Goal: Task Accomplishment & Management: Manage account settings

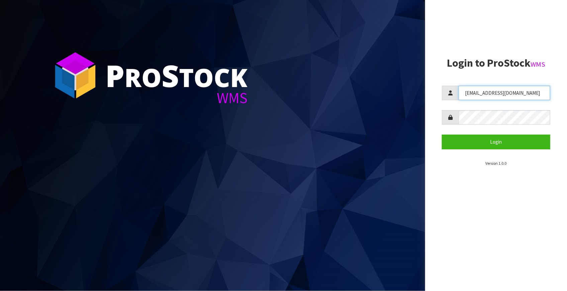
click at [518, 93] on input "[EMAIL_ADDRESS][DOMAIN_NAME]" at bounding box center [505, 93] width 92 height 14
type input "[EMAIL_ADDRESS][DOMAIN_NAME]"
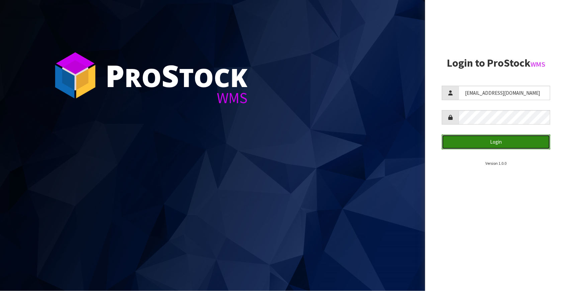
click at [500, 144] on button "Login" at bounding box center [496, 142] width 108 height 14
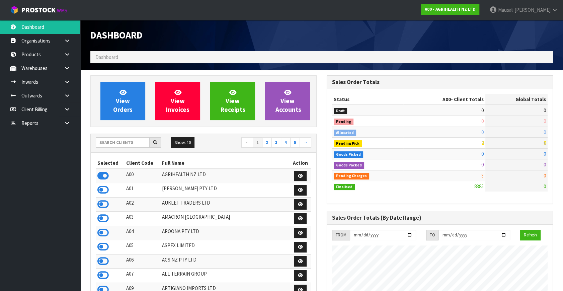
scroll to position [506, 236]
click at [116, 143] on input "text" at bounding box center [123, 142] width 54 height 10
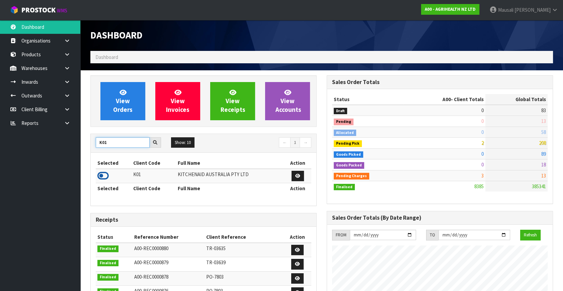
type input "K01"
click at [105, 174] on icon at bounding box center [102, 176] width 11 height 10
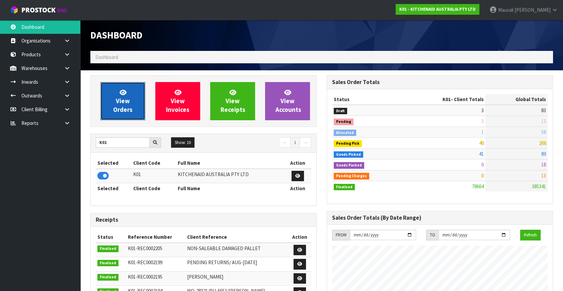
click at [121, 106] on span "View Orders" at bounding box center [122, 100] width 19 height 25
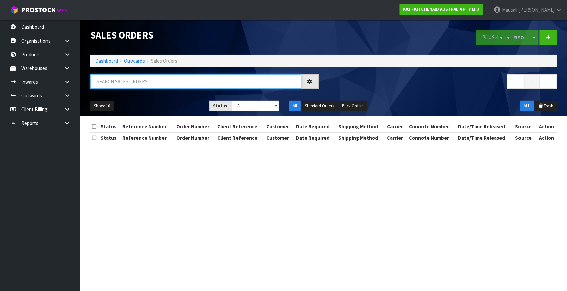
click at [105, 76] on input "text" at bounding box center [195, 81] width 211 height 14
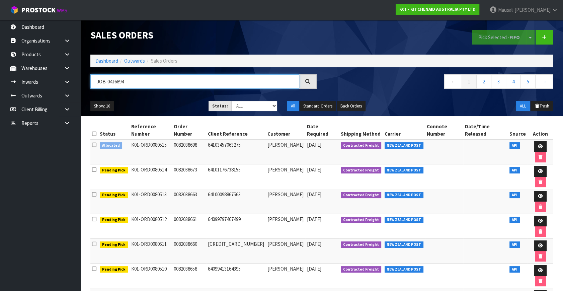
type input "JOB-0416894"
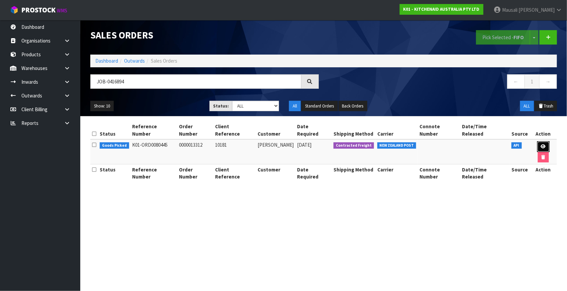
click at [541, 144] on icon at bounding box center [543, 146] width 5 height 4
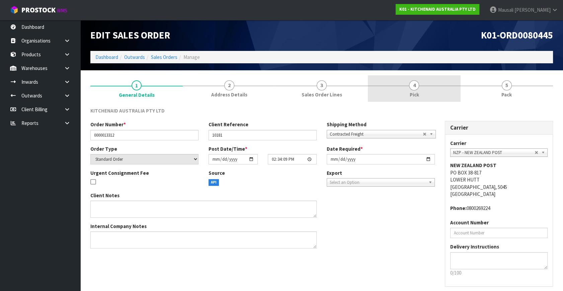
click at [425, 94] on link "4 Pick" at bounding box center [414, 88] width 92 height 26
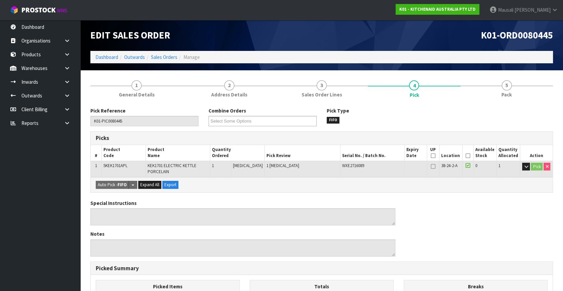
click at [466, 156] on icon at bounding box center [468, 156] width 5 height 0
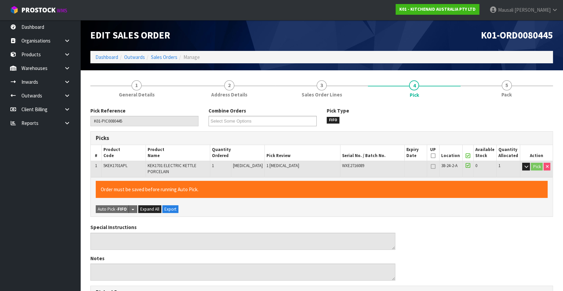
scroll to position [178, 0]
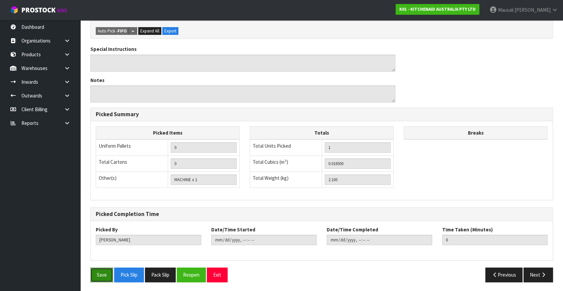
click at [103, 276] on button "Save" at bounding box center [101, 274] width 23 height 14
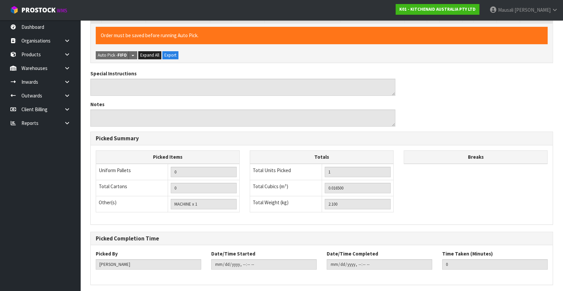
scroll to position [0, 0]
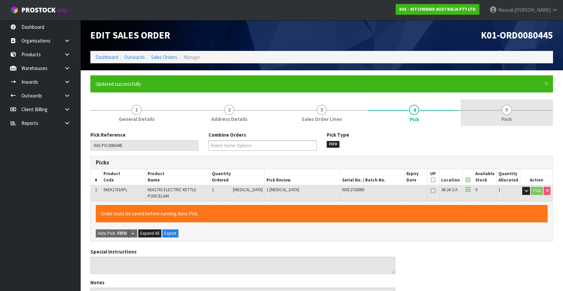
type input "Mausali Tito"
type input "2025-10-13T07:39:37"
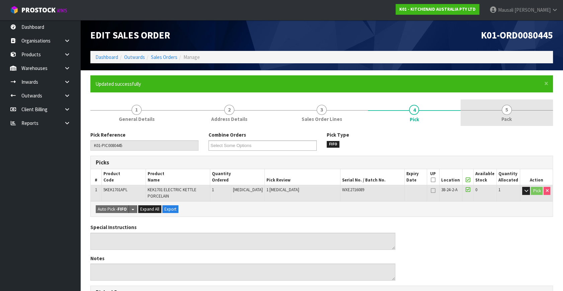
click at [497, 116] on link "5 Pack" at bounding box center [506, 112] width 92 height 26
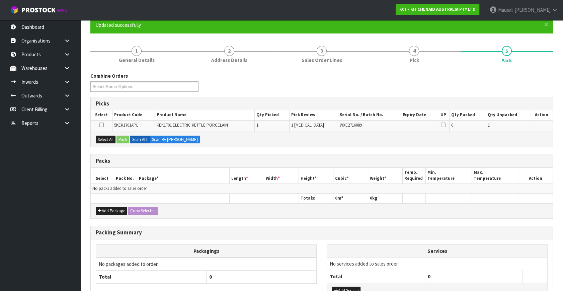
scroll to position [109, 0]
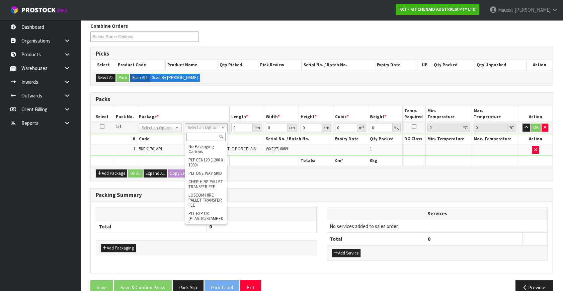
click at [197, 137] on input "text" at bounding box center [205, 137] width 39 height 8
type input "OC"
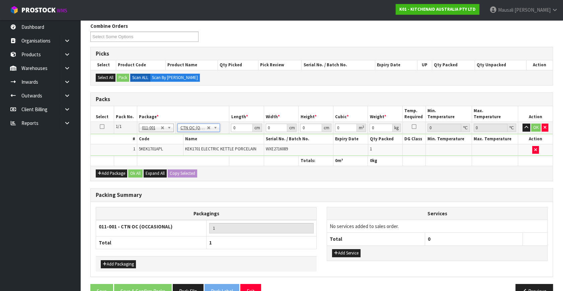
type input "2.1"
drag, startPoint x: 239, startPoint y: 125, endPoint x: 188, endPoint y: 142, distance: 53.4
click at [199, 141] on tbody "1/1 NONE 007-001 007-002 007-004 007-009 007-013 007-014 007-015 007-017 007-01…" at bounding box center [322, 139] width 462 height 34
type input "42"
type input "28"
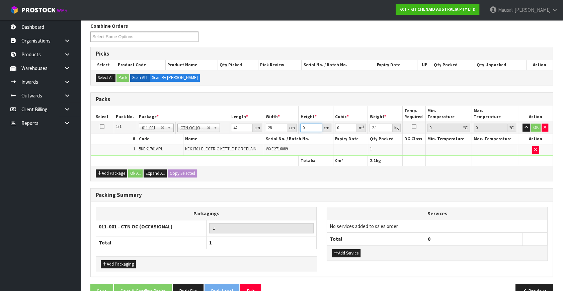
type input "2"
type input "0.002352"
type input "22"
type input "0.025872"
type input "22"
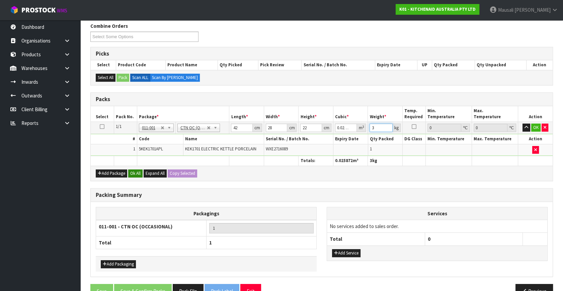
type input "3"
click at [137, 171] on button "Ok All" at bounding box center [135, 173] width 14 height 8
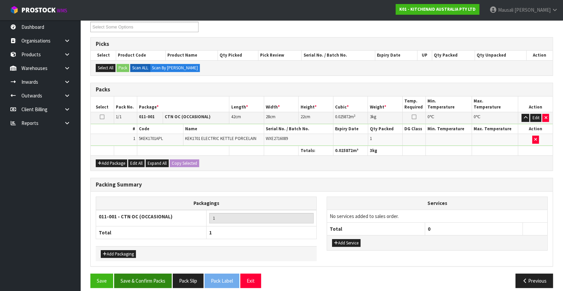
scroll to position [124, 0]
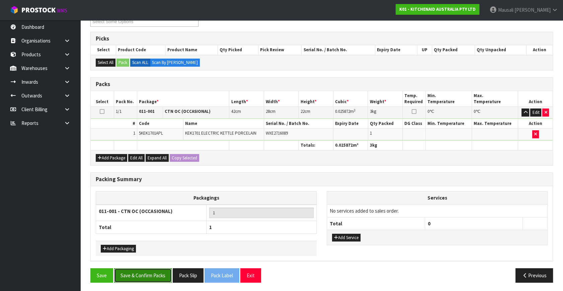
click at [145, 273] on button "Save & Confirm Packs" at bounding box center [143, 275] width 58 height 14
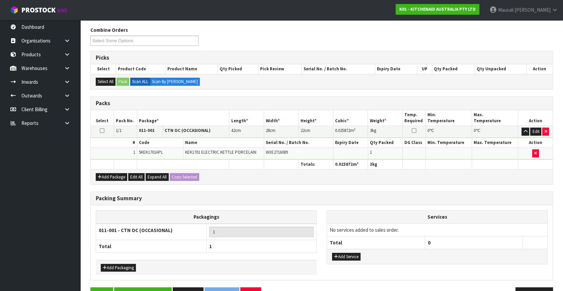
scroll to position [87, 0]
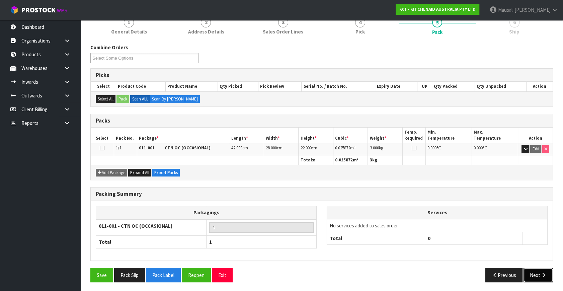
drag, startPoint x: 528, startPoint y: 273, endPoint x: 502, endPoint y: 264, distance: 27.5
click at [525, 271] on button "Next" at bounding box center [537, 275] width 29 height 14
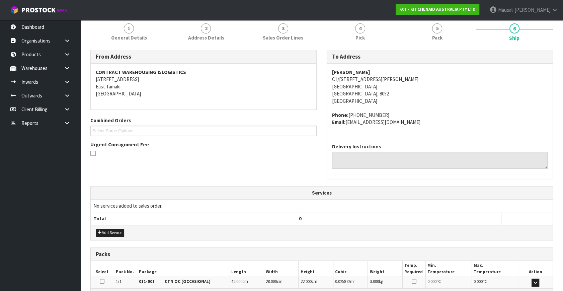
scroll to position [152, 0]
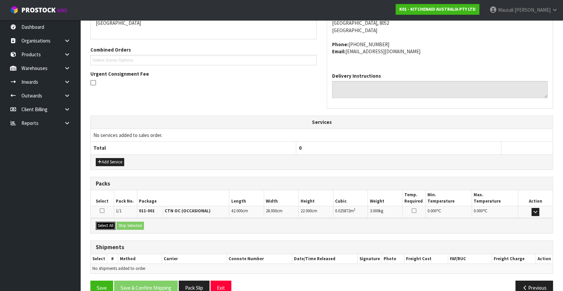
click at [107, 223] on button "Select All" at bounding box center [106, 226] width 20 height 8
click at [121, 225] on button "Ship Selected" at bounding box center [129, 226] width 27 height 8
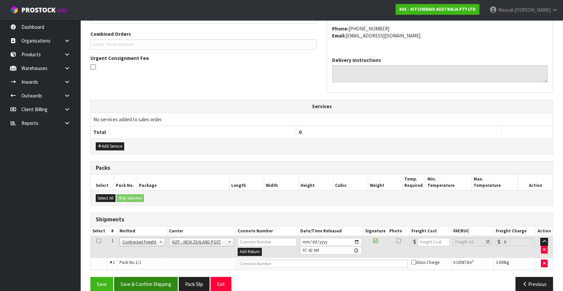
scroll to position [177, 0]
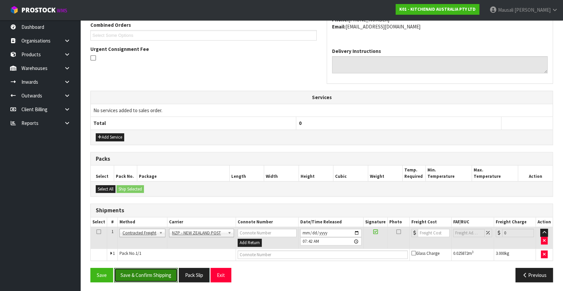
drag, startPoint x: 154, startPoint y: 274, endPoint x: 228, endPoint y: 250, distance: 78.3
click at [154, 273] on button "Save & Confirm Shipping" at bounding box center [146, 275] width 64 height 14
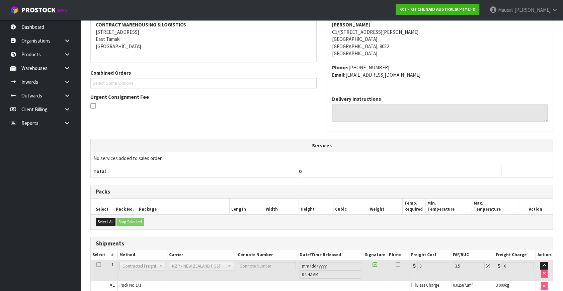
scroll to position [167, 0]
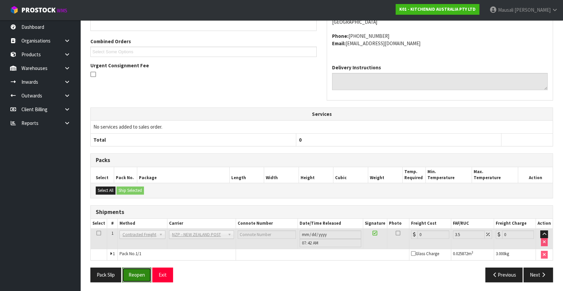
drag, startPoint x: 135, startPoint y: 271, endPoint x: 151, endPoint y: 253, distance: 23.9
click at [138, 265] on div "From Address CONTRACT WAREHOUSING & LOGISTICS 17 Allens Road East Tamaki Auckla…" at bounding box center [321, 129] width 463 height 316
click at [136, 271] on button "Reopen" at bounding box center [136, 274] width 29 height 14
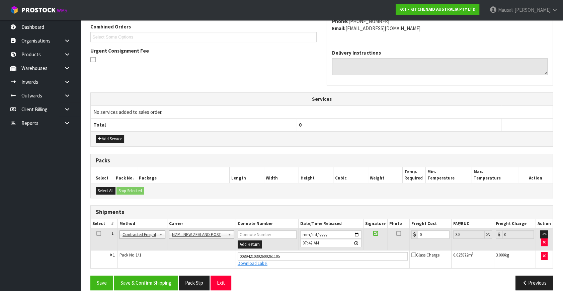
scroll to position [183, 0]
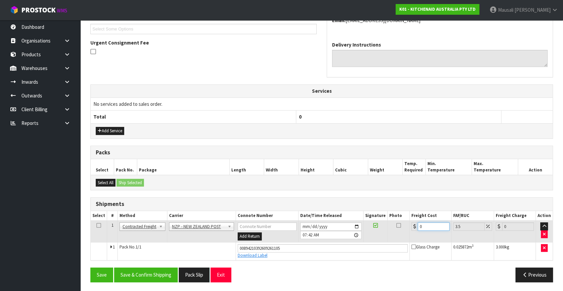
drag, startPoint x: 427, startPoint y: 224, endPoint x: 402, endPoint y: 234, distance: 27.3
click at [402, 234] on tr "1 Client Local Pickup Customer Local Pickup Company Freight Contracted Freight …" at bounding box center [322, 232] width 462 height 22
type input "1"
type input "1.03"
type input "11"
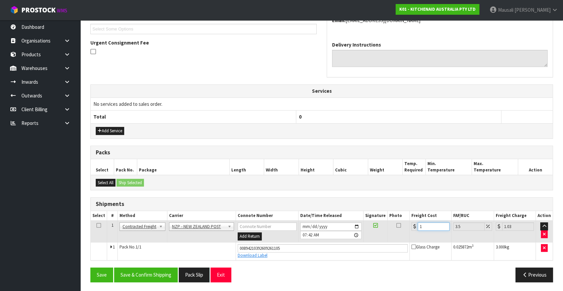
type input "11.38"
type input "11.6"
type input "12.01"
type input "11.61"
type input "12.02"
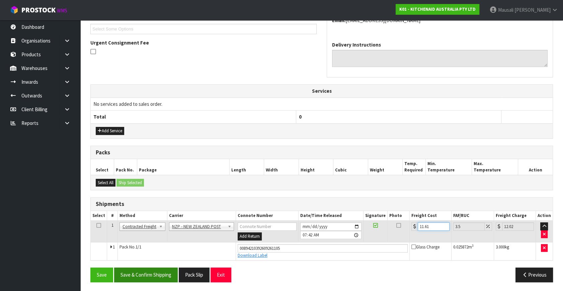
type input "11.61"
click at [155, 274] on button "Save & Confirm Shipping" at bounding box center [146, 274] width 64 height 14
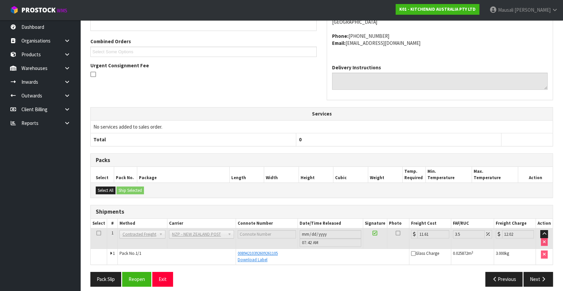
scroll to position [165, 0]
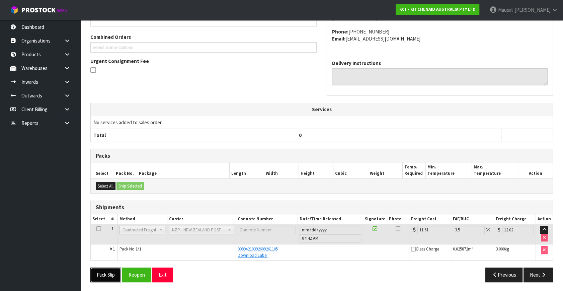
click at [103, 273] on button "Pack Slip" at bounding box center [105, 274] width 31 height 14
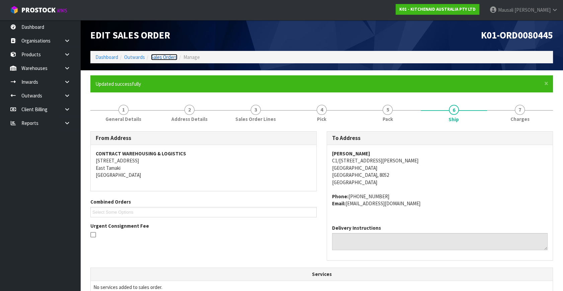
click at [160, 58] on link "Sales Orders" at bounding box center [164, 57] width 26 height 6
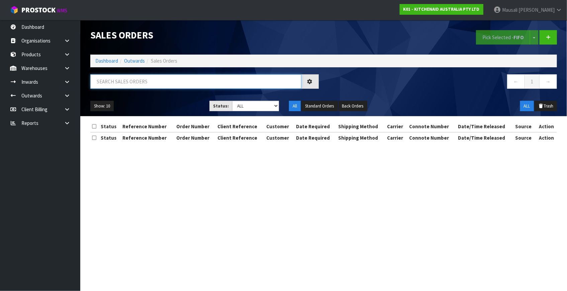
click at [111, 79] on input "text" at bounding box center [195, 81] width 211 height 14
type input "JOB-0416902"
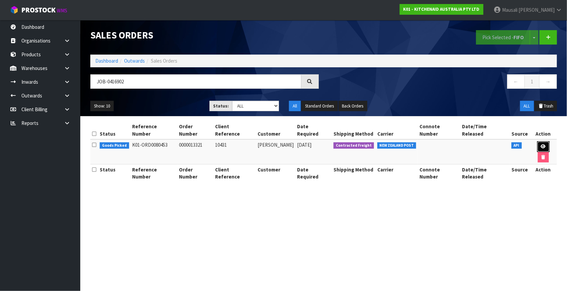
click at [537, 141] on link at bounding box center [543, 146] width 12 height 11
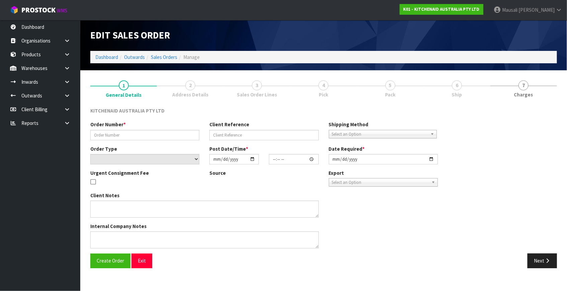
type input "0000013321"
type input "10431"
select select "number:0"
type input "[DATE]"
type input "14:34:25.000"
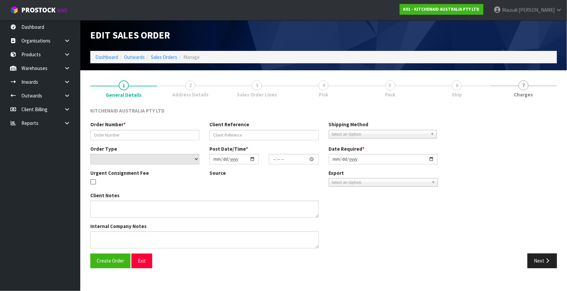
type input "[DATE]"
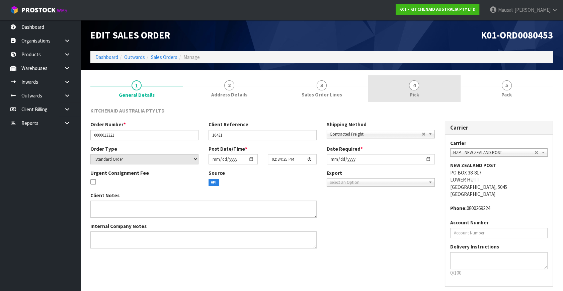
click at [408, 93] on link "4 Pick" at bounding box center [414, 88] width 92 height 26
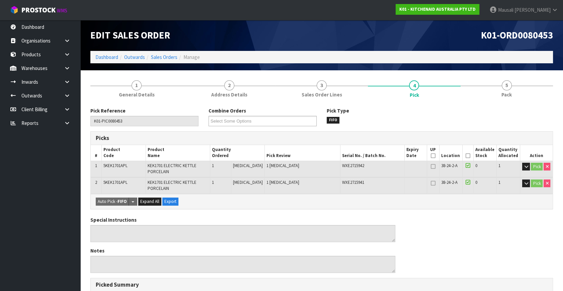
click at [466, 156] on icon at bounding box center [468, 156] width 5 height 0
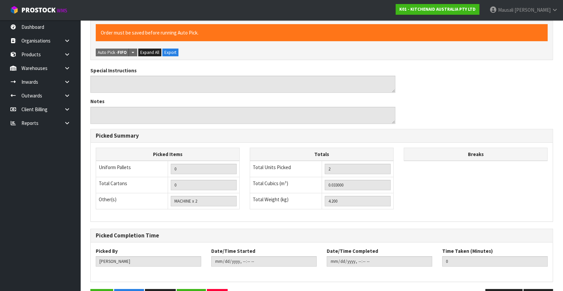
scroll to position [194, 0]
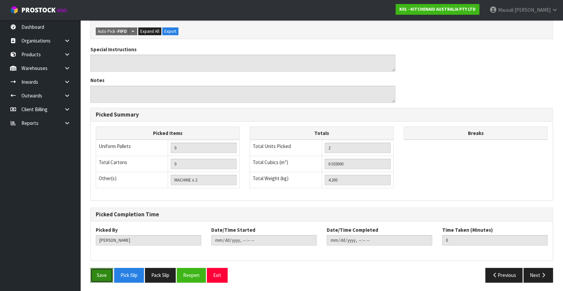
click at [102, 273] on button "Save" at bounding box center [101, 275] width 23 height 14
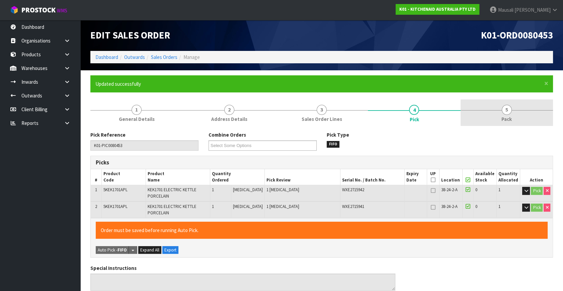
type input "Mausali Tito"
type input "2025-10-13T07:45:37"
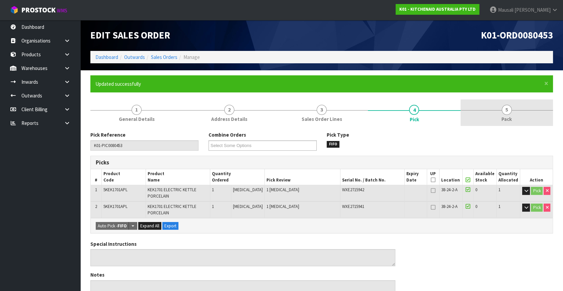
click at [510, 114] on link "5 Pack" at bounding box center [506, 112] width 92 height 26
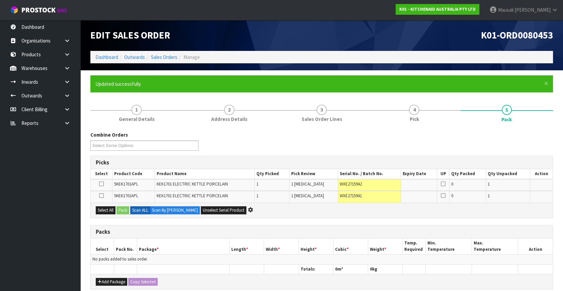
scroll to position [91, 0]
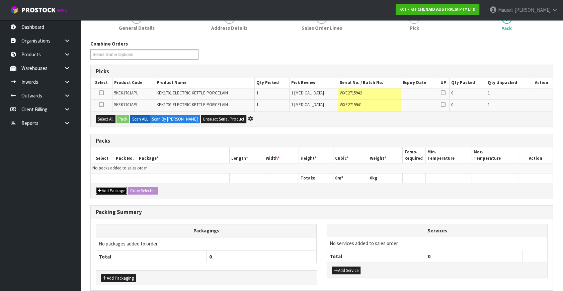
click at [116, 190] on button "Add Package" at bounding box center [111, 191] width 31 height 8
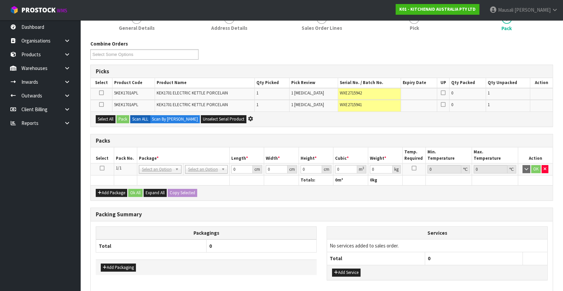
click at [102, 168] on icon at bounding box center [102, 168] width 5 height 0
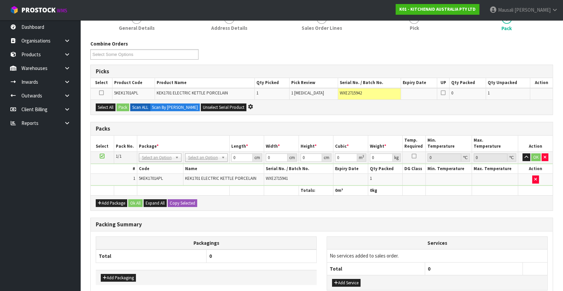
scroll to position [0, 0]
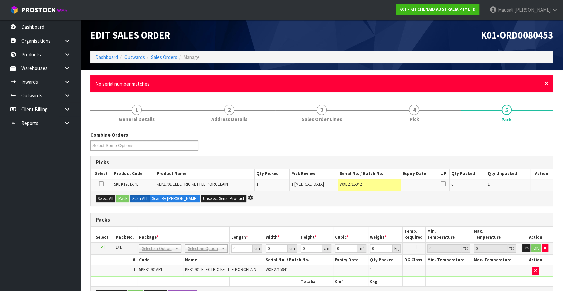
click at [545, 83] on span "×" at bounding box center [546, 83] width 4 height 9
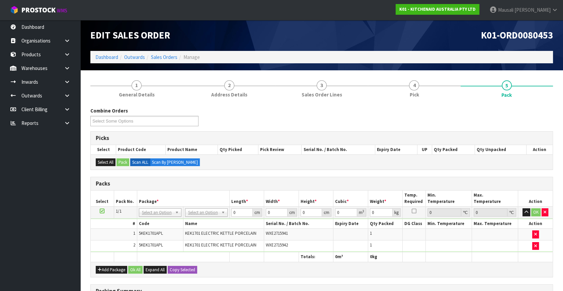
click at [207, 222] on th "Name" at bounding box center [223, 224] width 81 height 10
drag, startPoint x: 241, startPoint y: 211, endPoint x: 228, endPoint y: 216, distance: 13.7
click at [228, 216] on tr "1/1 NONE 007-001 007-002 007-004 007-009 007-013 007-014 007-015 007-017 007-01…" at bounding box center [322, 212] width 462 height 12
type input "40"
type input "28"
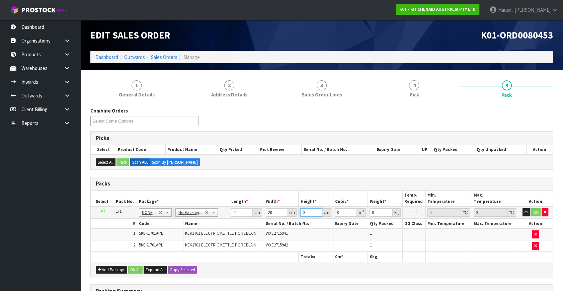
type input "3"
type input "0.00336"
type input "35"
type input "0.0392"
type input "35"
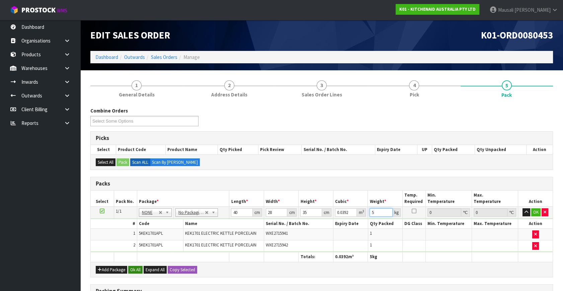
type input "5"
click at [140, 266] on button "Ok All" at bounding box center [135, 270] width 14 height 8
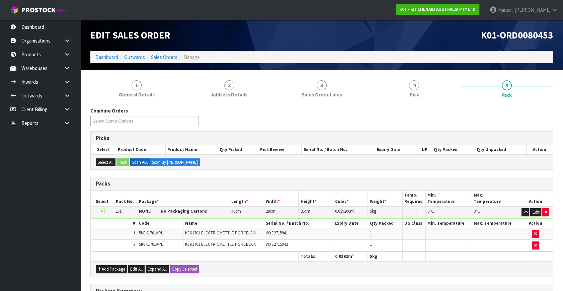
scroll to position [111, 0]
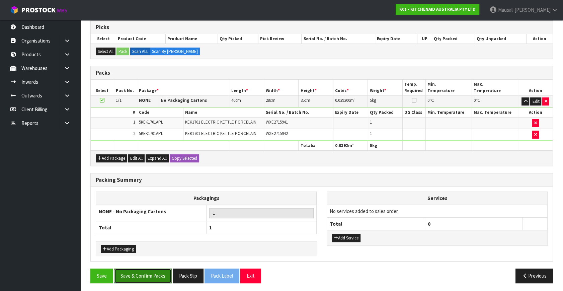
click at [152, 273] on button "Save & Confirm Packs" at bounding box center [143, 275] width 58 height 14
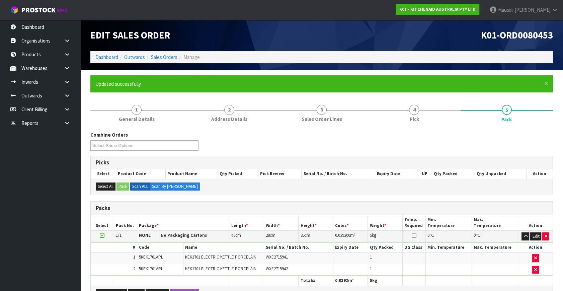
scroll to position [87, 0]
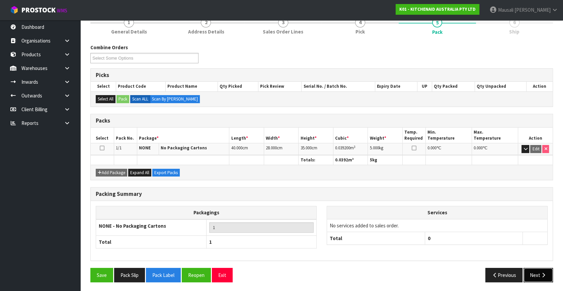
click at [541, 272] on icon "button" at bounding box center [543, 274] width 6 height 5
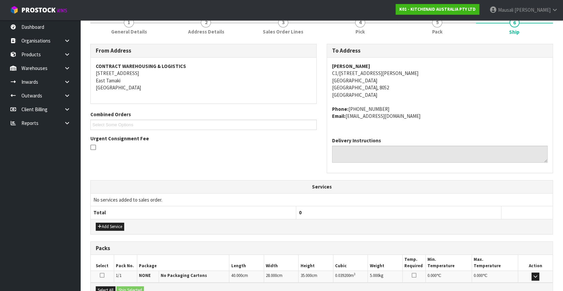
scroll to position [165, 0]
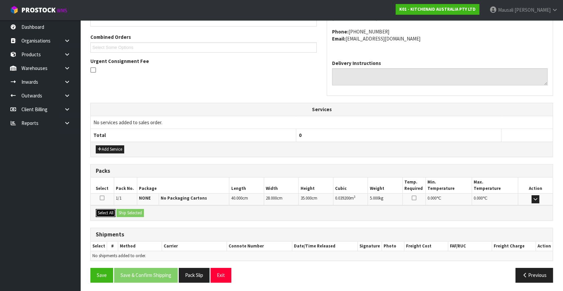
click at [107, 212] on button "Select All" at bounding box center [106, 213] width 20 height 8
click at [125, 209] on button "Ship Selected" at bounding box center [129, 213] width 27 height 8
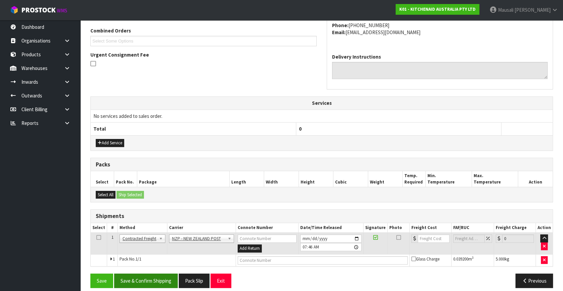
scroll to position [177, 0]
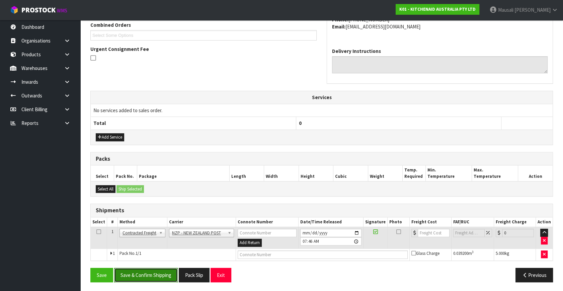
click at [159, 268] on button "Save & Confirm Shipping" at bounding box center [146, 275] width 64 height 14
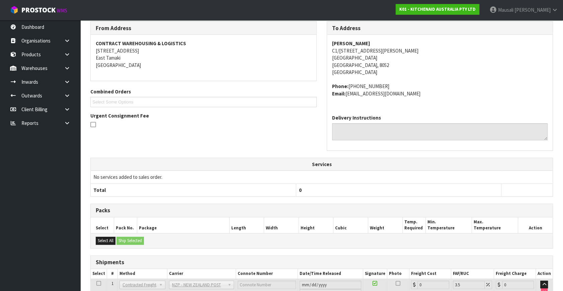
scroll to position [167, 0]
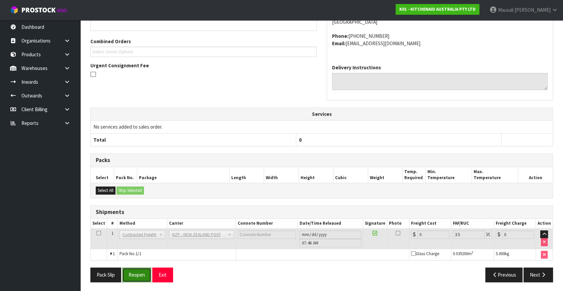
click at [139, 272] on button "Reopen" at bounding box center [136, 274] width 29 height 14
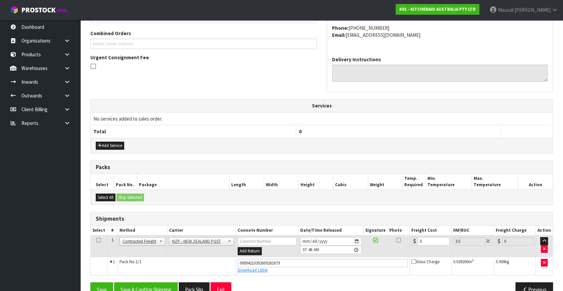
scroll to position [183, 0]
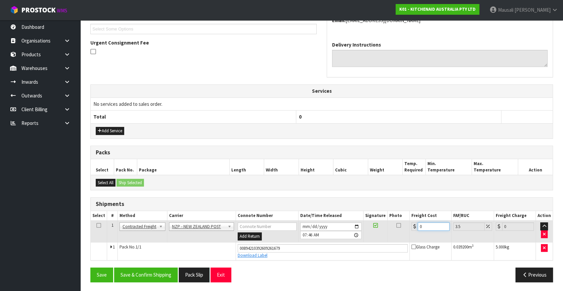
drag, startPoint x: 428, startPoint y: 222, endPoint x: 409, endPoint y: 233, distance: 22.3
click at [409, 232] on td "0" at bounding box center [430, 232] width 42 height 22
type input "1"
type input "1.03"
type input "11"
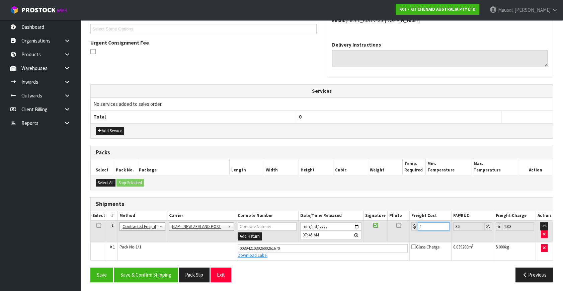
type input "11.38"
type input "11.6"
type input "12.01"
type input "11.61"
type input "12.02"
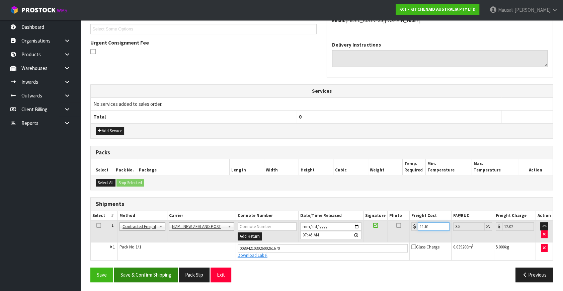
type input "11.61"
drag, startPoint x: 159, startPoint y: 271, endPoint x: 162, endPoint y: 268, distance: 4.3
click at [159, 271] on button "Save & Confirm Shipping" at bounding box center [146, 274] width 64 height 14
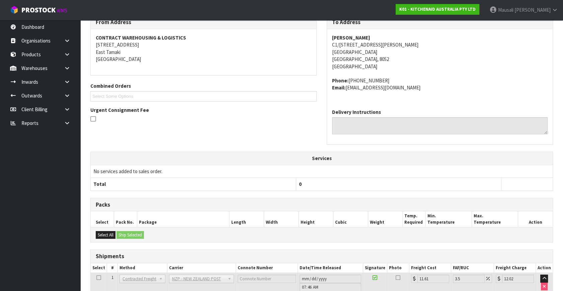
scroll to position [165, 0]
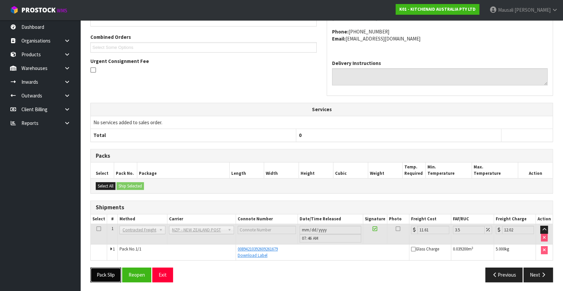
click at [107, 271] on button "Pack Slip" at bounding box center [105, 274] width 31 height 14
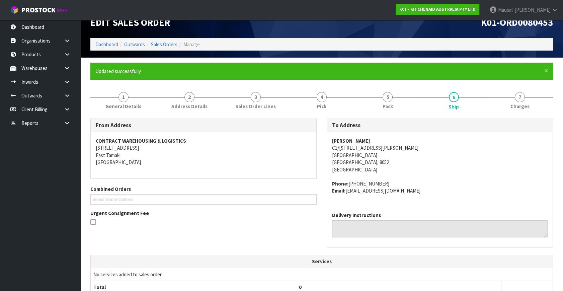
scroll to position [0, 0]
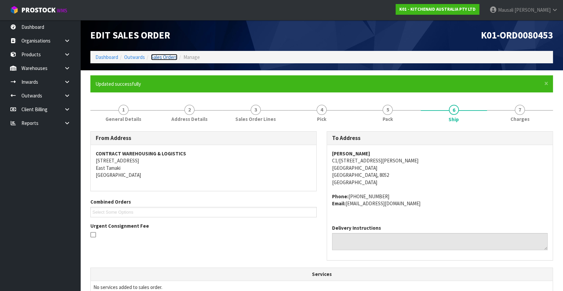
click at [159, 57] on link "Sales Orders" at bounding box center [164, 57] width 26 height 6
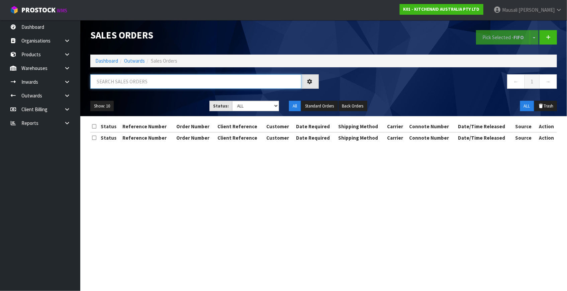
click at [94, 87] on input "text" at bounding box center [195, 81] width 211 height 14
type input "JOB-0416884"
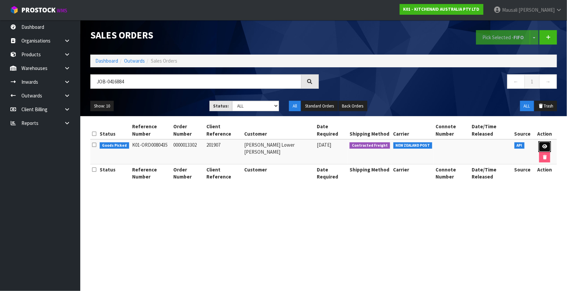
click at [540, 145] on link at bounding box center [545, 146] width 12 height 11
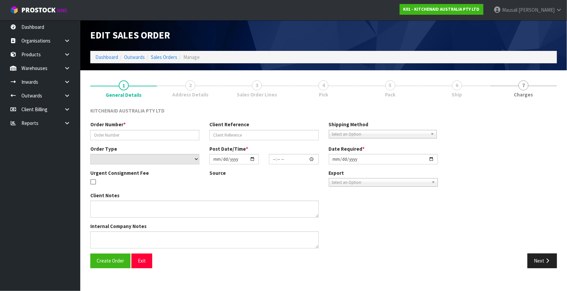
type input "0000013302"
type input "201907"
select select "number:0"
type input "[DATE]"
type input "14:33:47.000"
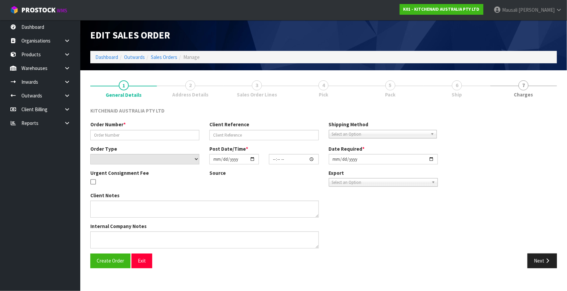
type input "[DATE]"
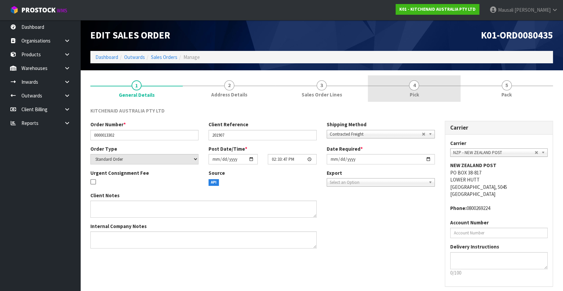
click at [419, 91] on link "4 Pick" at bounding box center [414, 88] width 92 height 26
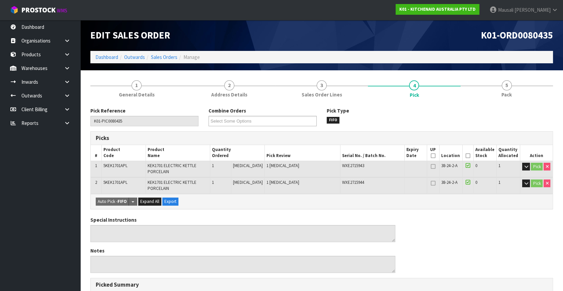
click at [468, 156] on icon at bounding box center [468, 156] width 5 height 0
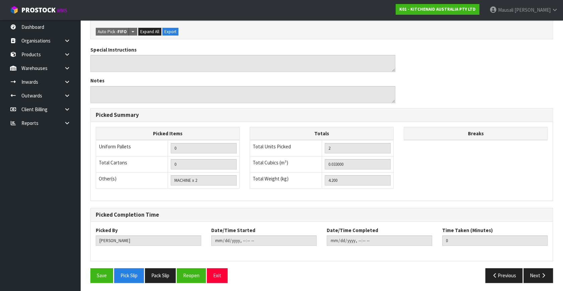
scroll to position [194, 0]
click at [96, 274] on button "Save" at bounding box center [101, 275] width 23 height 14
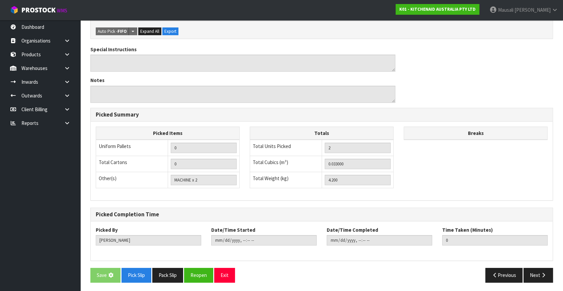
scroll to position [0, 0]
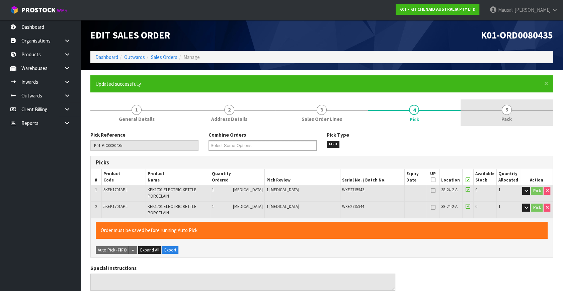
type input "[PERSON_NAME]"
type input "2025-10-13T07:50:21"
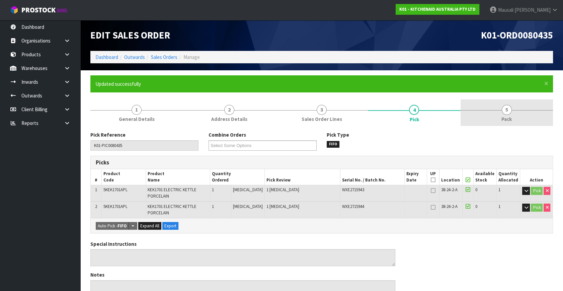
click at [518, 117] on link "5 Pack" at bounding box center [506, 112] width 92 height 26
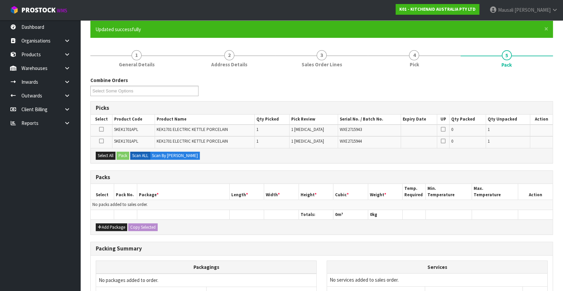
scroll to position [120, 0]
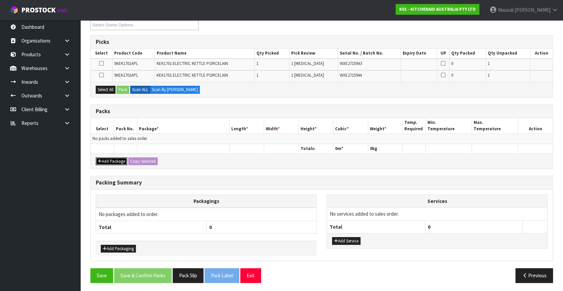
click at [109, 160] on button "Add Package" at bounding box center [111, 161] width 31 height 8
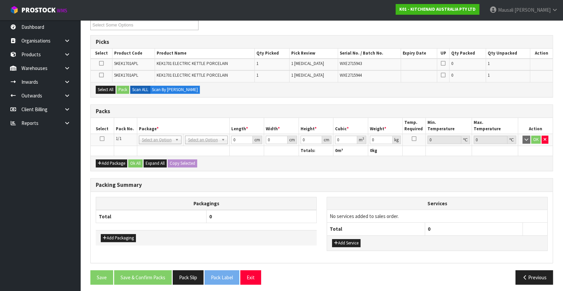
click at [102, 139] on icon at bounding box center [102, 139] width 5 height 0
click at [103, 86] on button "Select All" at bounding box center [106, 90] width 20 height 8
click at [120, 86] on button "Pack" at bounding box center [122, 90] width 13 height 8
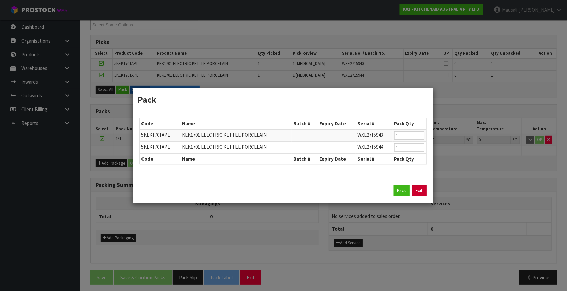
click at [422, 190] on link "Exit" at bounding box center [420, 190] width 14 height 11
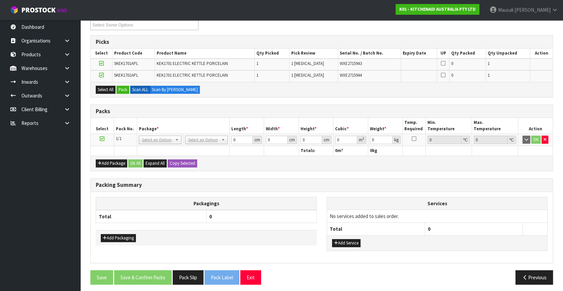
click at [103, 75] on icon at bounding box center [101, 75] width 5 height 0
click at [0, 0] on input "checkbox" at bounding box center [0, 0] width 0 height 0
click at [100, 63] on icon at bounding box center [101, 63] width 5 height 0
click at [0, 0] on input "checkbox" at bounding box center [0, 0] width 0 height 0
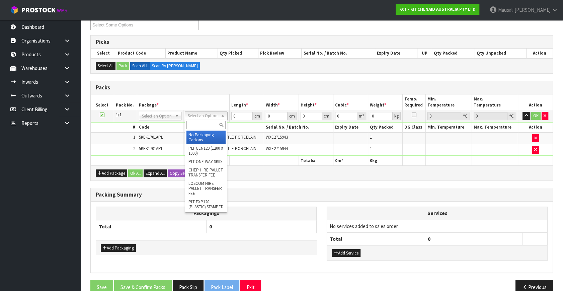
click at [199, 125] on input "text" at bounding box center [205, 125] width 39 height 8
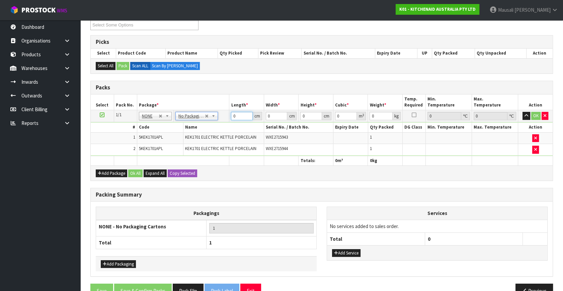
drag, startPoint x: 239, startPoint y: 114, endPoint x: 221, endPoint y: 122, distance: 19.8
click at [221, 122] on tbody "1/1 NONE 007-001 007-002 007-004 007-009 007-013 007-014 007-015 007-017 007-01…" at bounding box center [322, 133] width 462 height 46
type input "40"
type input "28"
type input "3"
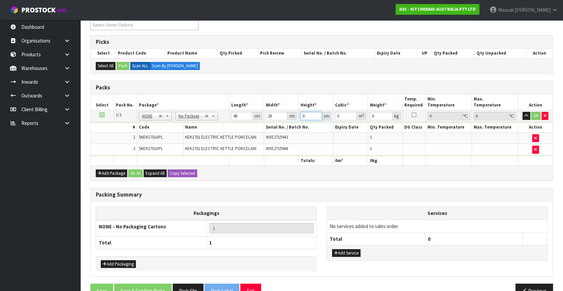
type input "0.00336"
type input "35"
type input "0.0392"
type input "35"
type input "5"
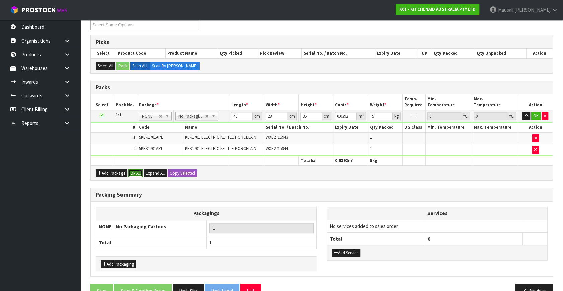
click at [134, 169] on button "Ok All" at bounding box center [135, 173] width 14 height 8
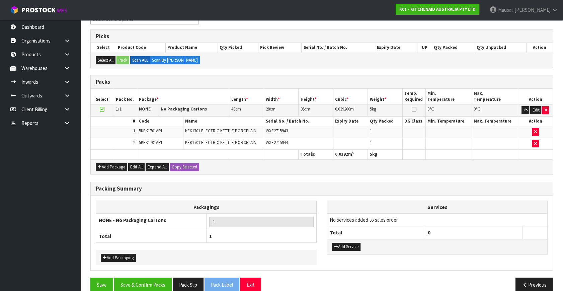
scroll to position [135, 0]
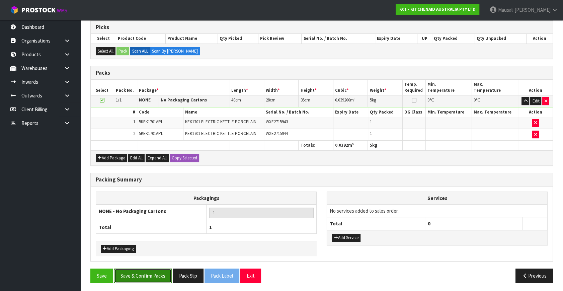
drag, startPoint x: 154, startPoint y: 274, endPoint x: 159, endPoint y: 272, distance: 6.3
click at [154, 274] on button "Save & Confirm Packs" at bounding box center [143, 275] width 58 height 14
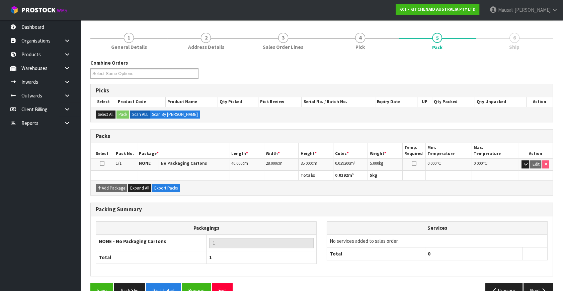
scroll to position [87, 0]
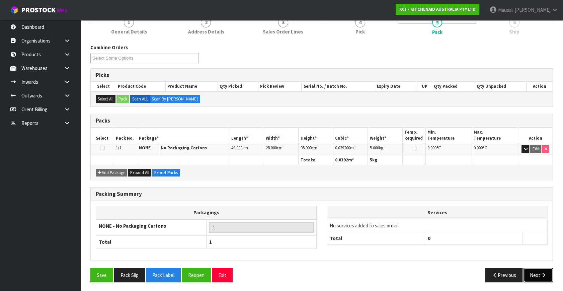
click at [536, 268] on button "Next" at bounding box center [537, 275] width 29 height 14
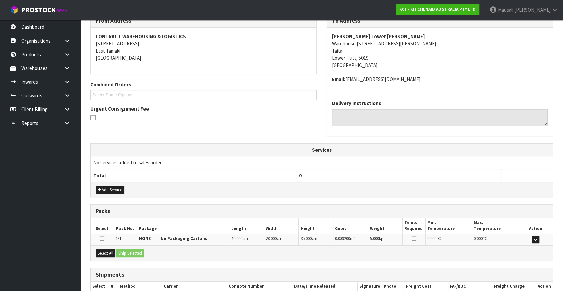
scroll to position [158, 0]
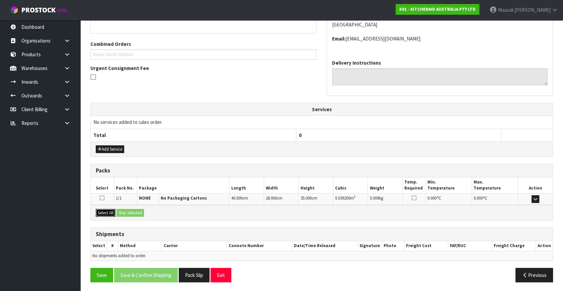
drag, startPoint x: 104, startPoint y: 210, endPoint x: 127, endPoint y: 211, distance: 22.4
click at [109, 211] on button "Select All" at bounding box center [106, 213] width 20 height 8
click at [127, 211] on button "Ship Selected" at bounding box center [129, 213] width 27 height 8
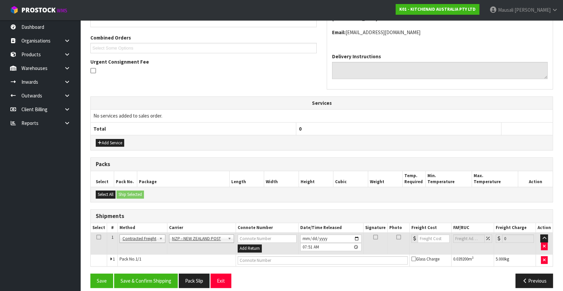
scroll to position [170, 0]
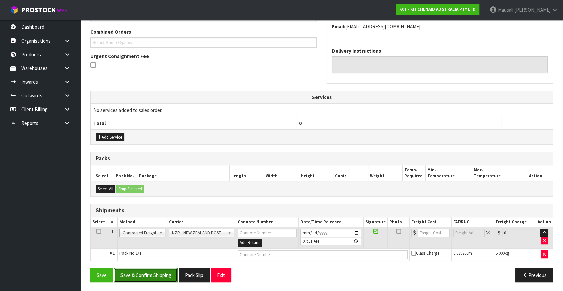
drag, startPoint x: 164, startPoint y: 272, endPoint x: 176, endPoint y: 265, distance: 13.8
click at [164, 272] on button "Save & Confirm Shipping" at bounding box center [146, 275] width 64 height 14
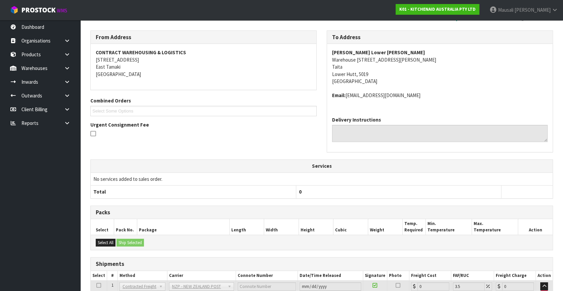
scroll to position [160, 0]
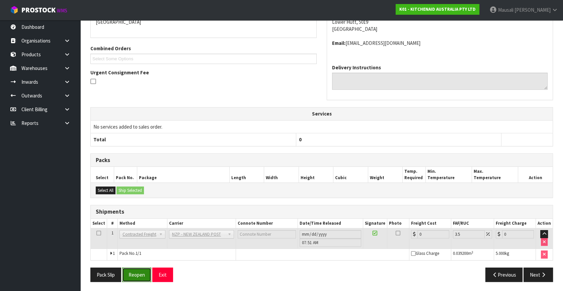
click at [131, 274] on button "Reopen" at bounding box center [136, 274] width 29 height 14
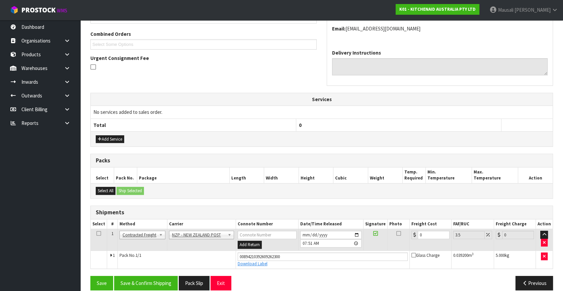
scroll to position [176, 0]
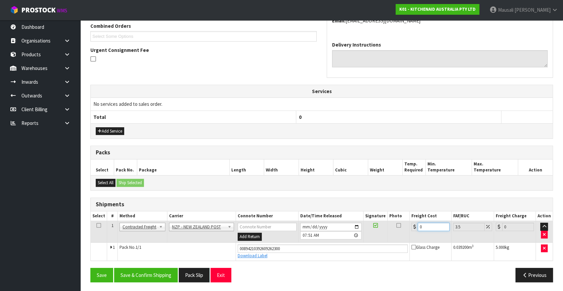
drag, startPoint x: 427, startPoint y: 226, endPoint x: 406, endPoint y: 234, distance: 22.5
click at [406, 234] on tr "1 Client Local Pickup Customer Local Pickup Company Freight Contracted Freight …" at bounding box center [322, 232] width 462 height 22
type input "8"
type input "8.28"
type input "8.4"
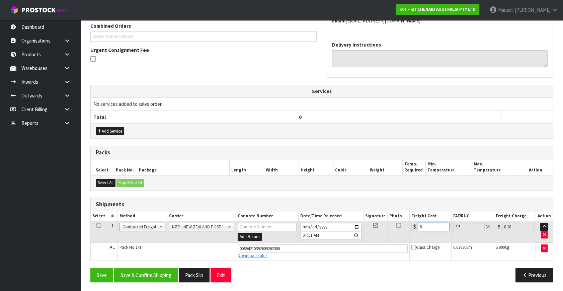
type input "8.69"
type input "8.45"
type input "8.75"
type input "8.45"
click at [164, 273] on button "Save & Confirm Shipping" at bounding box center [146, 275] width 64 height 14
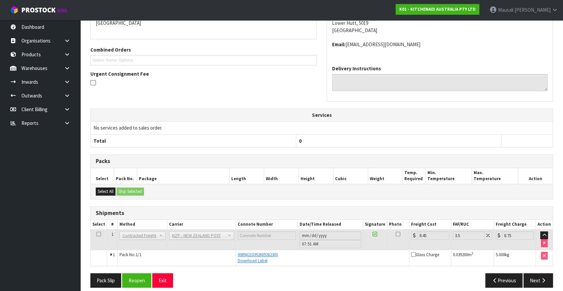
scroll to position [157, 0]
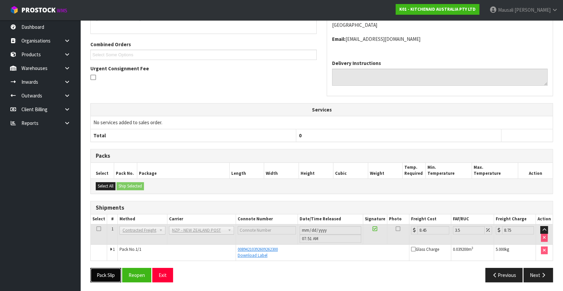
click at [108, 272] on button "Pack Slip" at bounding box center [105, 275] width 31 height 14
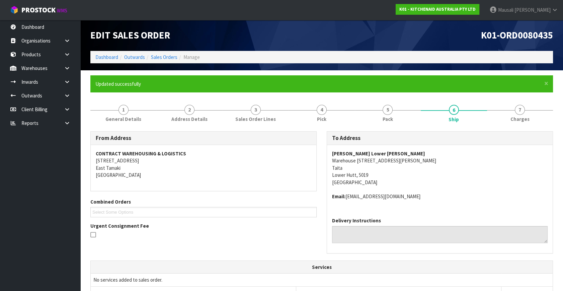
click at [160, 54] on li "Sales Orders" at bounding box center [161, 57] width 32 height 7
click at [160, 57] on link "Sales Orders" at bounding box center [164, 57] width 26 height 6
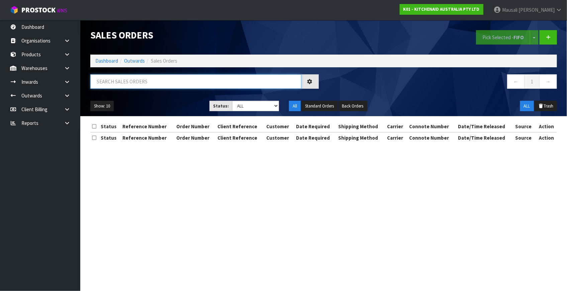
click at [94, 84] on input "text" at bounding box center [195, 81] width 211 height 14
type input "JOB-0416900"
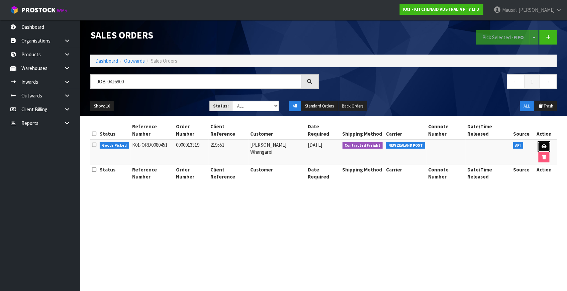
click at [544, 147] on icon at bounding box center [544, 146] width 5 height 4
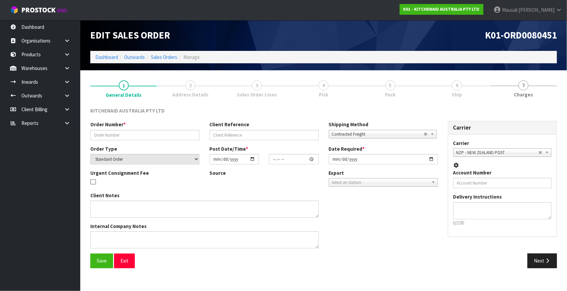
type input "0000013319"
type input "219551"
select select "number:0"
type input "[DATE]"
type input "14:34:21.000"
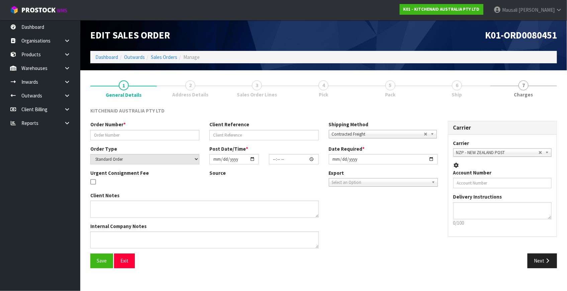
type input "[DATE]"
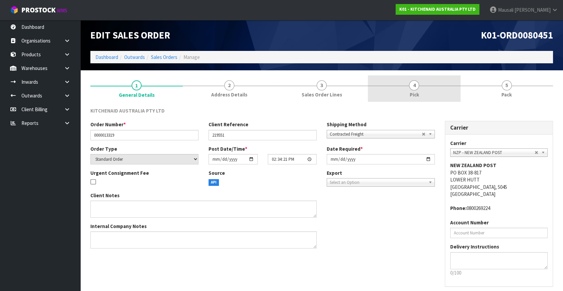
click at [422, 97] on link "4 Pick" at bounding box center [414, 88] width 92 height 26
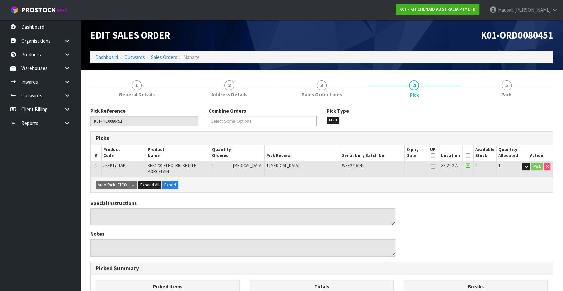
click at [466, 156] on icon at bounding box center [468, 156] width 5 height 0
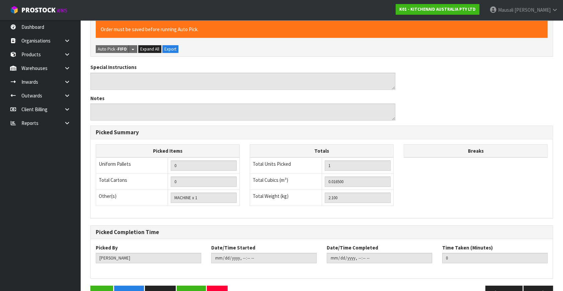
scroll to position [178, 0]
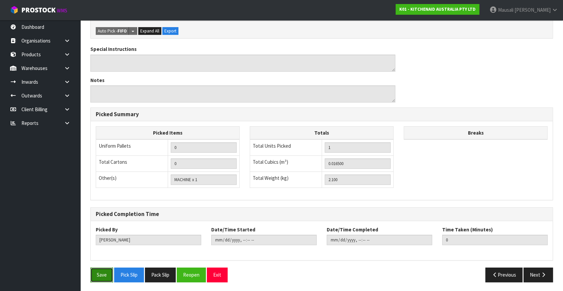
click at [108, 271] on button "Save" at bounding box center [101, 274] width 23 height 14
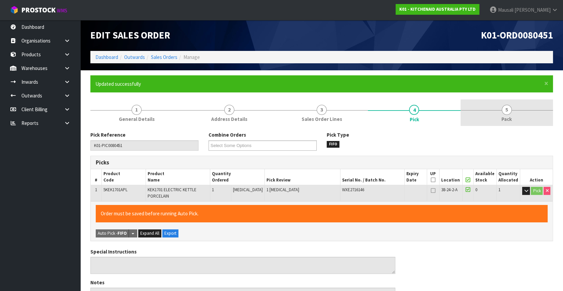
type input "[PERSON_NAME]"
type input "2025-10-13T07:54:20"
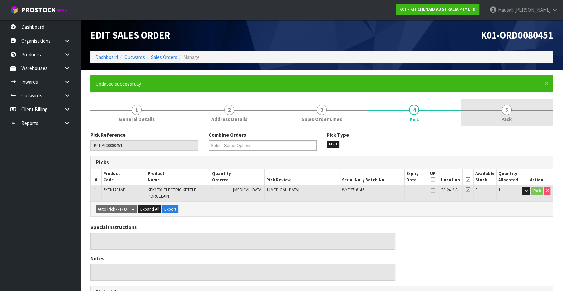
click at [508, 112] on span "5" at bounding box center [507, 110] width 10 height 10
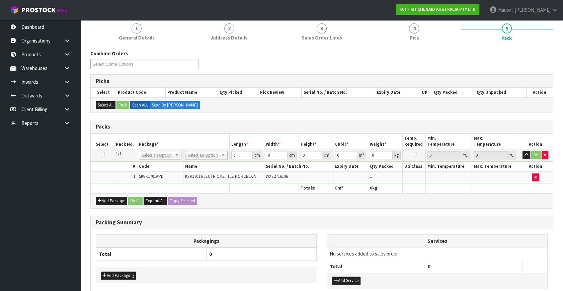
scroll to position [121, 0]
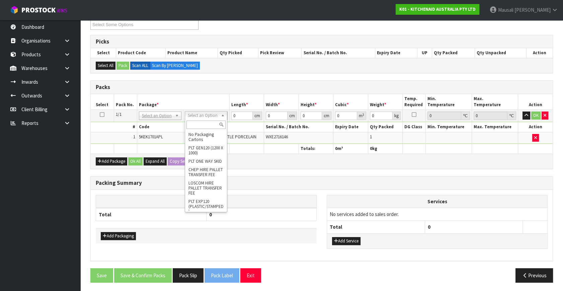
click at [199, 124] on input "text" at bounding box center [205, 124] width 39 height 8
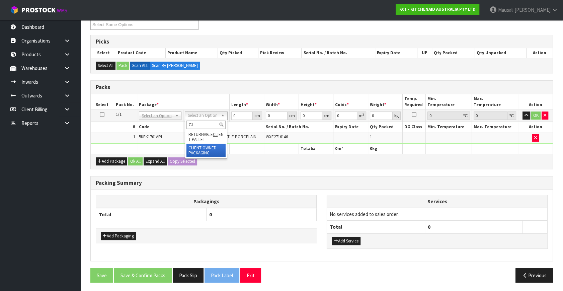
type input "CL"
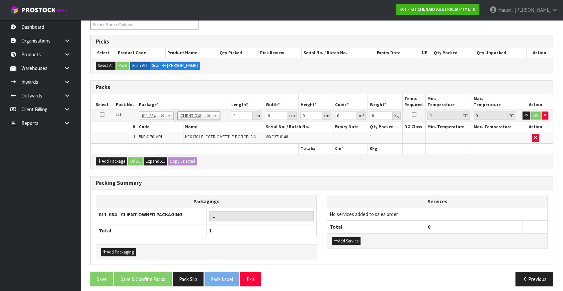
type input "2.1"
drag, startPoint x: 237, startPoint y: 115, endPoint x: 236, endPoint y: 120, distance: 5.2
click at [218, 123] on tbody "1/1 NONE 007-001 007-002 007-004 007-009 007-013 007-014 007-015 007-017 007-01…" at bounding box center [322, 127] width 462 height 34
type input "41"
type input "28"
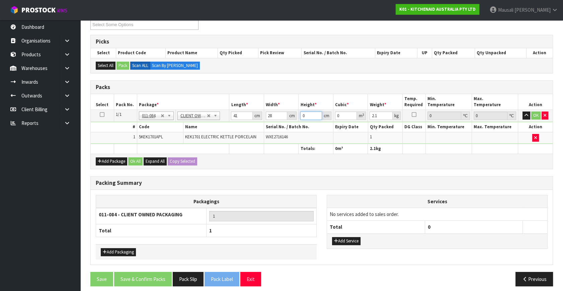
type input "2"
type input "0.002296"
type input "22"
type input "0.025256"
type input "22"
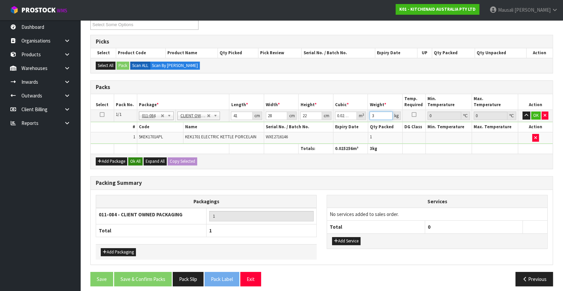
type input "3"
click at [139, 160] on button "Ok All" at bounding box center [135, 161] width 14 height 8
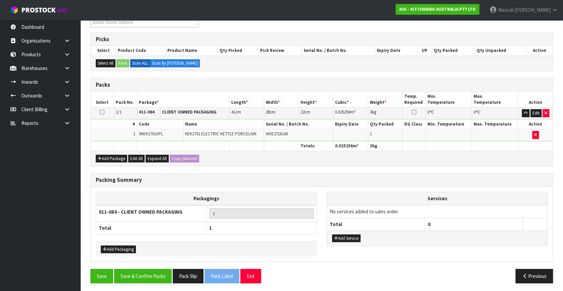
scroll to position [124, 0]
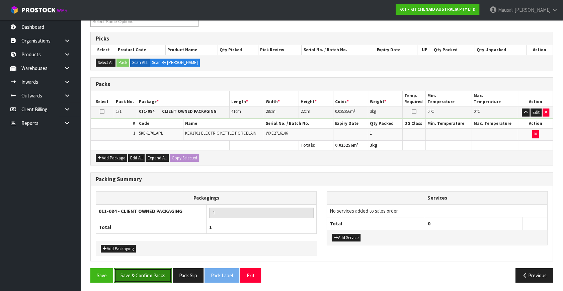
click at [156, 269] on button "Save & Confirm Packs" at bounding box center [143, 275] width 58 height 14
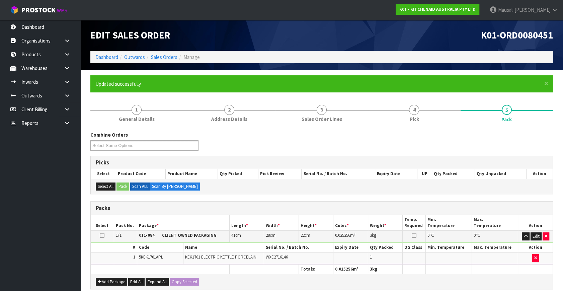
scroll to position [87, 0]
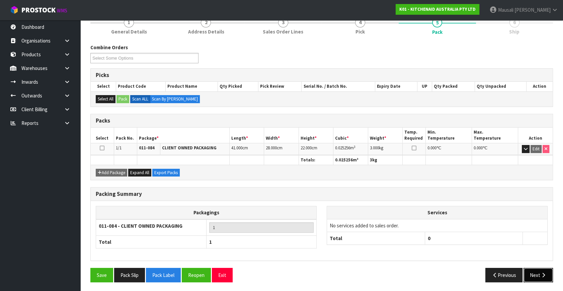
click at [538, 273] on button "Next" at bounding box center [537, 275] width 29 height 14
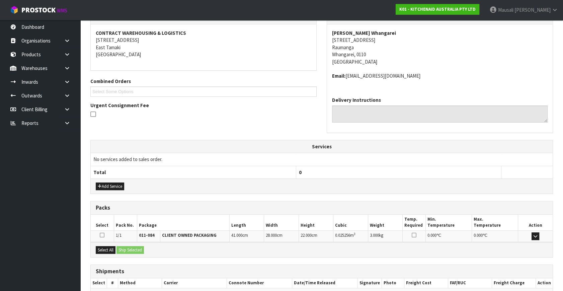
scroll to position [158, 0]
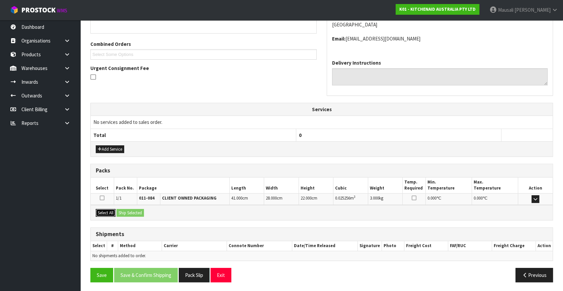
click at [104, 210] on button "Select All" at bounding box center [106, 213] width 20 height 8
drag, startPoint x: 119, startPoint y: 210, endPoint x: 127, endPoint y: 214, distance: 8.6
click at [120, 210] on button "Ship Selected" at bounding box center [129, 213] width 27 height 8
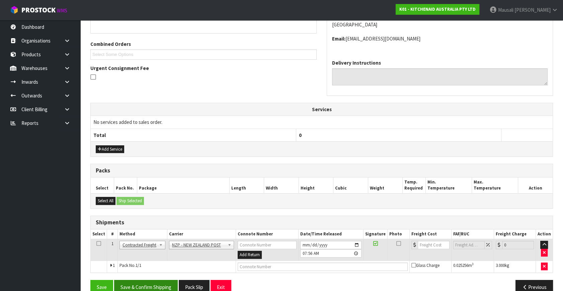
scroll to position [170, 0]
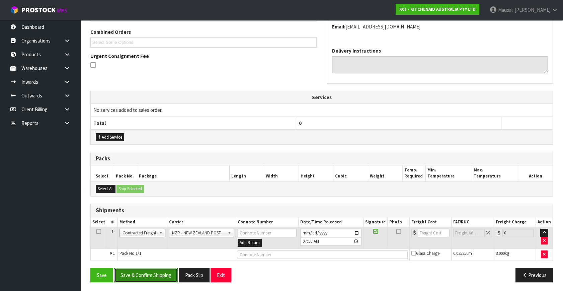
click at [152, 275] on button "Save & Confirm Shipping" at bounding box center [146, 275] width 64 height 14
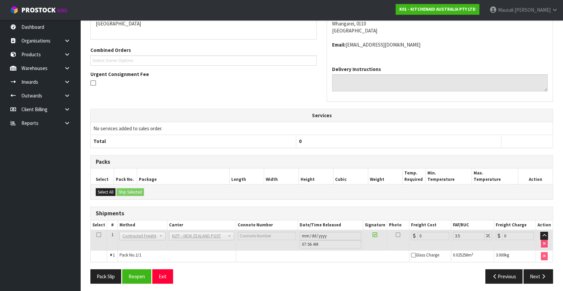
scroll to position [160, 0]
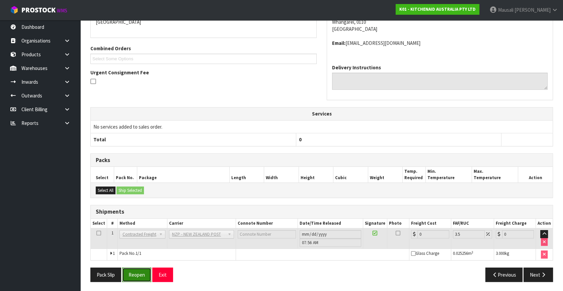
click at [134, 271] on button "Reopen" at bounding box center [136, 274] width 29 height 14
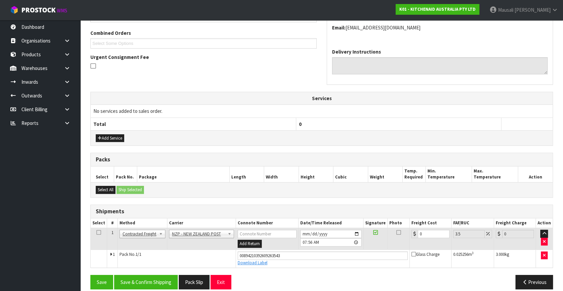
scroll to position [176, 0]
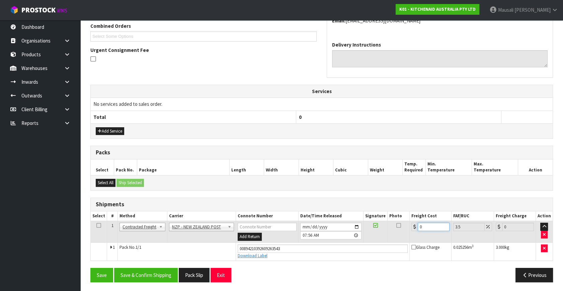
drag, startPoint x: 426, startPoint y: 225, endPoint x: 406, endPoint y: 236, distance: 23.1
click at [406, 236] on tr "1 Client Local Pickup Customer Local Pickup Company Freight Contracted Freight …" at bounding box center [322, 232] width 462 height 22
type input "7"
type input "7.24"
type input "7.3"
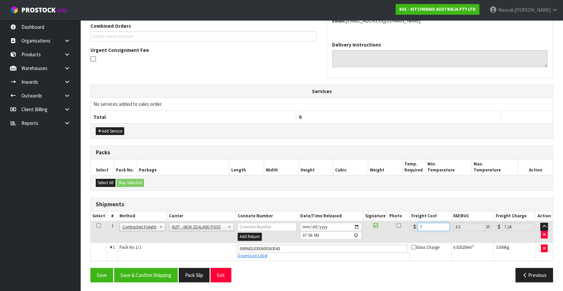
type input "7.56"
type input "7.31"
type input "7.57"
type input "7.31"
click at [166, 273] on button "Save & Confirm Shipping" at bounding box center [146, 275] width 64 height 14
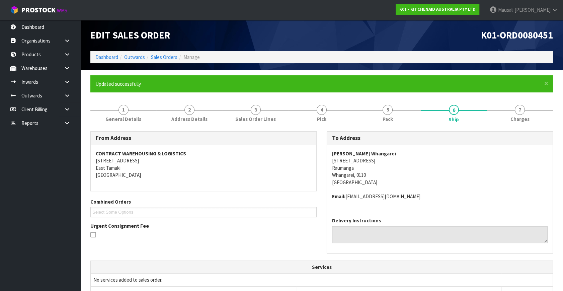
scroll to position [157, 0]
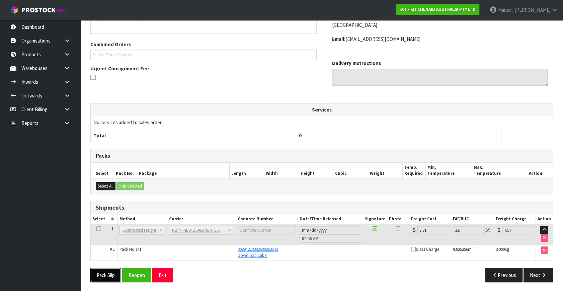
click at [109, 278] on button "Pack Slip" at bounding box center [105, 275] width 31 height 14
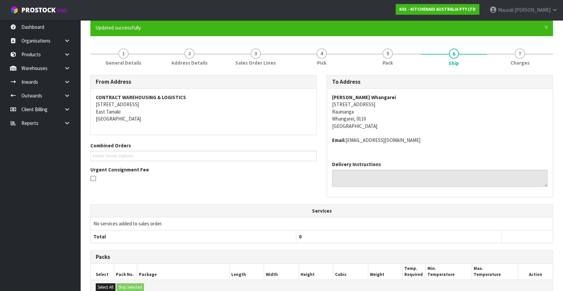
scroll to position [0, 0]
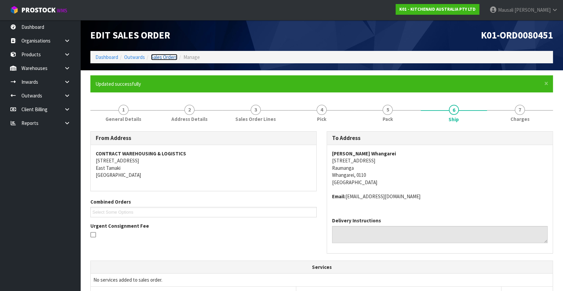
click at [161, 56] on link "Sales Orders" at bounding box center [164, 57] width 26 height 6
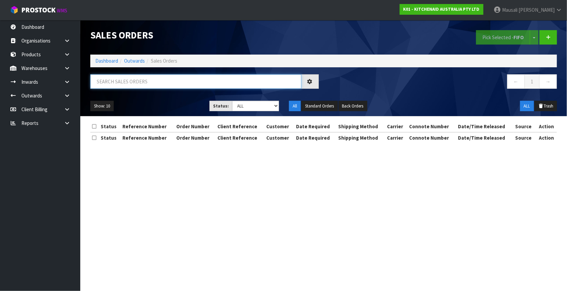
click at [135, 83] on input "text" at bounding box center [195, 81] width 211 height 14
type input "JOB-0416892"
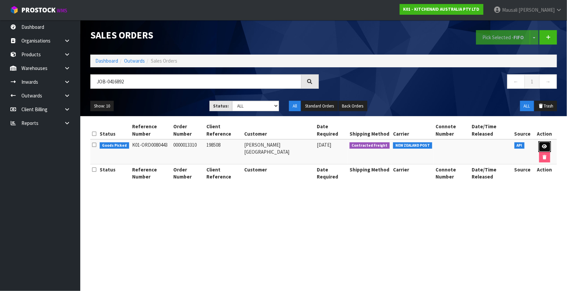
click at [545, 145] on icon at bounding box center [544, 146] width 5 height 4
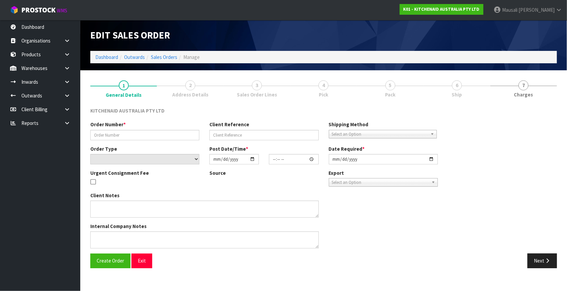
type input "0000013310"
type input "198508"
select select "number:0"
type input "[DATE]"
type input "14:34:05.000"
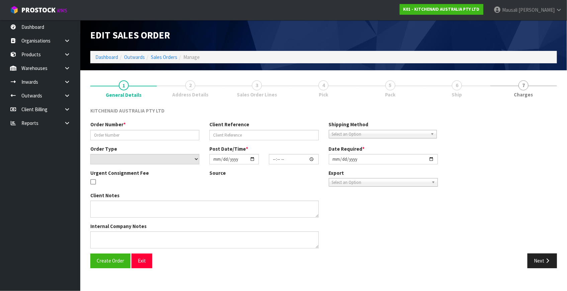
type input "[DATE]"
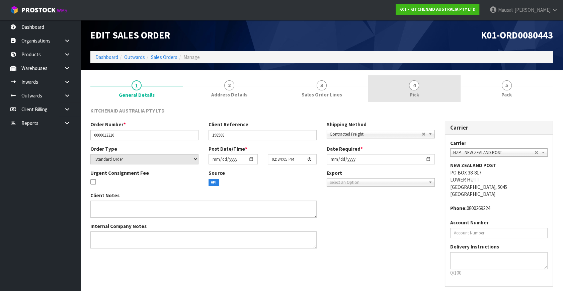
click at [417, 94] on span "Pick" at bounding box center [413, 94] width 9 height 7
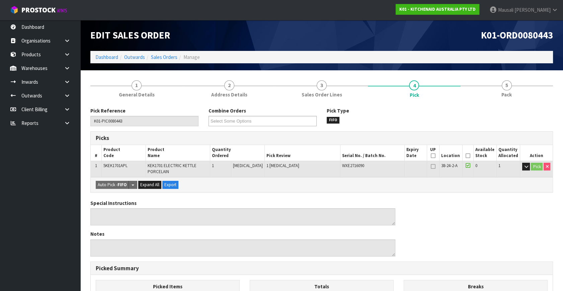
click at [466, 156] on icon at bounding box center [468, 156] width 5 height 0
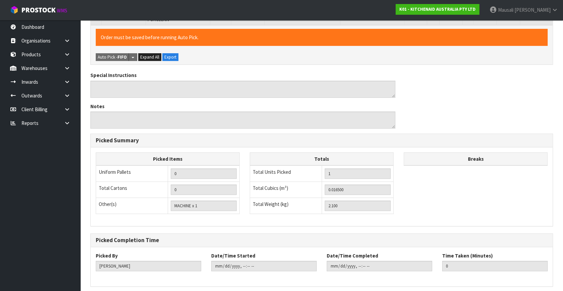
scroll to position [178, 0]
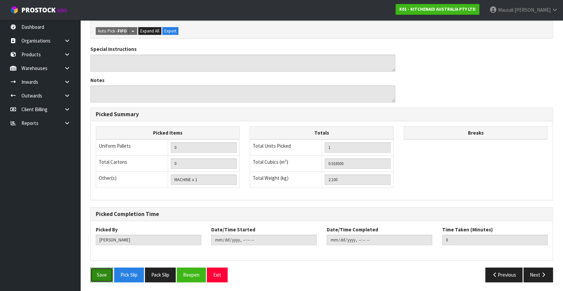
click at [97, 273] on button "Save" at bounding box center [101, 274] width 23 height 14
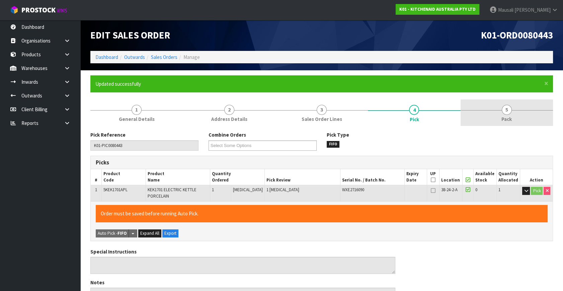
click at [505, 110] on span "5" at bounding box center [507, 110] width 10 height 10
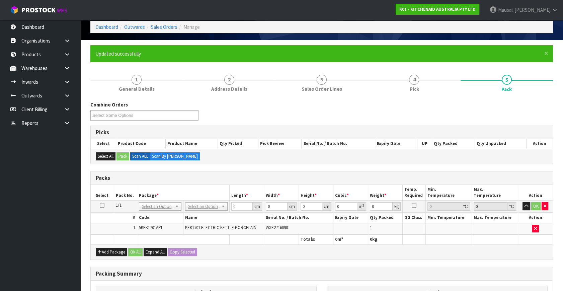
scroll to position [121, 0]
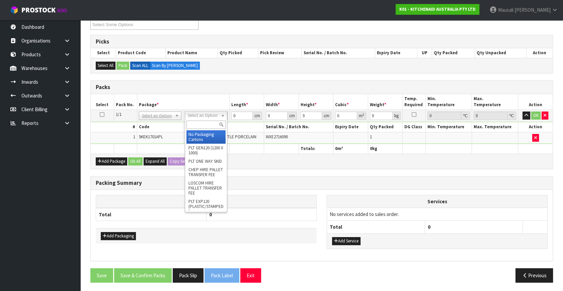
click at [201, 121] on input "text" at bounding box center [205, 124] width 39 height 8
type input "CL"
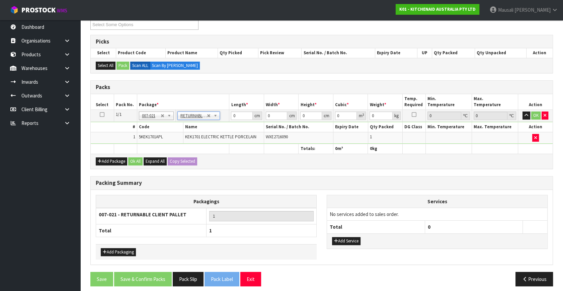
type input "2.1"
drag, startPoint x: 236, startPoint y: 116, endPoint x: 226, endPoint y: 120, distance: 10.8
click at [226, 120] on tr "1/1 NONE 007-001 007-002 007-004 007-009 007-013 007-014 007-015 007-017 007-01…" at bounding box center [322, 116] width 462 height 12
type input "40"
type input "28"
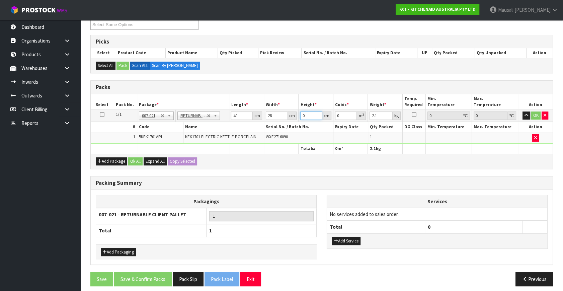
type input "2"
type input "0.00224"
type input "22"
type input "0.02464"
type input "22"
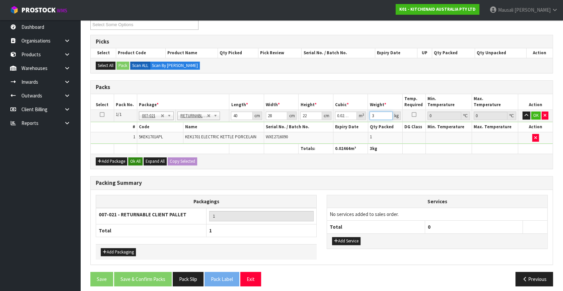
type input "3"
click at [135, 158] on button "Ok All" at bounding box center [135, 161] width 14 height 8
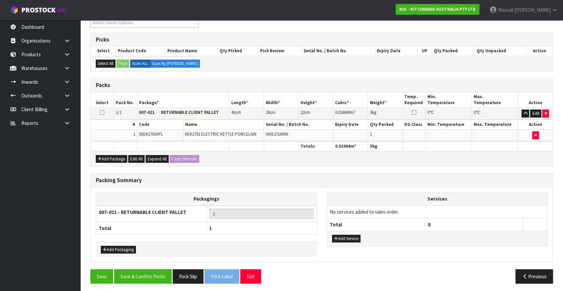
scroll to position [124, 0]
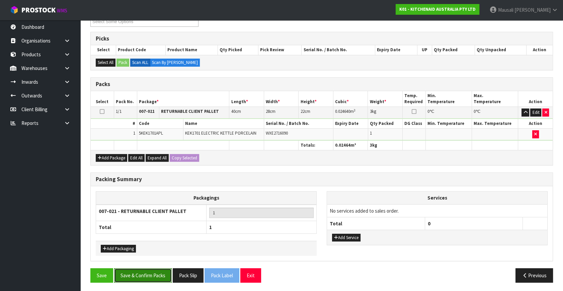
click at [159, 274] on button "Save & Confirm Packs" at bounding box center [143, 275] width 58 height 14
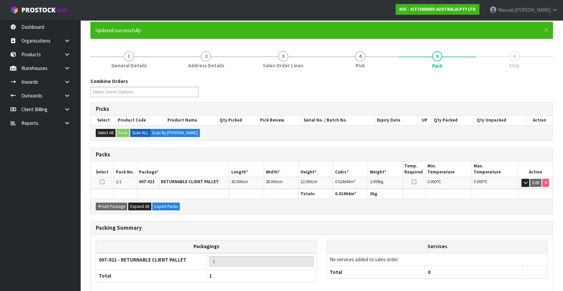
scroll to position [87, 0]
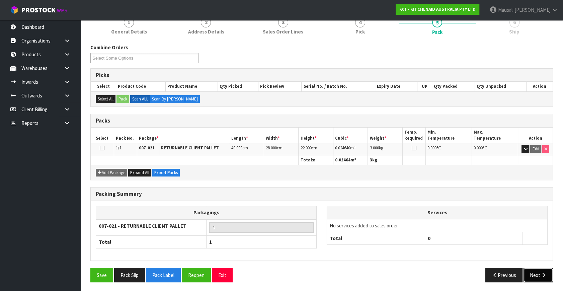
click at [532, 273] on button "Next" at bounding box center [537, 275] width 29 height 14
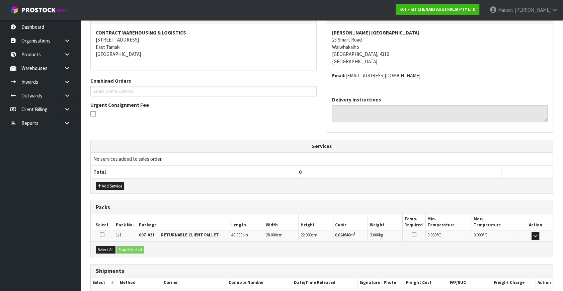
scroll to position [158, 0]
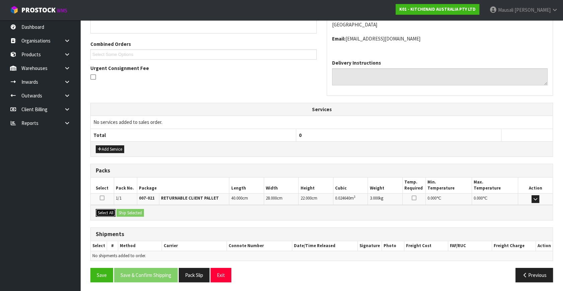
drag, startPoint x: 110, startPoint y: 212, endPoint x: 130, endPoint y: 210, distance: 19.5
click at [113, 212] on button "Select All" at bounding box center [106, 213] width 20 height 8
click at [132, 210] on button "Ship Selected" at bounding box center [129, 213] width 27 height 8
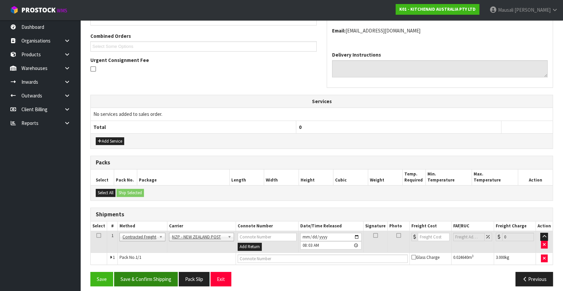
scroll to position [170, 0]
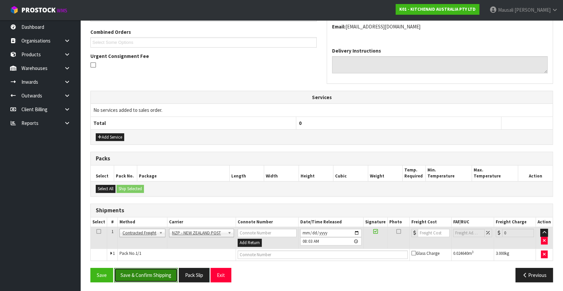
click at [165, 273] on button "Save & Confirm Shipping" at bounding box center [146, 275] width 64 height 14
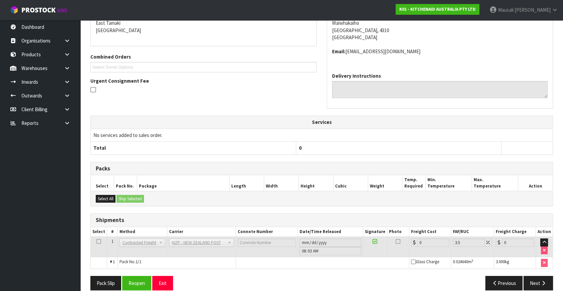
scroll to position [160, 0]
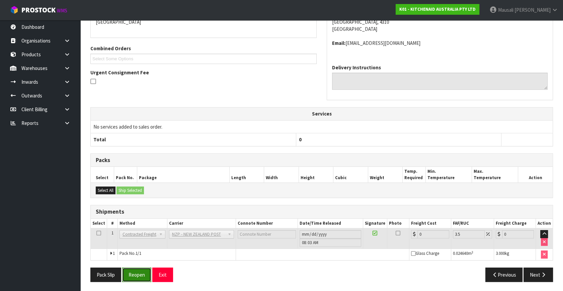
click at [142, 271] on button "Reopen" at bounding box center [136, 274] width 29 height 14
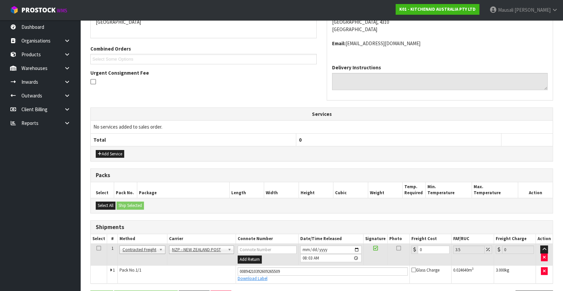
scroll to position [153, 0]
drag, startPoint x: 425, startPoint y: 248, endPoint x: 409, endPoint y: 255, distance: 17.8
click at [409, 255] on td "0" at bounding box center [430, 254] width 42 height 22
type input "8"
type input "8.28"
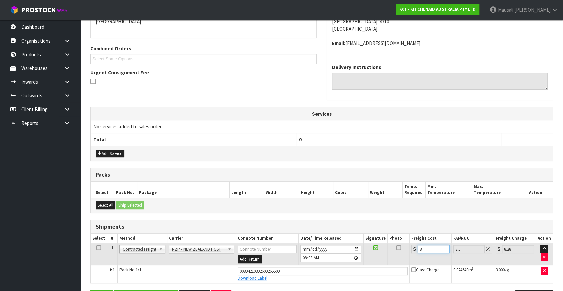
type input "8.4"
type input "8.69"
type input "8.45"
type input "8.75"
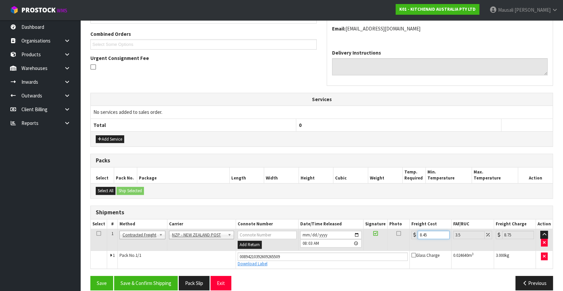
scroll to position [176, 0]
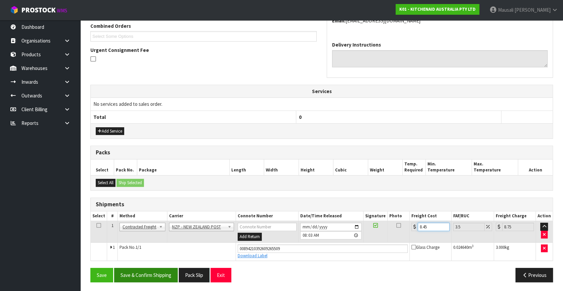
type input "8.45"
click at [153, 275] on button "Save & Confirm Shipping" at bounding box center [146, 275] width 64 height 14
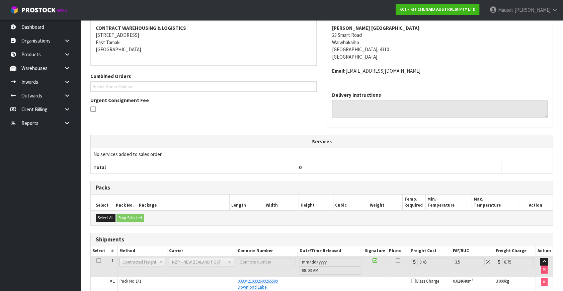
scroll to position [157, 0]
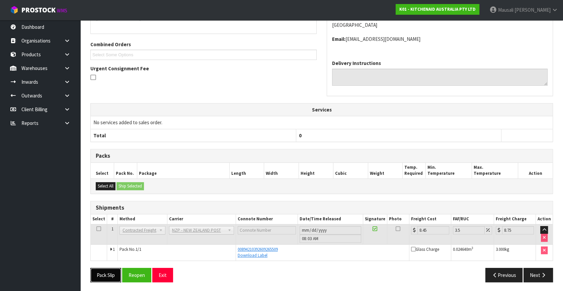
click at [111, 273] on button "Pack Slip" at bounding box center [105, 275] width 31 height 14
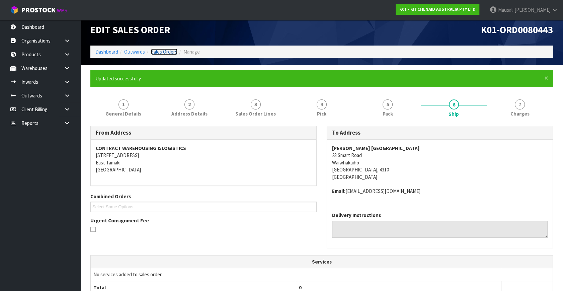
click at [163, 51] on link "Sales Orders" at bounding box center [164, 52] width 26 height 6
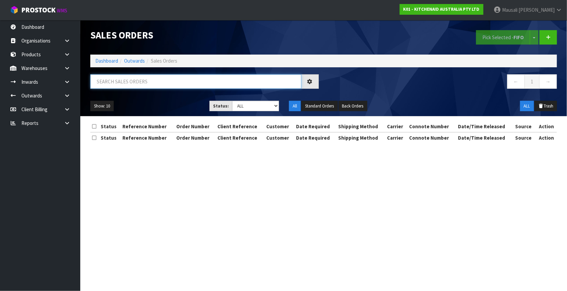
click at [99, 81] on input "text" at bounding box center [195, 81] width 211 height 14
type input "JOB-0416890"
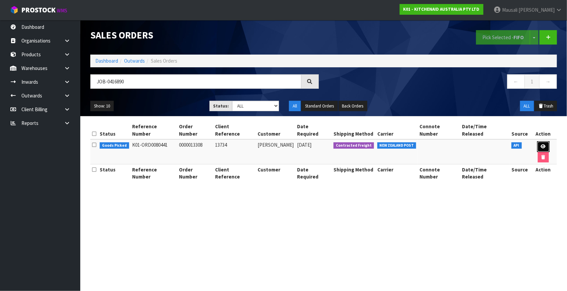
click at [541, 144] on icon at bounding box center [543, 146] width 5 height 4
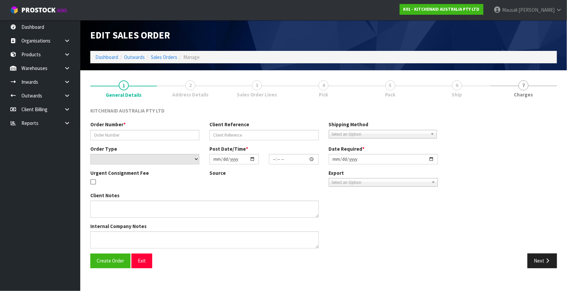
type input "0000013308"
type input "13734"
select select "number:0"
type input "[DATE]"
type input "14:34:01.000"
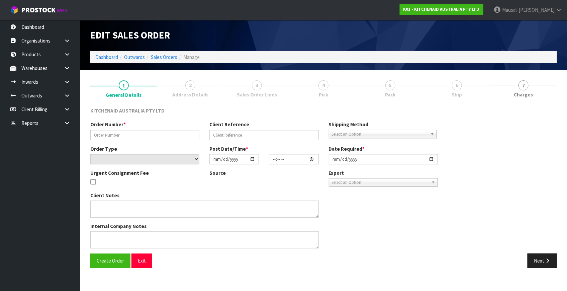
type input "[DATE]"
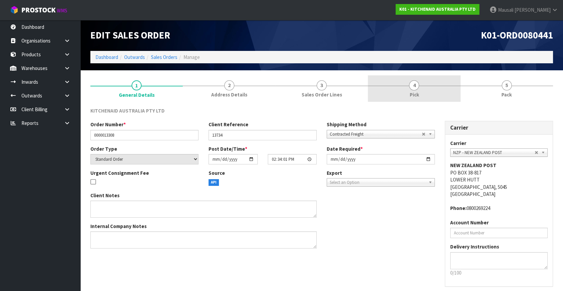
click at [414, 95] on span "Pick" at bounding box center [413, 94] width 9 height 7
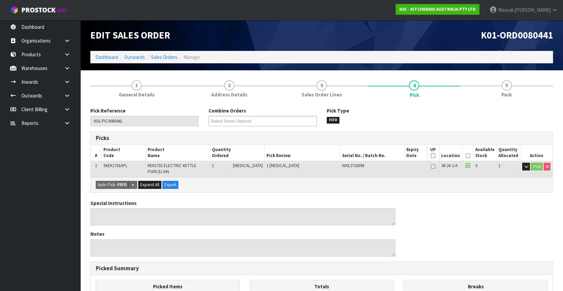
click at [466, 156] on icon at bounding box center [468, 156] width 5 height 0
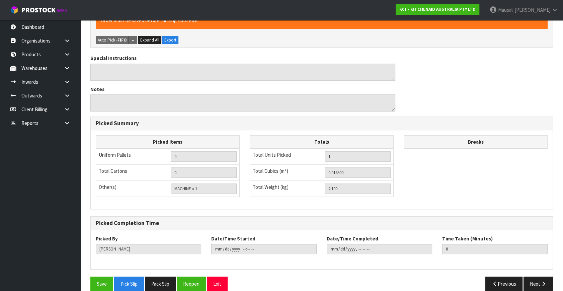
scroll to position [178, 0]
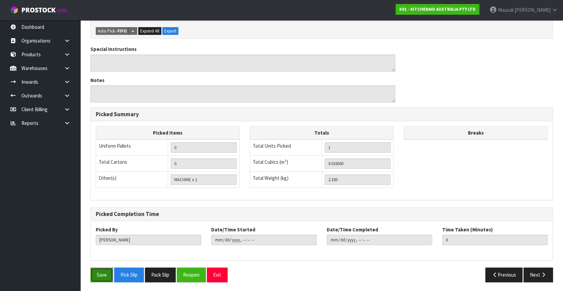
click at [97, 278] on button "Save" at bounding box center [101, 274] width 23 height 14
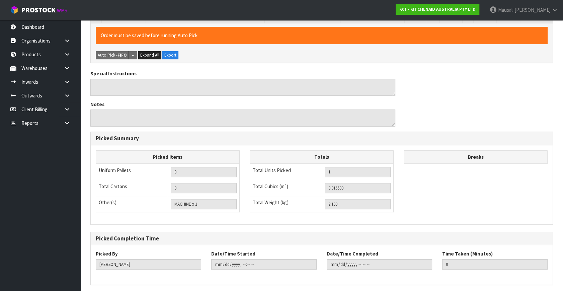
scroll to position [0, 0]
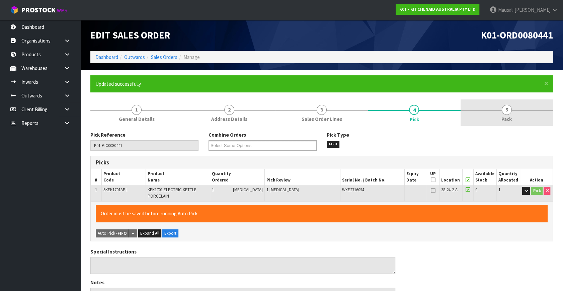
type input "[PERSON_NAME]"
type input "2025-10-13T08:05:55"
click at [507, 116] on span "Pack" at bounding box center [506, 118] width 10 height 7
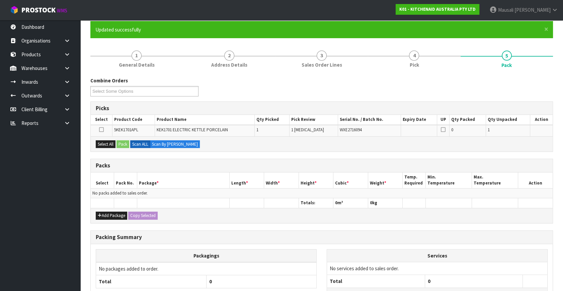
scroll to position [109, 0]
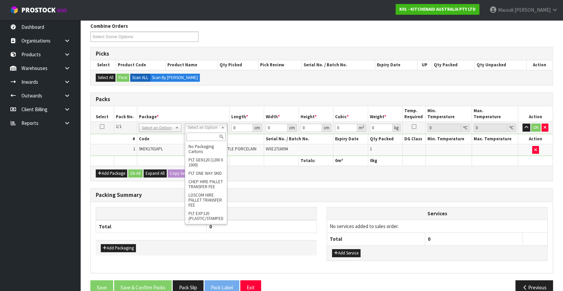
click at [197, 135] on input "text" at bounding box center [205, 137] width 39 height 8
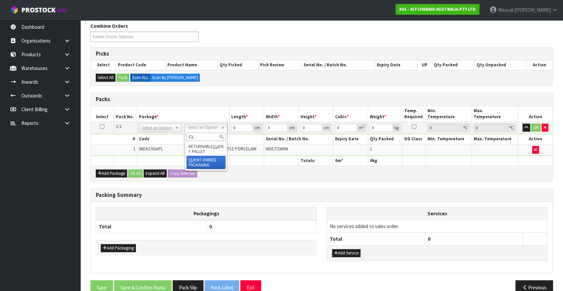
type input "CL"
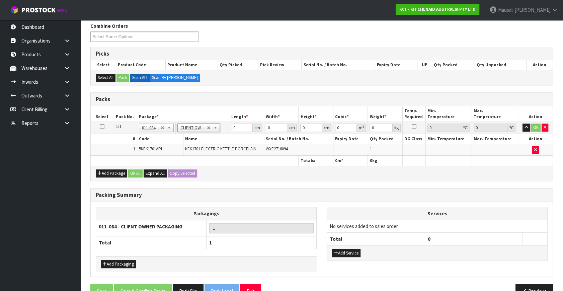
type input "2.1"
drag, startPoint x: 238, startPoint y: 129, endPoint x: 222, endPoint y: 134, distance: 16.9
click at [221, 134] on tbody "1/1 NONE 007-001 007-002 007-004 007-009 007-013 007-014 007-015 007-017 007-01…" at bounding box center [322, 139] width 462 height 34
type input "40"
type input "28"
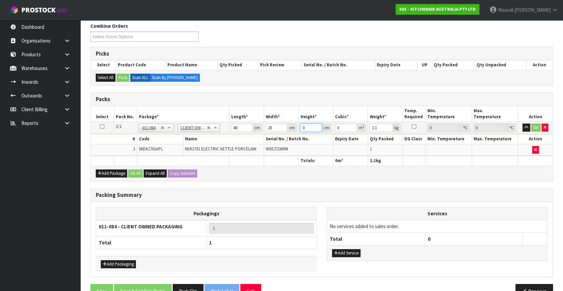
type input "2"
type input "0.00224"
type input "22"
type input "0.02464"
type input "22"
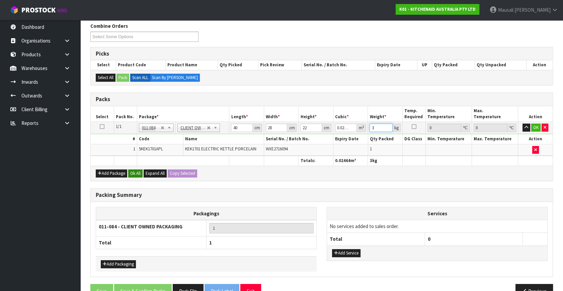
type input "3"
click at [137, 173] on button "Ok All" at bounding box center [135, 173] width 14 height 8
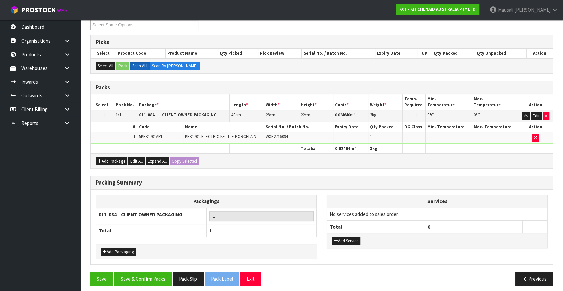
scroll to position [124, 0]
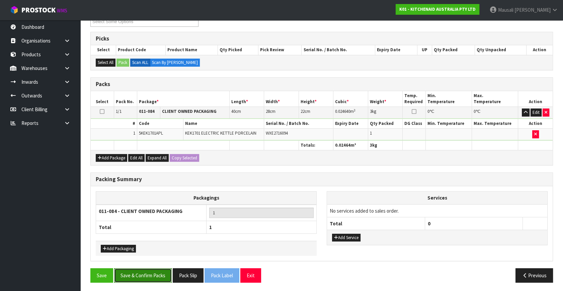
click at [157, 274] on button "Save & Confirm Packs" at bounding box center [143, 275] width 58 height 14
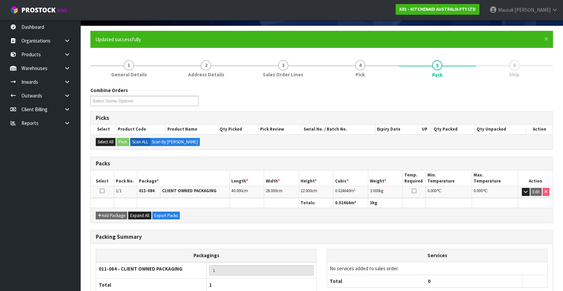
scroll to position [87, 0]
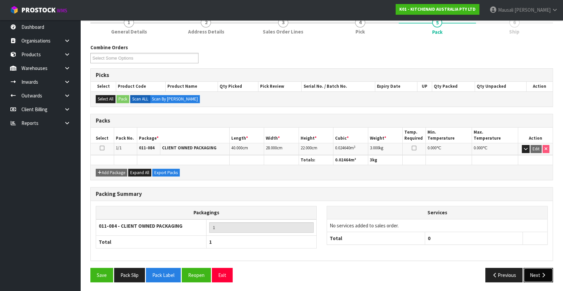
click at [535, 274] on button "Next" at bounding box center [537, 275] width 29 height 14
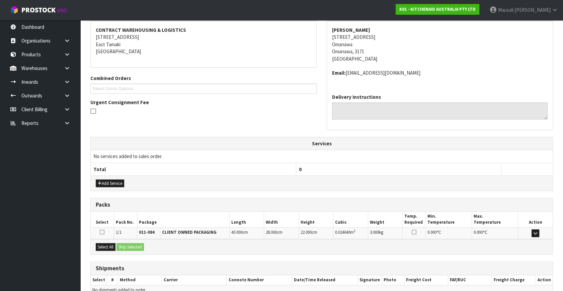
scroll to position [158, 0]
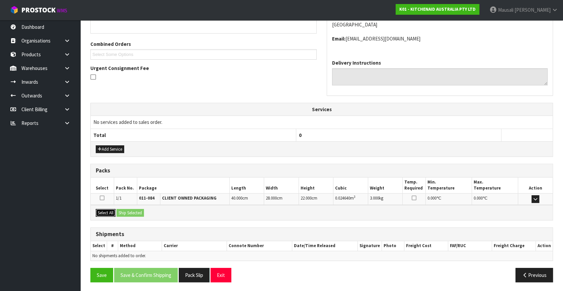
click at [100, 209] on button "Select All" at bounding box center [106, 213] width 20 height 8
click at [117, 210] on button "Ship Selected" at bounding box center [129, 213] width 27 height 8
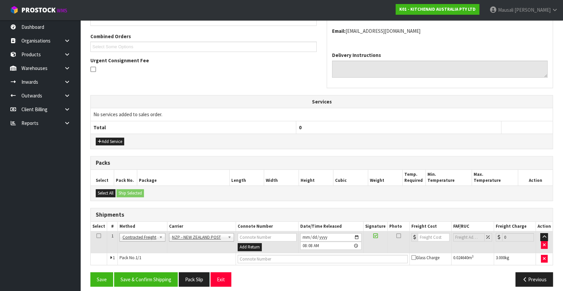
scroll to position [170, 0]
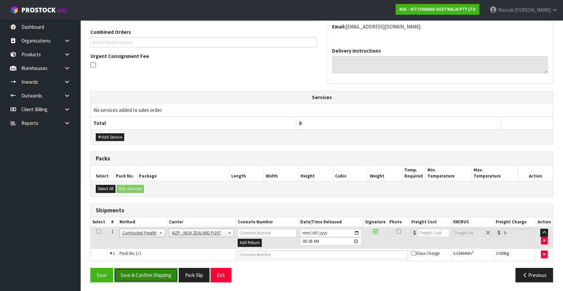
drag, startPoint x: 146, startPoint y: 274, endPoint x: 202, endPoint y: 262, distance: 58.0
click at [146, 274] on button "Save & Confirm Shipping" at bounding box center [146, 275] width 64 height 14
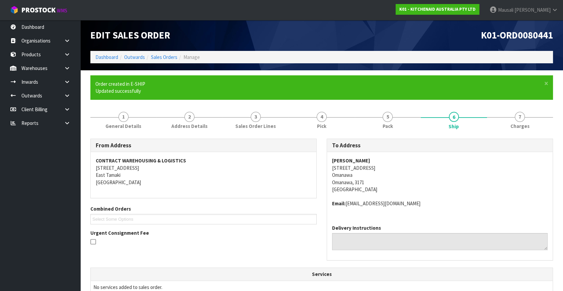
scroll to position [160, 0]
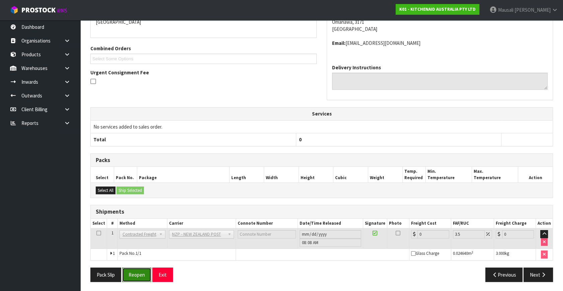
click at [138, 272] on button "Reopen" at bounding box center [136, 274] width 29 height 14
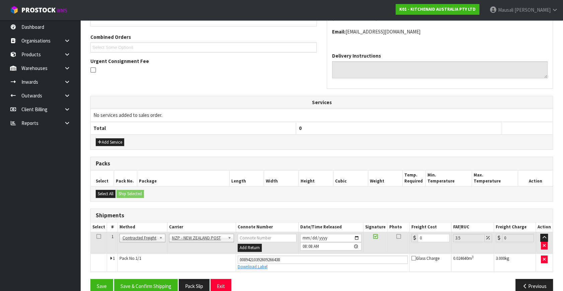
scroll to position [176, 0]
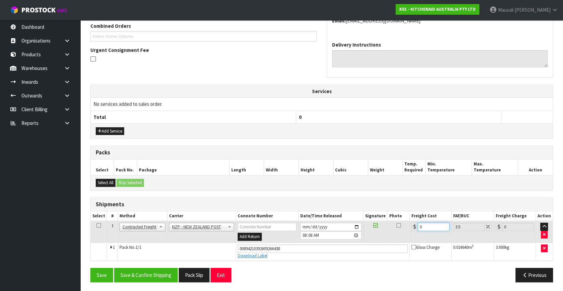
drag, startPoint x: 434, startPoint y: 225, endPoint x: 406, endPoint y: 234, distance: 29.7
click at [406, 234] on tr "1 Client Local Pickup Customer Local Pickup Company Freight Contracted Freight …" at bounding box center [322, 232] width 462 height 22
type input "1"
type input "1.03"
type input "13"
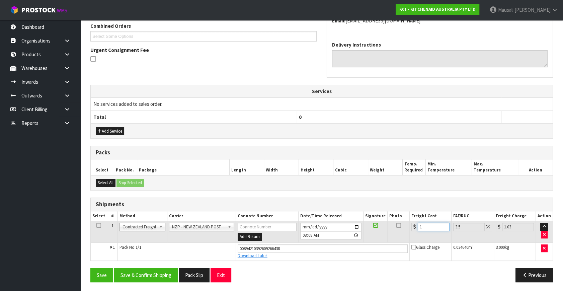
type input "13.45"
type input "13.04"
type input "13.5"
type input "13.04"
click at [160, 275] on button "Save & Confirm Shipping" at bounding box center [146, 275] width 64 height 14
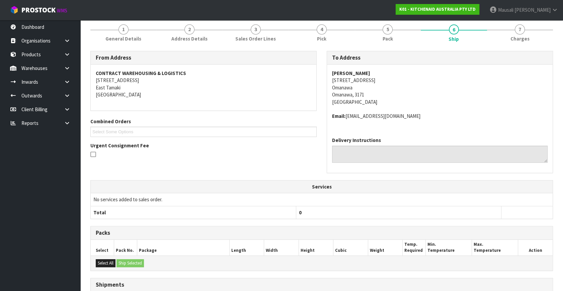
scroll to position [157, 0]
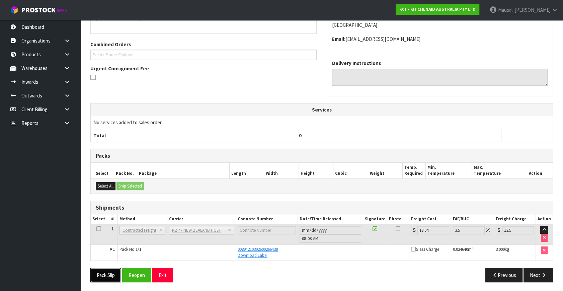
click at [105, 272] on button "Pack Slip" at bounding box center [105, 275] width 31 height 14
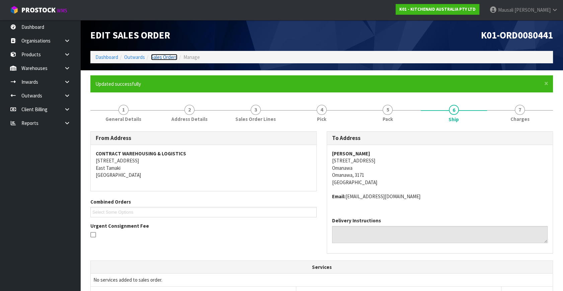
click at [163, 55] on link "Sales Orders" at bounding box center [164, 57] width 26 height 6
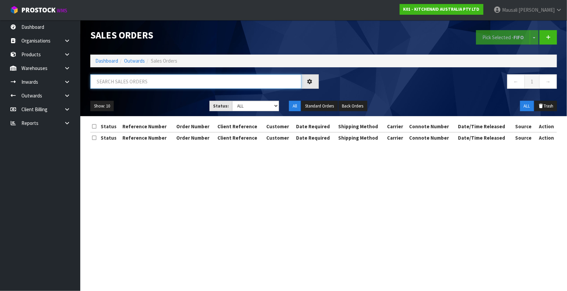
click at [108, 85] on input "text" at bounding box center [195, 81] width 211 height 14
type input "JOB-0416937"
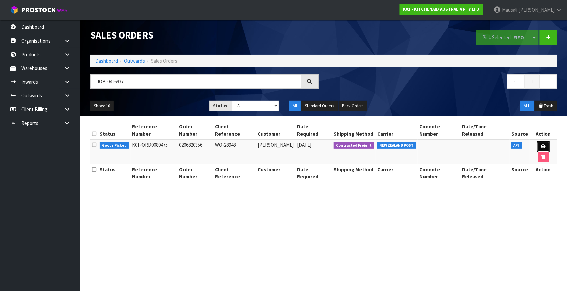
click at [537, 141] on link at bounding box center [543, 146] width 12 height 11
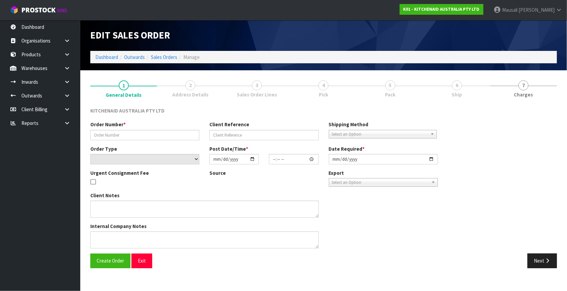
type input "0206820356"
type input "WO-28948"
select select "number:0"
type input "[DATE]"
type input "16:41:05.000"
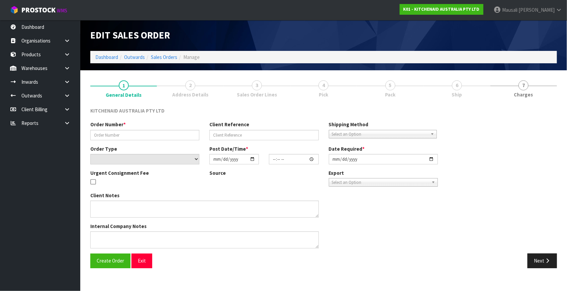
type input "[DATE]"
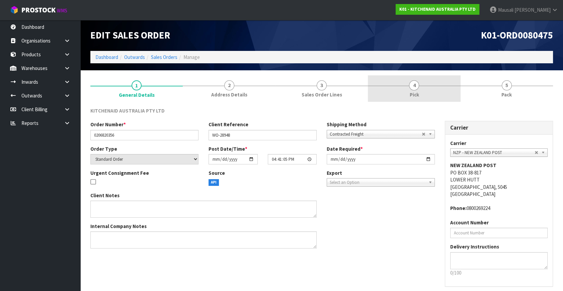
click at [414, 94] on span "Pick" at bounding box center [413, 94] width 9 height 7
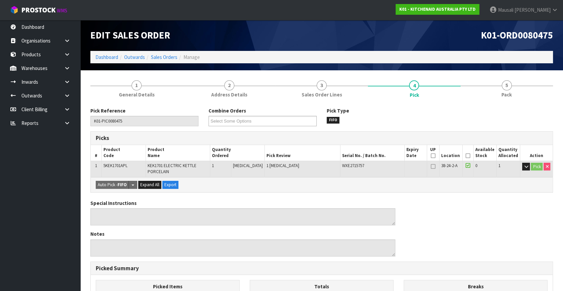
click at [466, 156] on icon at bounding box center [468, 156] width 5 height 0
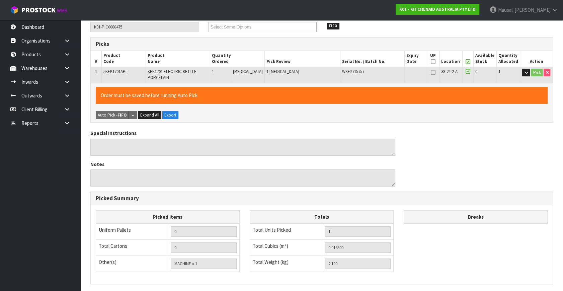
scroll to position [178, 0]
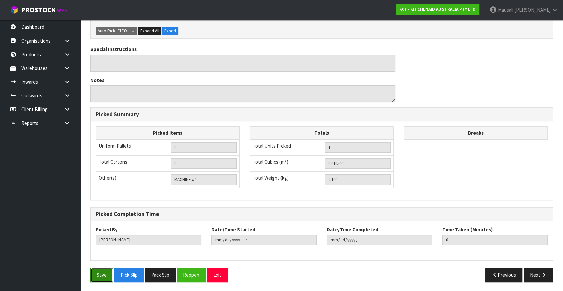
click at [96, 271] on button "Save" at bounding box center [101, 274] width 23 height 14
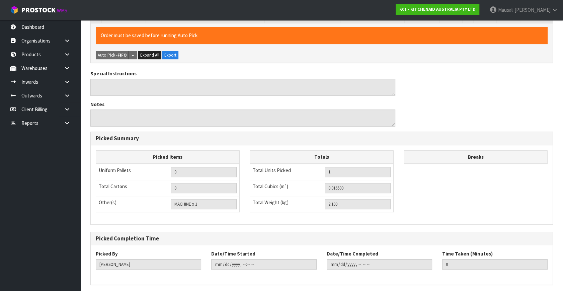
scroll to position [0, 0]
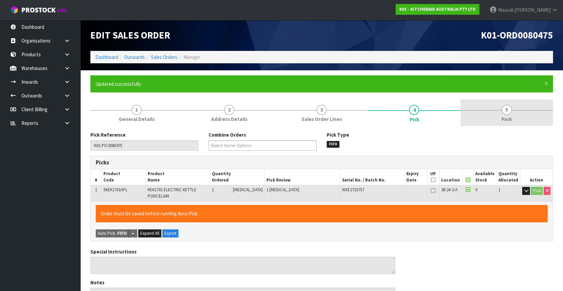
type input "[PERSON_NAME]"
type input "2025-10-13T08:14:31"
click at [509, 116] on span "Pack" at bounding box center [506, 118] width 10 height 7
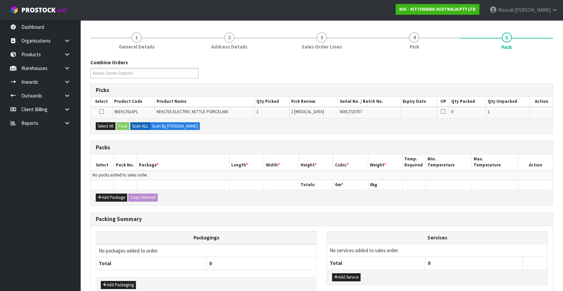
scroll to position [109, 0]
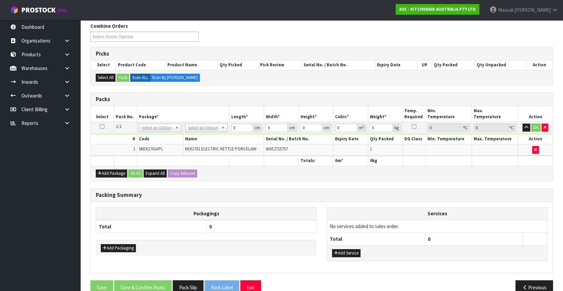
drag, startPoint x: 207, startPoint y: 128, endPoint x: 203, endPoint y: 135, distance: 7.9
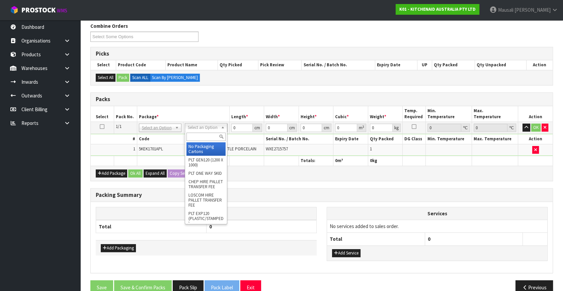
click at [202, 136] on input "text" at bounding box center [205, 137] width 39 height 8
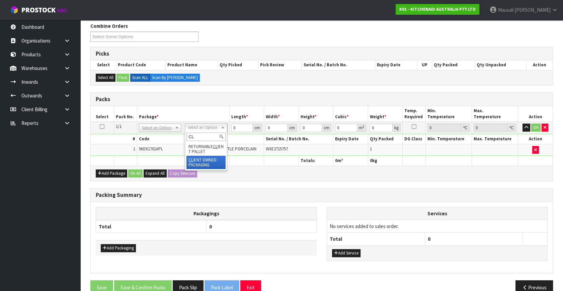
type input "CL"
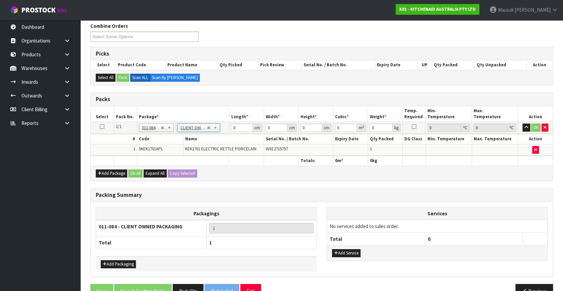
type input "2.1"
drag, startPoint x: 242, startPoint y: 126, endPoint x: 207, endPoint y: 152, distance: 43.6
click at [212, 148] on tbody "1/1 NONE 007-001 007-002 007-004 007-009 007-013 007-014 007-015 007-017 007-01…" at bounding box center [322, 139] width 462 height 34
type input "40"
type input "28"
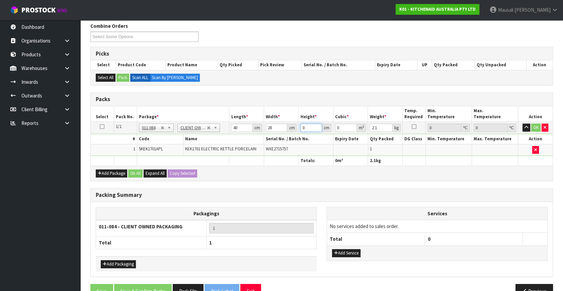
type input "2"
type input "0.00224"
type input "22"
type input "0.02464"
type input "22"
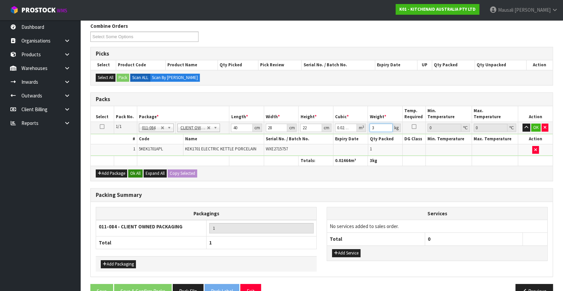
type input "3"
click at [138, 174] on button "Ok All" at bounding box center [135, 173] width 14 height 8
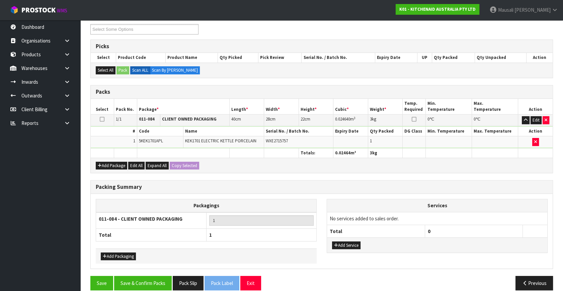
scroll to position [124, 0]
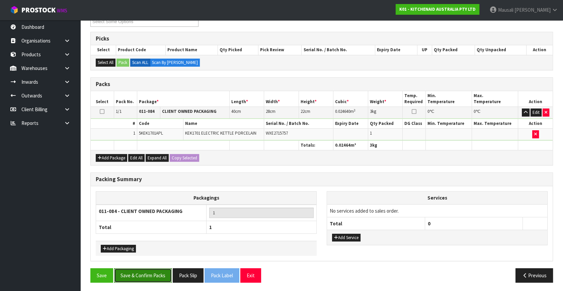
click at [152, 277] on button "Save & Confirm Packs" at bounding box center [143, 275] width 58 height 14
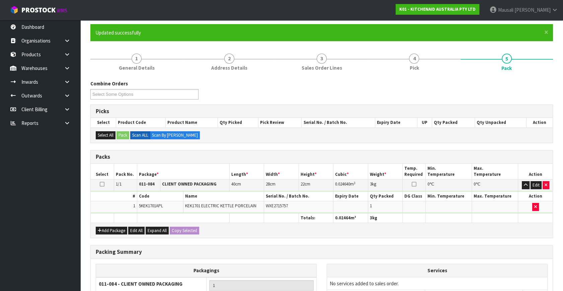
scroll to position [87, 0]
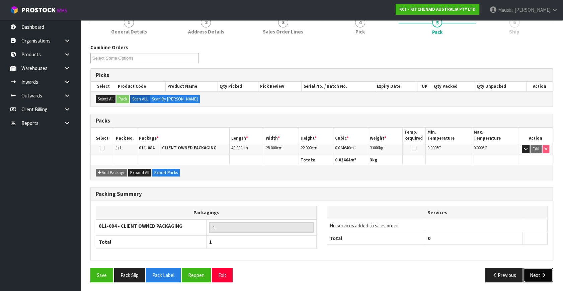
click at [547, 275] on button "Next" at bounding box center [537, 275] width 29 height 14
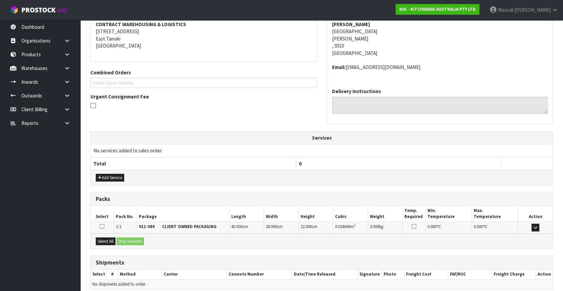
scroll to position [158, 0]
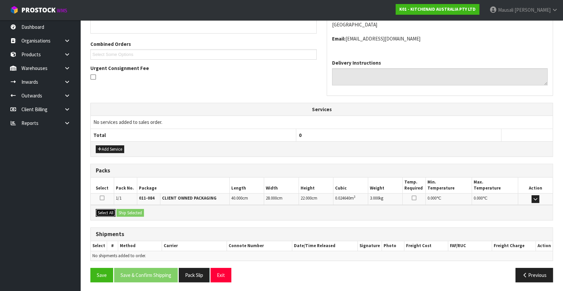
click at [104, 210] on button "Select All" at bounding box center [106, 213] width 20 height 8
click at [131, 210] on button "Ship Selected" at bounding box center [129, 213] width 27 height 8
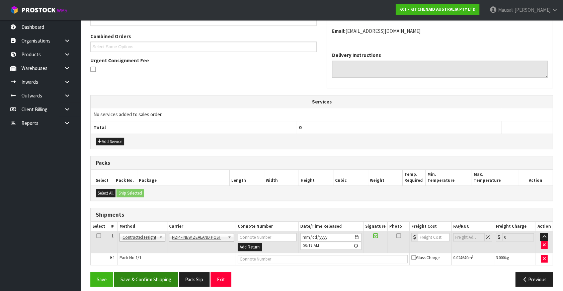
scroll to position [170, 0]
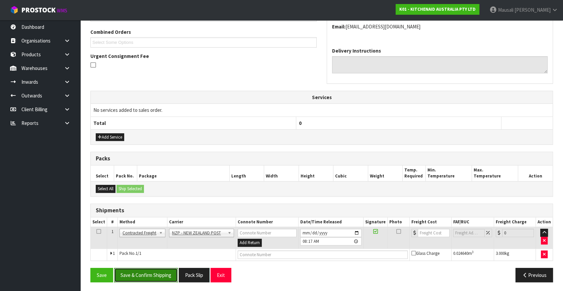
click at [168, 273] on button "Save & Confirm Shipping" at bounding box center [146, 275] width 64 height 14
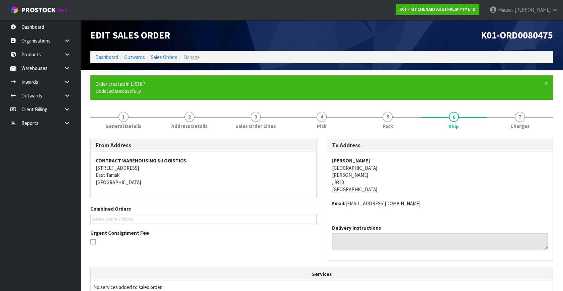
scroll to position [160, 0]
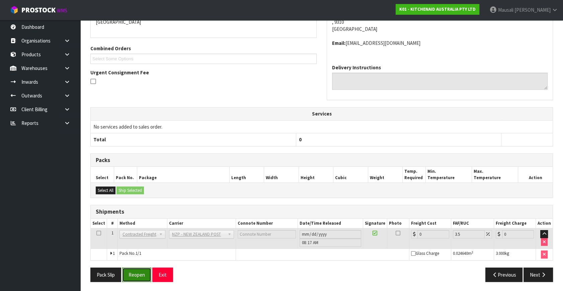
drag, startPoint x: 134, startPoint y: 271, endPoint x: 137, endPoint y: 270, distance: 3.8
click at [134, 271] on button "Reopen" at bounding box center [136, 274] width 29 height 14
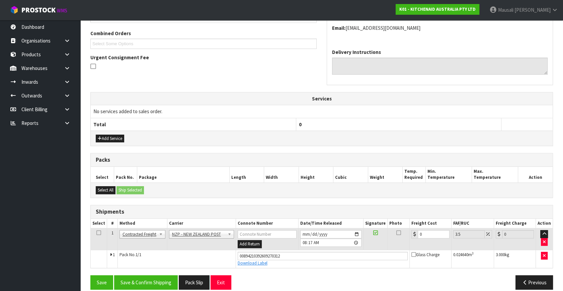
scroll to position [176, 0]
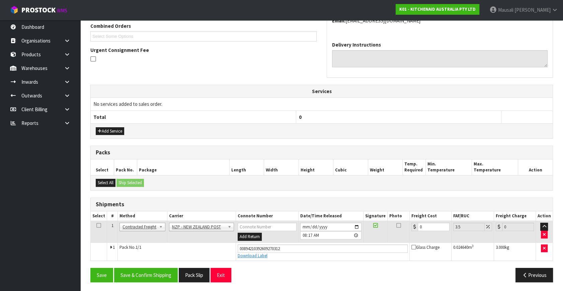
click at [409, 238] on td "0" at bounding box center [430, 232] width 42 height 22
drag, startPoint x: 430, startPoint y: 228, endPoint x: 417, endPoint y: 232, distance: 13.3
click at [417, 232] on td "0" at bounding box center [430, 232] width 42 height 22
type input "1"
type input "1.03"
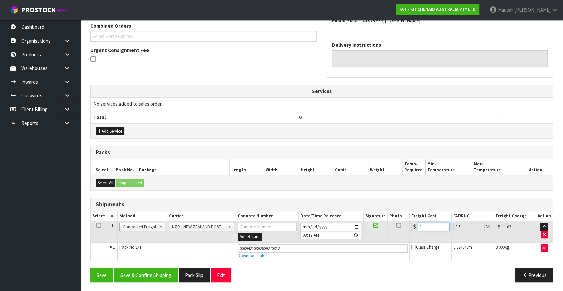
type input "11"
type input "11.38"
type input "11.6"
type input "12.01"
type input "11.61"
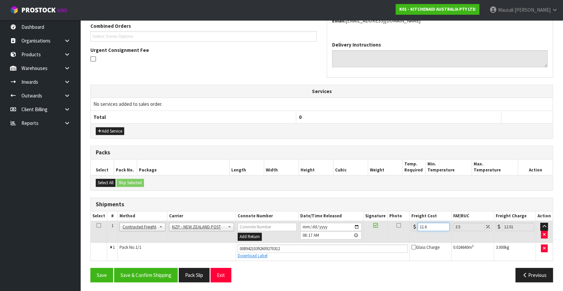
type input "12.02"
type input "11.61"
click at [150, 276] on button "Save & Confirm Shipping" at bounding box center [146, 275] width 64 height 14
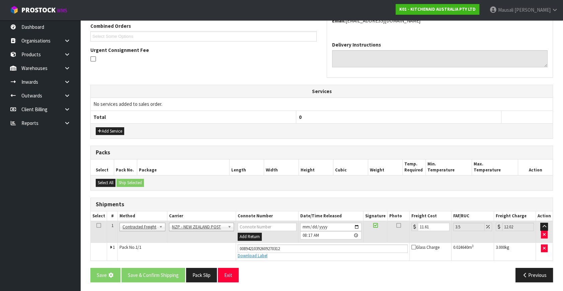
scroll to position [0, 0]
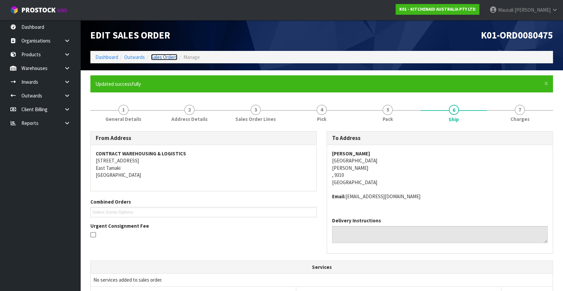
click at [165, 56] on link "Sales Orders" at bounding box center [164, 57] width 26 height 6
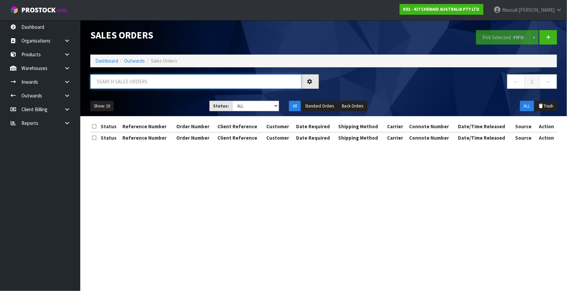
click at [118, 82] on input "text" at bounding box center [195, 81] width 211 height 14
type input "JOB-0416879"
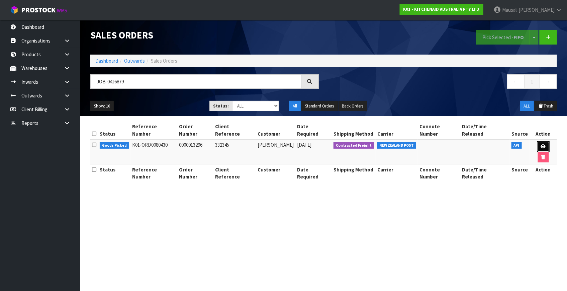
click at [541, 144] on icon at bounding box center [543, 146] width 5 height 4
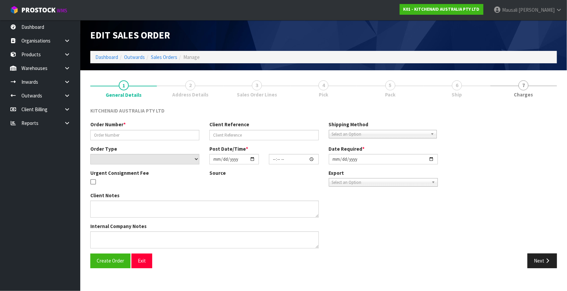
type input "0000013296"
type input "332345"
select select "number:0"
type input "[DATE]"
type input "14:33:35.000"
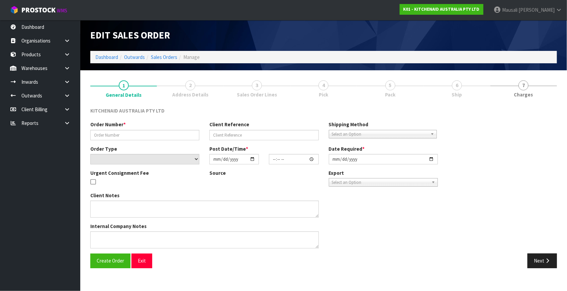
type input "[DATE]"
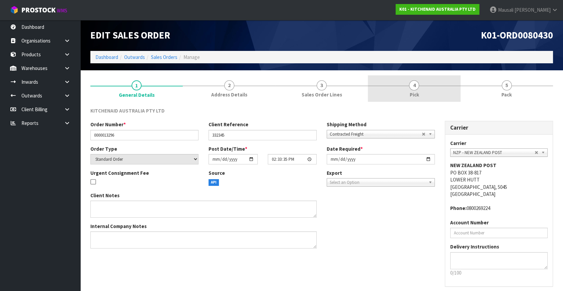
click at [419, 94] on link "4 Pick" at bounding box center [414, 88] width 92 height 26
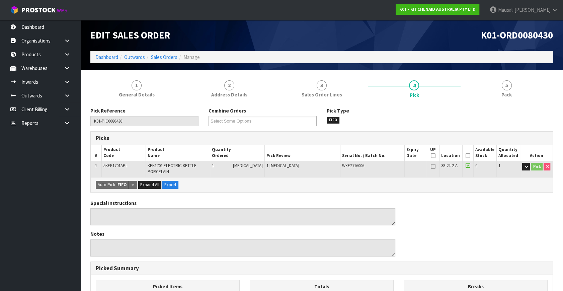
click at [466, 156] on icon at bounding box center [468, 156] width 5 height 0
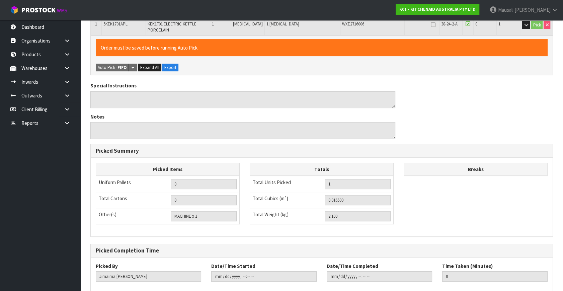
scroll to position [178, 0]
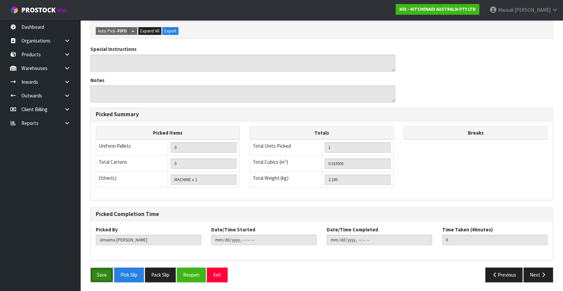
click at [101, 275] on button "Save" at bounding box center [101, 274] width 23 height 14
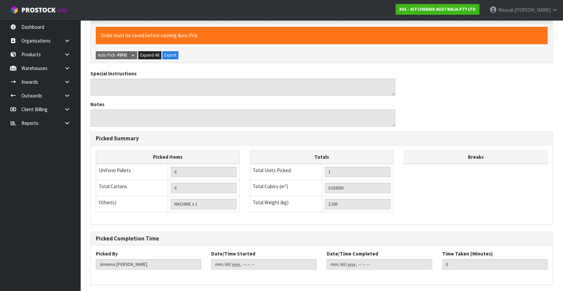
scroll to position [0, 0]
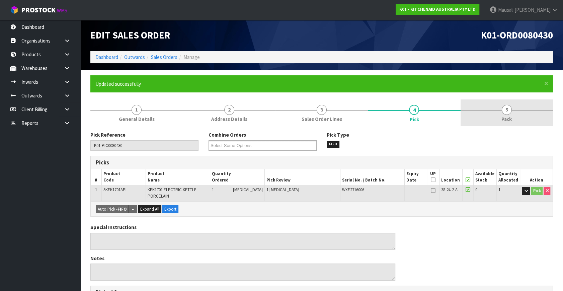
click at [504, 120] on span "Pack" at bounding box center [506, 118] width 10 height 7
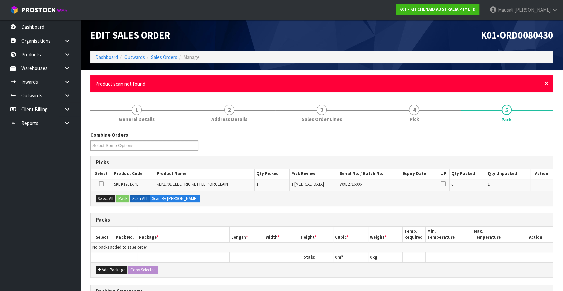
click at [547, 84] on span "×" at bounding box center [546, 83] width 4 height 9
click at [545, 83] on span "×" at bounding box center [546, 83] width 4 height 9
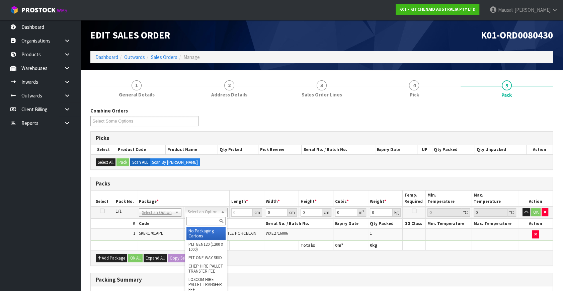
click at [200, 223] on input "text" at bounding box center [205, 221] width 39 height 8
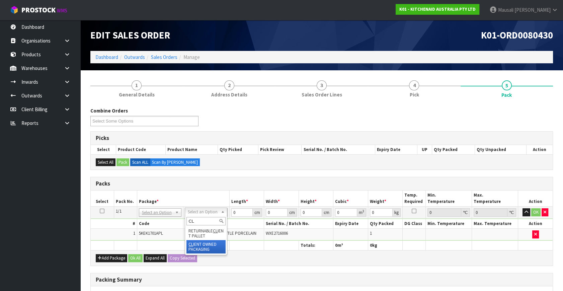
type input "CL"
type input "2.1"
drag, startPoint x: 237, startPoint y: 213, endPoint x: 221, endPoint y: 218, distance: 17.1
click at [224, 217] on tr "1/1 NONE 007-001 007-002 007-004 007-009 007-013 007-014 007-015 007-017 007-01…" at bounding box center [322, 212] width 462 height 12
type input "40"
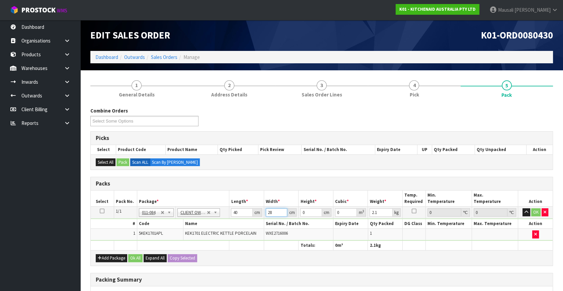
type input "28"
type input "2"
type input "0.00224"
type input "22"
type input "0.02464"
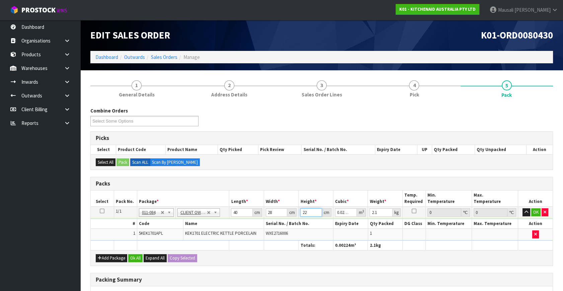
type input "22"
type input "3"
click at [139, 255] on button "Ok All" at bounding box center [135, 258] width 14 height 8
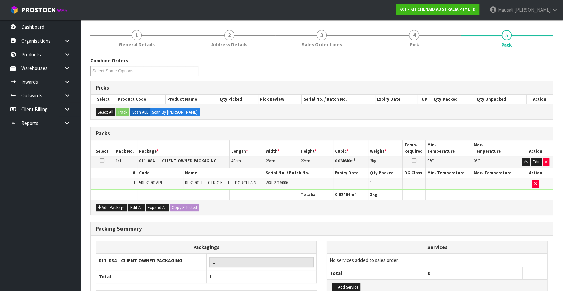
scroll to position [100, 0]
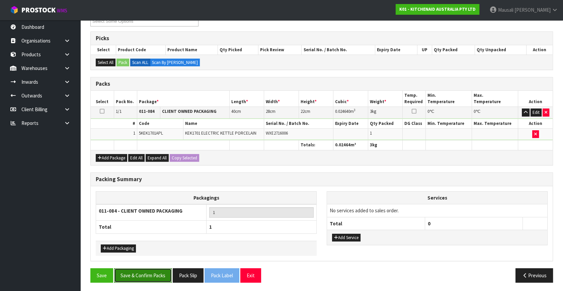
click at [156, 274] on button "Save & Confirm Packs" at bounding box center [143, 275] width 58 height 14
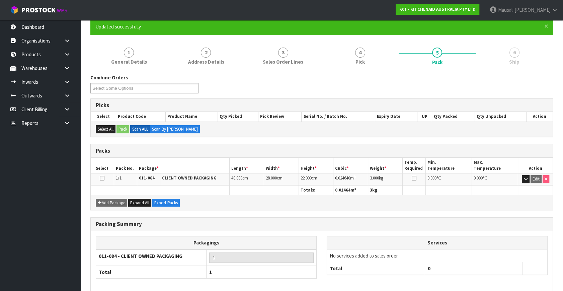
scroll to position [87, 0]
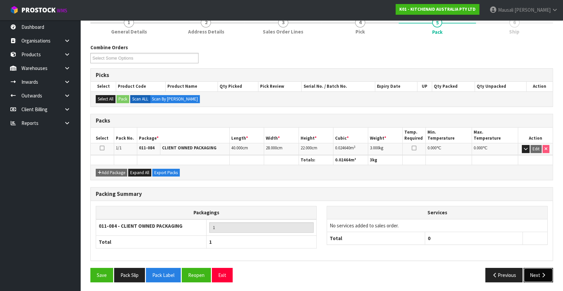
click at [541, 272] on icon "button" at bounding box center [543, 274] width 6 height 5
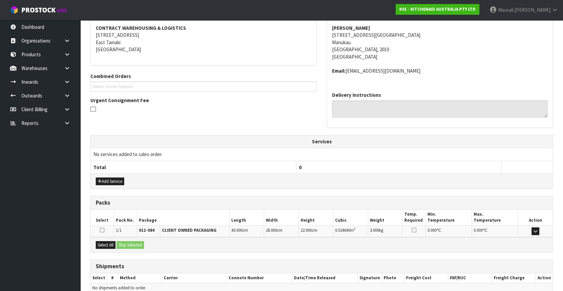
scroll to position [158, 0]
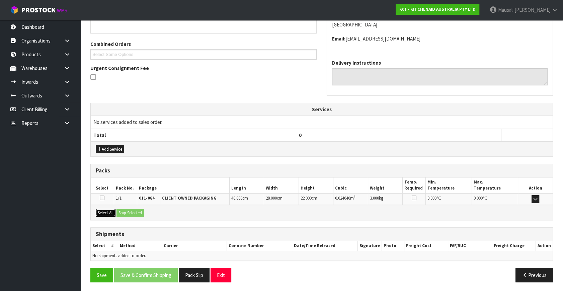
click at [111, 210] on button "Select All" at bounding box center [106, 213] width 20 height 8
click at [114, 210] on button "Select All" at bounding box center [106, 213] width 20 height 8
click at [121, 211] on button "Ship Selected" at bounding box center [129, 213] width 27 height 8
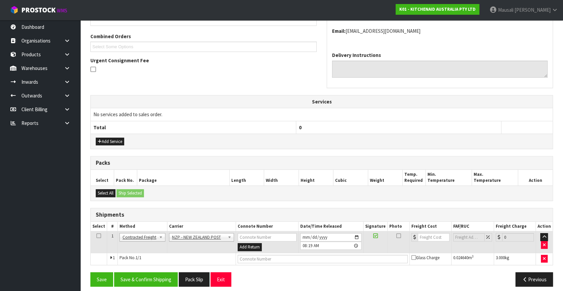
scroll to position [170, 0]
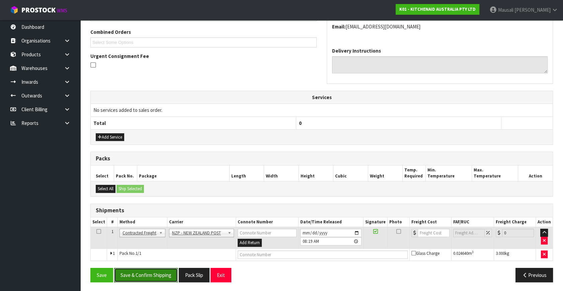
drag, startPoint x: 158, startPoint y: 270, endPoint x: 265, endPoint y: 233, distance: 113.7
click at [161, 268] on button "Save & Confirm Shipping" at bounding box center [146, 275] width 64 height 14
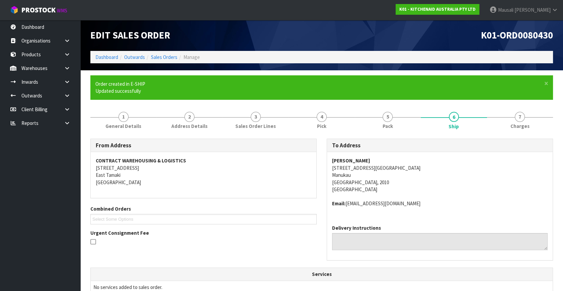
scroll to position [160, 0]
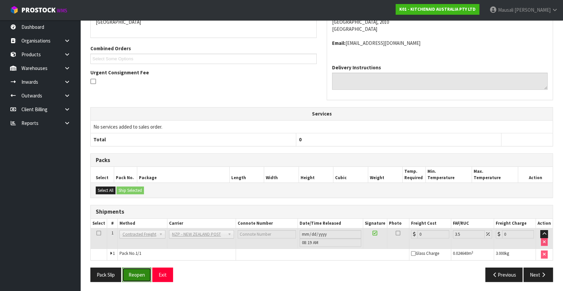
click at [133, 270] on button "Reopen" at bounding box center [136, 274] width 29 height 14
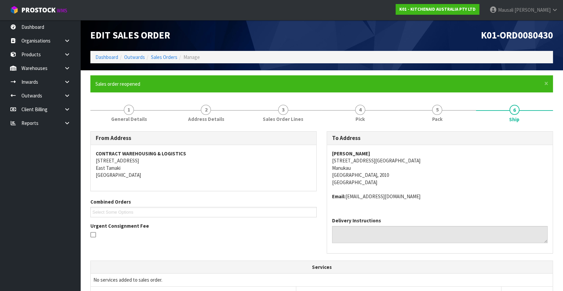
scroll to position [176, 0]
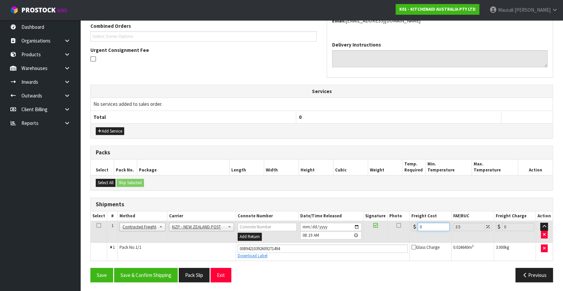
drag, startPoint x: 425, startPoint y: 227, endPoint x: 405, endPoint y: 235, distance: 21.6
click at [405, 235] on tr "1 Client Local Pickup Customer Local Pickup Company Freight Contracted Freight …" at bounding box center [322, 232] width 462 height 22
type input "4"
type input "4.14"
type input "4.3"
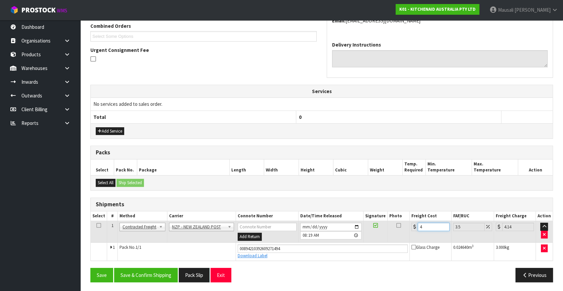
type input "4.45"
type input "4.33"
click at [167, 273] on button "Save & Confirm Shipping" at bounding box center [146, 275] width 64 height 14
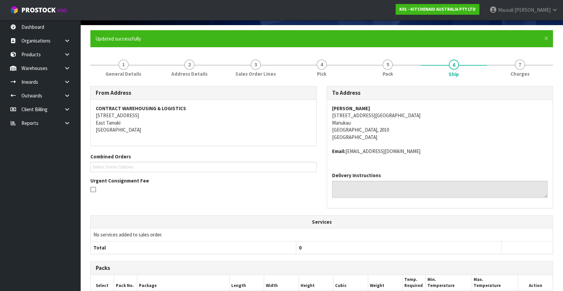
scroll to position [157, 0]
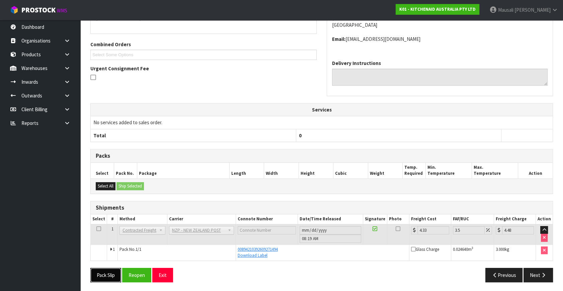
click at [108, 272] on button "Pack Slip" at bounding box center [105, 275] width 31 height 14
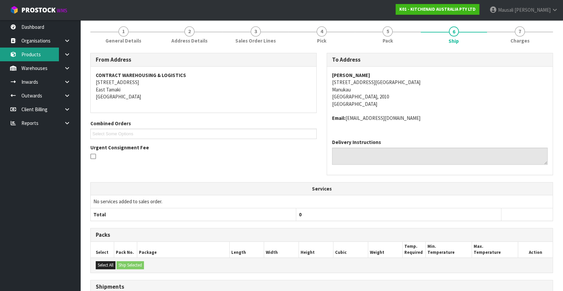
scroll to position [5, 0]
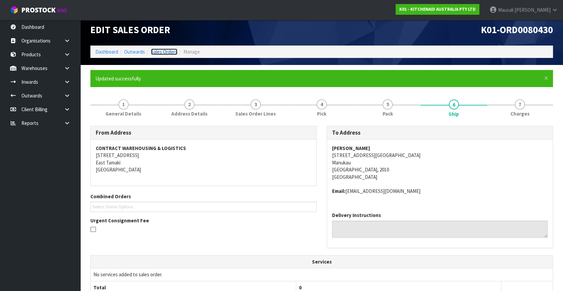
click at [160, 50] on link "Sales Orders" at bounding box center [164, 52] width 26 height 6
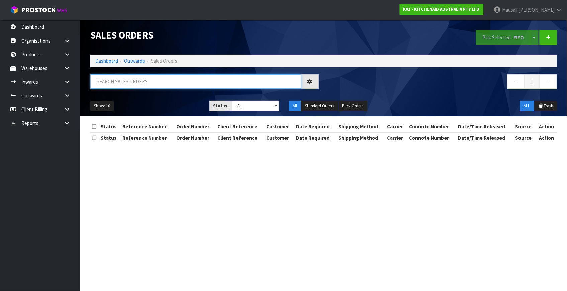
click at [106, 85] on input "text" at bounding box center [195, 81] width 211 height 14
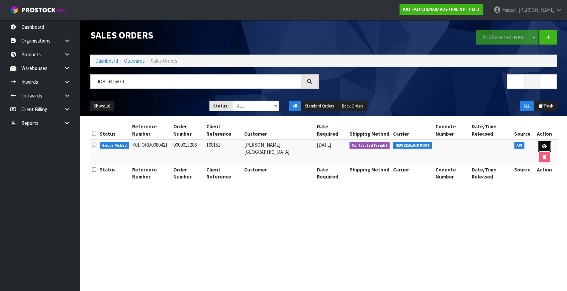
click at [543, 145] on icon at bounding box center [544, 146] width 5 height 4
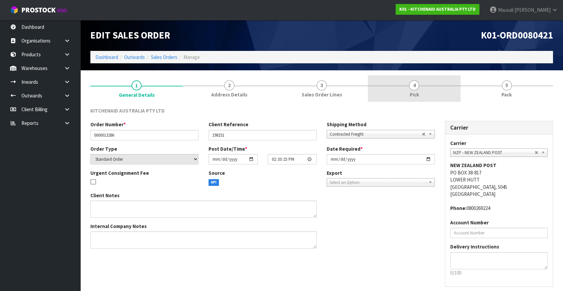
click at [445, 85] on link "4 Pick" at bounding box center [414, 88] width 92 height 26
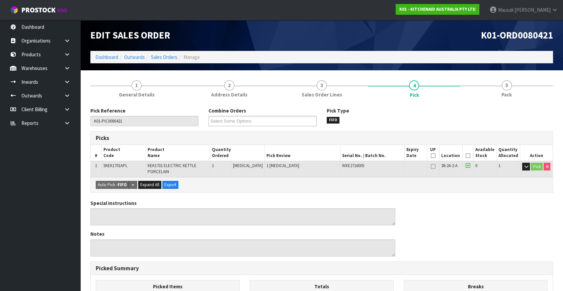
click at [466, 156] on icon at bounding box center [468, 156] width 5 height 0
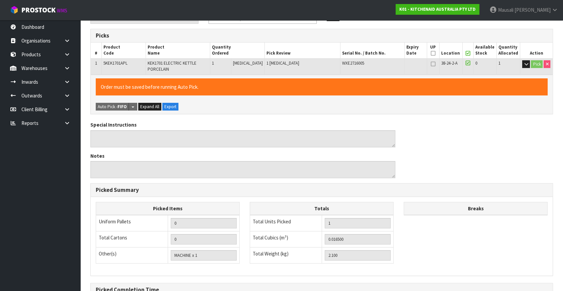
scroll to position [178, 0]
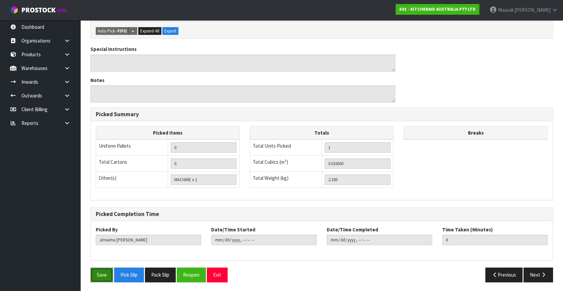
click at [100, 271] on button "Save" at bounding box center [101, 274] width 23 height 14
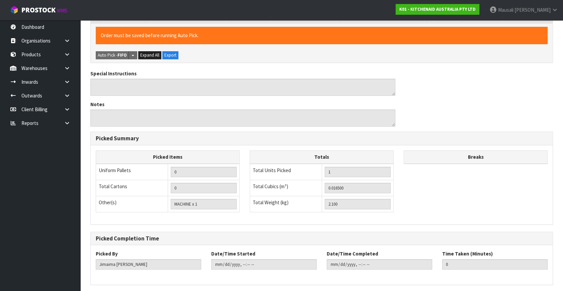
scroll to position [0, 0]
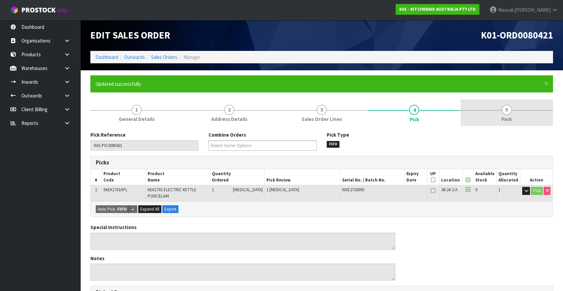
click at [512, 112] on link "5 Pack" at bounding box center [506, 112] width 92 height 26
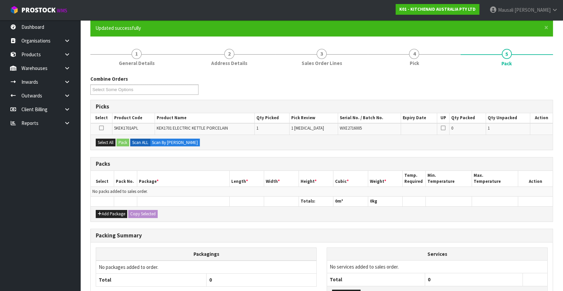
scroll to position [109, 0]
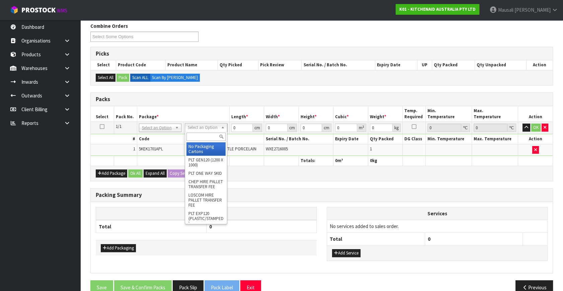
click at [200, 138] on input "text" at bounding box center [205, 137] width 39 height 8
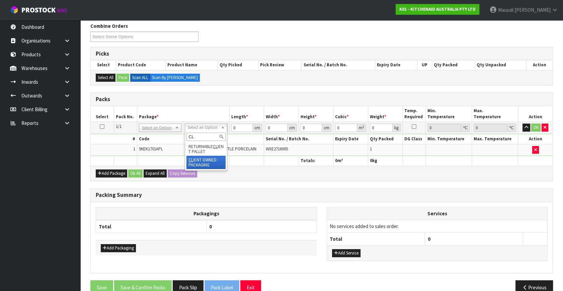
drag, startPoint x: 203, startPoint y: 161, endPoint x: 200, endPoint y: 161, distance: 3.7
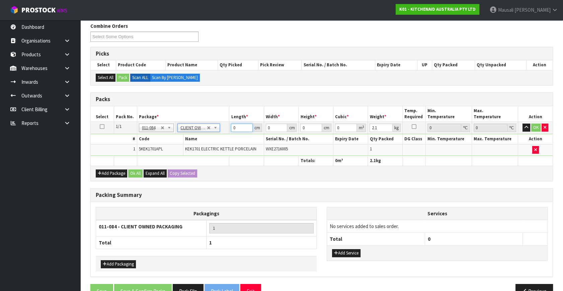
drag, startPoint x: 241, startPoint y: 124, endPoint x: 218, endPoint y: 134, distance: 24.2
click at [221, 133] on tbody "1/1 NONE 007-001 007-002 007-004 007-009 007-013 007-014 007-015 007-017 007-01…" at bounding box center [322, 139] width 462 height 34
click at [136, 170] on button "Ok All" at bounding box center [135, 173] width 14 height 8
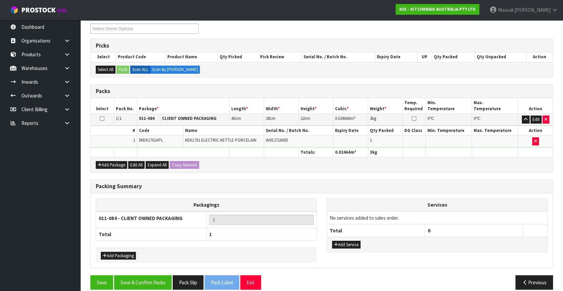
scroll to position [124, 0]
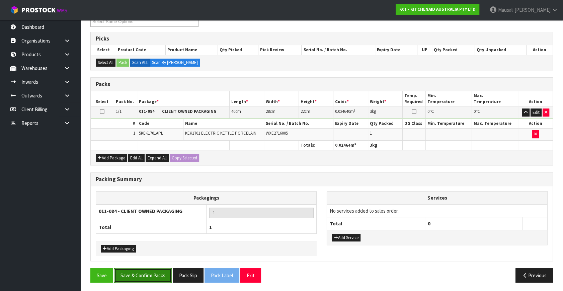
click at [142, 269] on button "Save & Confirm Packs" at bounding box center [143, 275] width 58 height 14
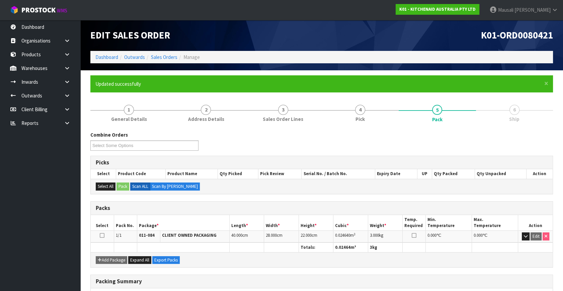
scroll to position [87, 0]
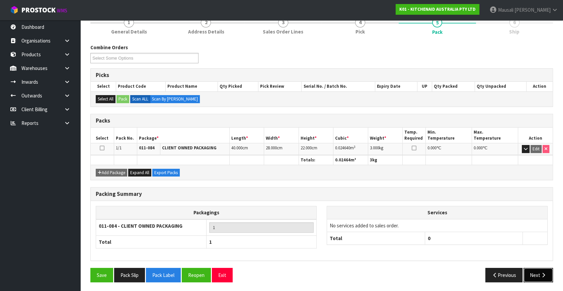
click at [534, 271] on button "Next" at bounding box center [537, 275] width 29 height 14
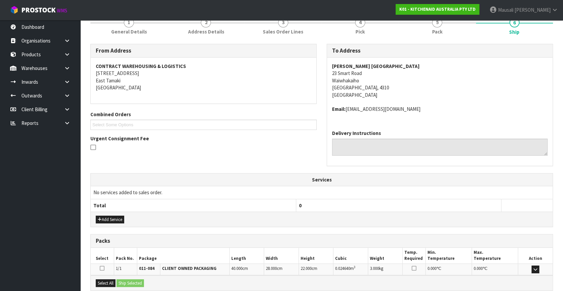
scroll to position [158, 0]
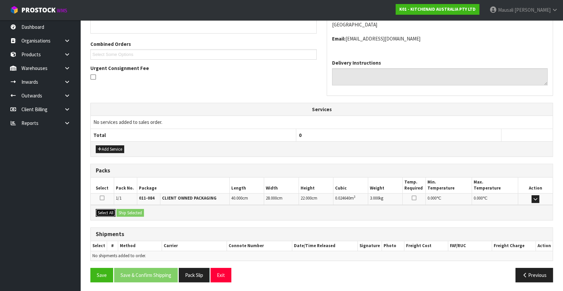
drag, startPoint x: 104, startPoint y: 212, endPoint x: 134, endPoint y: 210, distance: 30.5
click at [104, 212] on button "Select All" at bounding box center [106, 213] width 20 height 8
click at [134, 210] on button "Ship Selected" at bounding box center [129, 213] width 27 height 8
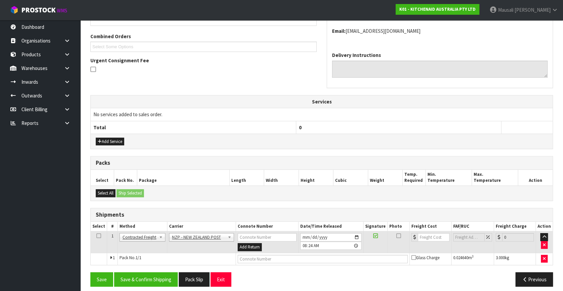
scroll to position [170, 0]
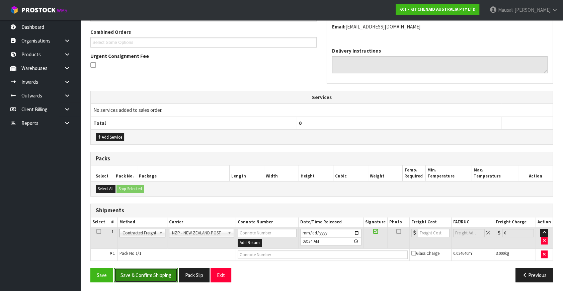
drag, startPoint x: 152, startPoint y: 272, endPoint x: 193, endPoint y: 269, distance: 40.7
click at [153, 272] on button "Save & Confirm Shipping" at bounding box center [146, 275] width 64 height 14
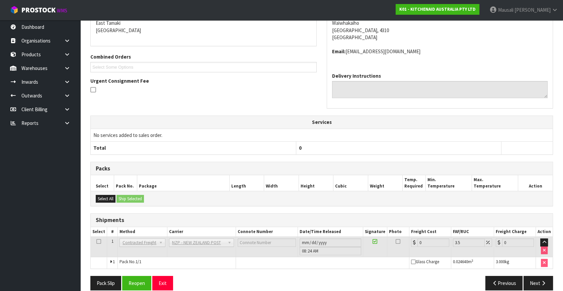
scroll to position [160, 0]
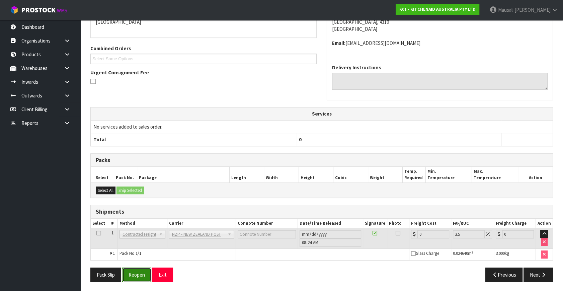
drag, startPoint x: 141, startPoint y: 276, endPoint x: 146, endPoint y: 273, distance: 5.1
click at [141, 276] on button "Reopen" at bounding box center [136, 274] width 29 height 14
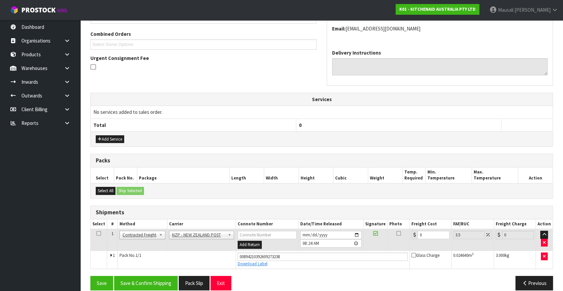
scroll to position [176, 0]
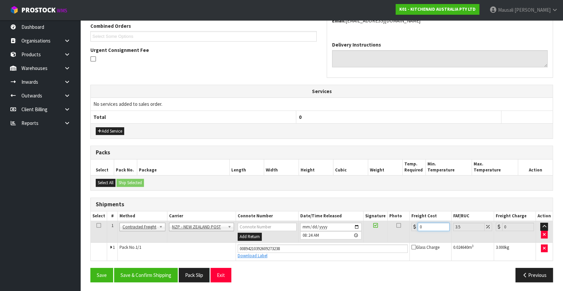
drag, startPoint x: 427, startPoint y: 225, endPoint x: 394, endPoint y: 238, distance: 35.2
click at [395, 238] on tr "1 Client Local Pickup Customer Local Pickup Company Freight Contracted Freight …" at bounding box center [322, 232] width 462 height 22
drag, startPoint x: 424, startPoint y: 227, endPoint x: 410, endPoint y: 234, distance: 16.3
click at [406, 232] on tr "1 Client Local Pickup Customer Local Pickup Company Freight Contracted Freight …" at bounding box center [322, 232] width 462 height 22
drag, startPoint x: 431, startPoint y: 224, endPoint x: 413, endPoint y: 228, distance: 18.1
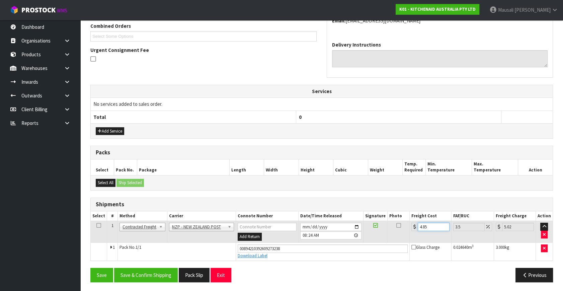
click at [413, 228] on div "4.85" at bounding box center [430, 227] width 38 height 8
click at [152, 277] on button "Save & Confirm Shipping" at bounding box center [146, 275] width 64 height 14
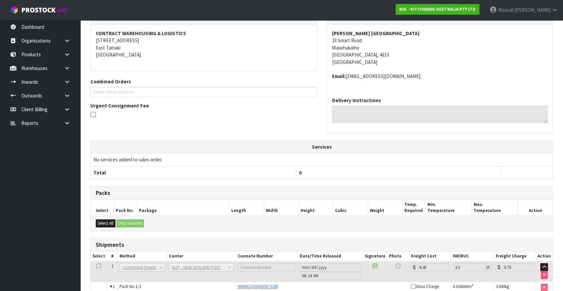
scroll to position [157, 0]
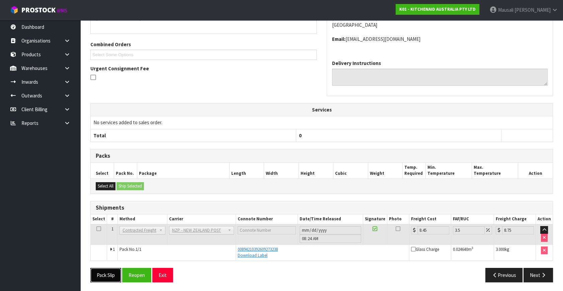
click at [114, 273] on button "Pack Slip" at bounding box center [105, 275] width 31 height 14
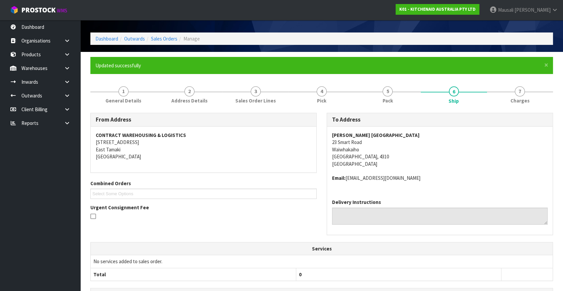
scroll to position [0, 0]
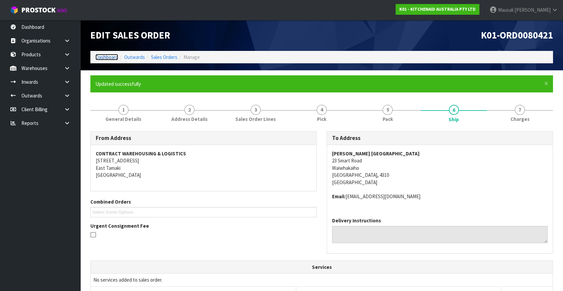
click at [109, 56] on link "Dashboard" at bounding box center [106, 57] width 23 height 6
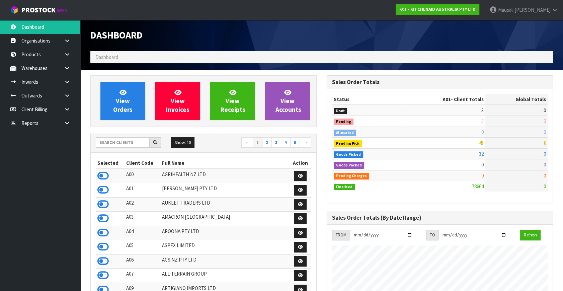
scroll to position [506, 236]
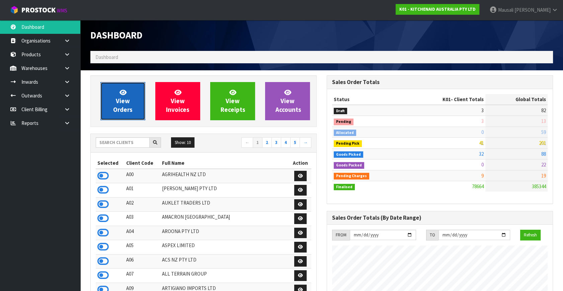
click at [121, 94] on icon at bounding box center [122, 92] width 7 height 6
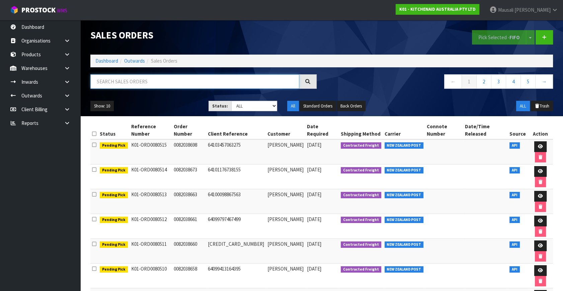
click at [122, 84] on input "text" at bounding box center [194, 81] width 209 height 14
click at [109, 79] on input "text" at bounding box center [194, 81] width 209 height 14
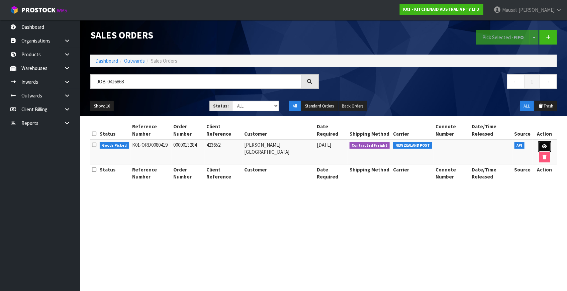
click at [543, 146] on icon at bounding box center [544, 146] width 5 height 4
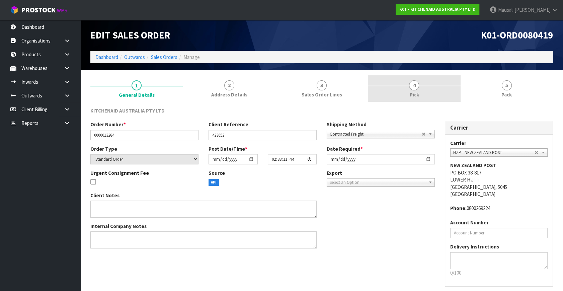
click at [408, 90] on link "4 Pick" at bounding box center [414, 88] width 92 height 26
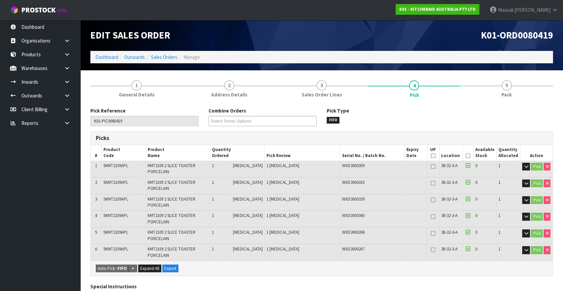
click at [466, 156] on icon at bounding box center [468, 156] width 5 height 0
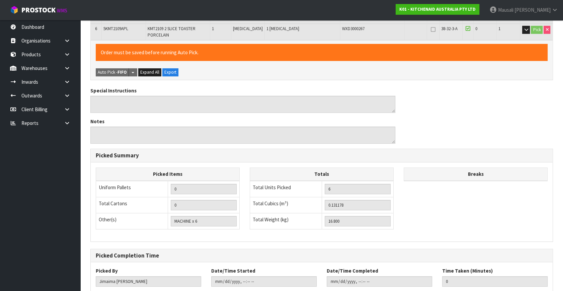
scroll to position [261, 0]
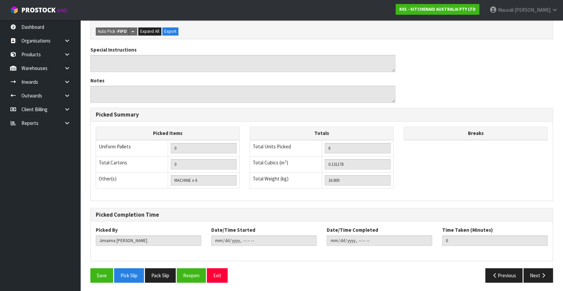
click at [356, 268] on div "Previous Next" at bounding box center [440, 275] width 236 height 14
click at [95, 274] on button "Save" at bounding box center [101, 275] width 23 height 14
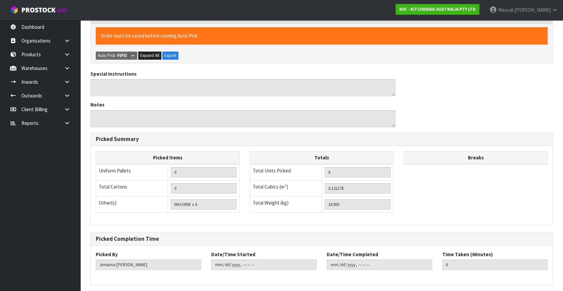
scroll to position [0, 0]
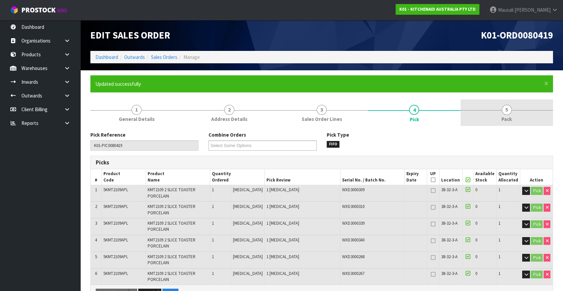
click at [501, 118] on span "Pack" at bounding box center [506, 118] width 10 height 7
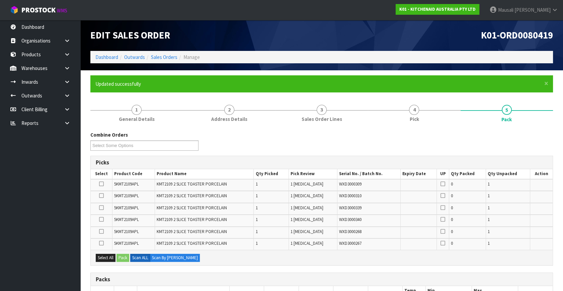
scroll to position [121, 0]
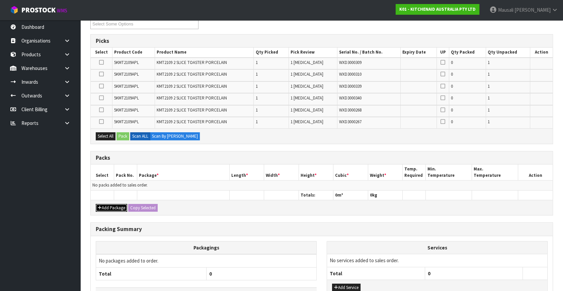
click at [104, 205] on button "Add Package" at bounding box center [111, 208] width 31 height 8
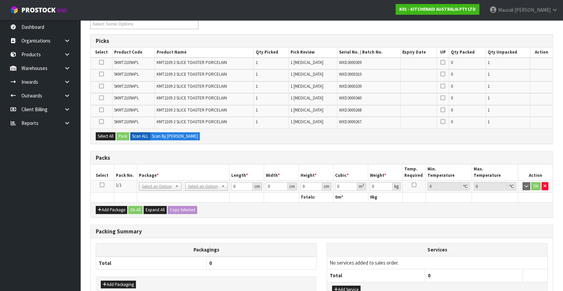
click at [102, 185] on icon at bounding box center [102, 185] width 5 height 0
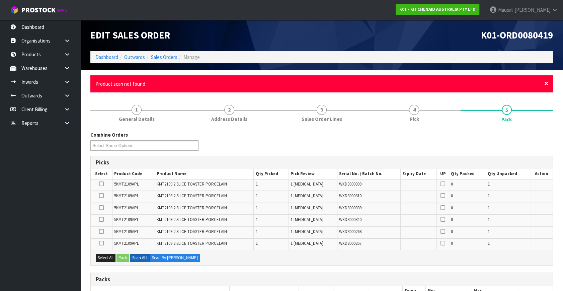
click at [546, 83] on span "×" at bounding box center [546, 83] width 4 height 9
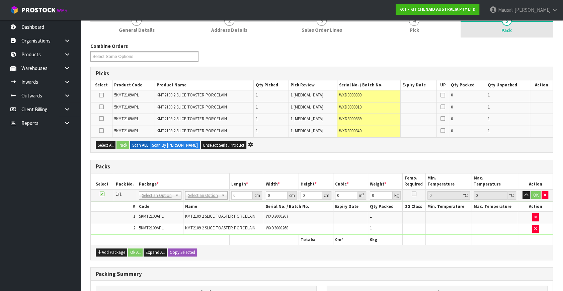
scroll to position [91, 0]
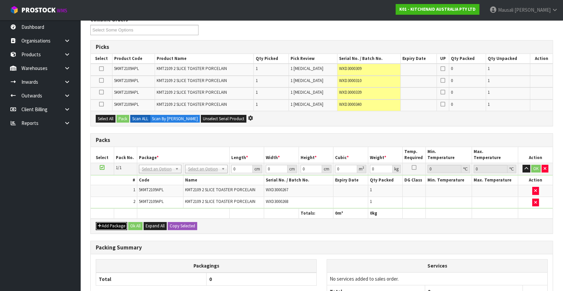
click at [112, 224] on button "Add Package" at bounding box center [111, 226] width 31 height 8
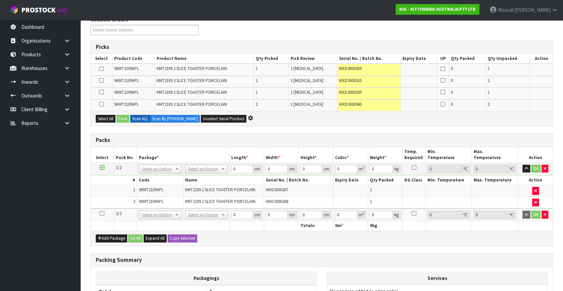
drag, startPoint x: 103, startPoint y: 211, endPoint x: 113, endPoint y: 195, distance: 19.1
click at [103, 213] on icon at bounding box center [102, 213] width 5 height 0
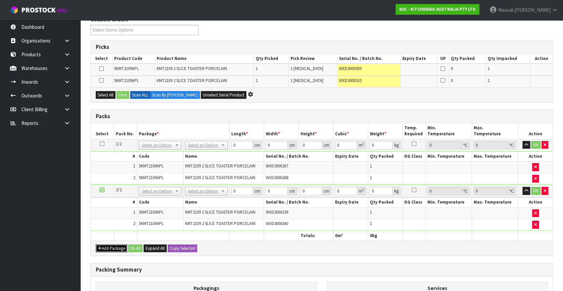
click at [113, 246] on button "Add Package" at bounding box center [111, 248] width 31 height 8
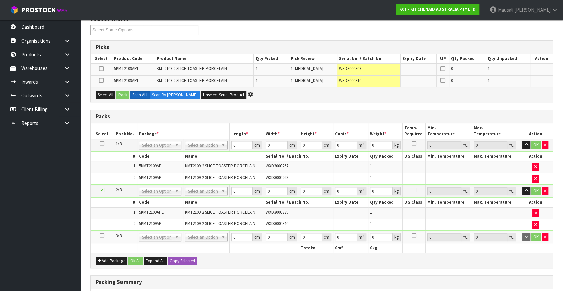
click at [103, 236] on icon at bounding box center [102, 236] width 5 height 0
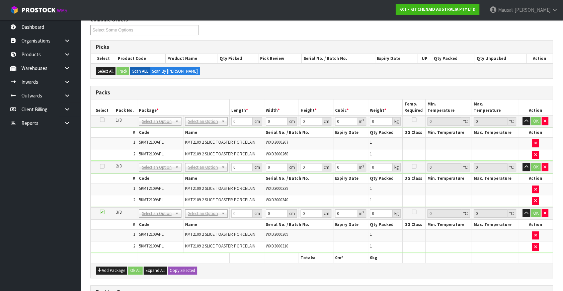
click at [101, 120] on icon at bounding box center [102, 120] width 5 height 0
drag, startPoint x: 237, startPoint y: 121, endPoint x: 221, endPoint y: 138, distance: 22.7
click at [221, 135] on tbody "1/3 NONE 007-001 007-002 007-004 007-009 007-013 007-014 007-015 007-017 007-01…" at bounding box center [322, 138] width 462 height 46
click at [172, 268] on button "Copy Selected" at bounding box center [182, 270] width 29 height 8
click at [172, 268] on span "Confirm" at bounding box center [177, 270] width 15 height 6
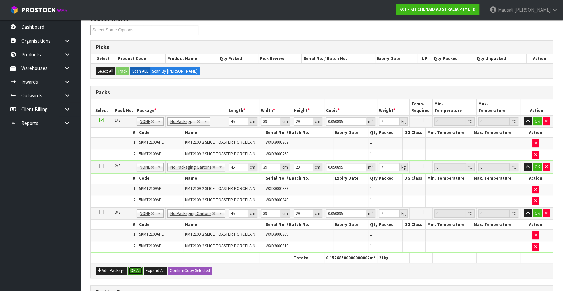
click at [133, 268] on button "Ok All" at bounding box center [135, 270] width 14 height 8
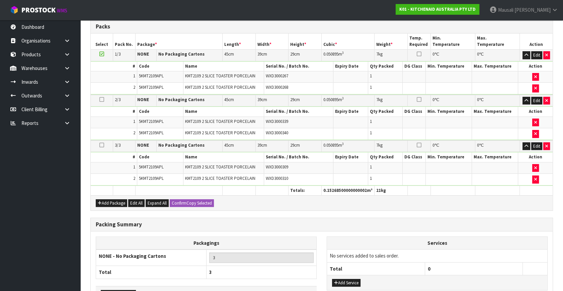
scroll to position [201, 0]
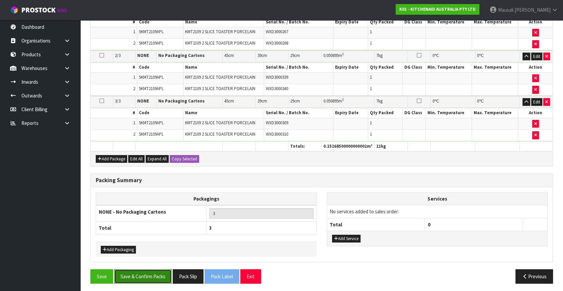
click at [150, 274] on button "Save & Confirm Packs" at bounding box center [143, 276] width 58 height 14
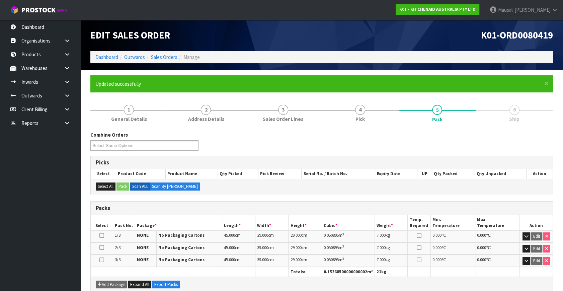
scroll to position [111, 0]
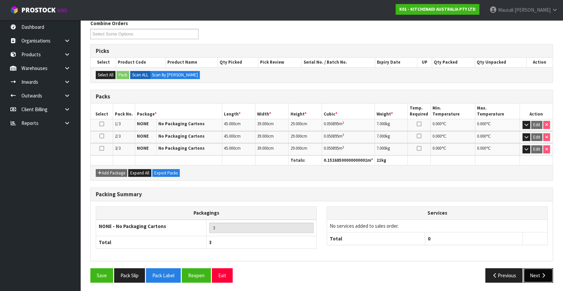
click at [530, 276] on button "Next" at bounding box center [537, 275] width 29 height 14
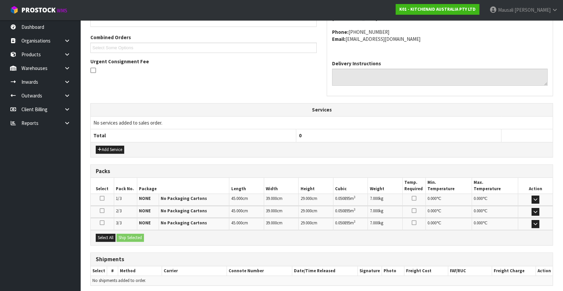
scroll to position [189, 0]
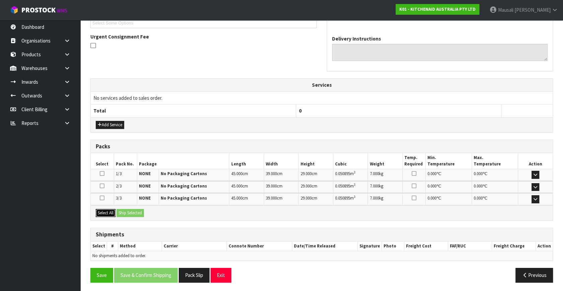
click at [111, 213] on button "Select All" at bounding box center [106, 213] width 20 height 8
click at [119, 211] on button "Ship Selected" at bounding box center [129, 213] width 27 height 8
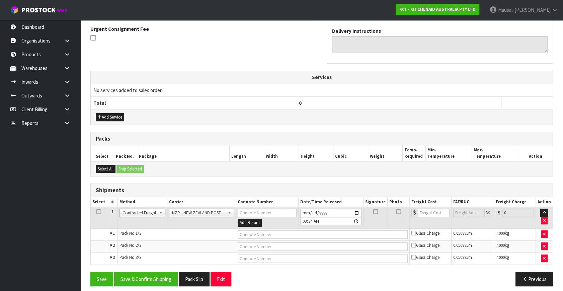
scroll to position [201, 0]
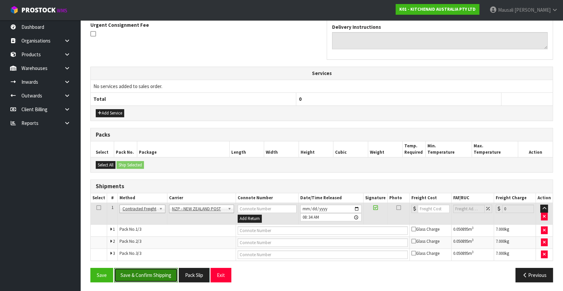
click at [153, 277] on button "Save & Confirm Shipping" at bounding box center [146, 275] width 64 height 14
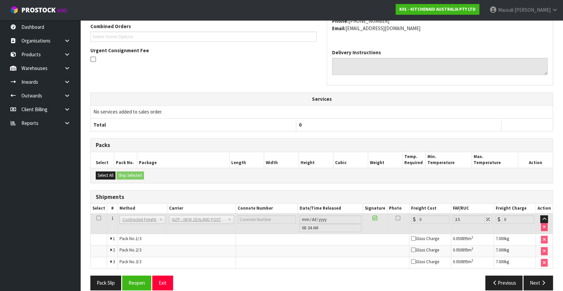
scroll to position [190, 0]
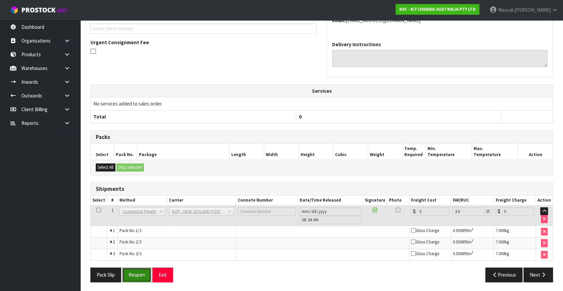
click at [138, 275] on button "Reopen" at bounding box center [136, 274] width 29 height 14
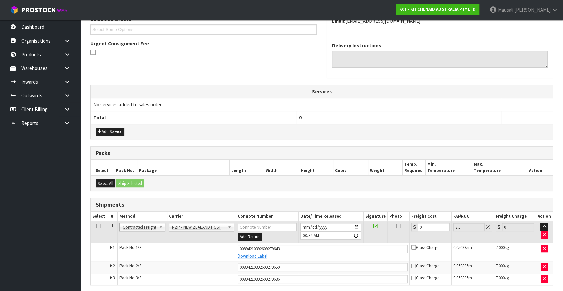
scroll to position [207, 0]
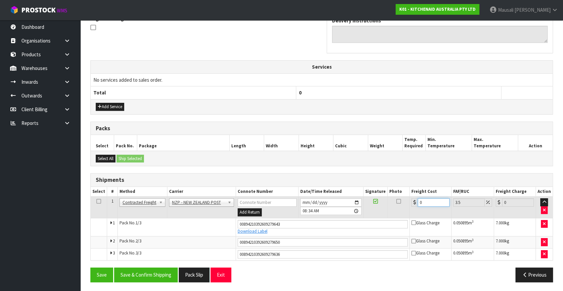
drag, startPoint x: 411, startPoint y: 207, endPoint x: 403, endPoint y: 208, distance: 7.5
click at [404, 208] on tr "1 Client Local Pickup Customer Local Pickup Company Freight Contracted Freight …" at bounding box center [322, 207] width 462 height 22
click at [150, 274] on button "Save & Confirm Shipping" at bounding box center [146, 274] width 64 height 14
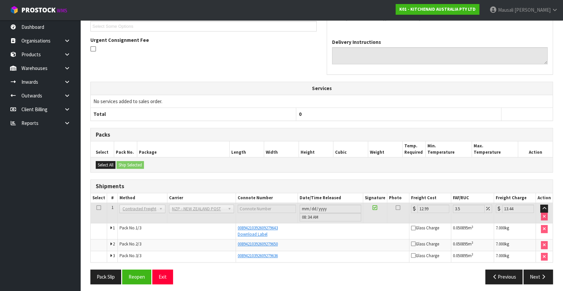
scroll to position [187, 0]
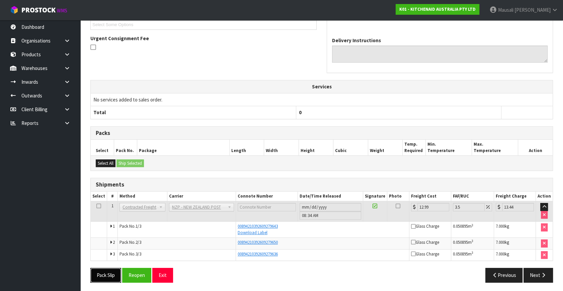
click at [106, 272] on button "Pack Slip" at bounding box center [105, 275] width 31 height 14
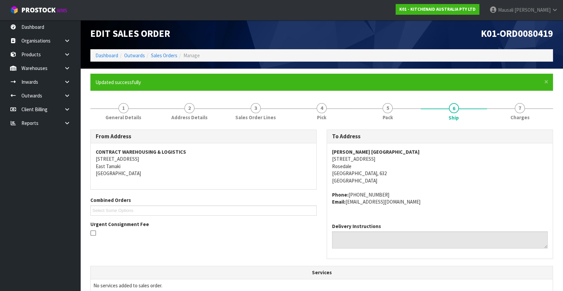
scroll to position [0, 0]
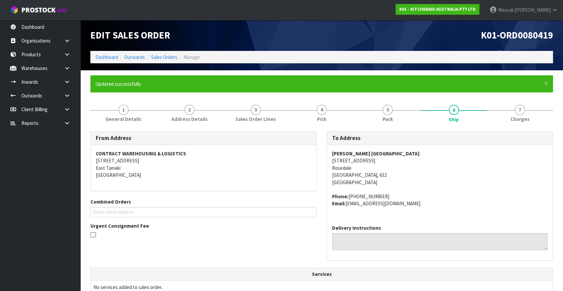
click at [166, 53] on ol "Dashboard Outwards Sales Orders Manage" at bounding box center [321, 57] width 463 height 12
click at [170, 58] on link "Sales Orders" at bounding box center [164, 57] width 26 height 6
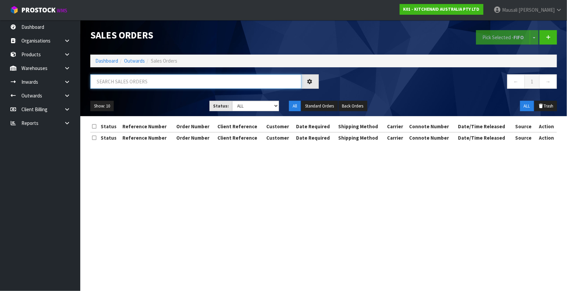
click at [112, 83] on input "text" at bounding box center [195, 81] width 211 height 14
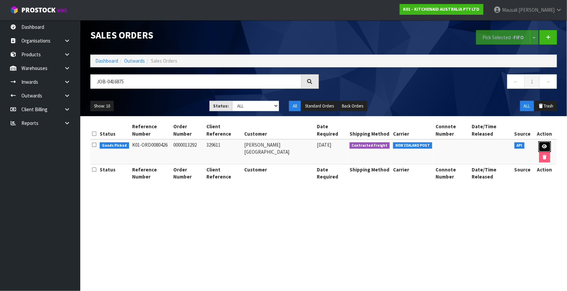
click at [543, 146] on icon at bounding box center [544, 146] width 5 height 4
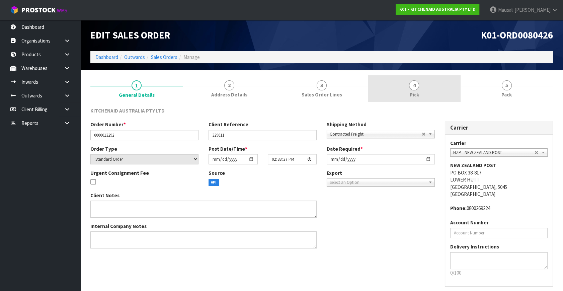
click at [428, 90] on link "4 Pick" at bounding box center [414, 88] width 92 height 26
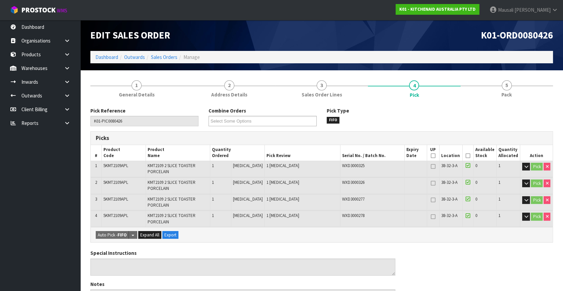
click at [466, 156] on icon at bounding box center [468, 156] width 5 height 0
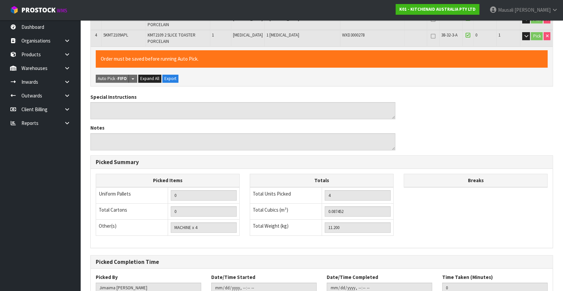
scroll to position [228, 0]
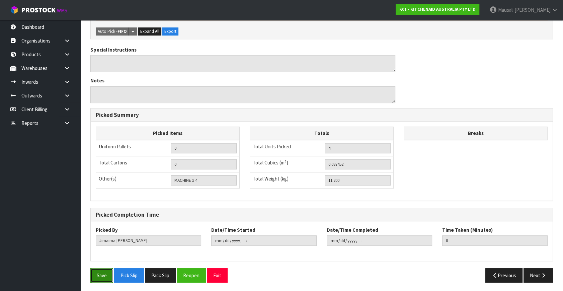
click at [96, 270] on button "Save" at bounding box center [101, 275] width 23 height 14
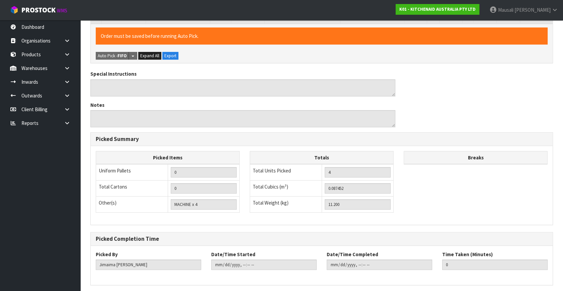
scroll to position [0, 0]
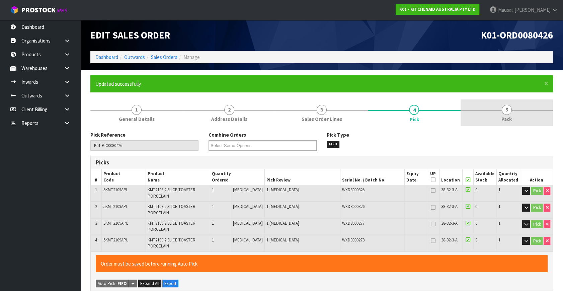
click at [490, 113] on link "5 Pack" at bounding box center [506, 112] width 92 height 26
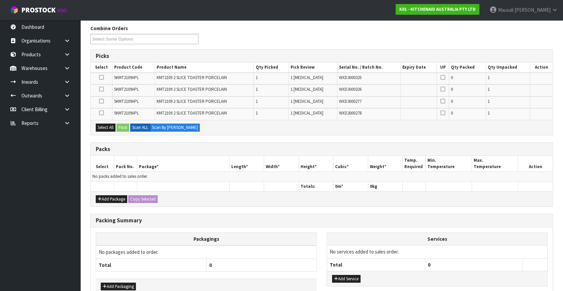
scroll to position [144, 0]
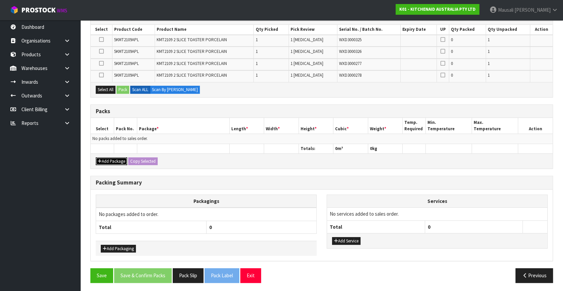
click at [116, 157] on button "Add Package" at bounding box center [111, 161] width 31 height 8
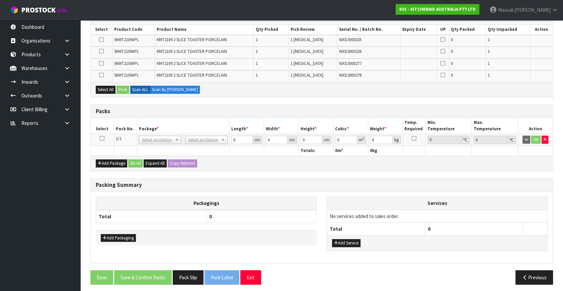
drag, startPoint x: 103, startPoint y: 137, endPoint x: 123, endPoint y: 134, distance: 20.7
click at [103, 138] on icon at bounding box center [102, 138] width 5 height 0
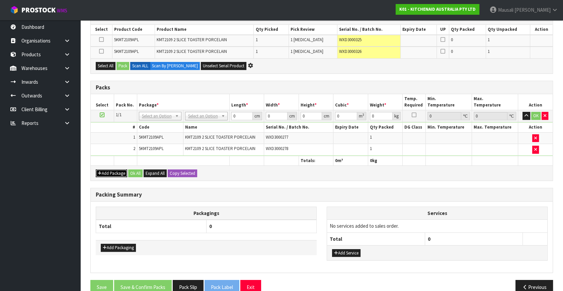
click at [113, 174] on button "Add Package" at bounding box center [111, 173] width 31 height 8
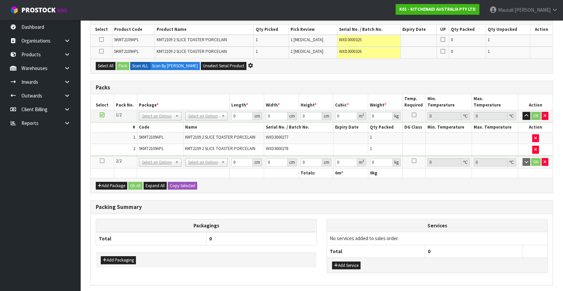
click at [102, 161] on icon at bounding box center [102, 161] width 5 height 0
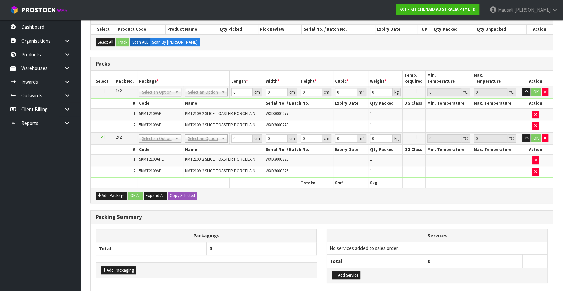
click at [100, 91] on icon at bounding box center [102, 91] width 5 height 0
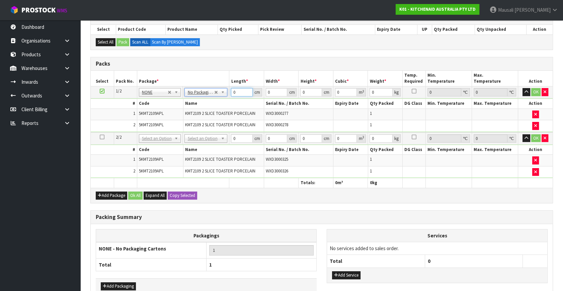
drag, startPoint x: 241, startPoint y: 91, endPoint x: 240, endPoint y: 110, distance: 18.4
click at [221, 106] on tbody "1/2 NONE 007-001 007-002 007-004 007-009 007-013 007-014 007-015 007-017 007-01…" at bounding box center [322, 109] width 462 height 46
click at [177, 192] on button "Copy Selected" at bounding box center [182, 195] width 29 height 8
click at [177, 192] on span "Confirm" at bounding box center [177, 195] width 15 height 6
click at [136, 191] on button "Ok All" at bounding box center [135, 195] width 14 height 8
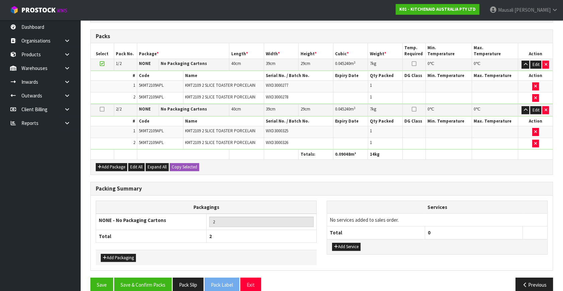
scroll to position [180, 0]
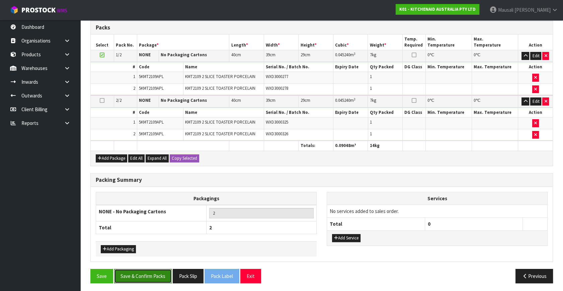
click at [139, 269] on button "Save & Confirm Packs" at bounding box center [143, 276] width 58 height 14
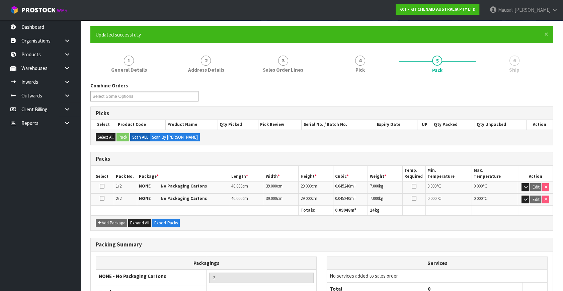
scroll to position [99, 0]
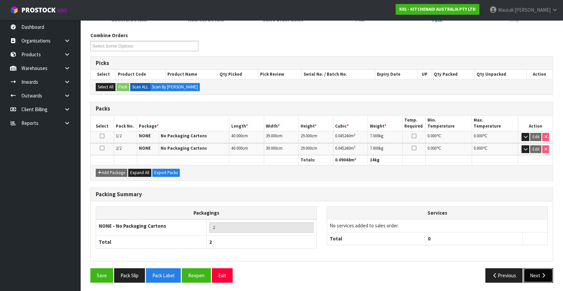
click at [535, 270] on button "Next" at bounding box center [537, 275] width 29 height 14
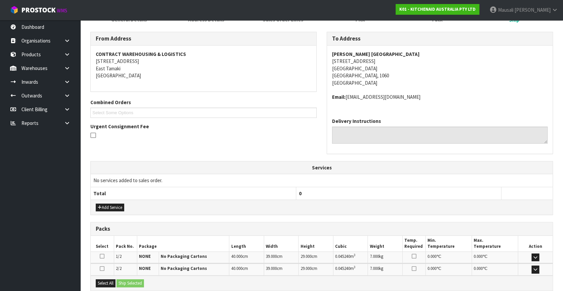
scroll to position [170, 0]
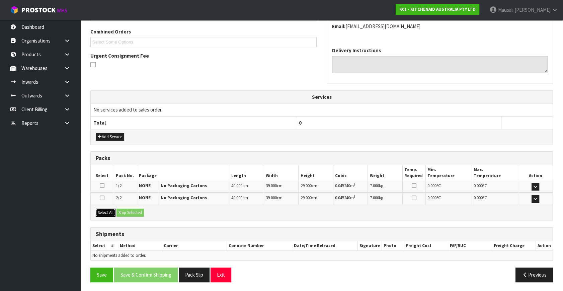
click at [112, 211] on button "Select All" at bounding box center [106, 212] width 20 height 8
click at [140, 208] on button "Ship Selected" at bounding box center [129, 212] width 27 height 8
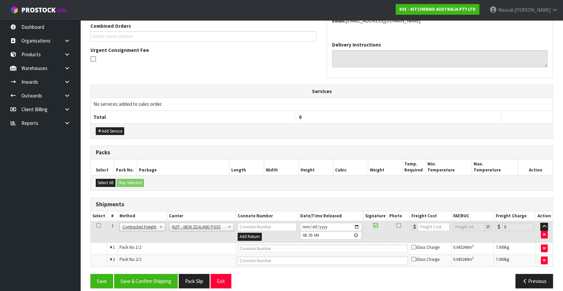
scroll to position [181, 0]
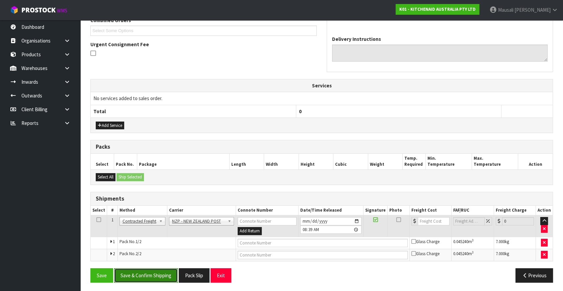
drag, startPoint x: 168, startPoint y: 274, endPoint x: 247, endPoint y: 251, distance: 82.3
click at [169, 274] on button "Save & Confirm Shipping" at bounding box center [146, 275] width 64 height 14
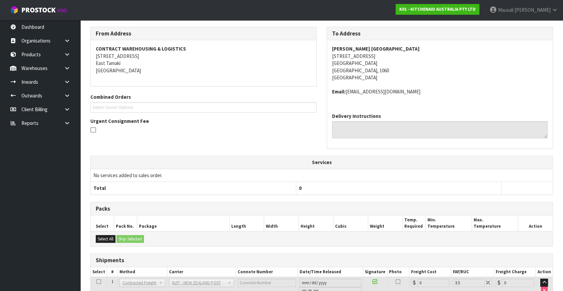
scroll to position [172, 0]
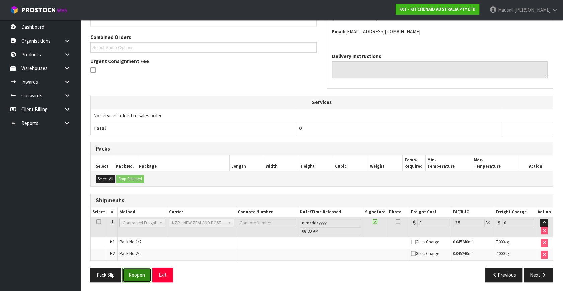
click at [141, 271] on button "Reopen" at bounding box center [136, 274] width 29 height 14
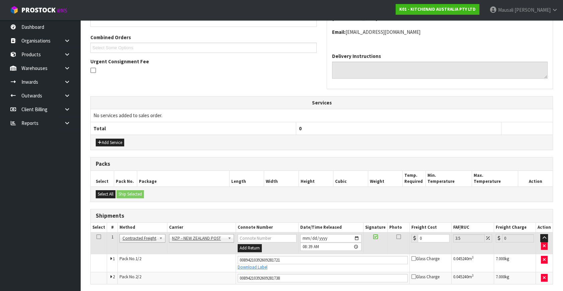
scroll to position [188, 0]
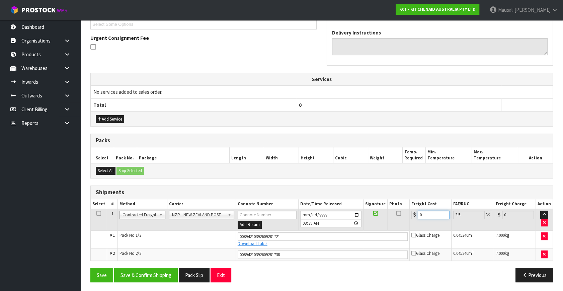
drag, startPoint x: 432, startPoint y: 216, endPoint x: 404, endPoint y: 222, distance: 28.9
click at [405, 223] on tr "1 Client Local Pickup Customer Local Pickup Company Freight Contracted Freight …" at bounding box center [322, 220] width 462 height 22
click at [147, 277] on button "Save & Confirm Shipping" at bounding box center [146, 275] width 64 height 14
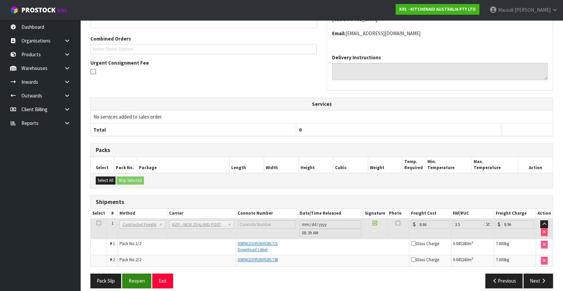
scroll to position [169, 0]
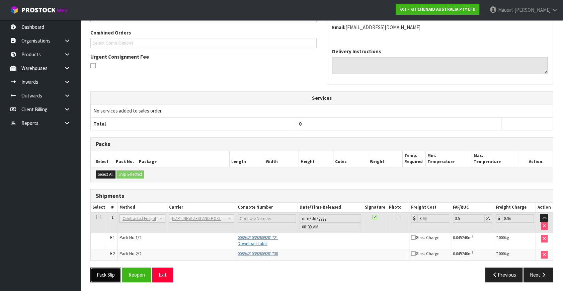
click at [109, 272] on button "Pack Slip" at bounding box center [105, 274] width 31 height 14
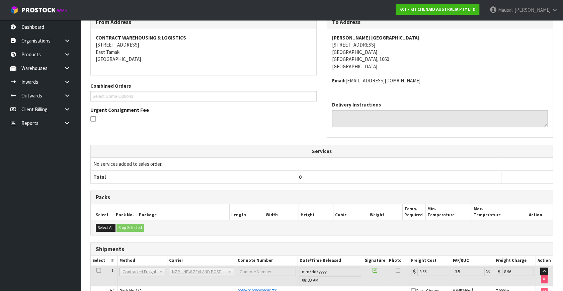
scroll to position [0, 0]
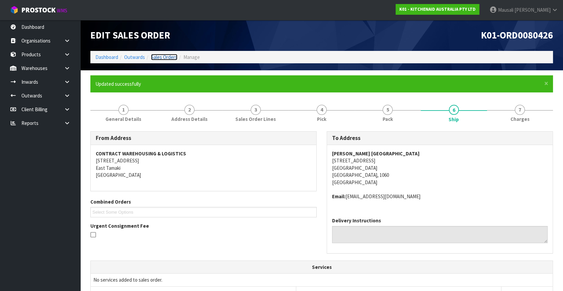
click at [167, 54] on link "Sales Orders" at bounding box center [164, 57] width 26 height 6
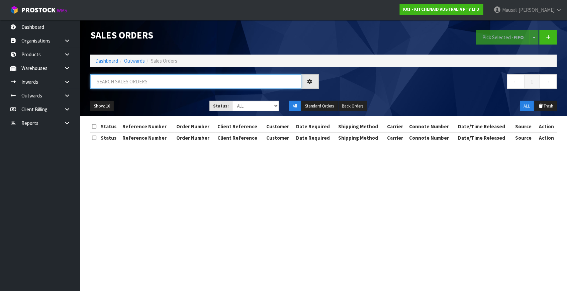
click at [93, 81] on input "text" at bounding box center [195, 81] width 211 height 14
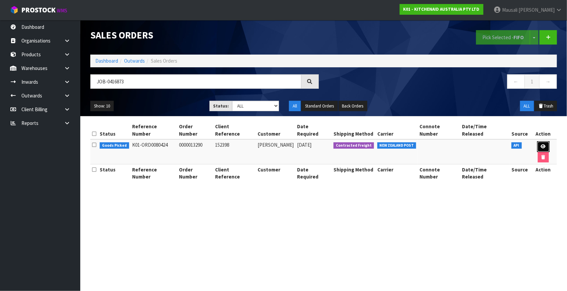
click at [541, 144] on icon at bounding box center [543, 146] width 5 height 4
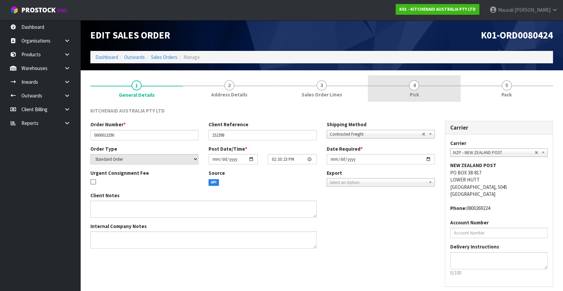
click at [427, 93] on link "4 Pick" at bounding box center [414, 88] width 92 height 26
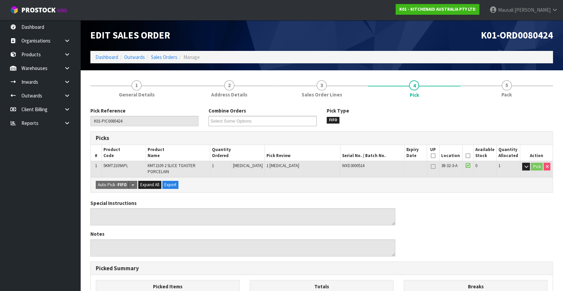
click at [466, 156] on icon at bounding box center [468, 156] width 5 height 0
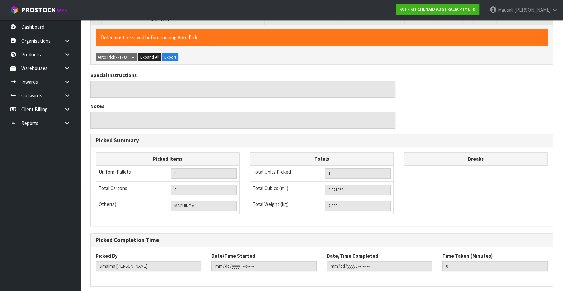
scroll to position [178, 0]
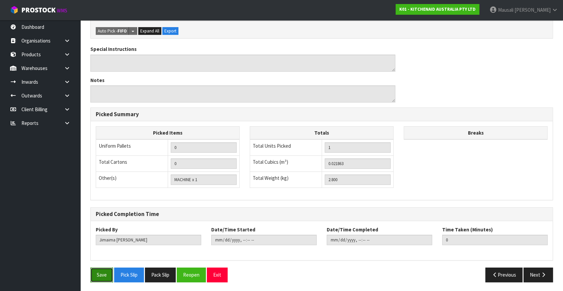
click at [97, 271] on button "Save" at bounding box center [101, 274] width 23 height 14
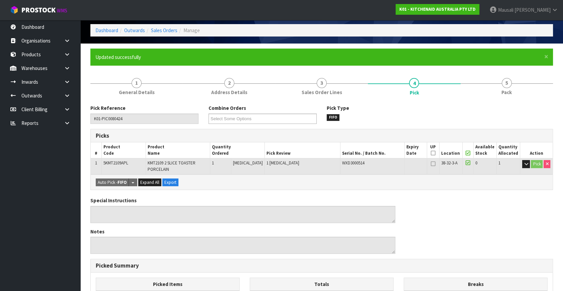
scroll to position [26, 0]
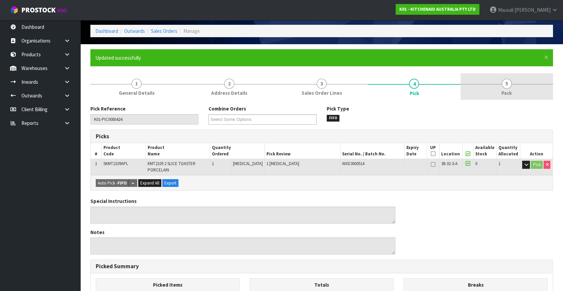
click at [507, 86] on span "5" at bounding box center [507, 84] width 10 height 10
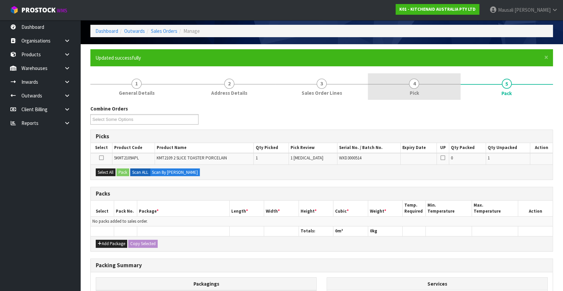
click at [413, 84] on span "4" at bounding box center [414, 84] width 10 height 10
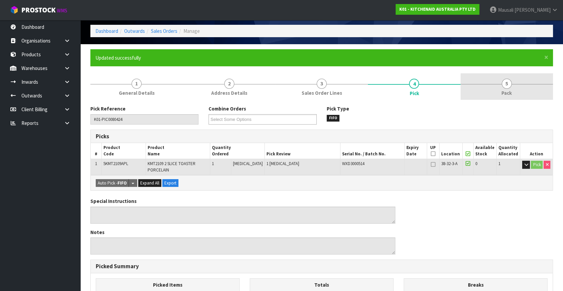
click at [500, 95] on link "5 Pack" at bounding box center [506, 86] width 92 height 26
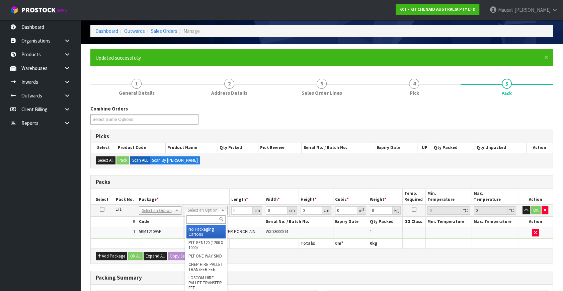
click at [201, 218] on input "text" at bounding box center [205, 219] width 39 height 8
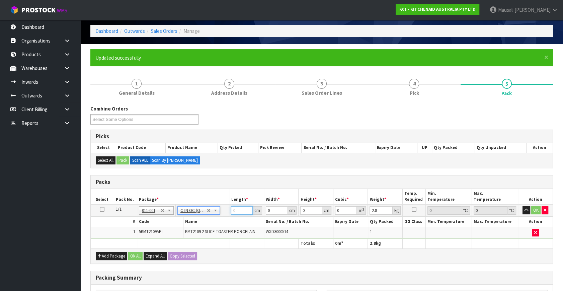
drag, startPoint x: 239, startPoint y: 209, endPoint x: 198, endPoint y: 226, distance: 43.8
click at [200, 226] on tbody "1/1 NONE 007-001 007-002 007-004 007-009 007-013 007-014 007-015 007-017 007-01…" at bounding box center [322, 221] width 462 height 34
click at [138, 257] on button "Ok All" at bounding box center [135, 256] width 14 height 8
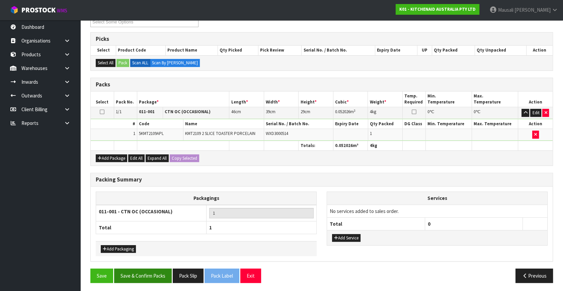
scroll to position [124, 0]
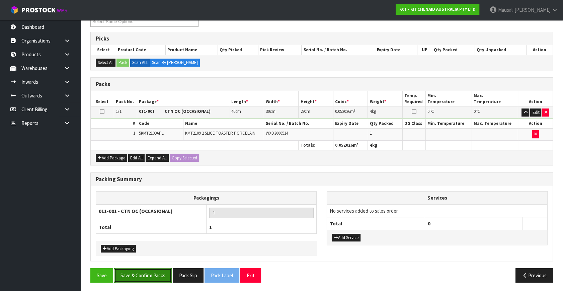
click at [154, 271] on button "Save & Confirm Packs" at bounding box center [143, 275] width 58 height 14
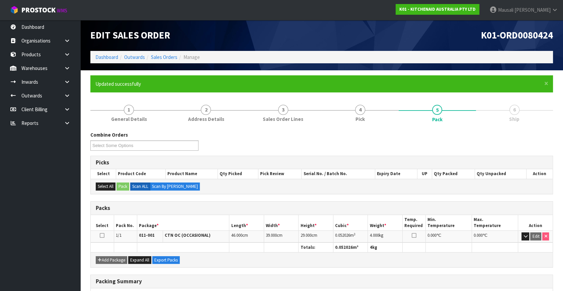
scroll to position [87, 0]
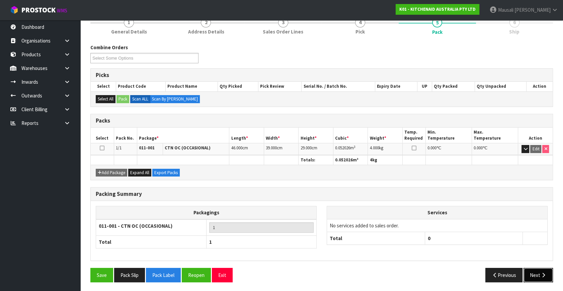
click at [537, 271] on button "Next" at bounding box center [537, 275] width 29 height 14
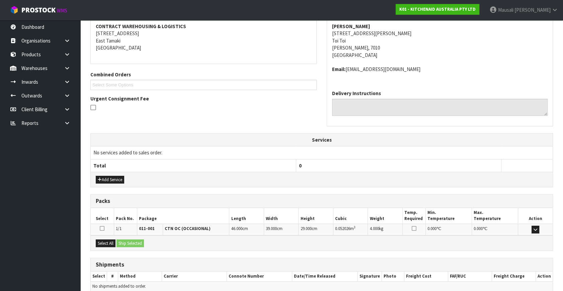
scroll to position [158, 0]
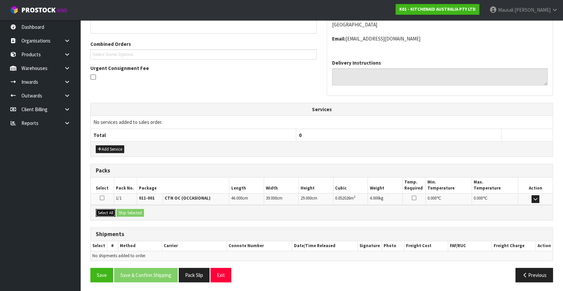
drag, startPoint x: 110, startPoint y: 211, endPoint x: 143, endPoint y: 212, distance: 32.5
click at [115, 211] on button "Select All" at bounding box center [106, 213] width 20 height 8
click at [143, 212] on button "Ship Selected" at bounding box center [129, 213] width 27 height 8
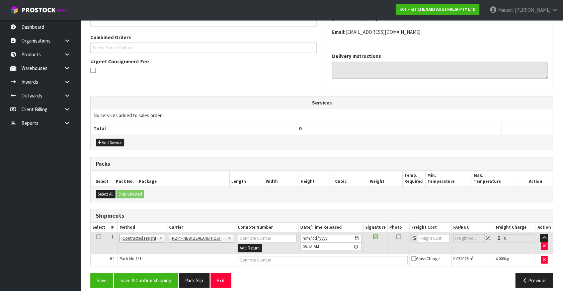
scroll to position [170, 0]
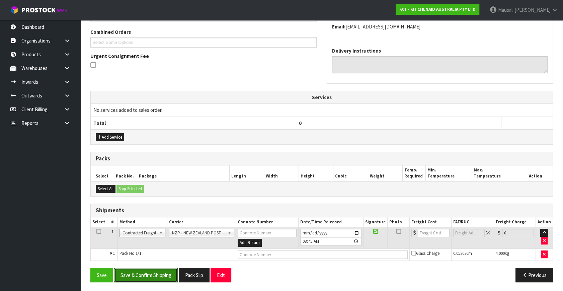
drag, startPoint x: 160, startPoint y: 272, endPoint x: 288, endPoint y: 226, distance: 135.8
click at [161, 272] on button "Save & Confirm Shipping" at bounding box center [146, 275] width 64 height 14
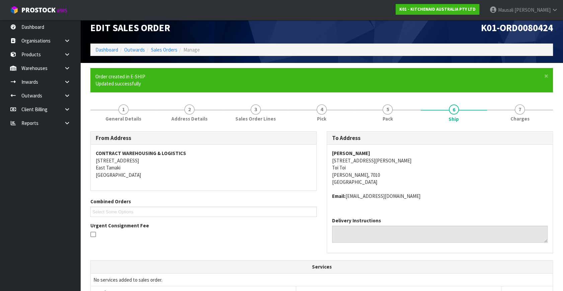
scroll to position [160, 0]
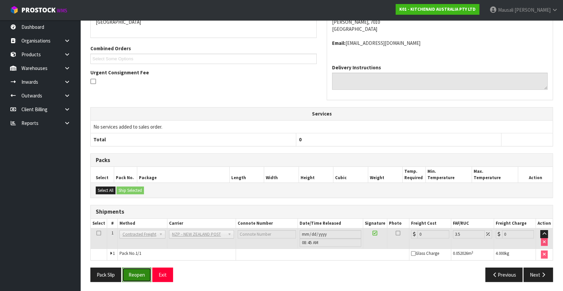
drag, startPoint x: 141, startPoint y: 272, endPoint x: 145, endPoint y: 271, distance: 4.9
click at [141, 272] on button "Reopen" at bounding box center [136, 274] width 29 height 14
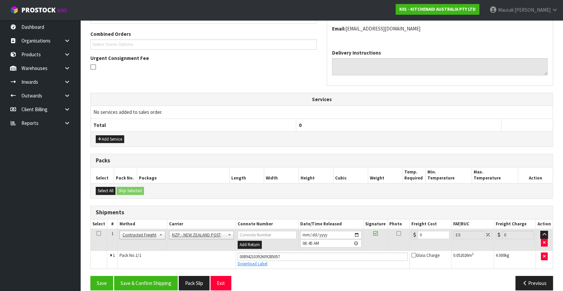
scroll to position [176, 0]
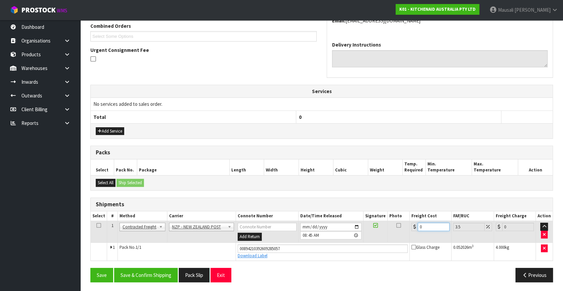
drag, startPoint x: 428, startPoint y: 227, endPoint x: 414, endPoint y: 234, distance: 15.7
click at [414, 234] on td "0" at bounding box center [430, 232] width 42 height 22
click at [158, 273] on button "Save & Confirm Shipping" at bounding box center [146, 275] width 64 height 14
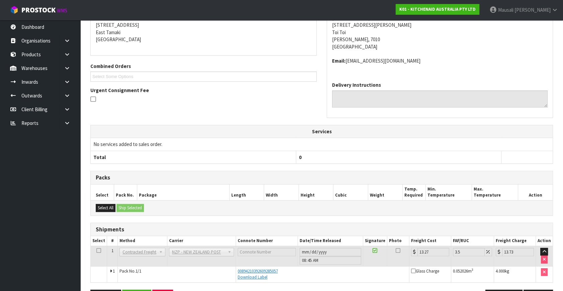
scroll to position [157, 0]
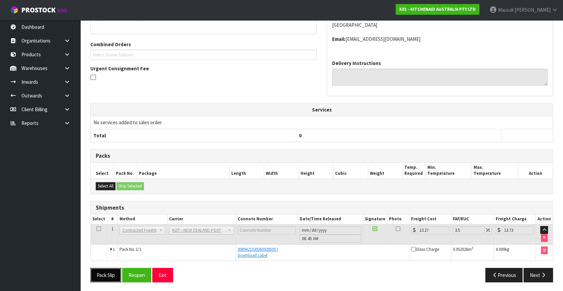
click at [110, 272] on button "Pack Slip" at bounding box center [105, 275] width 31 height 14
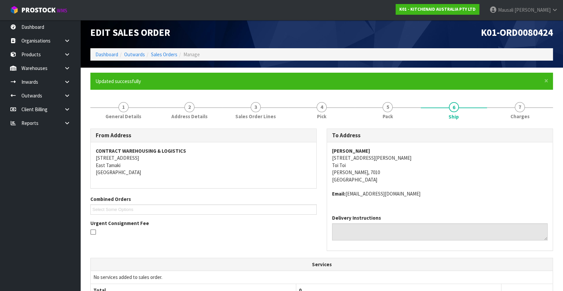
scroll to position [0, 0]
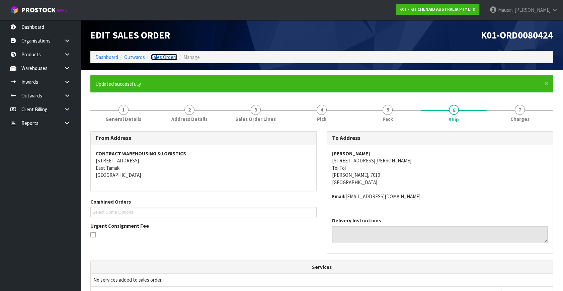
click at [164, 56] on link "Sales Orders" at bounding box center [164, 57] width 26 height 6
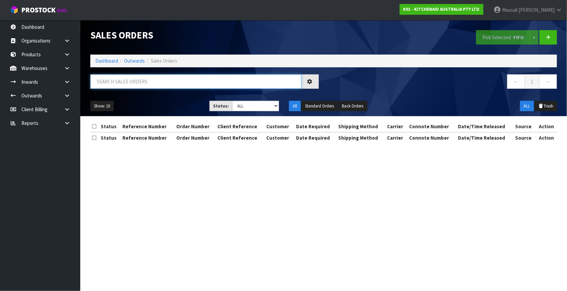
click at [119, 80] on input "text" at bounding box center [195, 81] width 211 height 14
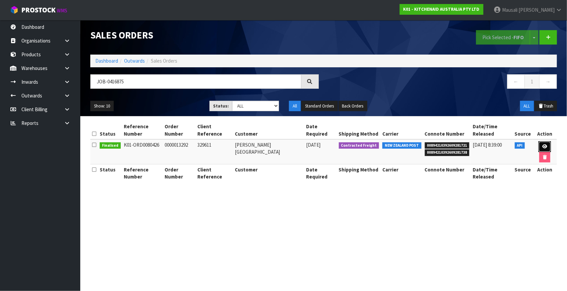
click at [545, 145] on icon at bounding box center [544, 146] width 5 height 4
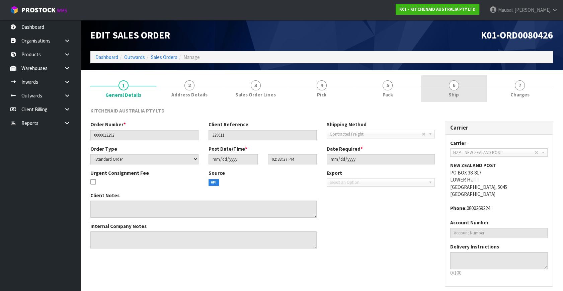
click at [451, 97] on span "Ship" at bounding box center [453, 94] width 10 height 7
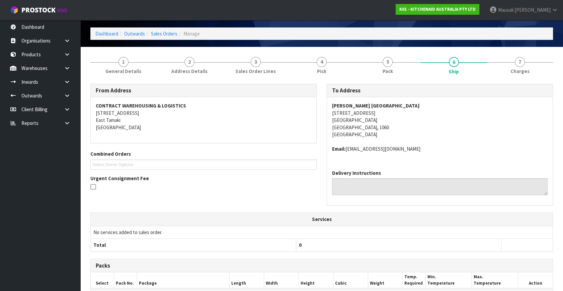
scroll to position [23, 0]
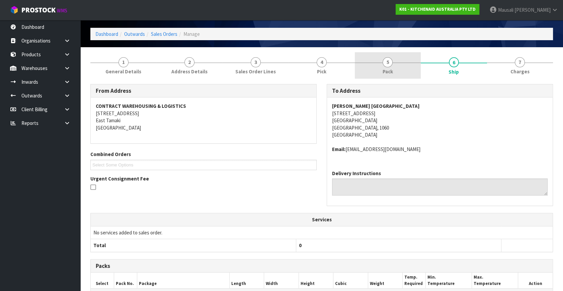
click at [387, 70] on span "Pack" at bounding box center [388, 71] width 10 height 7
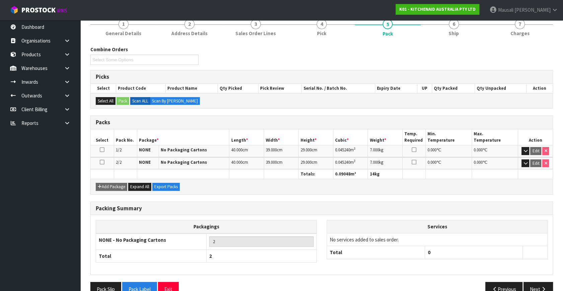
scroll to position [75, 0]
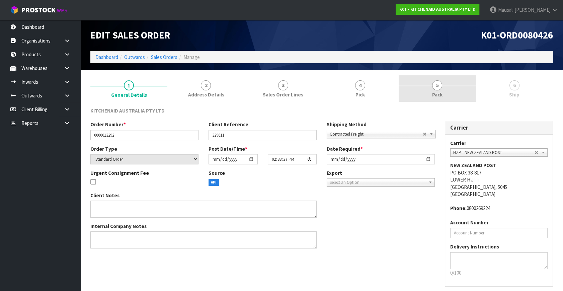
click at [429, 91] on link "5 Pack" at bounding box center [437, 88] width 77 height 26
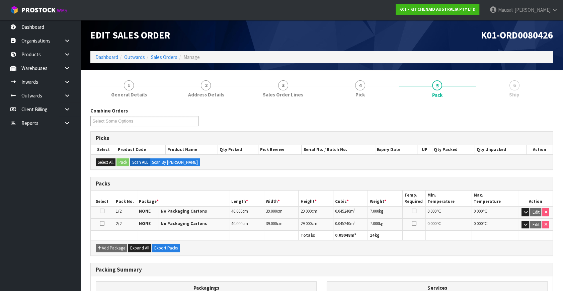
scroll to position [75, 0]
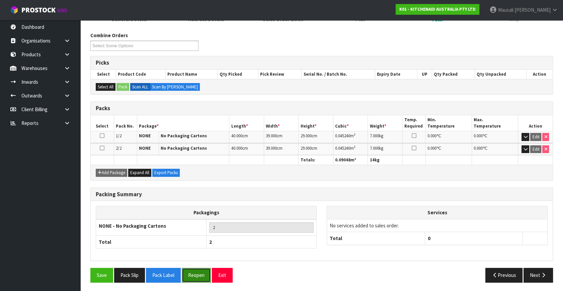
click at [203, 270] on button "Reopen" at bounding box center [196, 275] width 29 height 14
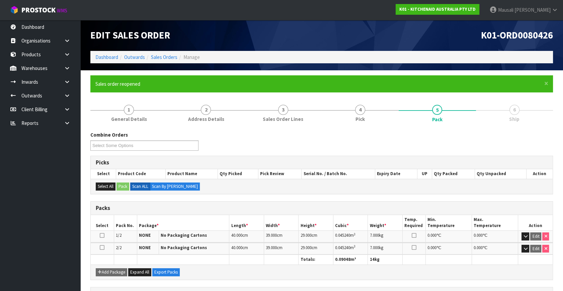
scroll to position [99, 0]
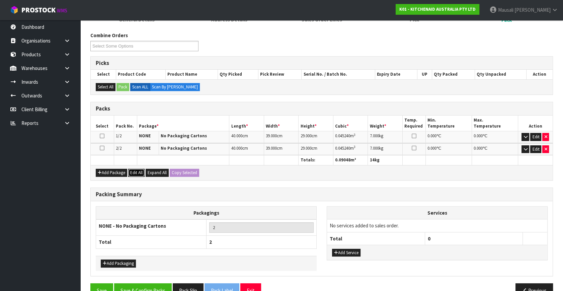
click at [136, 173] on button "Edit All" at bounding box center [136, 173] width 16 height 8
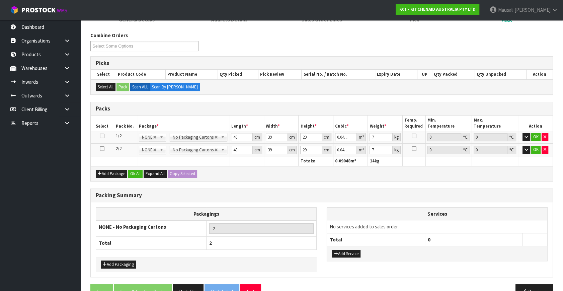
click at [104, 136] on icon at bounding box center [102, 136] width 5 height 0
drag, startPoint x: 239, startPoint y: 138, endPoint x: 215, endPoint y: 144, distance: 25.4
click at [215, 144] on table "Select Pack No. Package * Length * Width * Height * Cubic * Weight * Temp. Requ…" at bounding box center [322, 140] width 462 height 51
type input "4"
type input "0.004524"
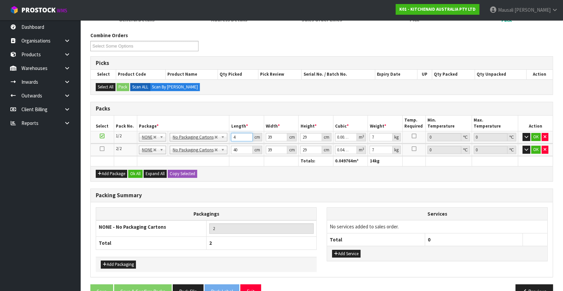
type input "46"
type input "0.052026"
type input "46"
click at [180, 172] on button "Copy Selected" at bounding box center [182, 174] width 29 height 8
type input "46"
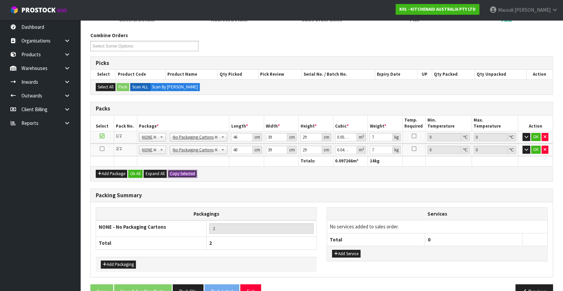
type input "0.052026"
click at [524, 150] on icon "button" at bounding box center [526, 149] width 4 height 4
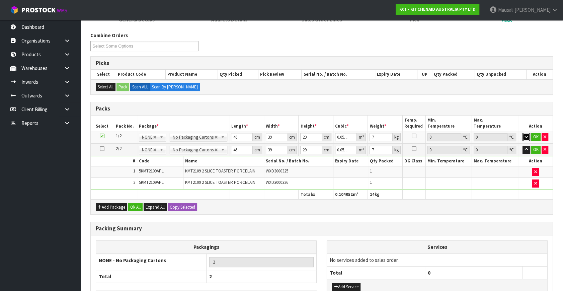
click at [525, 136] on icon "button" at bounding box center [526, 137] width 4 height 4
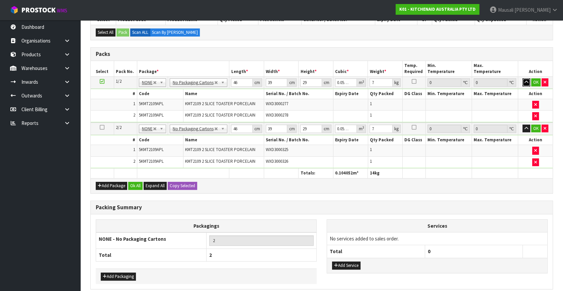
scroll to position [181, 0]
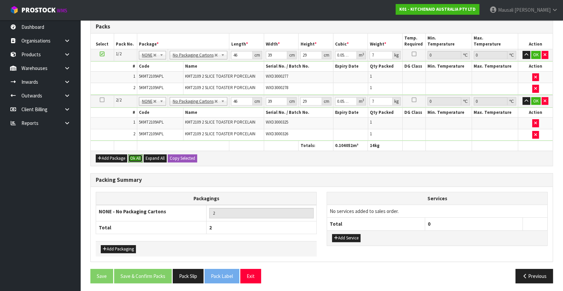
click at [138, 158] on button "Ok All" at bounding box center [135, 158] width 14 height 8
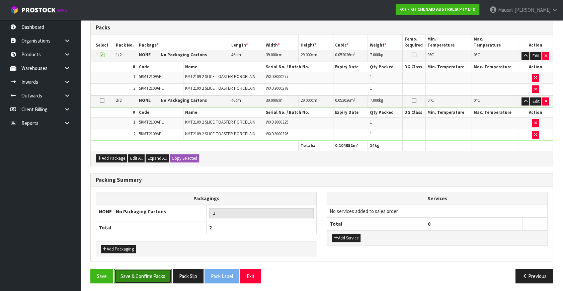
click at [137, 274] on button "Save & Confirm Packs" at bounding box center [143, 276] width 58 height 14
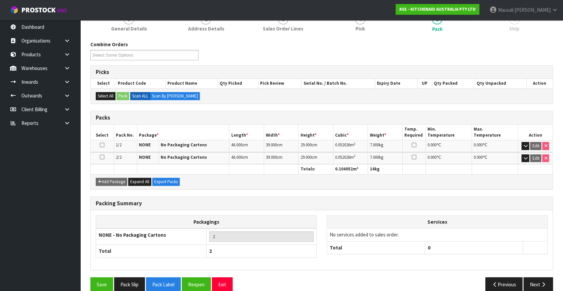
scroll to position [99, 0]
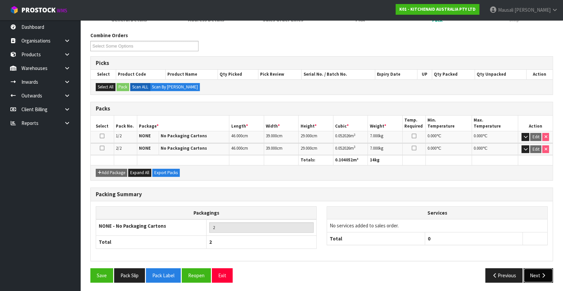
drag, startPoint x: 533, startPoint y: 274, endPoint x: 528, endPoint y: 272, distance: 5.4
click at [533, 274] on button "Next" at bounding box center [537, 275] width 29 height 14
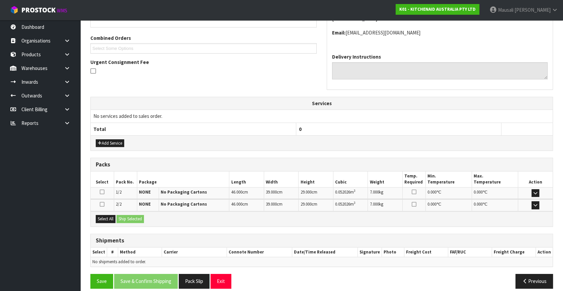
scroll to position [170, 0]
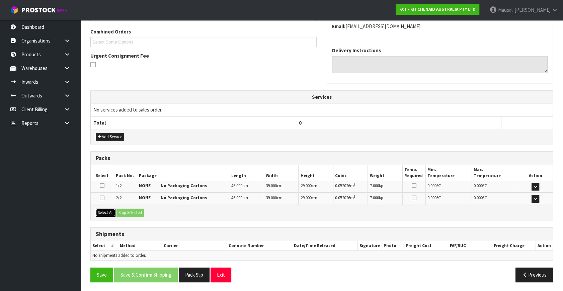
drag, startPoint x: 114, startPoint y: 213, endPoint x: 121, endPoint y: 214, distance: 7.0
click at [115, 214] on button "Select All" at bounding box center [106, 212] width 20 height 8
click at [121, 214] on button "Ship Selected" at bounding box center [129, 212] width 27 height 8
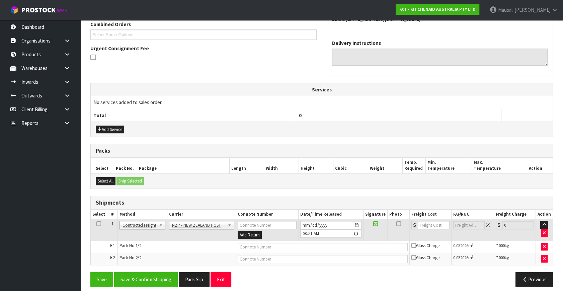
scroll to position [181, 0]
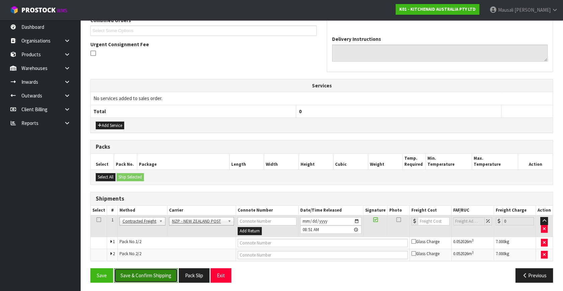
click at [150, 272] on button "Save & Confirm Shipping" at bounding box center [146, 275] width 64 height 14
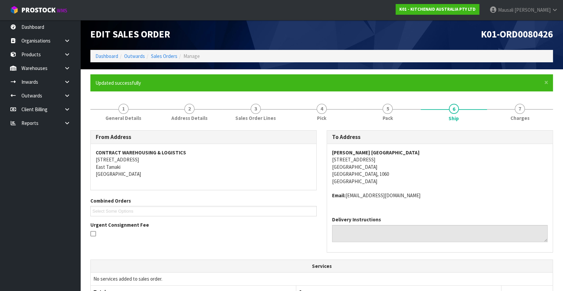
scroll to position [164, 0]
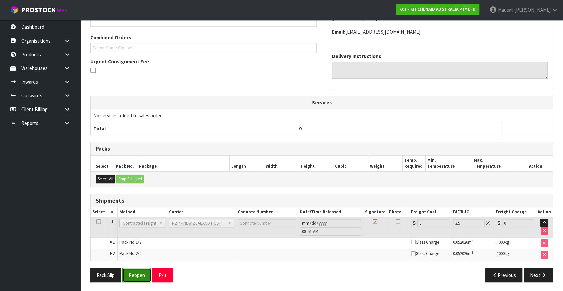
click at [144, 271] on button "Reopen" at bounding box center [136, 275] width 29 height 14
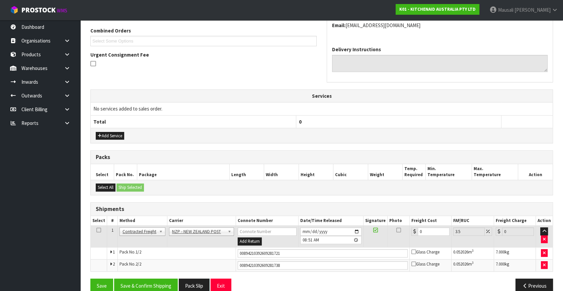
scroll to position [181, 0]
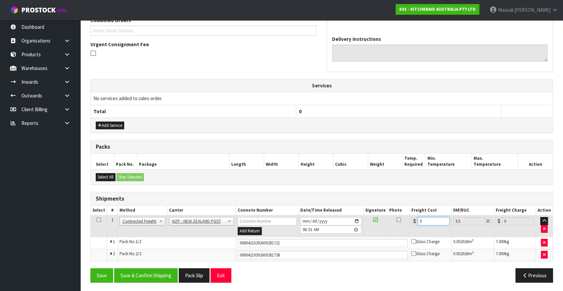
drag, startPoint x: 424, startPoint y: 220, endPoint x: 400, endPoint y: 228, distance: 25.5
click at [401, 227] on tr "1 Client Local Pickup Customer Local Pickup Company Freight Contracted Freight …" at bounding box center [322, 226] width 462 height 22
type input "8"
type input "8.28"
type input "8.6"
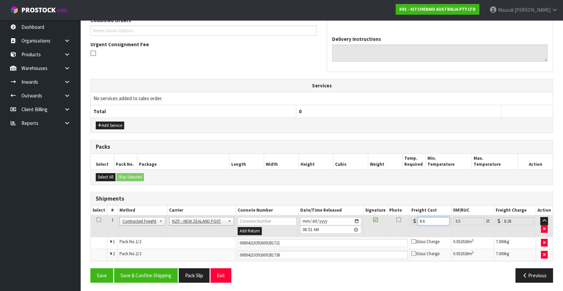
type input "8.9"
type input "8.66"
type input "8.96"
type input "8.66"
drag, startPoint x: 295, startPoint y: 243, endPoint x: 132, endPoint y: 243, distance: 163.0
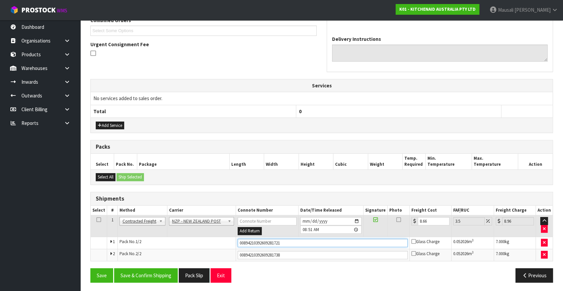
click at [132, 243] on tr "1 Pack No. 1/2 00894210392609281721 Glass Charge 0.052026 m 3 7.000 kg" at bounding box center [322, 243] width 462 height 12
type input "00894210392609288713"
click at [90, 268] on button "Save" at bounding box center [101, 275] width 23 height 14
drag, startPoint x: 294, startPoint y: 254, endPoint x: 195, endPoint y: 256, distance: 99.1
click at [195, 256] on tr "2 Pack No. 2/2 00894210392609281738 Glass Charge 0.052026 m 3 7.000 kg" at bounding box center [322, 255] width 462 height 12
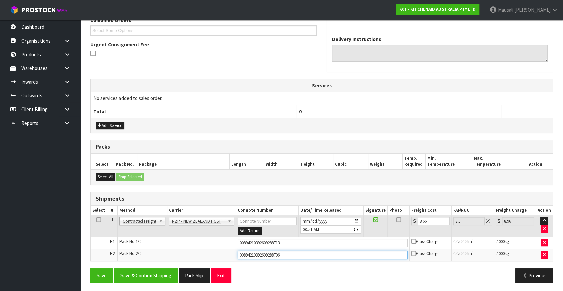
type input "00894210392609288706"
click at [90, 268] on button "Save" at bounding box center [101, 275] width 23 height 14
click at [161, 271] on button "Save & Confirm Shipping" at bounding box center [146, 275] width 64 height 14
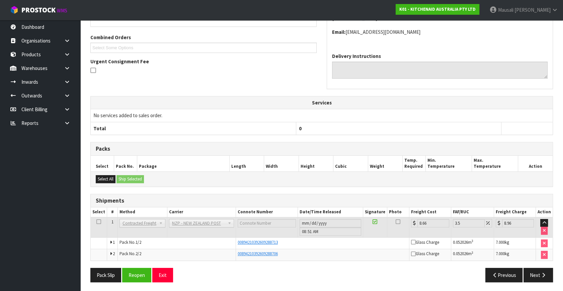
scroll to position [0, 0]
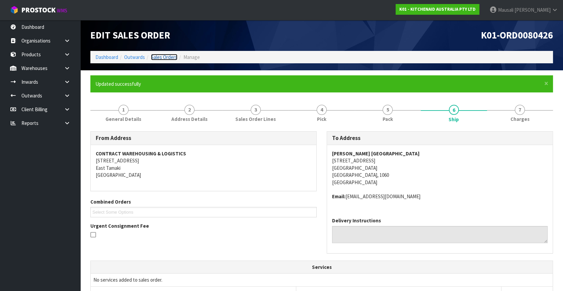
click at [160, 54] on link "Sales Orders" at bounding box center [164, 57] width 26 height 6
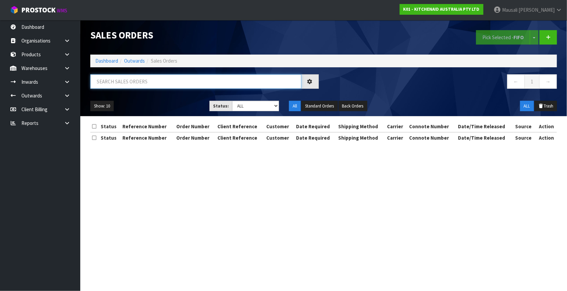
click at [111, 85] on input "text" at bounding box center [195, 81] width 211 height 14
type input "JOB-0416874"
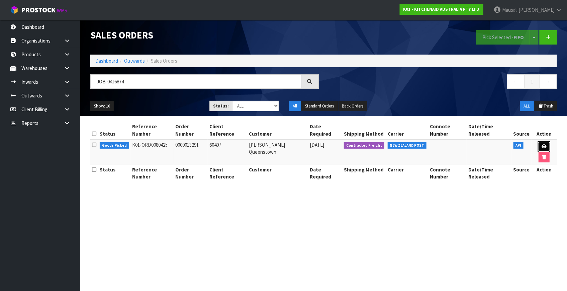
click at [543, 145] on icon at bounding box center [544, 146] width 5 height 4
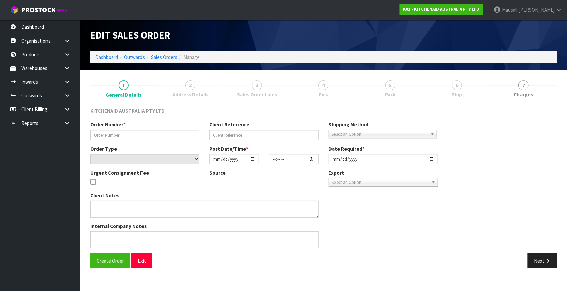
type input "0000013291"
type input "60407"
select select "number:0"
type input "[DATE]"
type input "14:33:25.000"
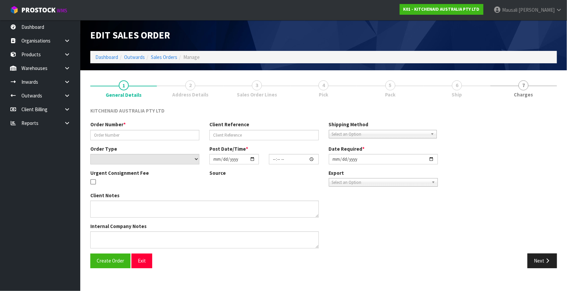
type input "[DATE]"
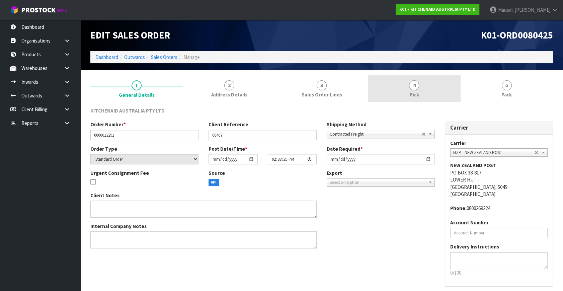
click at [436, 90] on link "4 Pick" at bounding box center [414, 88] width 92 height 26
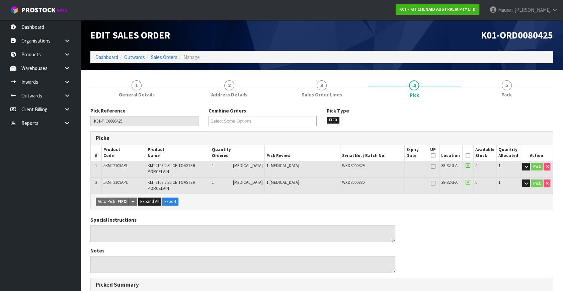
click at [467, 156] on icon at bounding box center [468, 156] width 5 height 0
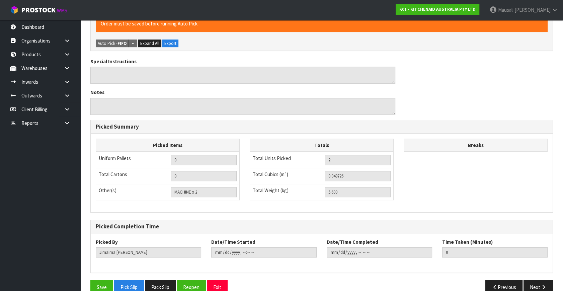
scroll to position [194, 0]
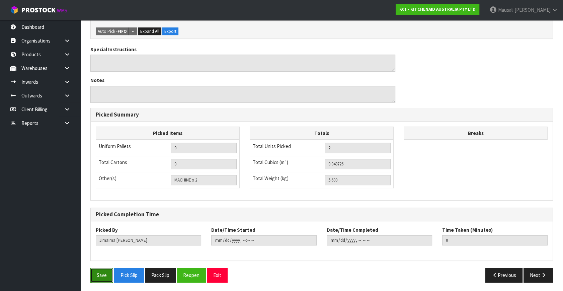
click at [100, 277] on button "Save" at bounding box center [101, 275] width 23 height 14
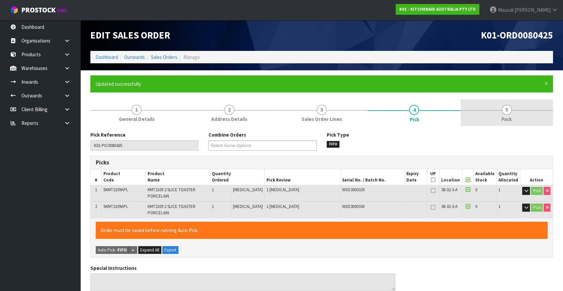
type input "Mausali Tito"
type input "2025-10-13T08:55:21"
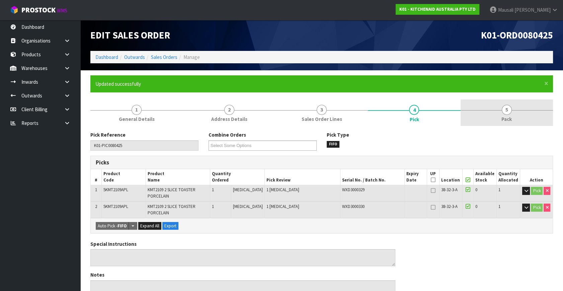
click at [502, 113] on link "5 Pack" at bounding box center [506, 112] width 92 height 26
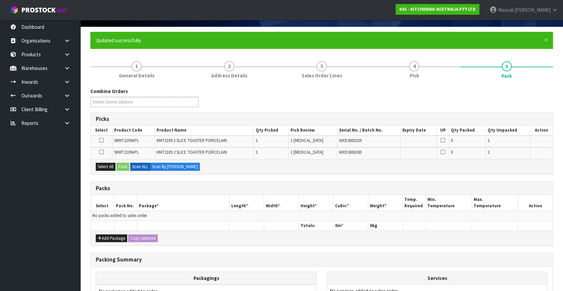
scroll to position [120, 0]
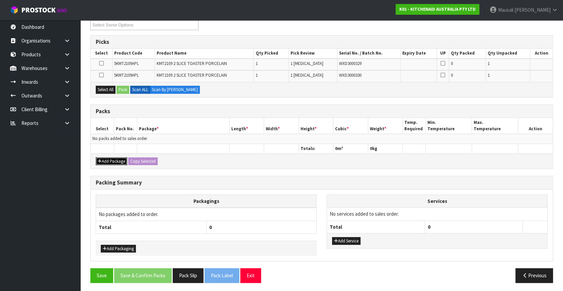
click at [113, 159] on button "Add Package" at bounding box center [111, 161] width 31 height 8
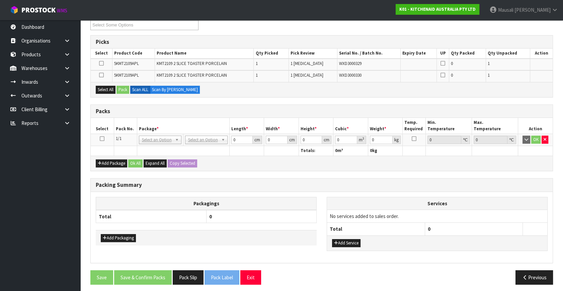
click at [100, 139] on icon at bounding box center [102, 139] width 5 height 0
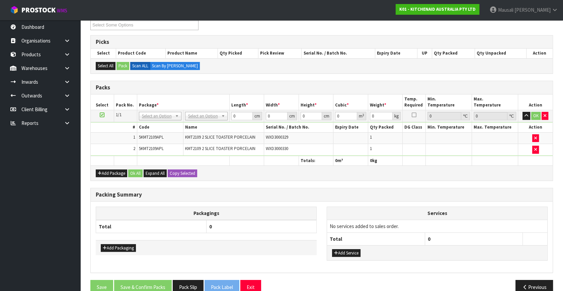
drag, startPoint x: 201, startPoint y: 116, endPoint x: 203, endPoint y: 128, distance: 11.8
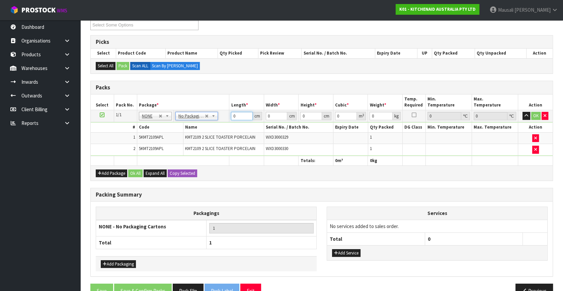
drag, startPoint x: 239, startPoint y: 116, endPoint x: 224, endPoint y: 125, distance: 17.4
click at [225, 125] on tbody "1/1 NONE 007-001 007-002 007-004 007-009 007-013 007-014 007-015 007-017 007-01…" at bounding box center [322, 133] width 462 height 46
type input "46"
type input "39"
type input "2"
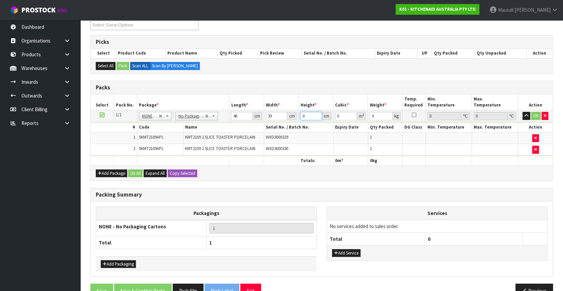
type input "0.003588"
type input "29"
type input "0.052026"
type input "29"
type input "7"
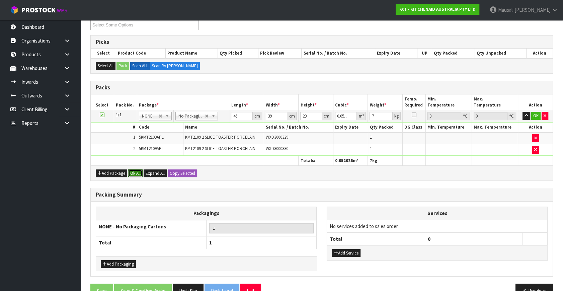
drag, startPoint x: 138, startPoint y: 169, endPoint x: 140, endPoint y: 214, distance: 44.9
click at [138, 171] on button "Ok All" at bounding box center [135, 173] width 14 height 8
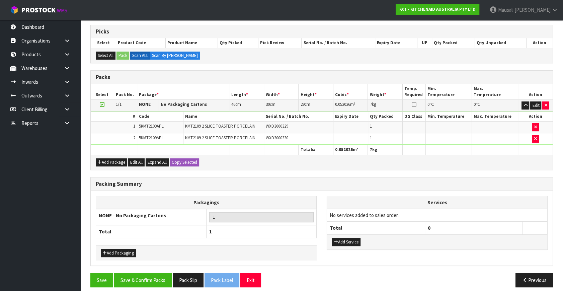
scroll to position [135, 0]
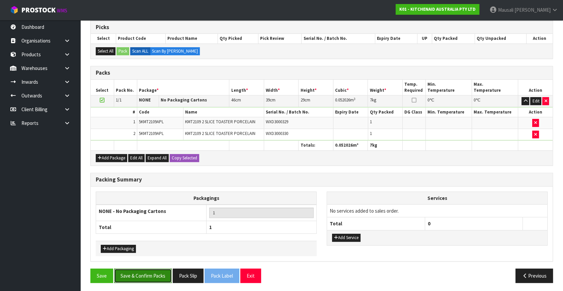
click at [146, 268] on button "Save & Confirm Packs" at bounding box center [143, 275] width 58 height 14
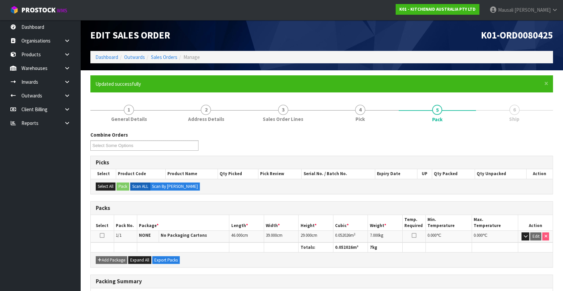
scroll to position [87, 0]
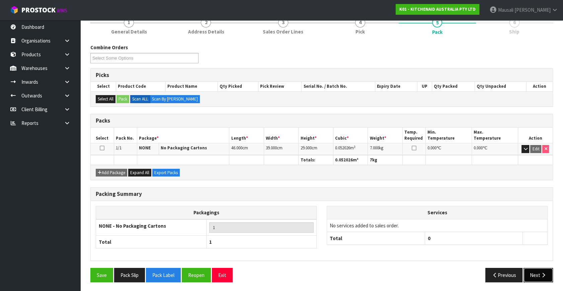
click at [538, 273] on button "Next" at bounding box center [537, 275] width 29 height 14
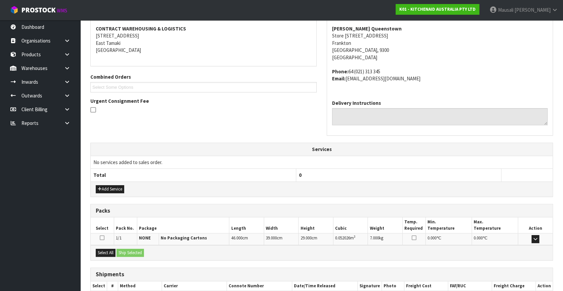
scroll to position [165, 0]
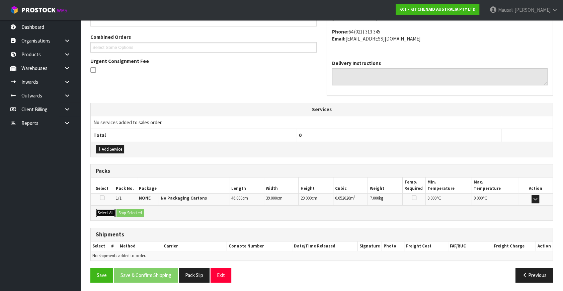
drag, startPoint x: 102, startPoint y: 212, endPoint x: 126, endPoint y: 214, distance: 24.2
click at [104, 213] on button "Select All" at bounding box center [106, 213] width 20 height 8
click at [126, 214] on button "Ship Selected" at bounding box center [129, 213] width 27 height 8
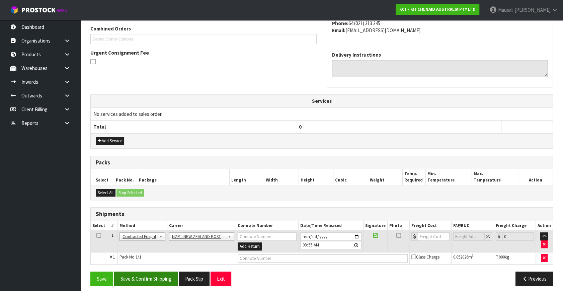
scroll to position [177, 0]
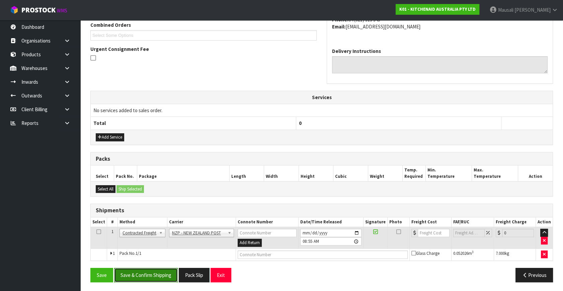
click at [163, 268] on button "Save & Confirm Shipping" at bounding box center [146, 275] width 64 height 14
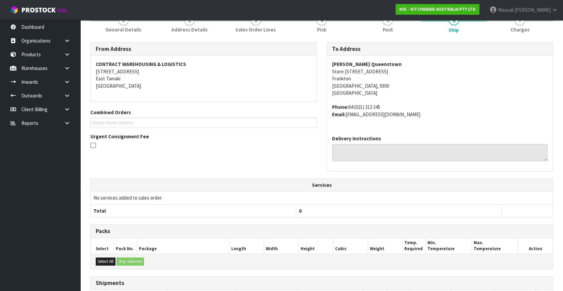
scroll to position [167, 0]
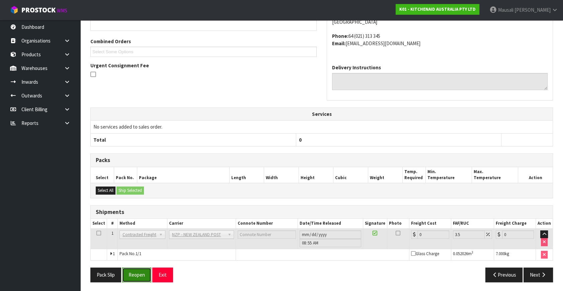
click at [132, 272] on button "Reopen" at bounding box center [136, 274] width 29 height 14
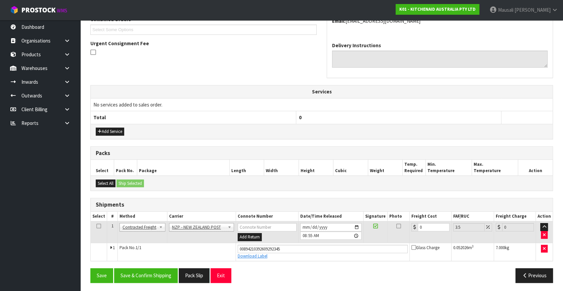
scroll to position [183, 0]
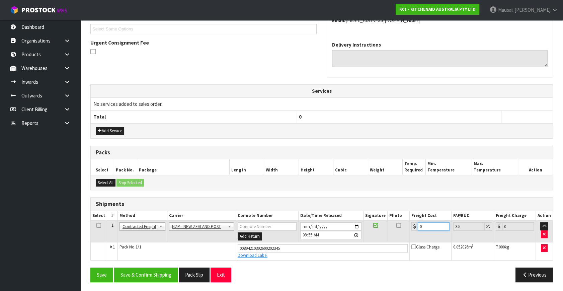
drag, startPoint x: 428, startPoint y: 225, endPoint x: 402, endPoint y: 238, distance: 29.0
click at [402, 238] on tr "1 Client Local Pickup Customer Local Pickup Company Freight Contracted Freight …" at bounding box center [322, 232] width 462 height 22
type input "1"
type input "1.03"
type input "13"
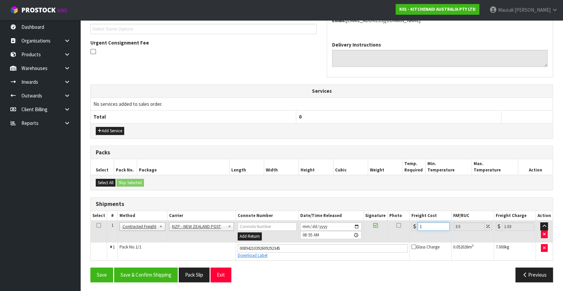
type input "13.45"
type input "13.2"
type input "13.66"
type input "13.27"
type input "13.73"
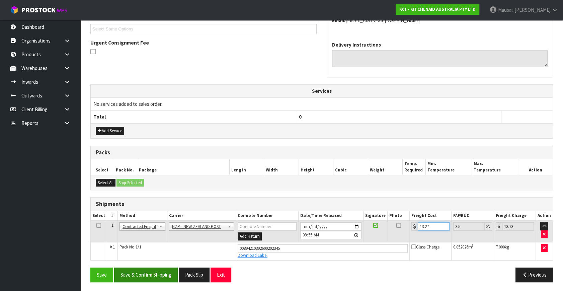
type input "13.27"
click at [140, 271] on button "Save & Confirm Shipping" at bounding box center [146, 274] width 64 height 14
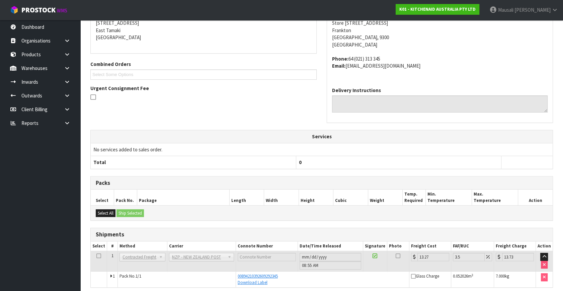
scroll to position [165, 0]
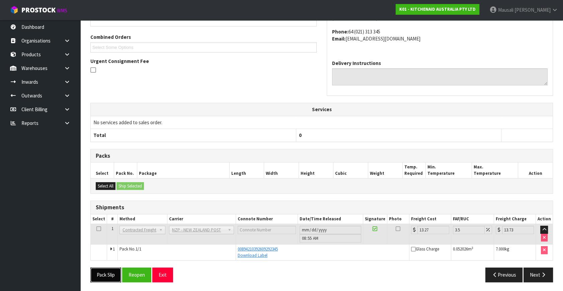
click at [104, 274] on button "Pack Slip" at bounding box center [105, 274] width 31 height 14
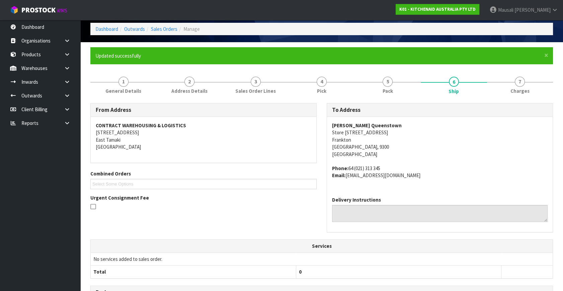
scroll to position [13, 0]
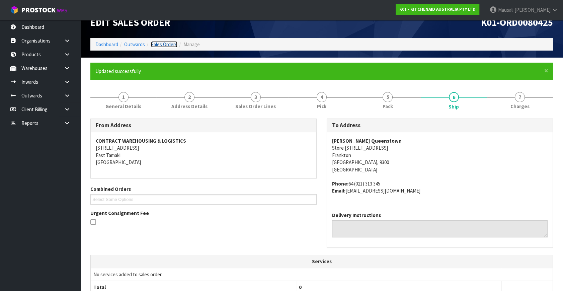
click at [164, 44] on link "Sales Orders" at bounding box center [164, 44] width 26 height 6
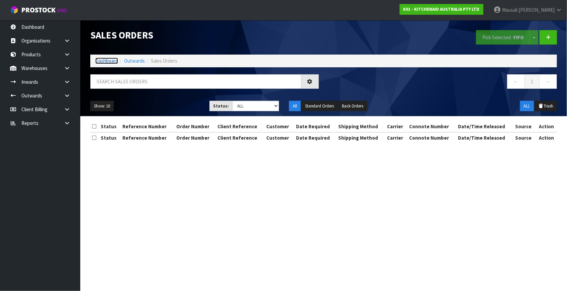
click at [101, 61] on link "Dashboard" at bounding box center [106, 61] width 23 height 6
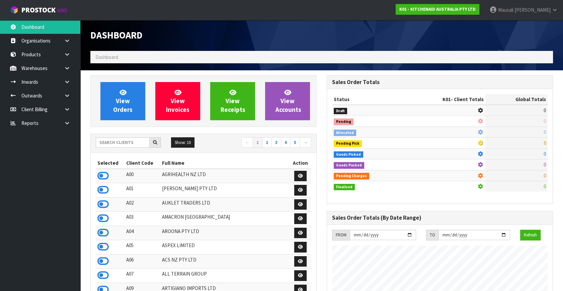
scroll to position [506, 236]
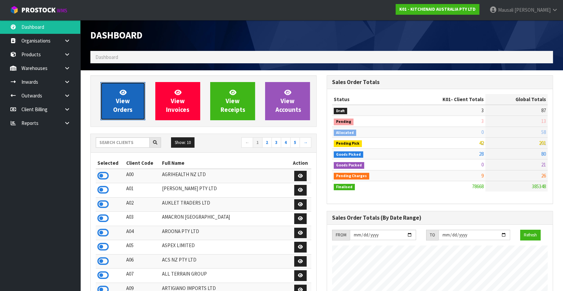
click at [114, 110] on span "View Orders" at bounding box center [122, 100] width 19 height 25
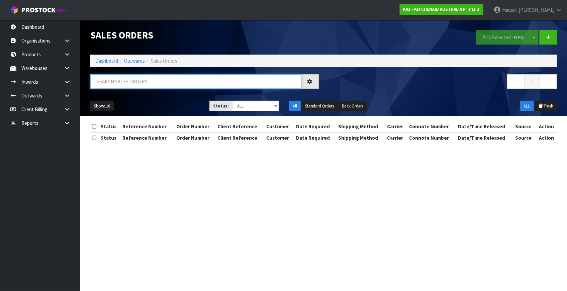
click at [120, 84] on input "text" at bounding box center [195, 81] width 211 height 14
type input "JOB-0416906"
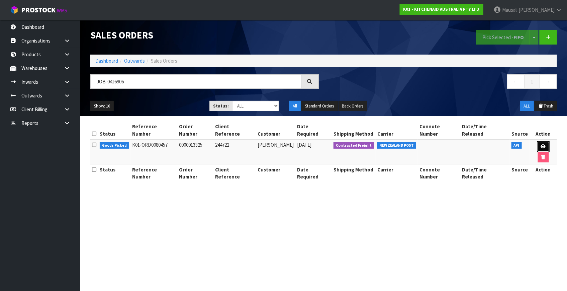
click at [541, 144] on icon at bounding box center [543, 146] width 5 height 4
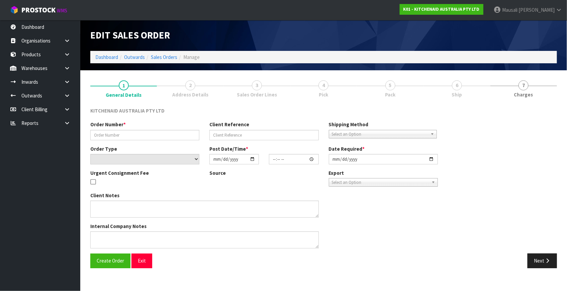
type input "0000013325"
type input "244722"
select select "number:0"
type input "[DATE]"
type input "14:34:33.000"
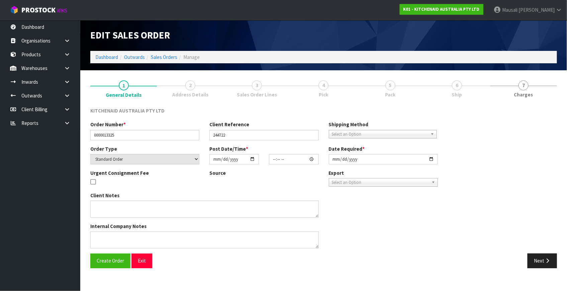
type input "[DATE]"
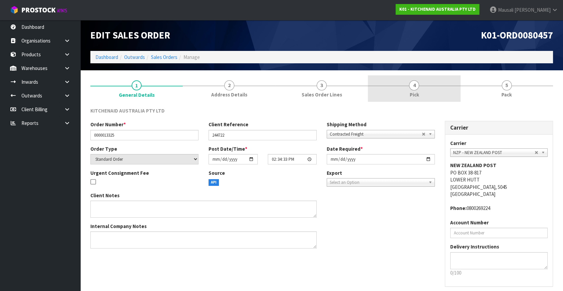
click at [435, 87] on link "4 Pick" at bounding box center [414, 88] width 92 height 26
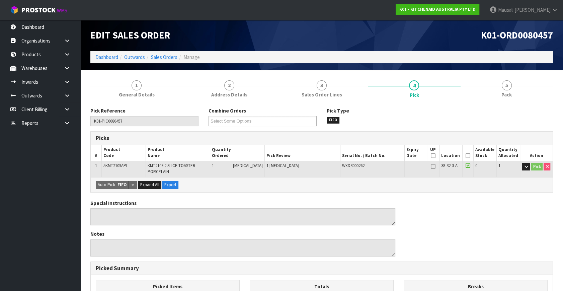
click at [466, 156] on icon at bounding box center [468, 156] width 5 height 0
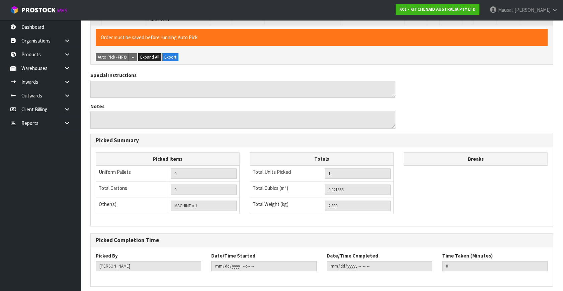
scroll to position [178, 0]
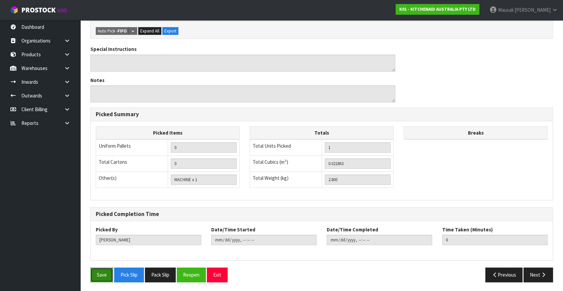
click at [104, 277] on button "Save" at bounding box center [101, 274] width 23 height 14
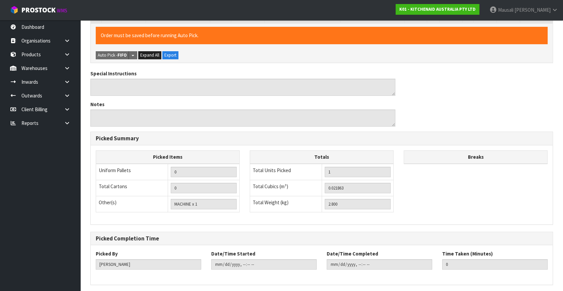
scroll to position [0, 0]
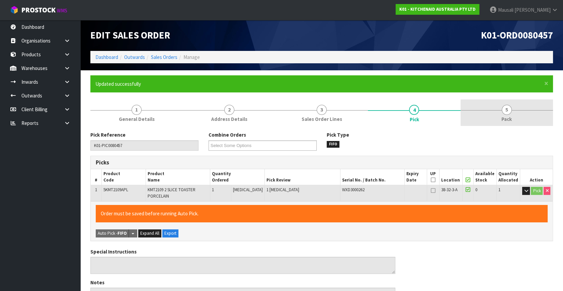
type input "Mausali Tito"
type input "2025-10-13T08:58:40"
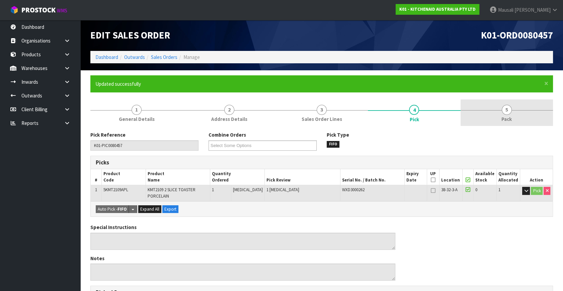
click at [505, 116] on span "Pack" at bounding box center [506, 118] width 10 height 7
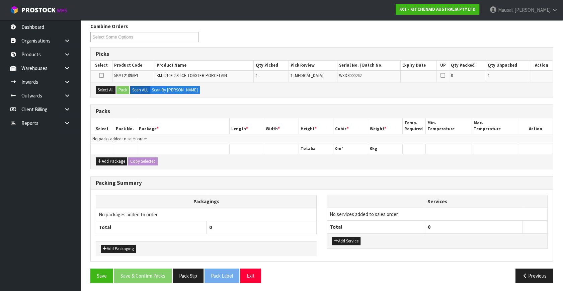
scroll to position [109, 0]
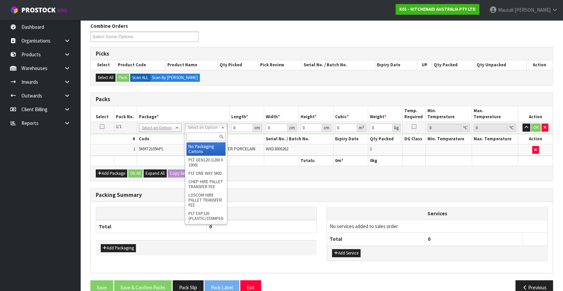
click at [194, 136] on input "text" at bounding box center [205, 137] width 39 height 8
type input "OC"
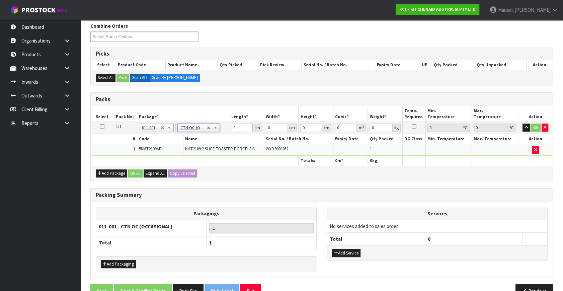
type input "2.8"
drag, startPoint x: 238, startPoint y: 127, endPoint x: 212, endPoint y: 139, distance: 28.8
click at [212, 139] on tbody "1/1 NONE 007-001 007-002 007-004 007-009 007-013 007-014 007-015 007-017 007-01…" at bounding box center [322, 139] width 462 height 34
type input "45"
type input "40"
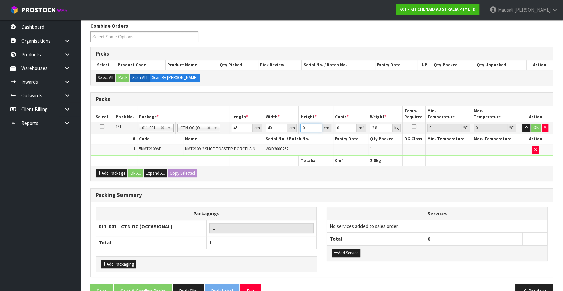
type input "2"
type input "0.0036"
type input "29"
type input "0.0522"
type input "29"
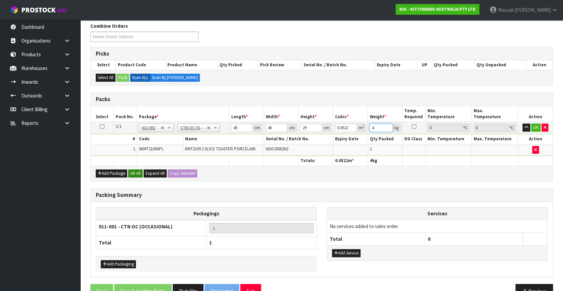
type input "4"
click at [136, 171] on button "Ok All" at bounding box center [135, 173] width 14 height 8
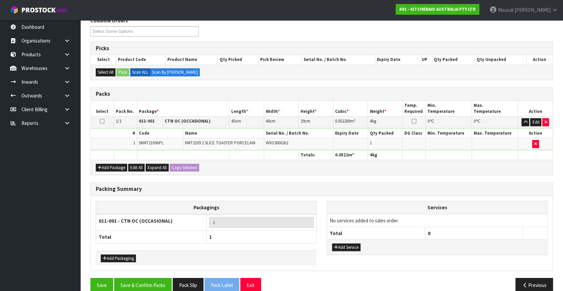
scroll to position [124, 0]
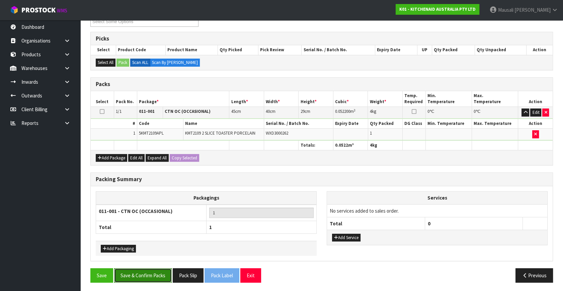
click at [154, 274] on button "Save & Confirm Packs" at bounding box center [143, 275] width 58 height 14
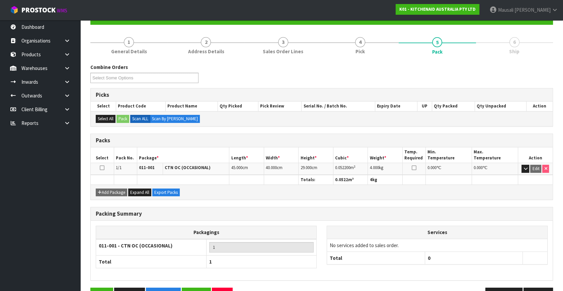
scroll to position [87, 0]
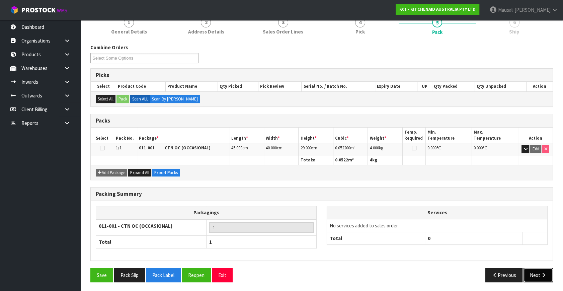
click at [532, 268] on button "Next" at bounding box center [537, 275] width 29 height 14
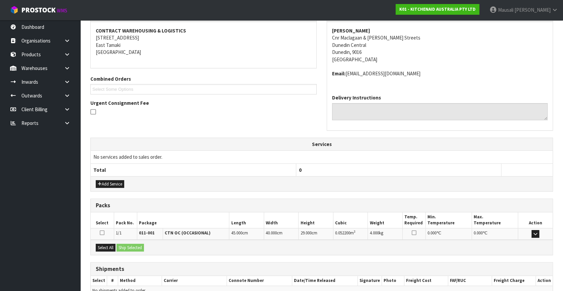
scroll to position [158, 0]
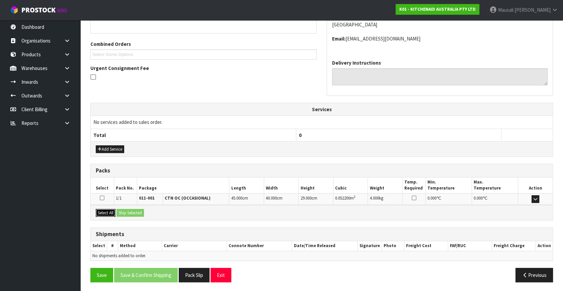
drag, startPoint x: 98, startPoint y: 208, endPoint x: 108, endPoint y: 208, distance: 9.7
click at [101, 209] on button "Select All" at bounding box center [106, 213] width 20 height 8
click at [137, 209] on button "Ship Selected" at bounding box center [129, 213] width 27 height 8
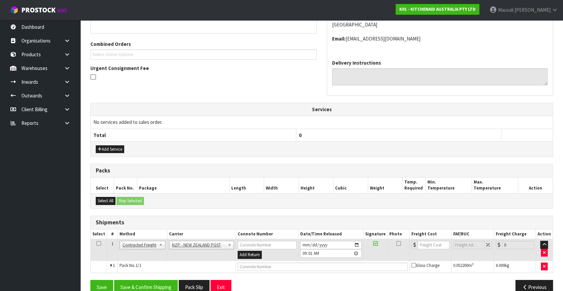
scroll to position [170, 0]
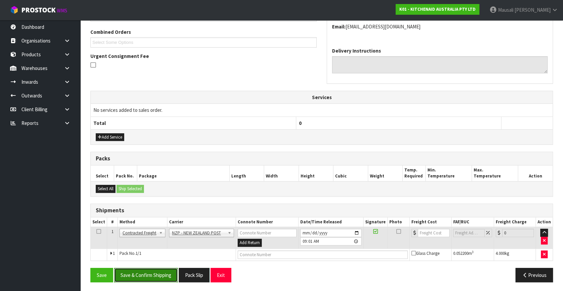
click at [143, 272] on button "Save & Confirm Shipping" at bounding box center [146, 275] width 64 height 14
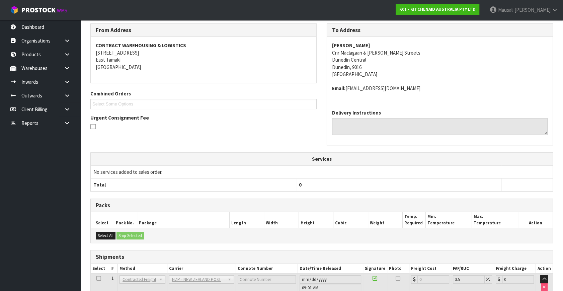
scroll to position [160, 0]
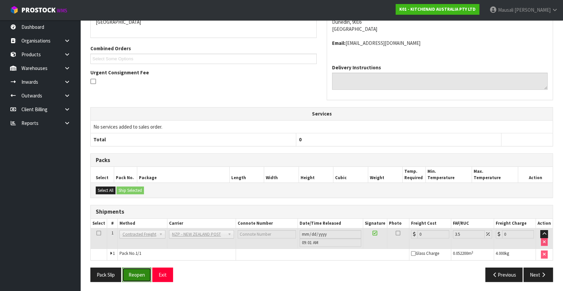
click at [132, 273] on button "Reopen" at bounding box center [136, 274] width 29 height 14
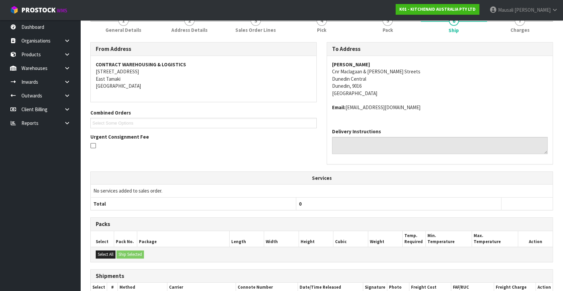
scroll to position [153, 0]
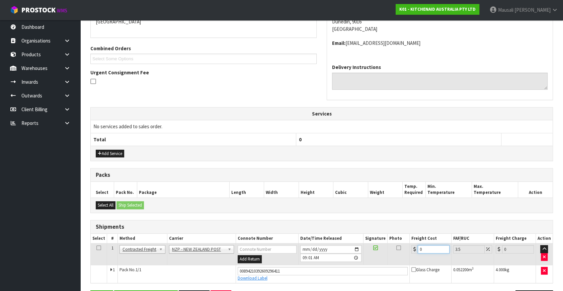
drag, startPoint x: 416, startPoint y: 251, endPoint x: 384, endPoint y: 256, distance: 32.5
click at [385, 257] on tr "1 Client Local Pickup Customer Local Pickup Company Freight Contracted Freight …" at bounding box center [322, 254] width 462 height 22
type input "1"
type input "1.03"
type input "13"
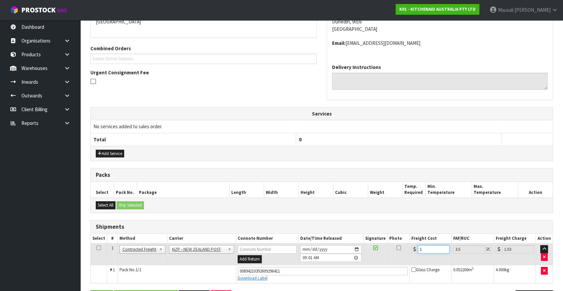
type input "13.45"
type input "13.2"
type input "13.66"
type input "13.27"
type input "13.73"
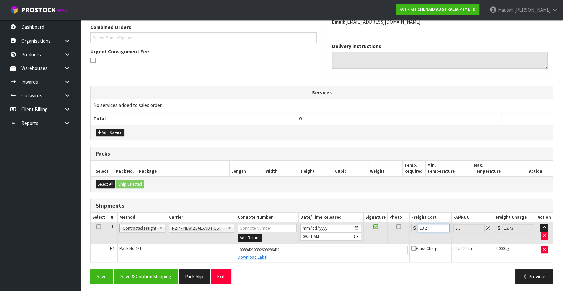
scroll to position [176, 0]
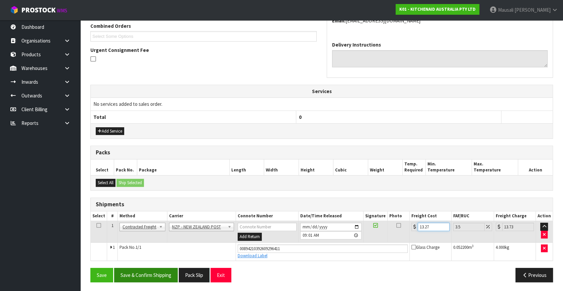
type input "13.27"
click at [149, 272] on button "Save & Confirm Shipping" at bounding box center [146, 275] width 64 height 14
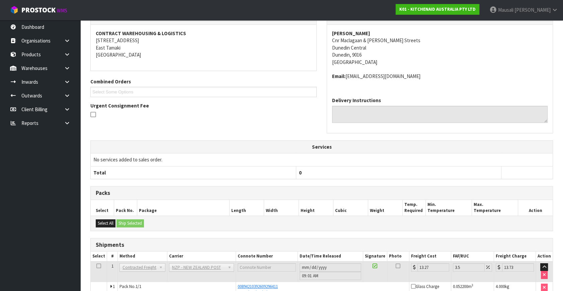
scroll to position [157, 0]
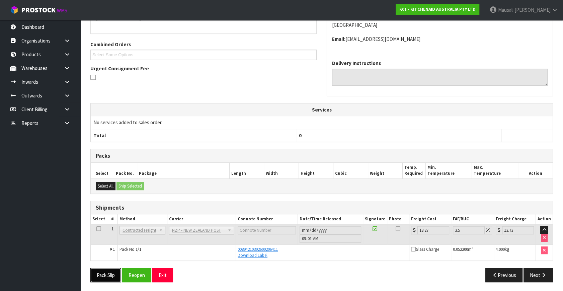
click at [113, 274] on button "Pack Slip" at bounding box center [105, 275] width 31 height 14
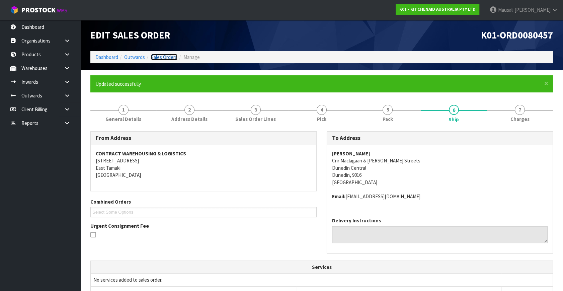
click at [165, 57] on link "Sales Orders" at bounding box center [164, 57] width 26 height 6
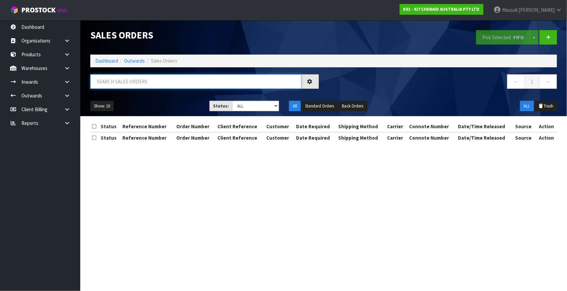
click at [113, 87] on input "text" at bounding box center [195, 81] width 211 height 14
type input "JOB-0416872"
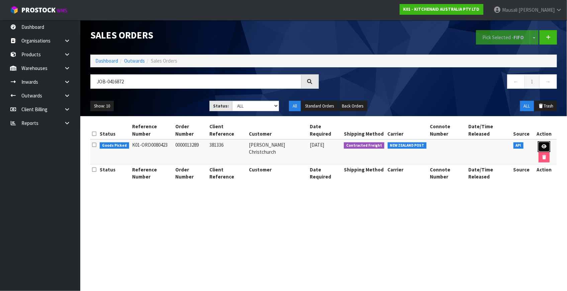
click at [542, 145] on icon at bounding box center [544, 146] width 5 height 4
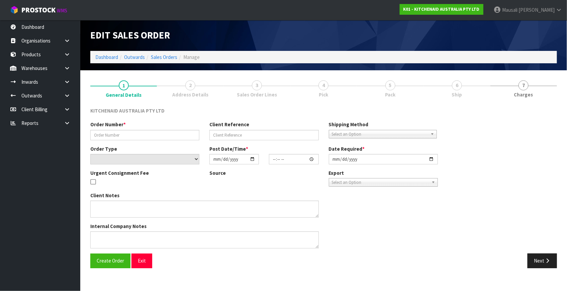
type input "0000013289"
type input "381336"
select select "number:0"
type input "[DATE]"
type input "14:33:21.000"
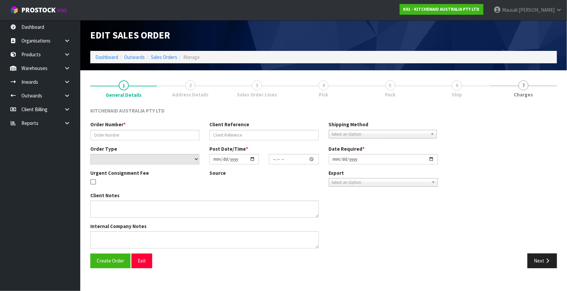
type input "[DATE]"
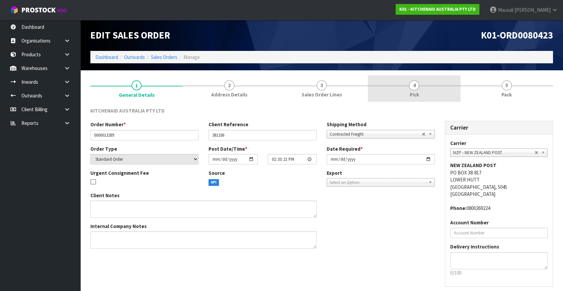
click at [418, 87] on span "4" at bounding box center [414, 85] width 10 height 10
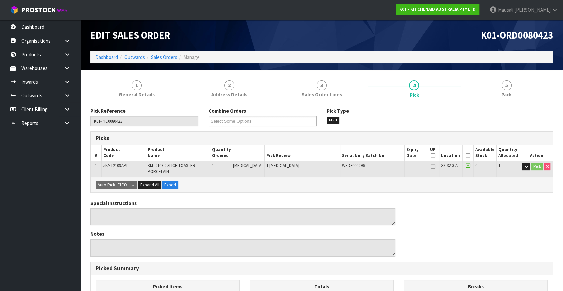
click at [467, 156] on icon at bounding box center [468, 156] width 5 height 0
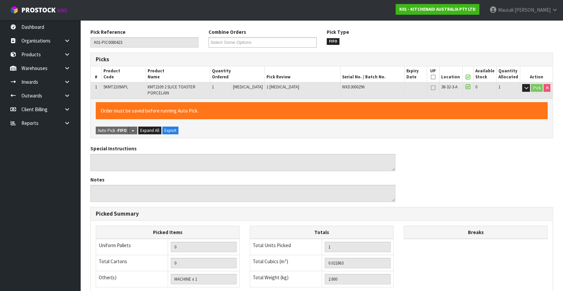
scroll to position [178, 0]
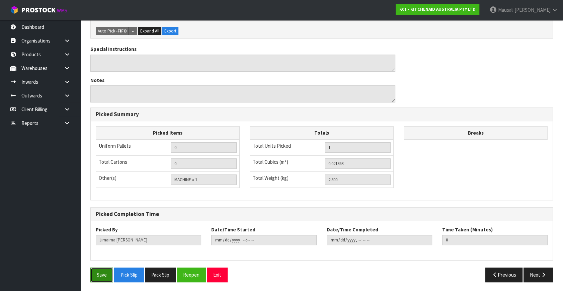
click at [95, 271] on button "Save" at bounding box center [101, 274] width 23 height 14
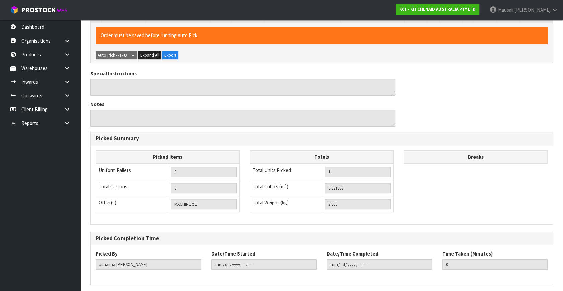
scroll to position [0, 0]
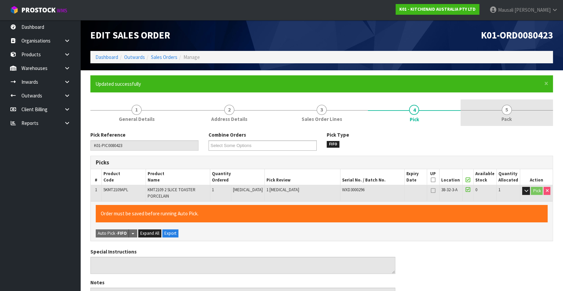
click at [517, 113] on link "5 Pack" at bounding box center [506, 112] width 92 height 26
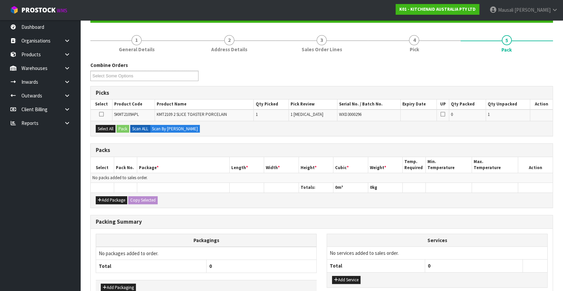
scroll to position [109, 0]
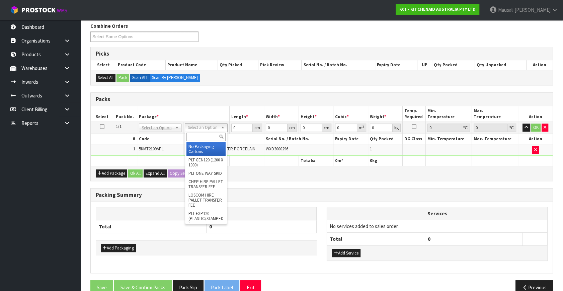
click at [199, 131] on div at bounding box center [206, 136] width 42 height 11
click at [199, 136] on input "text" at bounding box center [205, 137] width 39 height 8
type input "OC"
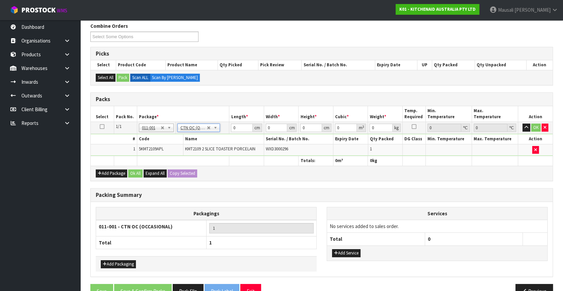
type input "2.8"
drag, startPoint x: 238, startPoint y: 126, endPoint x: 224, endPoint y: 135, distance: 16.3
click at [224, 135] on tbody "1/1 NONE 007-001 007-002 007-004 007-009 007-013 007-014 007-015 007-017 007-01…" at bounding box center [322, 139] width 462 height 34
type input "45"
type input "39"
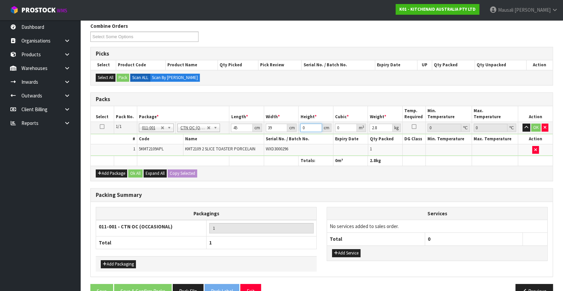
type input "2"
type input "0.00351"
type input "29"
type input "0.050895"
type input "29"
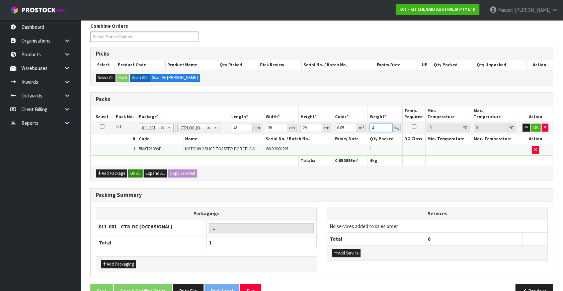
type input "4"
click at [134, 170] on button "Ok All" at bounding box center [135, 173] width 14 height 8
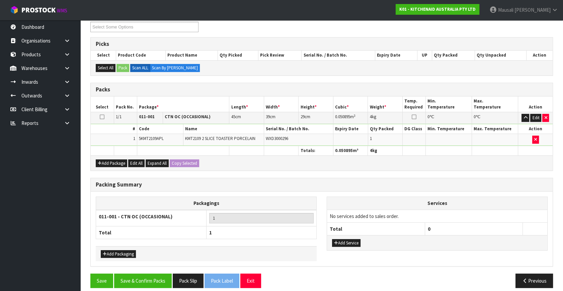
scroll to position [124, 0]
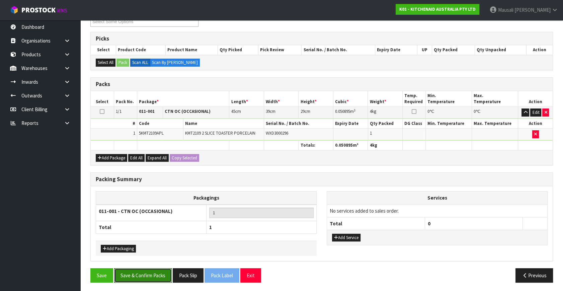
drag, startPoint x: 142, startPoint y: 274, endPoint x: 235, endPoint y: 270, distance: 93.5
click at [142, 274] on button "Save & Confirm Packs" at bounding box center [143, 275] width 58 height 14
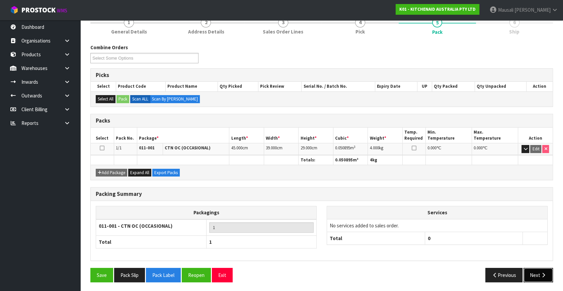
click at [539, 269] on button "Next" at bounding box center [537, 275] width 29 height 14
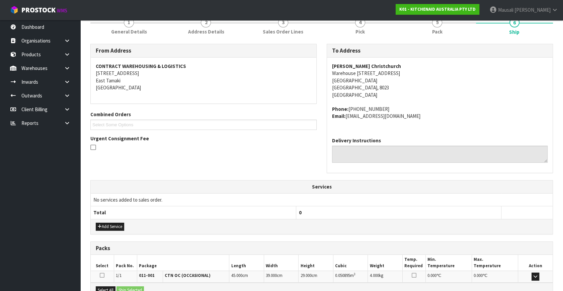
scroll to position [165, 0]
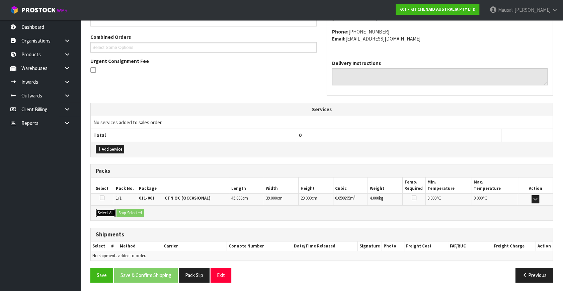
click at [101, 209] on button "Select All" at bounding box center [106, 213] width 20 height 8
click at [120, 211] on button "Ship Selected" at bounding box center [129, 213] width 27 height 8
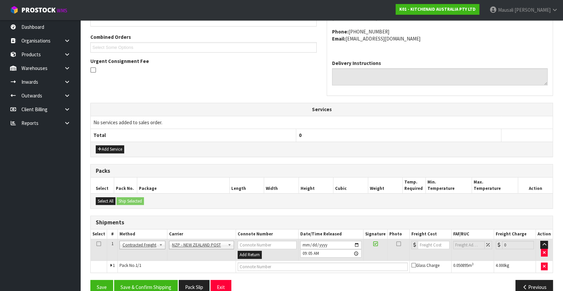
scroll to position [177, 0]
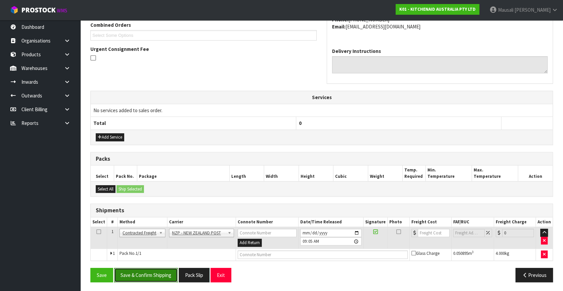
click at [159, 271] on button "Save & Confirm Shipping" at bounding box center [146, 275] width 64 height 14
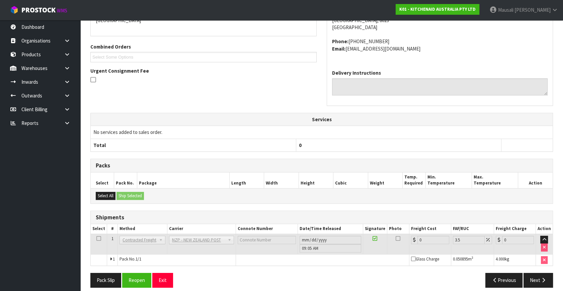
scroll to position [167, 0]
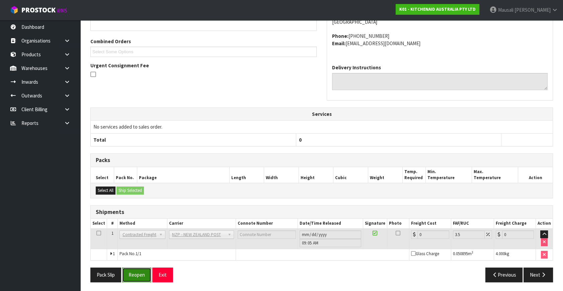
click at [134, 271] on button "Reopen" at bounding box center [136, 274] width 29 height 14
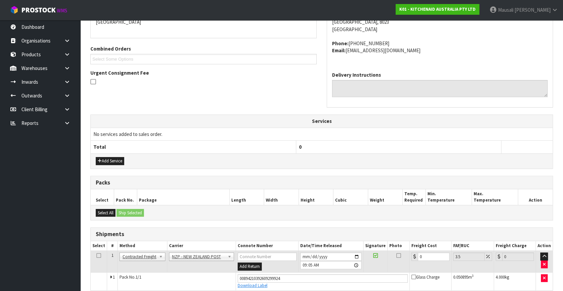
scroll to position [183, 0]
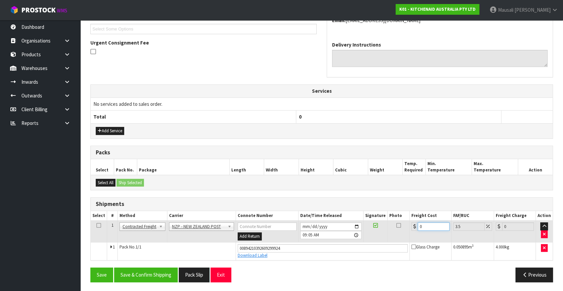
drag, startPoint x: 426, startPoint y: 225, endPoint x: 402, endPoint y: 238, distance: 27.1
click at [402, 238] on tr "1 Client Local Pickup Customer Local Pickup Company Freight Contracted Freight …" at bounding box center [322, 232] width 462 height 22
type input "1"
type input "1.03"
type input "13"
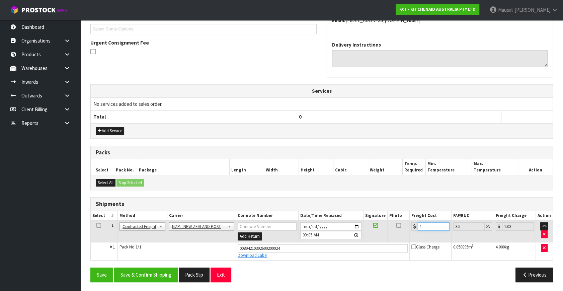
type input "13.45"
type input "13.2"
type input "13.66"
type input "13.27"
type input "13.73"
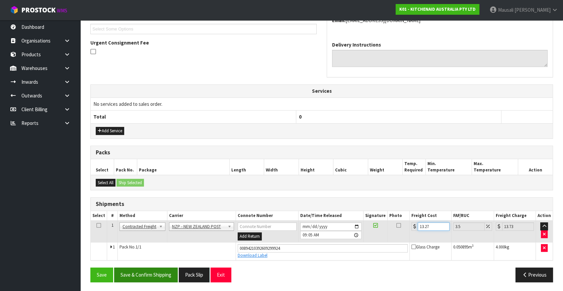
type input "13.27"
click at [130, 275] on button "Save & Confirm Shipping" at bounding box center [146, 274] width 64 height 14
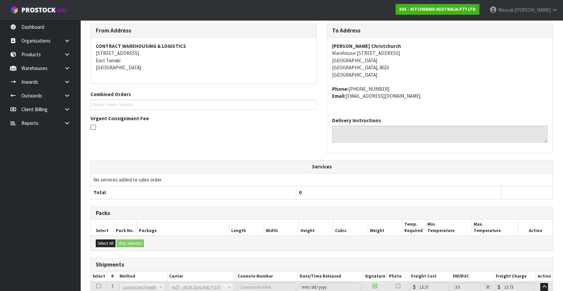
scroll to position [165, 0]
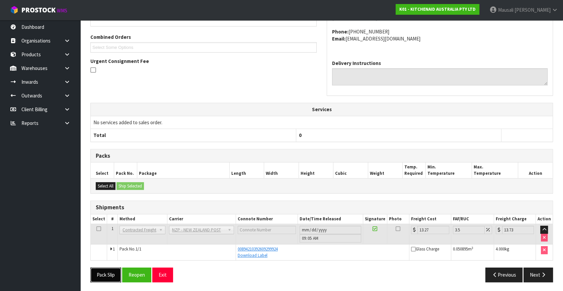
click at [104, 271] on button "Pack Slip" at bounding box center [105, 274] width 31 height 14
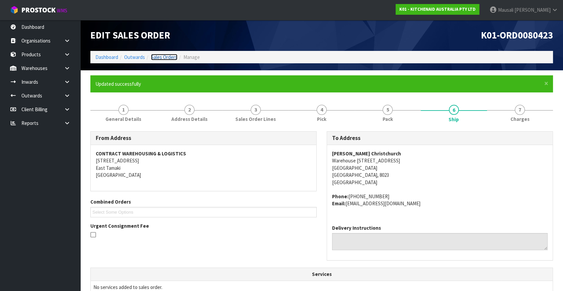
click at [166, 59] on link "Sales Orders" at bounding box center [164, 57] width 26 height 6
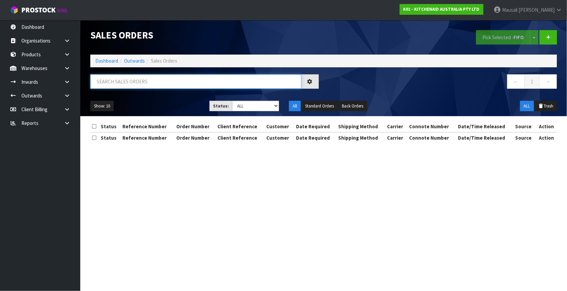
click at [109, 85] on input "text" at bounding box center [195, 81] width 211 height 14
type input "JOB-0416867"
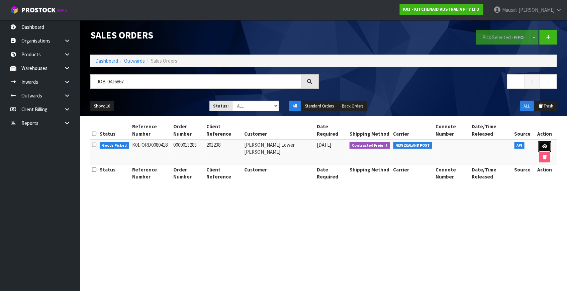
click at [545, 143] on link at bounding box center [545, 146] width 12 height 11
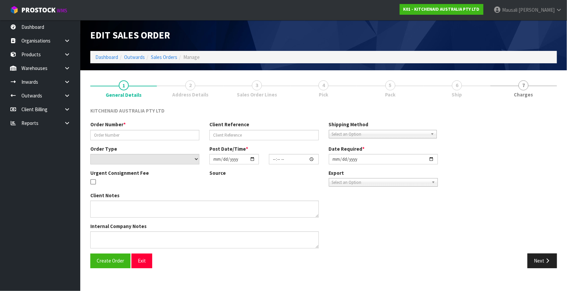
type input "0000013283"
type input "201238"
select select "number:0"
type input "[DATE]"
type input "14:33:09.000"
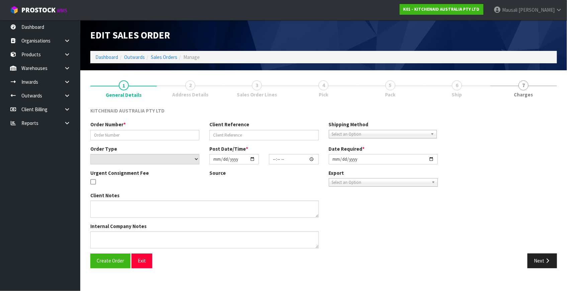
type input "[DATE]"
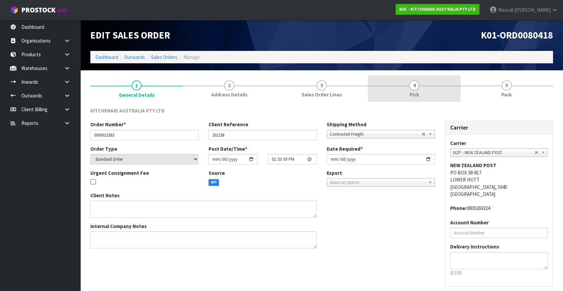
click at [411, 90] on link "4 Pick" at bounding box center [414, 88] width 92 height 26
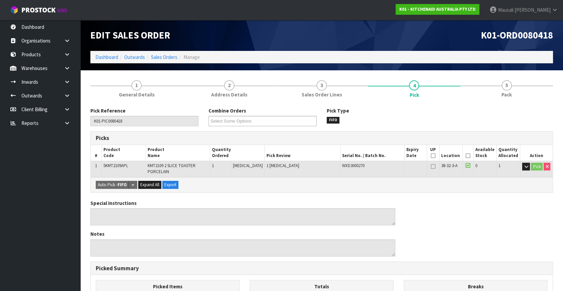
click at [466, 156] on icon at bounding box center [468, 156] width 5 height 0
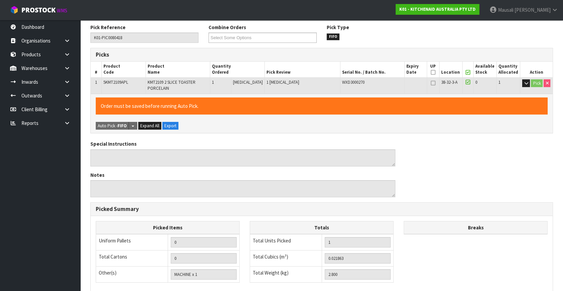
scroll to position [178, 0]
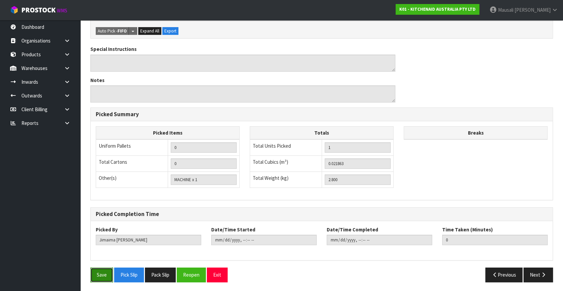
click at [99, 276] on button "Save" at bounding box center [101, 274] width 23 height 14
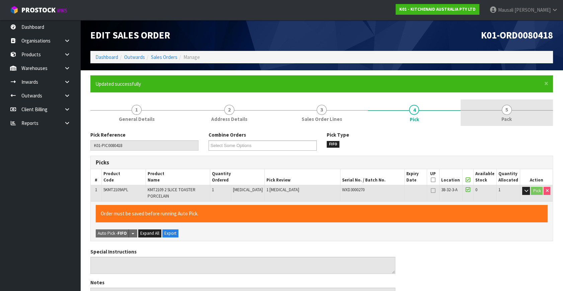
type input "[PERSON_NAME]"
type input "2025-10-13T09:08:30"
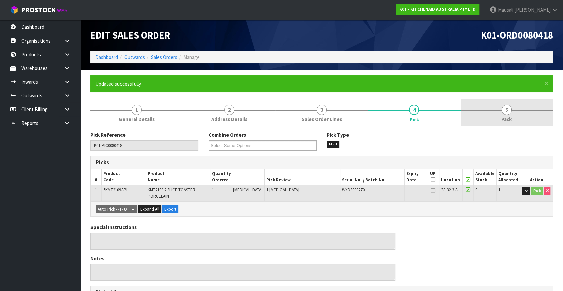
click at [505, 110] on span "5" at bounding box center [507, 110] width 10 height 10
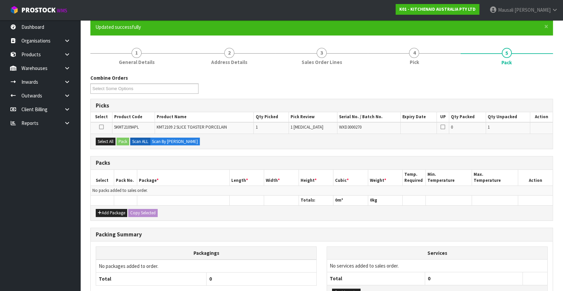
scroll to position [91, 0]
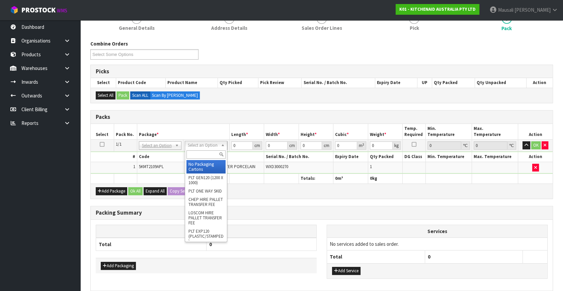
click at [204, 153] on input "text" at bounding box center [205, 154] width 39 height 8
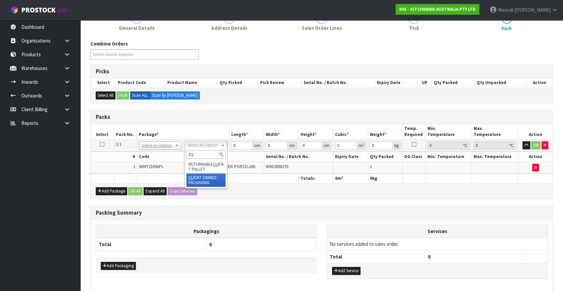
type input "CL"
drag, startPoint x: 205, startPoint y: 176, endPoint x: 209, endPoint y: 164, distance: 12.2
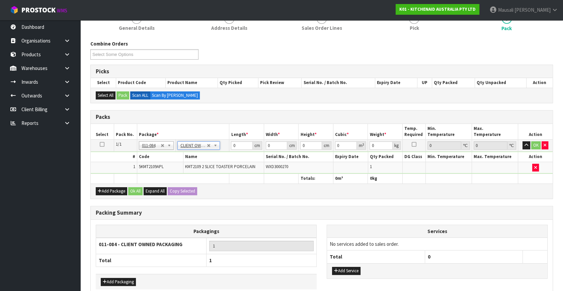
type input "2.8"
drag, startPoint x: 236, startPoint y: 145, endPoint x: 214, endPoint y: 149, distance: 22.2
click at [214, 149] on tr "1/1 NONE 007-001 007-002 007-004 007-009 007-013 007-014 007-015 007-017 007-01…" at bounding box center [322, 146] width 462 height 12
type input "40"
type input "29"
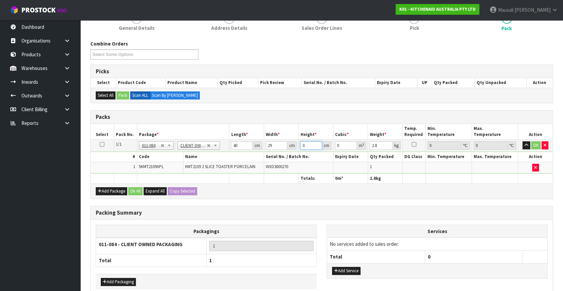
type input "2"
type input "0.00232"
type input "24"
type input "0.02784"
type input "24"
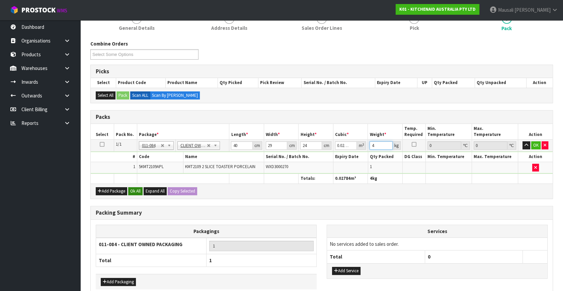
type input "4"
click at [137, 189] on button "Ok All" at bounding box center [135, 191] width 14 height 8
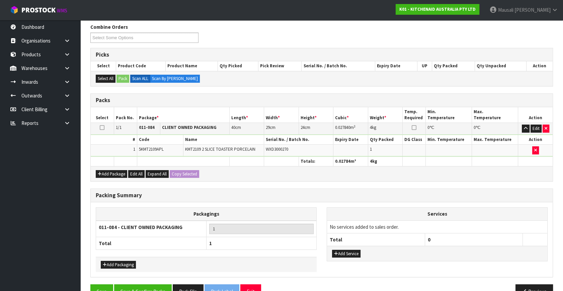
scroll to position [124, 0]
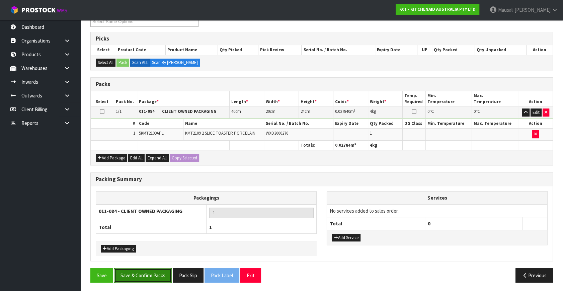
click at [147, 271] on button "Save & Confirm Packs" at bounding box center [143, 275] width 58 height 14
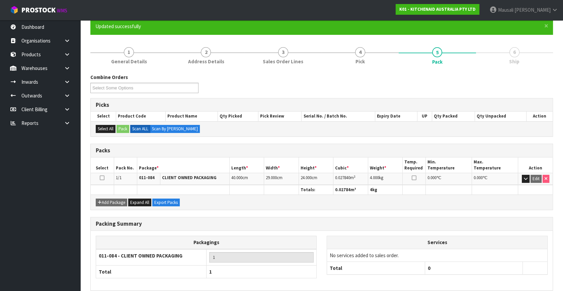
scroll to position [87, 0]
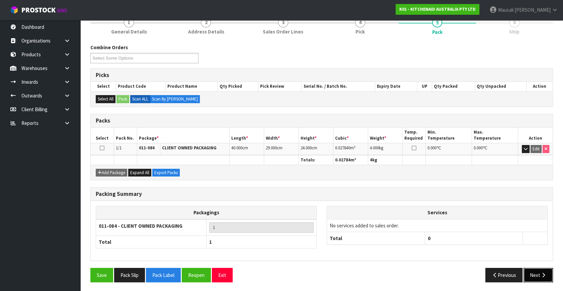
click at [539, 273] on button "Next" at bounding box center [537, 275] width 29 height 14
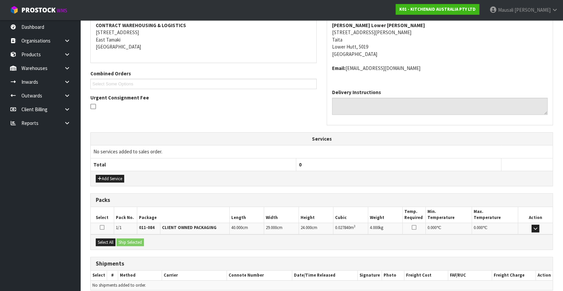
scroll to position [158, 0]
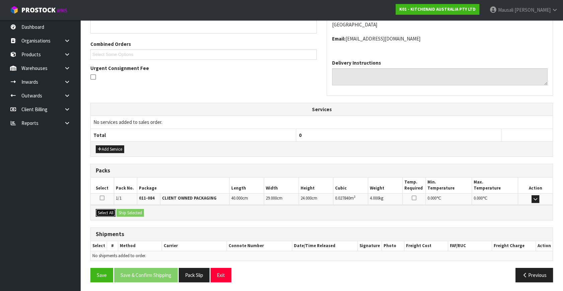
click at [109, 212] on button "Select All" at bounding box center [106, 213] width 20 height 8
click at [137, 210] on button "Ship Selected" at bounding box center [129, 213] width 27 height 8
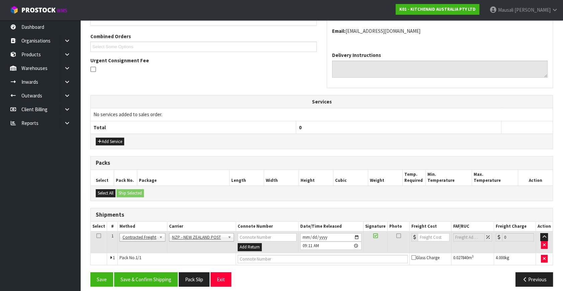
scroll to position [170, 0]
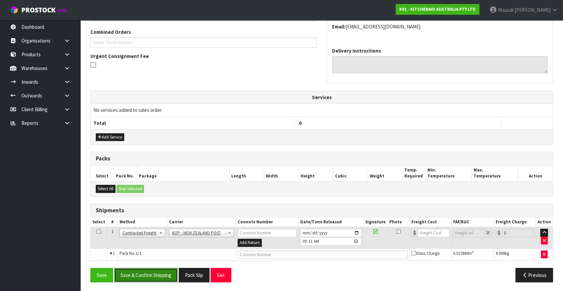
drag, startPoint x: 162, startPoint y: 273, endPoint x: 175, endPoint y: 266, distance: 15.4
click at [162, 273] on button "Save & Confirm Shipping" at bounding box center [146, 275] width 64 height 14
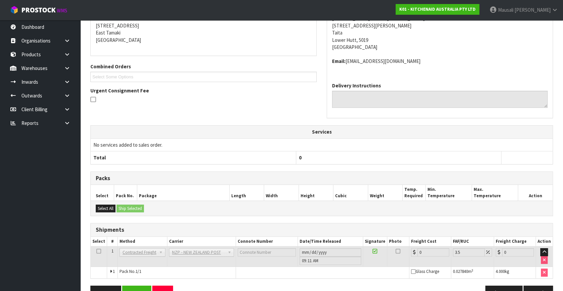
scroll to position [160, 0]
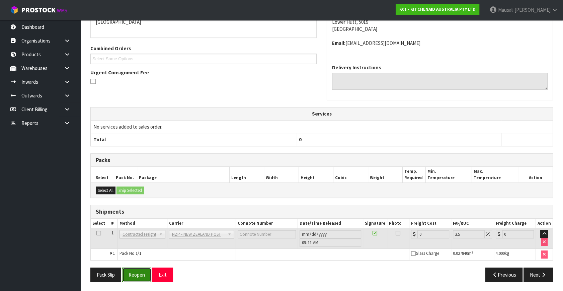
click at [140, 273] on button "Reopen" at bounding box center [136, 274] width 29 height 14
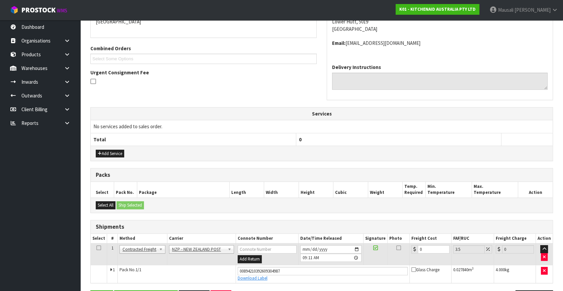
scroll to position [176, 0]
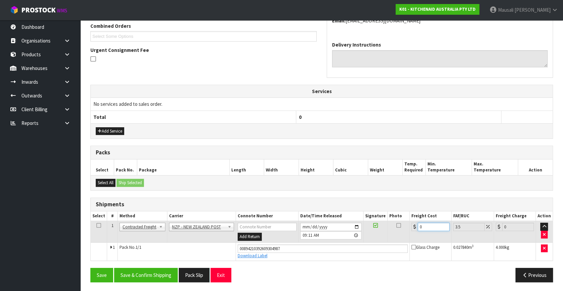
drag, startPoint x: 435, startPoint y: 228, endPoint x: 408, endPoint y: 238, distance: 28.8
click at [408, 238] on tr "1 Client Local Pickup Customer Local Pickup Company Freight Contracted Freight …" at bounding box center [322, 232] width 462 height 22
type input "8"
type input "8.28"
type input "8.4"
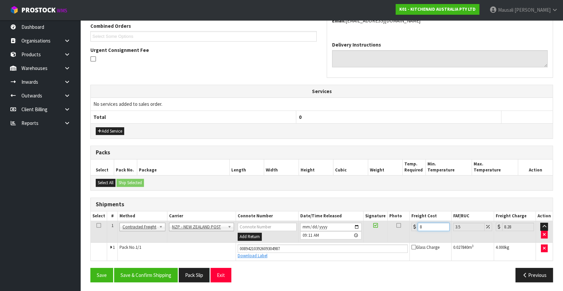
type input "8.69"
type input "8.45"
type input "8.75"
type input "8.45"
click at [151, 275] on button "Save & Confirm Shipping" at bounding box center [146, 275] width 64 height 14
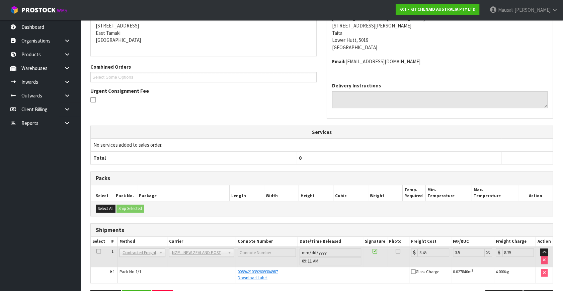
scroll to position [157, 0]
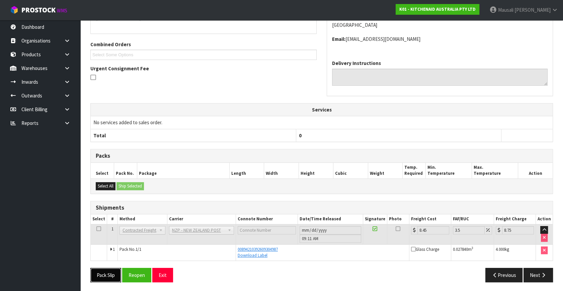
click at [102, 272] on button "Pack Slip" at bounding box center [105, 275] width 31 height 14
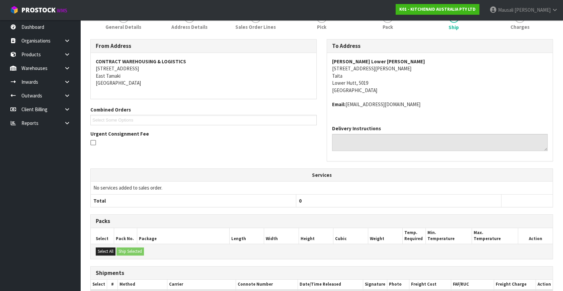
scroll to position [5, 0]
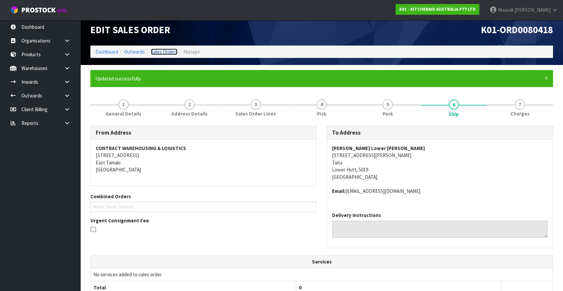
click at [167, 50] on link "Sales Orders" at bounding box center [164, 52] width 26 height 6
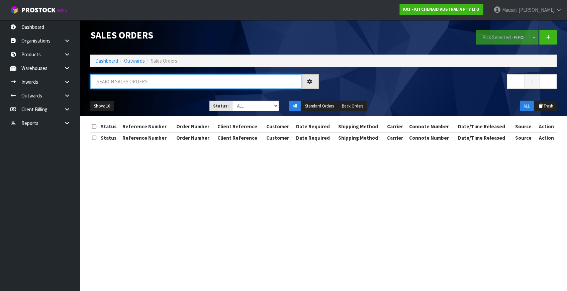
click at [112, 81] on input "text" at bounding box center [195, 81] width 211 height 14
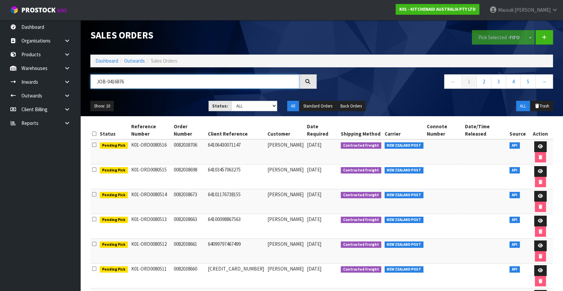
type input "JOB-0416876"
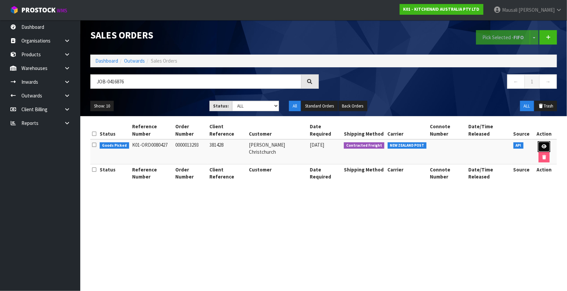
click at [544, 145] on icon at bounding box center [544, 146] width 5 height 4
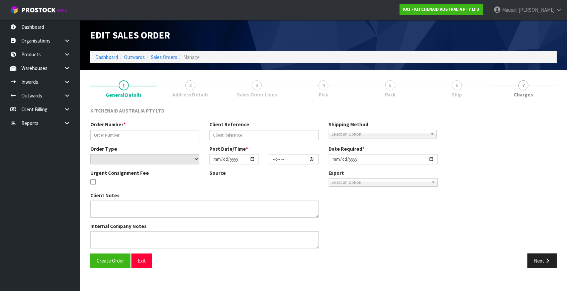
type input "0000013293"
type input "381428"
select select "number:0"
type input "[DATE]"
type input "14:33:29.000"
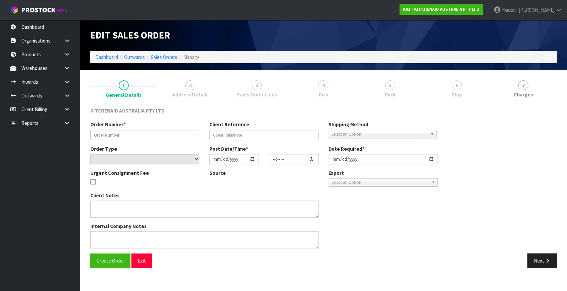
type input "[DATE]"
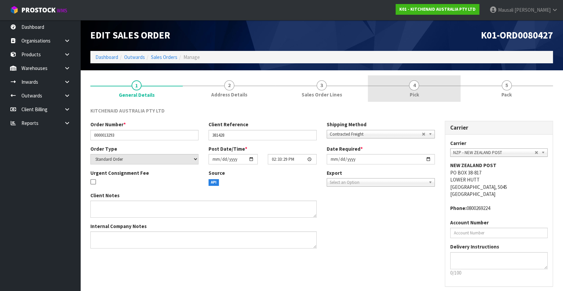
click at [421, 92] on link "4 Pick" at bounding box center [414, 88] width 92 height 26
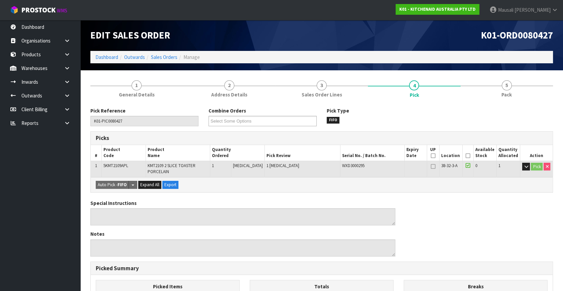
click at [466, 156] on icon at bounding box center [468, 156] width 5 height 0
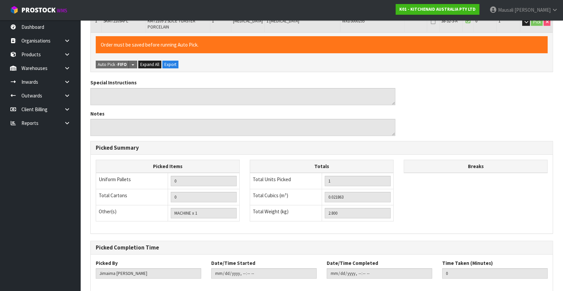
scroll to position [178, 0]
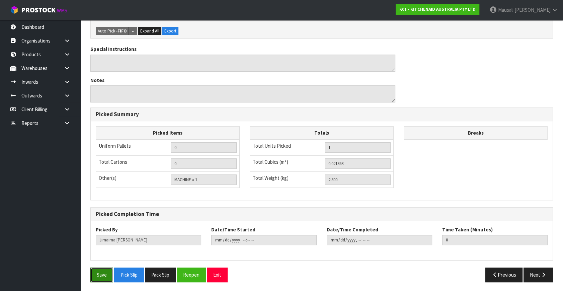
drag, startPoint x: 104, startPoint y: 274, endPoint x: 129, endPoint y: 264, distance: 27.2
click at [104, 273] on button "Save" at bounding box center [101, 274] width 23 height 14
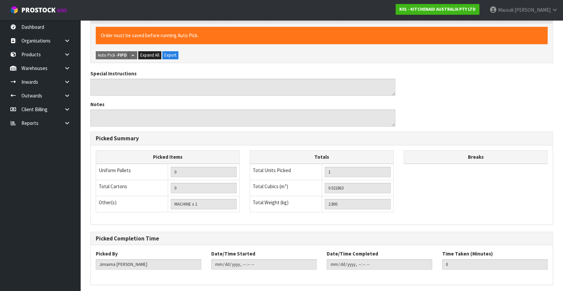
scroll to position [0, 0]
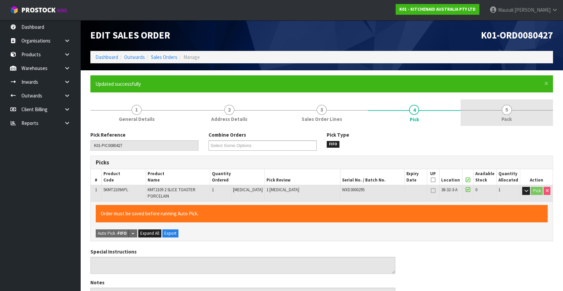
click at [494, 110] on link "5 Pack" at bounding box center [506, 112] width 92 height 26
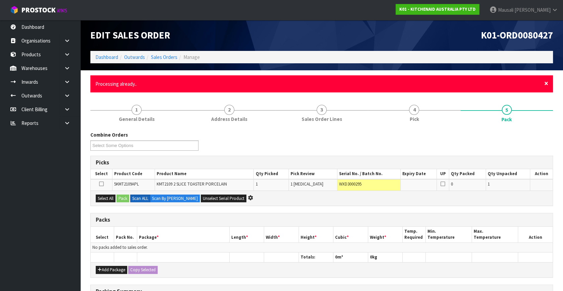
click at [546, 83] on span "×" at bounding box center [546, 83] width 4 height 9
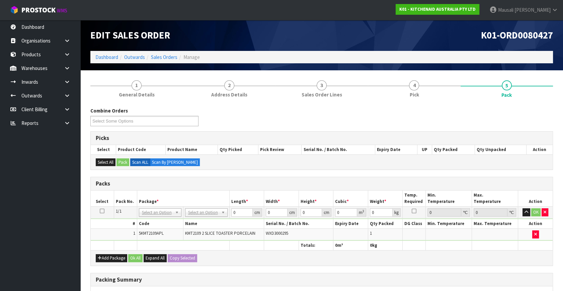
drag, startPoint x: 202, startPoint y: 214, endPoint x: 202, endPoint y: 218, distance: 4.4
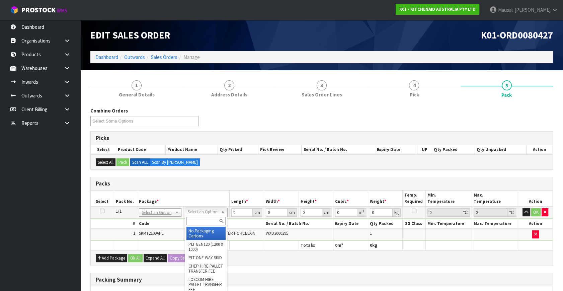
click at [202, 221] on input "text" at bounding box center [205, 221] width 39 height 8
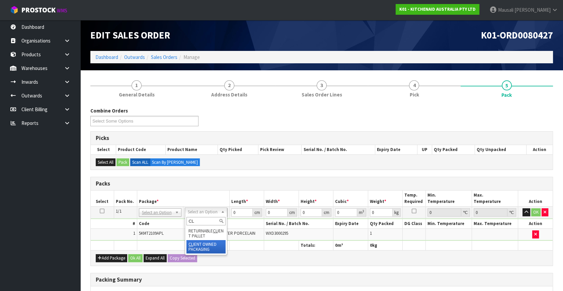
type input "CL"
type input "2.8"
drag, startPoint x: 238, startPoint y: 212, endPoint x: 212, endPoint y: 220, distance: 27.3
click at [215, 220] on tbody "1/1 NONE 007-001 007-002 007-004 007-009 007-013 007-014 007-015 007-017 007-01…" at bounding box center [322, 223] width 462 height 34
type input "40"
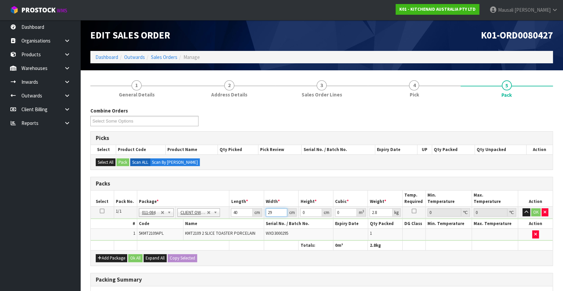
type input "29"
type input "2"
type input "0.00232"
type input "24"
type input "0.02784"
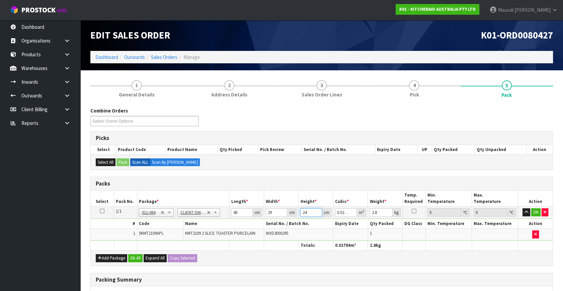
type input "24"
type input "4"
click at [136, 256] on button "Ok All" at bounding box center [135, 258] width 14 height 8
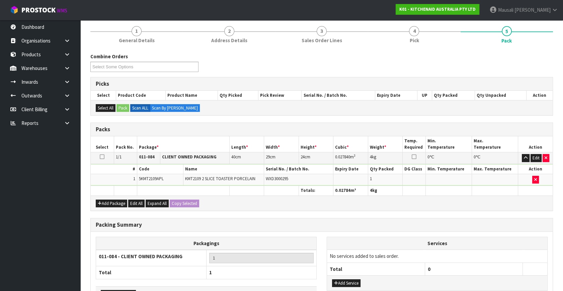
scroll to position [100, 0]
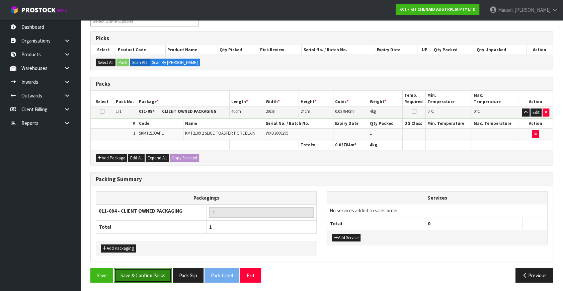
click at [158, 273] on button "Save & Confirm Packs" at bounding box center [143, 275] width 58 height 14
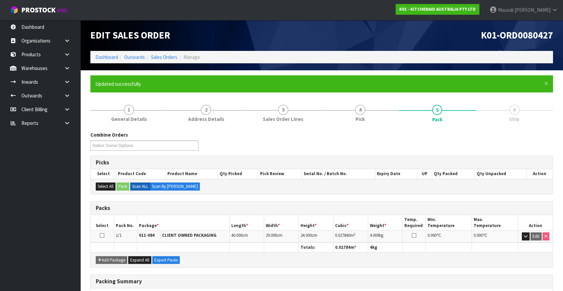
scroll to position [87, 0]
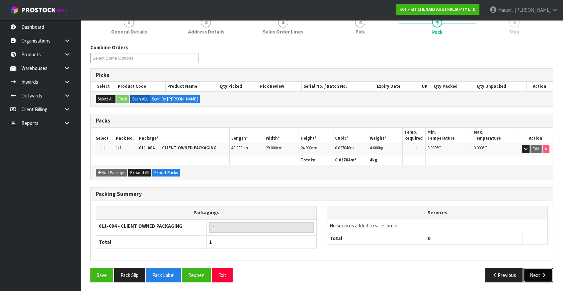
click at [535, 272] on button "Next" at bounding box center [537, 275] width 29 height 14
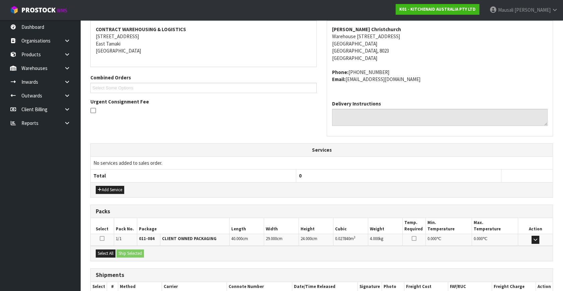
scroll to position [165, 0]
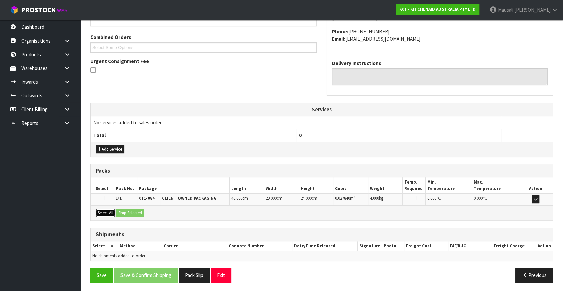
drag, startPoint x: 104, startPoint y: 212, endPoint x: 146, endPoint y: 212, distance: 42.2
click at [113, 212] on button "Select All" at bounding box center [106, 213] width 20 height 8
click at [146, 212] on div "Select All Ship Selected" at bounding box center [322, 212] width 462 height 15
click at [133, 213] on button "Ship Selected" at bounding box center [129, 213] width 27 height 8
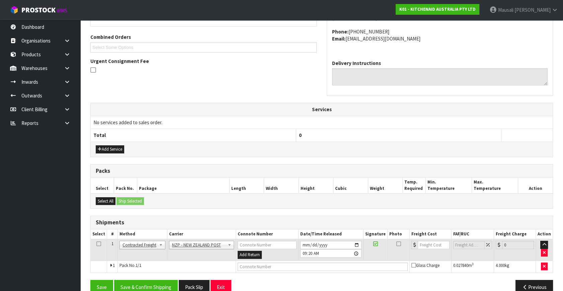
scroll to position [177, 0]
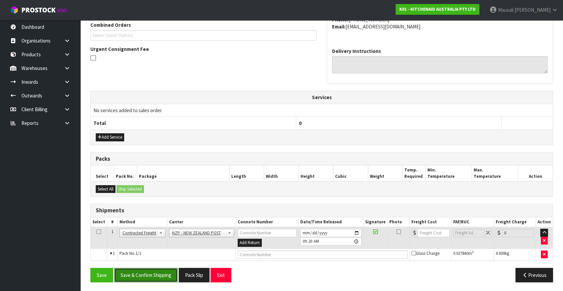
click at [159, 268] on button "Save & Confirm Shipping" at bounding box center [146, 275] width 64 height 14
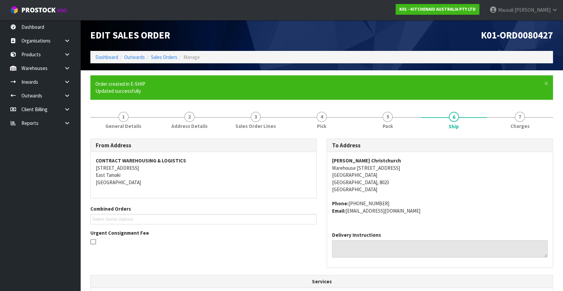
scroll to position [167, 0]
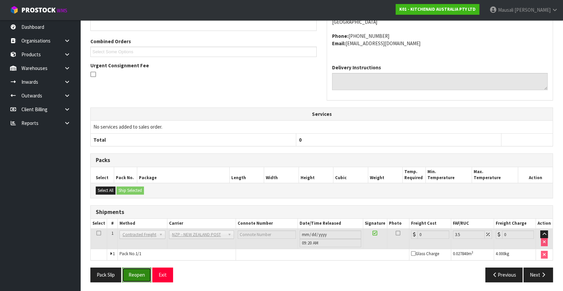
click at [143, 270] on button "Reopen" at bounding box center [136, 274] width 29 height 14
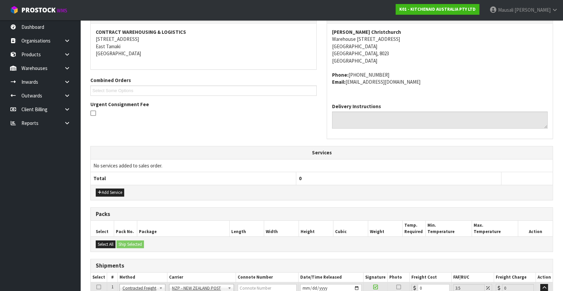
scroll to position [183, 0]
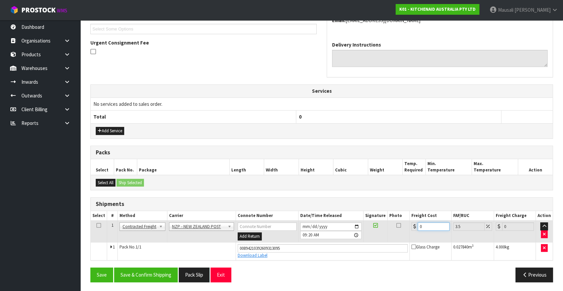
drag, startPoint x: 422, startPoint y: 223, endPoint x: 401, endPoint y: 234, distance: 24.5
click at [401, 234] on tr "1 Client Local Pickup Customer Local Pickup Company Freight Contracted Freight …" at bounding box center [322, 232] width 462 height 22
type input "1"
type input "1.03"
type input "11"
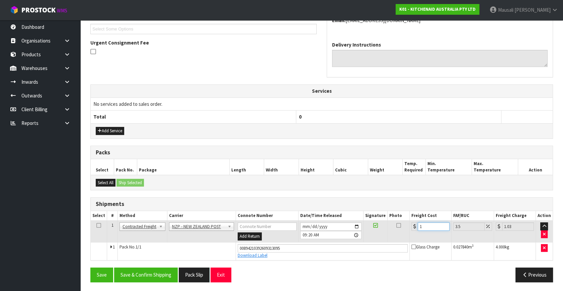
type input "11.38"
type input "11.6"
type input "12.01"
type input "11.61"
type input "12.02"
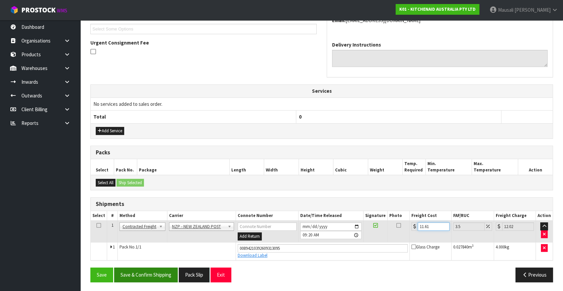
type input "11.61"
click at [148, 271] on button "Save & Confirm Shipping" at bounding box center [146, 274] width 64 height 14
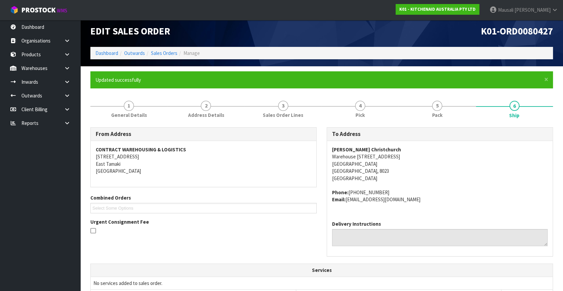
scroll to position [165, 0]
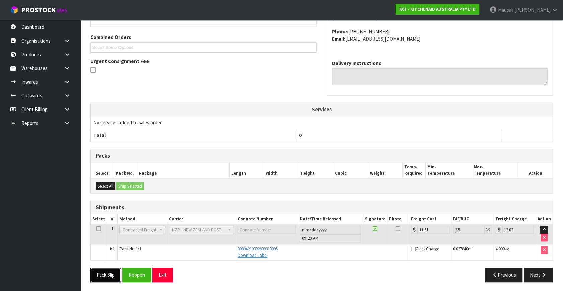
click at [104, 273] on button "Pack Slip" at bounding box center [105, 274] width 31 height 14
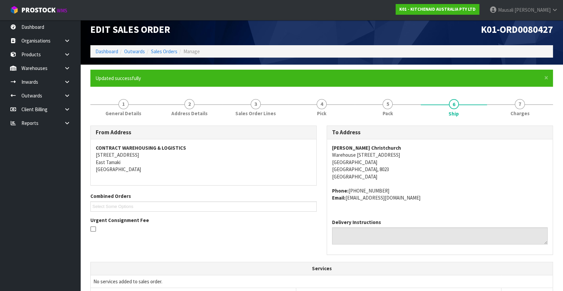
scroll to position [0, 0]
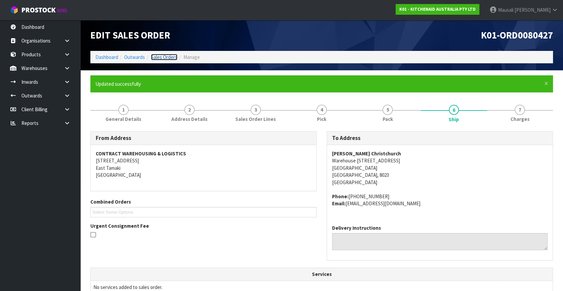
click at [160, 55] on link "Sales Orders" at bounding box center [164, 57] width 26 height 6
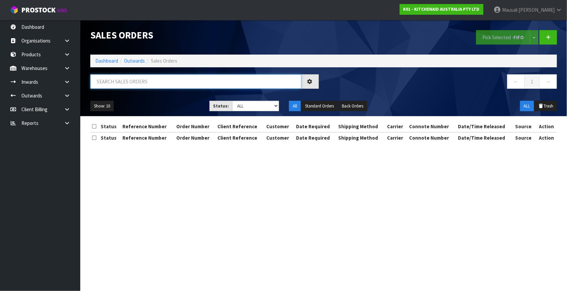
click at [109, 85] on input "text" at bounding box center [195, 81] width 211 height 14
type input "JOB-0416887"
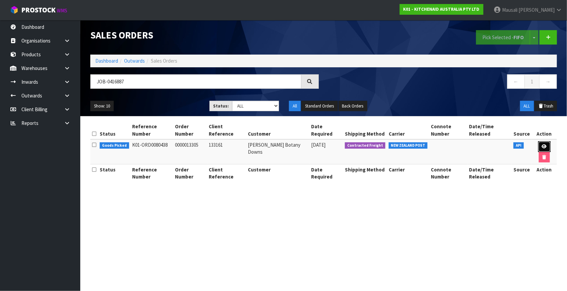
click at [541, 145] on link at bounding box center [544, 146] width 12 height 11
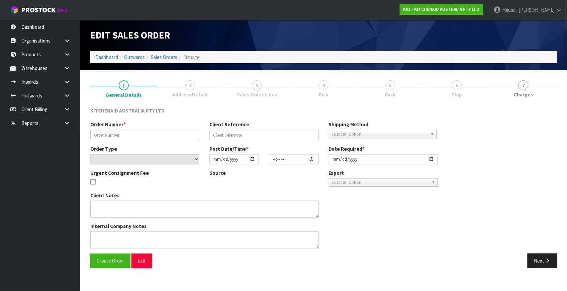
type input "0000013305"
type input "133161"
select select "number:0"
type input "[DATE]"
type input "14:33:54.000"
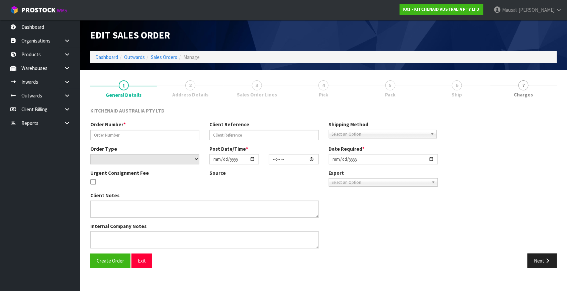
type input "[DATE]"
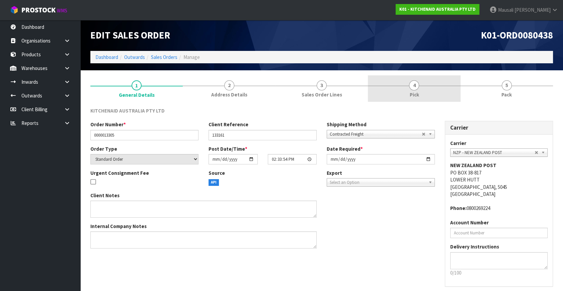
click at [435, 89] on link "4 Pick" at bounding box center [414, 88] width 92 height 26
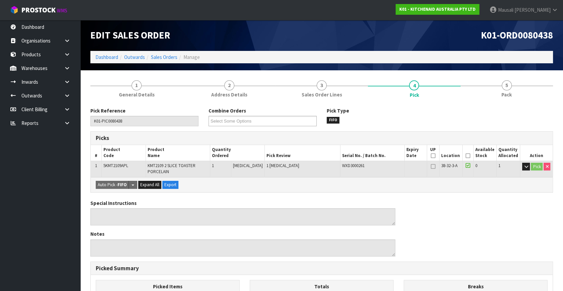
click at [466, 156] on icon at bounding box center [468, 156] width 5 height 0
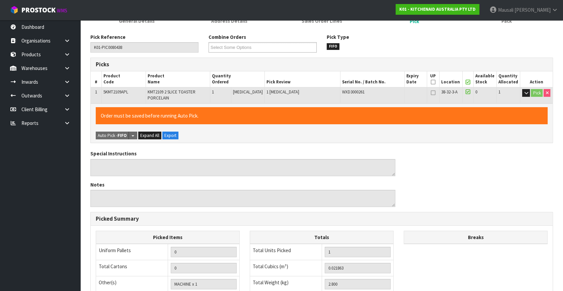
scroll to position [178, 0]
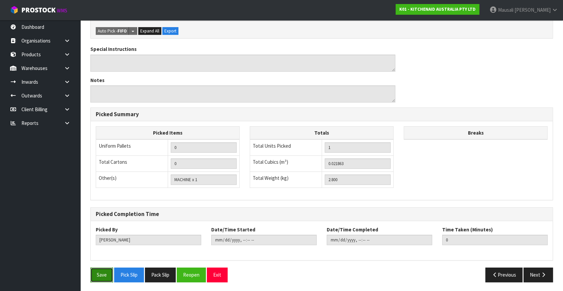
drag, startPoint x: 97, startPoint y: 271, endPoint x: 203, endPoint y: 241, distance: 110.3
click at [100, 270] on button "Save" at bounding box center [101, 274] width 23 height 14
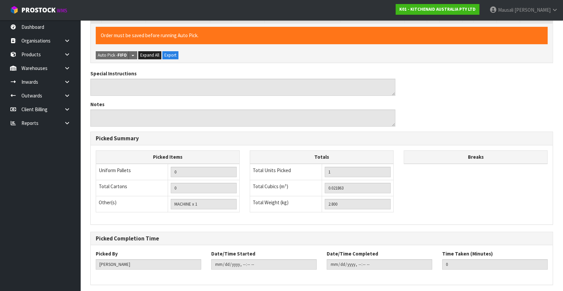
scroll to position [0, 0]
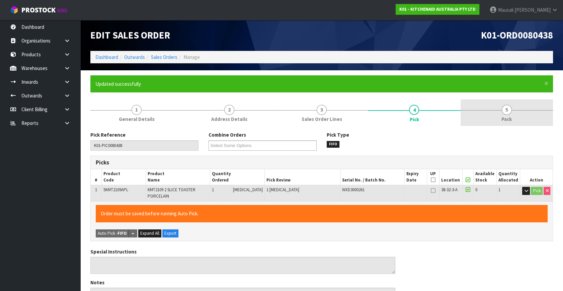
click at [505, 107] on span "5" at bounding box center [507, 110] width 10 height 10
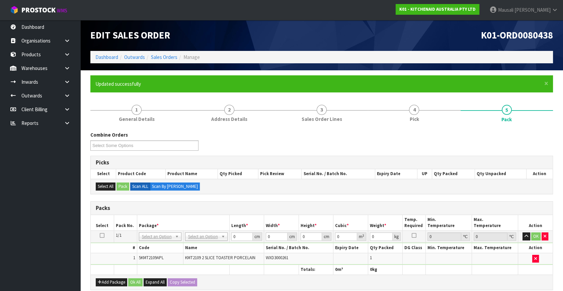
scroll to position [121, 0]
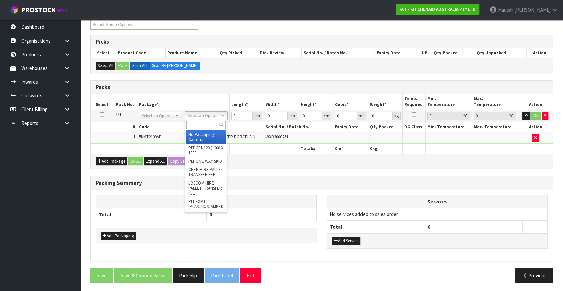
click at [193, 122] on input "text" at bounding box center [205, 124] width 39 height 8
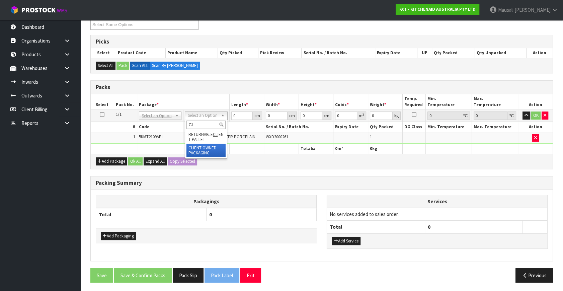
type input "CL"
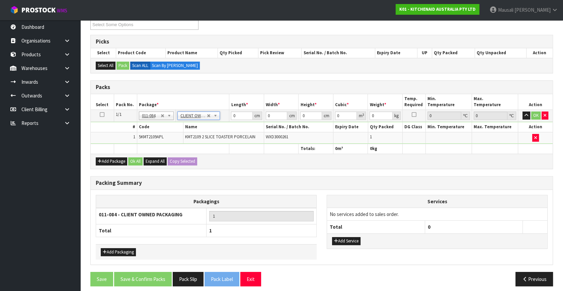
type input "2.8"
drag, startPoint x: 241, startPoint y: 114, endPoint x: 212, endPoint y: 124, distance: 31.2
click at [212, 124] on tbody "1/1 NONE 007-001 007-002 007-004 007-009 007-013 007-014 007-015 007-017 007-01…" at bounding box center [322, 127] width 462 height 34
type input "40"
type input "29"
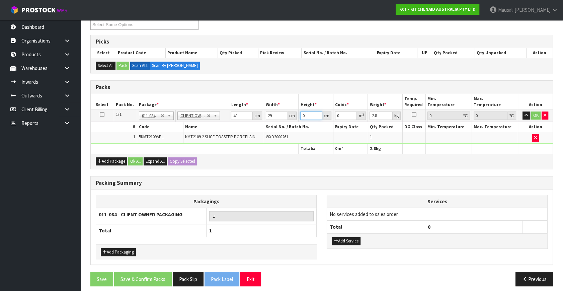
type input "2"
type input "0.00232"
type input "24"
type input "0.02784"
type input "24"
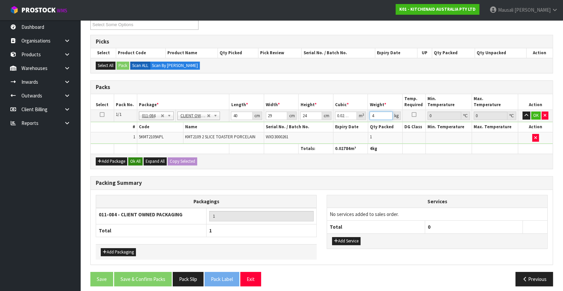
type input "4"
drag, startPoint x: 142, startPoint y: 162, endPoint x: 139, endPoint y: 173, distance: 11.2
click at [141, 163] on button "Ok All" at bounding box center [135, 161] width 14 height 8
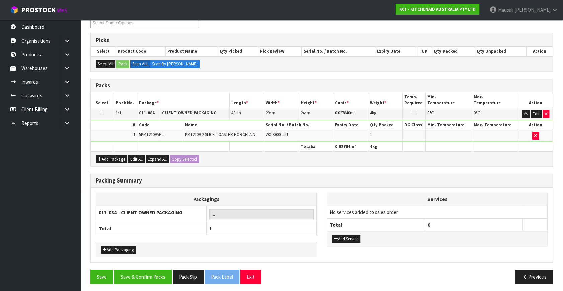
scroll to position [124, 0]
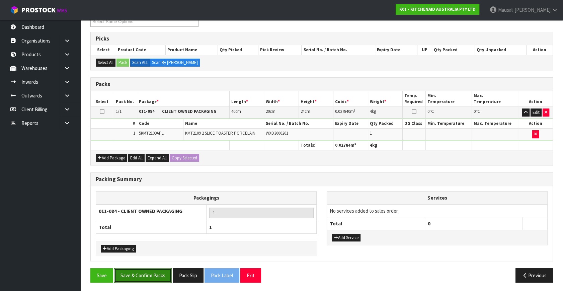
drag, startPoint x: 148, startPoint y: 273, endPoint x: 208, endPoint y: 274, distance: 59.6
click at [149, 273] on button "Save & Confirm Packs" at bounding box center [143, 275] width 58 height 14
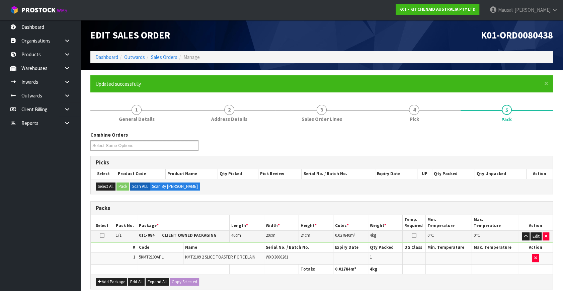
scroll to position [87, 0]
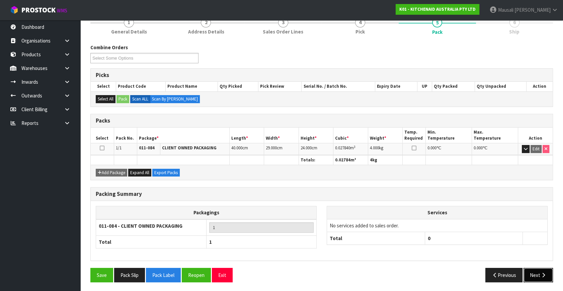
click at [538, 273] on button "Next" at bounding box center [537, 275] width 29 height 14
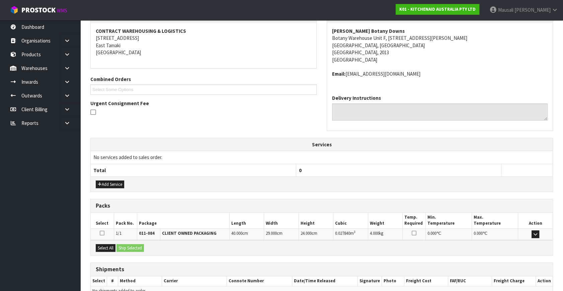
scroll to position [158, 0]
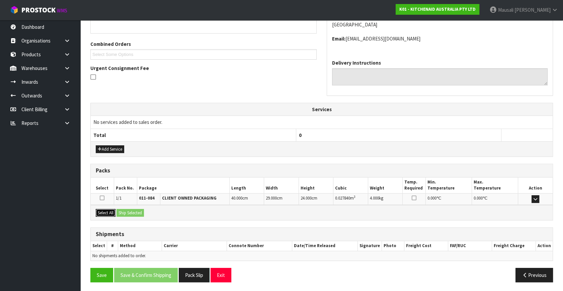
drag, startPoint x: 96, startPoint y: 212, endPoint x: 128, endPoint y: 215, distance: 32.6
click at [97, 212] on button "Select All" at bounding box center [106, 213] width 20 height 8
click at [128, 214] on button "Ship Selected" at bounding box center [129, 213] width 27 height 8
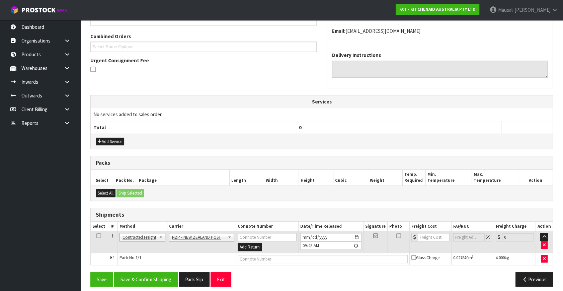
scroll to position [170, 0]
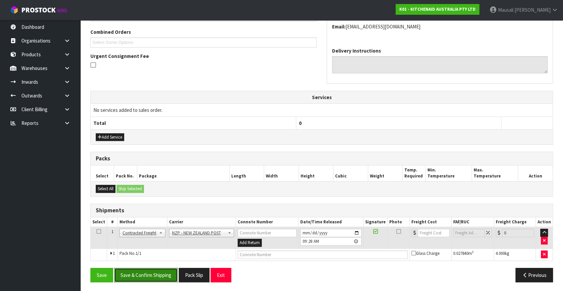
click at [158, 275] on button "Save & Confirm Shipping" at bounding box center [146, 275] width 64 height 14
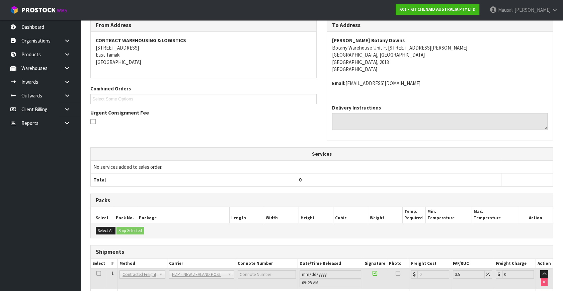
scroll to position [160, 0]
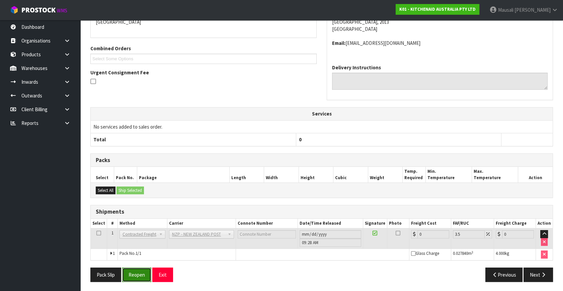
click at [145, 275] on button "Reopen" at bounding box center [136, 274] width 29 height 14
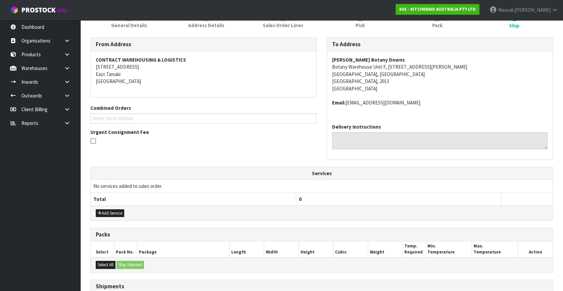
scroll to position [152, 0]
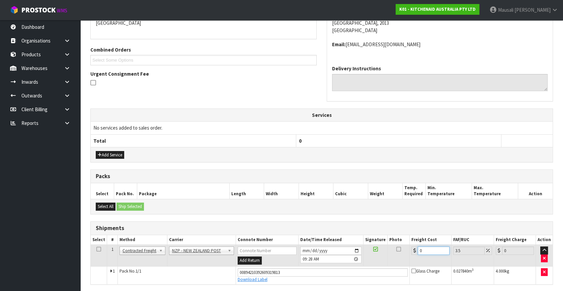
drag, startPoint x: 422, startPoint y: 251, endPoint x: 413, endPoint y: 254, distance: 10.0
click at [413, 254] on td "0" at bounding box center [430, 256] width 42 height 22
type input "4"
type input "4.14"
type input "4.3"
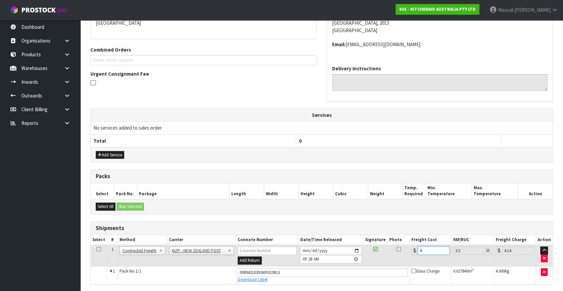
type input "4.45"
type input "4.33"
type input "4.48"
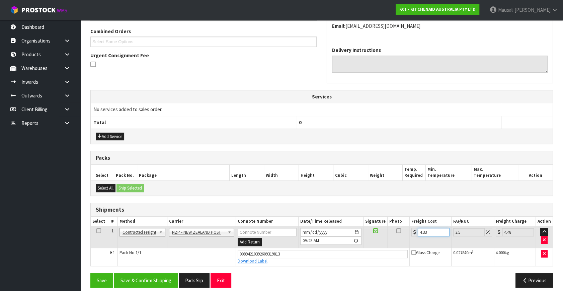
scroll to position [176, 0]
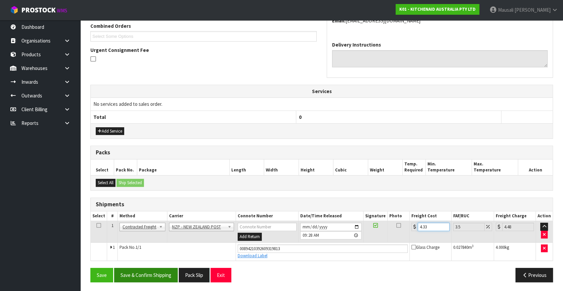
type input "4.33"
click at [153, 276] on button "Save & Confirm Shipping" at bounding box center [146, 275] width 64 height 14
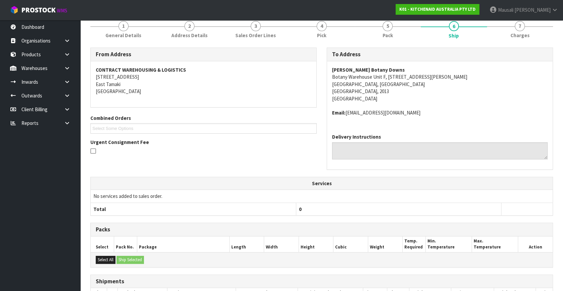
scroll to position [152, 0]
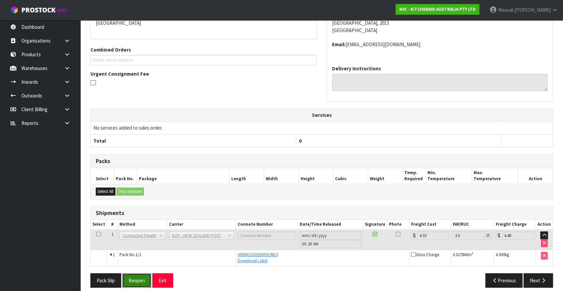
click at [141, 279] on button "Reopen" at bounding box center [136, 280] width 29 height 14
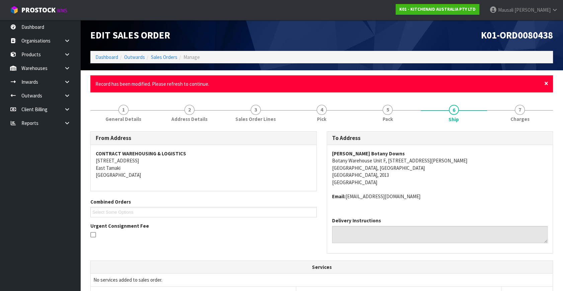
click at [547, 82] on span "×" at bounding box center [546, 83] width 4 height 9
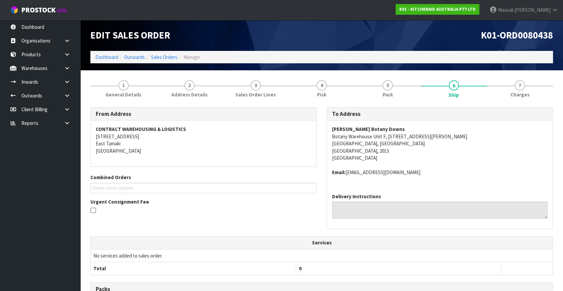
scroll to position [134, 0]
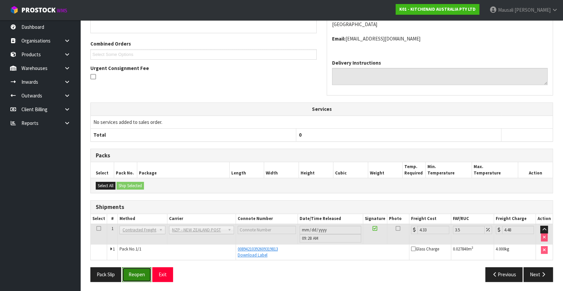
click at [140, 275] on button "Reopen" at bounding box center [136, 274] width 29 height 14
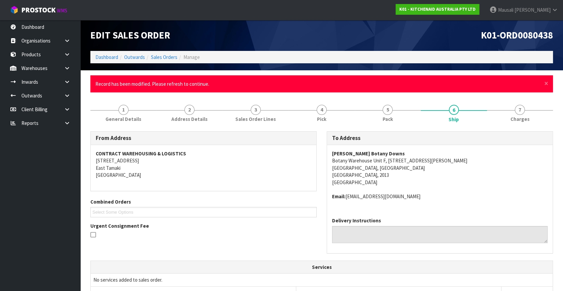
click at [477, 156] on address "Harvey Norman Botany Downs Botany Warehouse Unit F, 88 Harris Rd East Tamaki, A…" at bounding box center [440, 168] width 216 height 36
click at [546, 84] on span "×" at bounding box center [546, 83] width 4 height 9
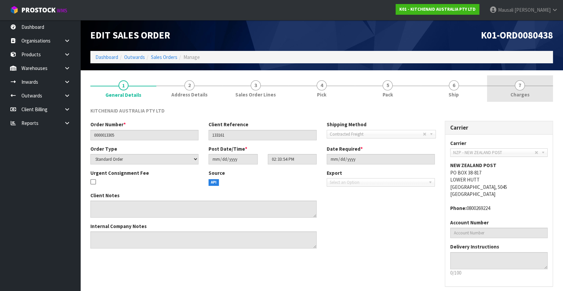
click at [510, 90] on link "7 Charges" at bounding box center [520, 88] width 66 height 26
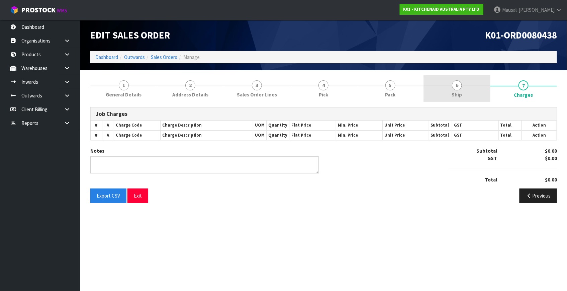
click at [463, 91] on link "6 Ship" at bounding box center [457, 88] width 67 height 26
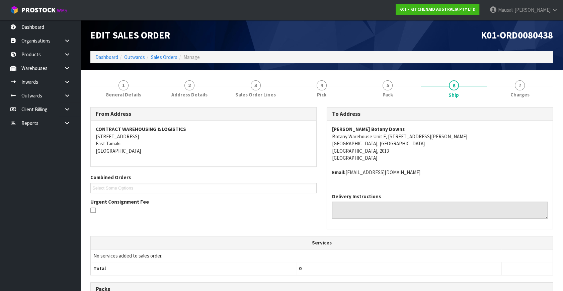
scroll to position [134, 0]
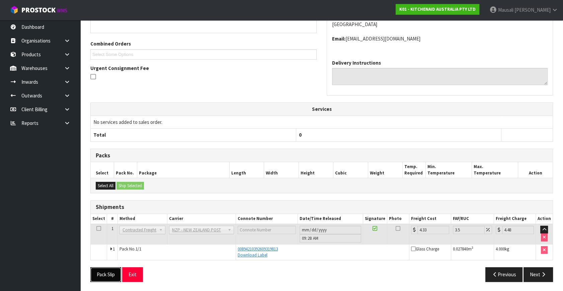
click at [101, 272] on button "Pack Slip" at bounding box center [105, 274] width 31 height 14
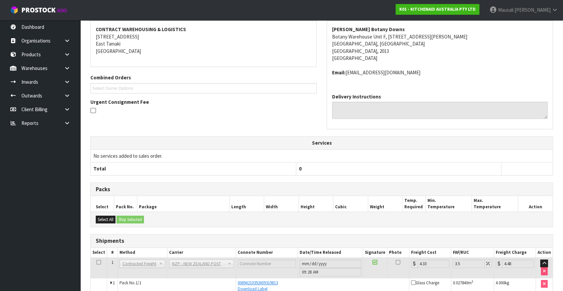
scroll to position [12, 0]
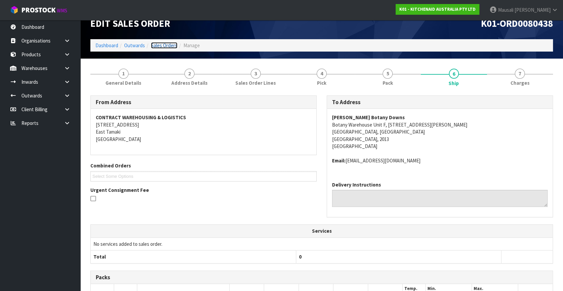
click at [152, 43] on link "Sales Orders" at bounding box center [164, 45] width 26 height 6
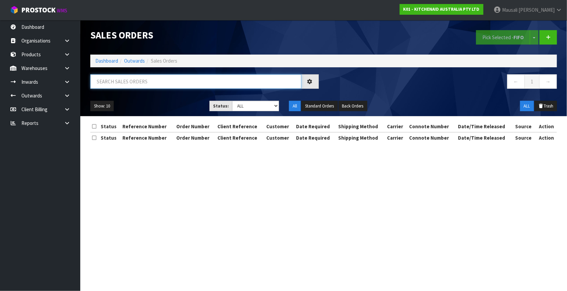
click at [104, 81] on input "text" at bounding box center [195, 81] width 211 height 14
type input "JOB-0416912"
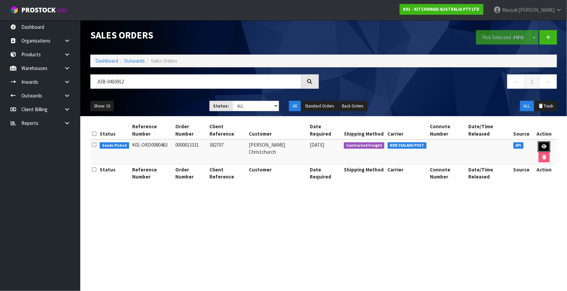
click at [546, 144] on icon at bounding box center [544, 146] width 5 height 4
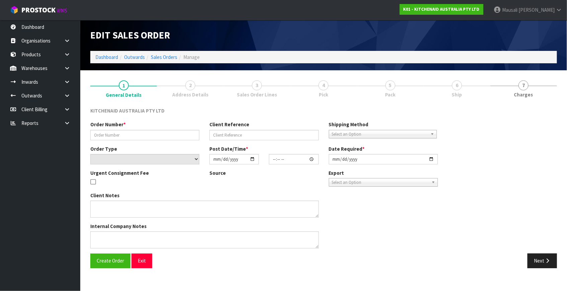
type input "0000013331"
type input "382707"
select select "number:0"
type input "[DATE]"
type input "14:34:46.000"
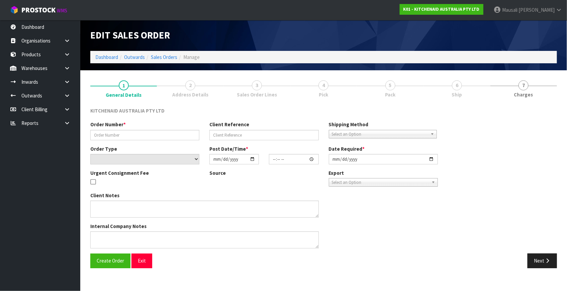
type input "[DATE]"
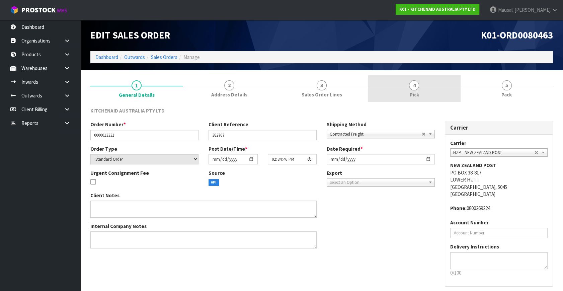
click at [427, 83] on link "4 Pick" at bounding box center [414, 88] width 92 height 26
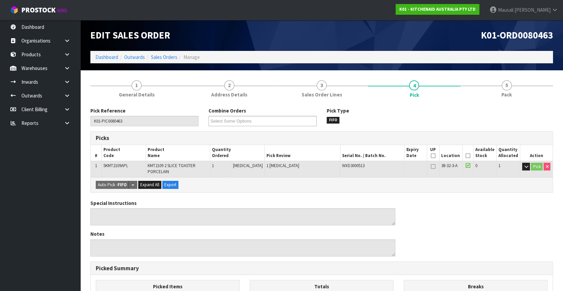
click at [491, 283] on th "Breaks" at bounding box center [476, 286] width 144 height 13
drag, startPoint x: 491, startPoint y: 283, endPoint x: 461, endPoint y: 105, distance: 180.2
click at [461, 105] on div "Pick Reference K01-PIC0080463 Combine Orders K01-ORD0080364 K01-ORD0080372 K01-…" at bounding box center [321, 271] width 463 height 339
click at [466, 156] on icon at bounding box center [468, 156] width 5 height 0
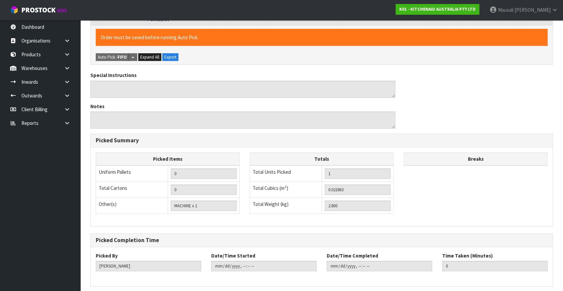
scroll to position [178, 0]
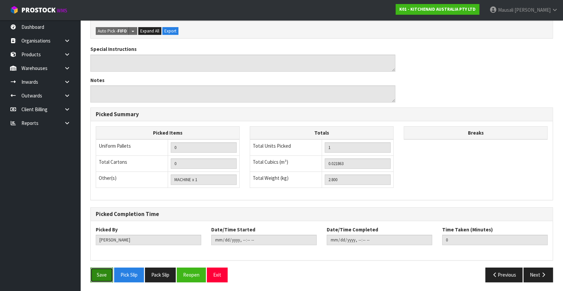
click at [100, 276] on button "Save" at bounding box center [101, 274] width 23 height 14
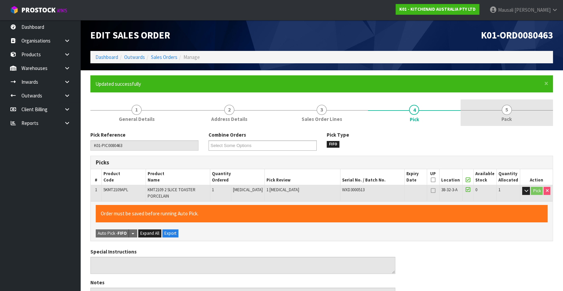
type input "Mausali Tito"
type input "2025-10-13T09:52:20"
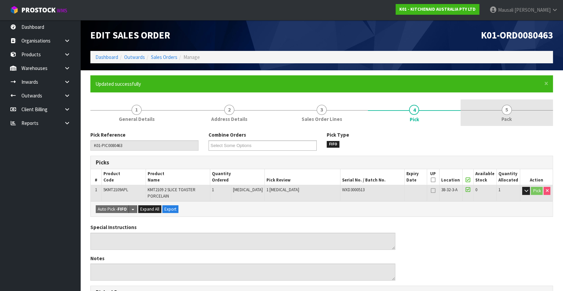
click at [515, 110] on link "5 Pack" at bounding box center [506, 112] width 92 height 26
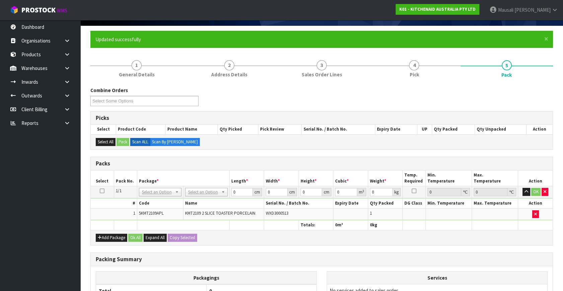
scroll to position [91, 0]
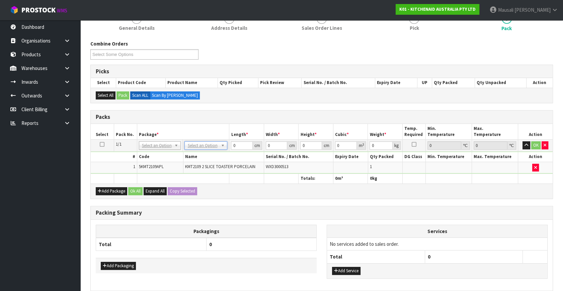
drag, startPoint x: 200, startPoint y: 147, endPoint x: 170, endPoint y: 160, distance: 32.8
click at [170, 160] on th "Code" at bounding box center [160, 157] width 46 height 10
click at [195, 154] on input "text" at bounding box center [205, 154] width 39 height 8
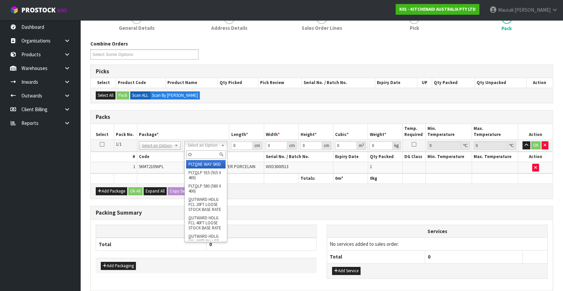
type input "OC"
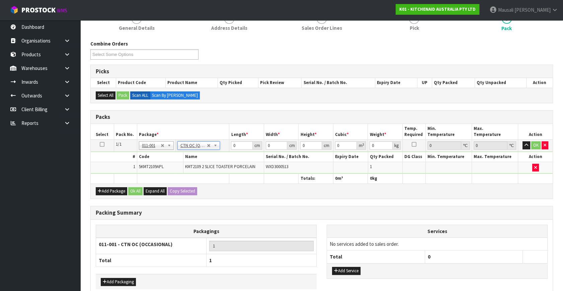
type input "2.8"
drag, startPoint x: 239, startPoint y: 147, endPoint x: 222, endPoint y: 157, distance: 19.5
click at [222, 157] on tbody "1/1 NONE 007-001 007-002 007-004 007-009 007-013 007-014 007-015 007-017 007-01…" at bounding box center [322, 157] width 462 height 34
type input "40"
type input "29"
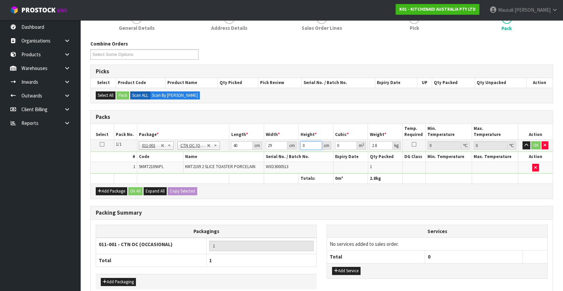
type input "2"
type input "0.00232"
type input "24"
type input "0.02784"
type input "24"
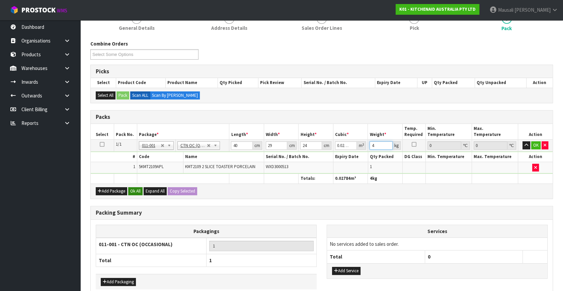
type input "4"
click at [136, 189] on button "Ok All" at bounding box center [135, 191] width 14 height 8
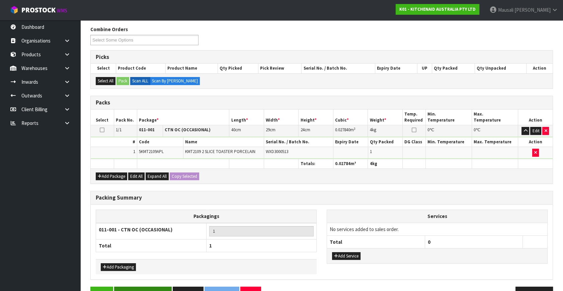
scroll to position [124, 0]
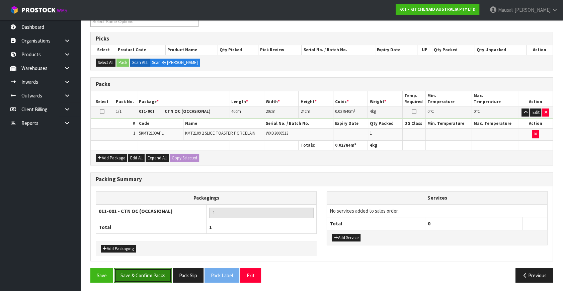
click at [155, 274] on button "Save & Confirm Packs" at bounding box center [143, 275] width 58 height 14
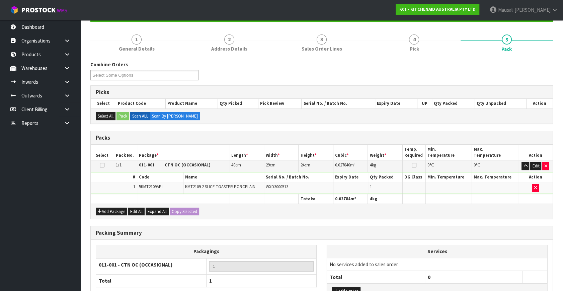
scroll to position [87, 0]
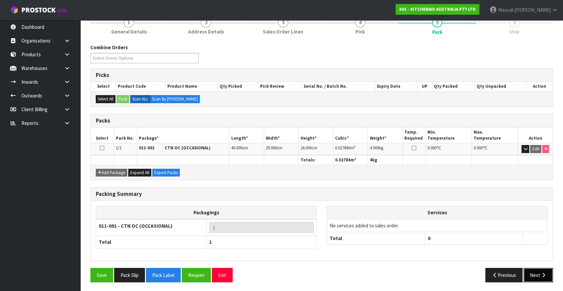
click at [533, 273] on button "Next" at bounding box center [537, 275] width 29 height 14
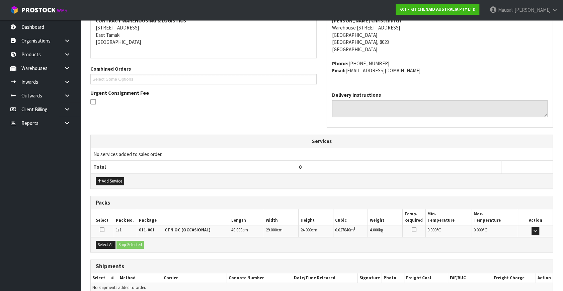
scroll to position [165, 0]
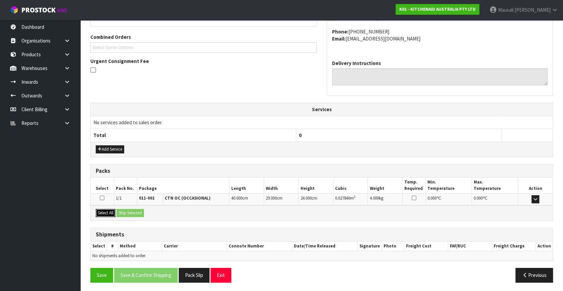
click at [104, 211] on button "Select All" at bounding box center [106, 213] width 20 height 8
click at [120, 213] on button "Ship Selected" at bounding box center [129, 213] width 27 height 8
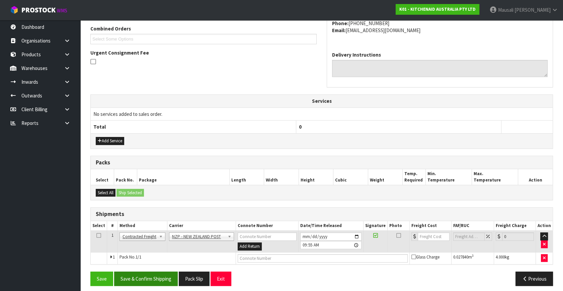
scroll to position [177, 0]
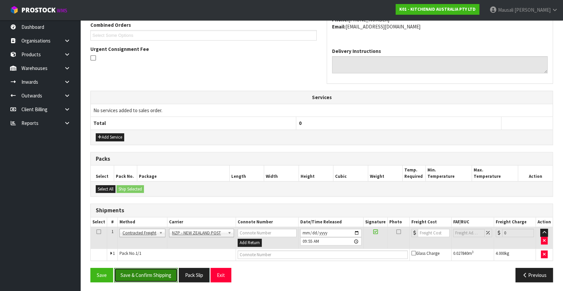
click at [155, 271] on button "Save & Confirm Shipping" at bounding box center [146, 275] width 64 height 14
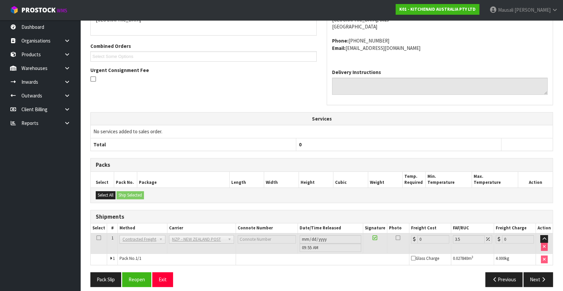
scroll to position [167, 0]
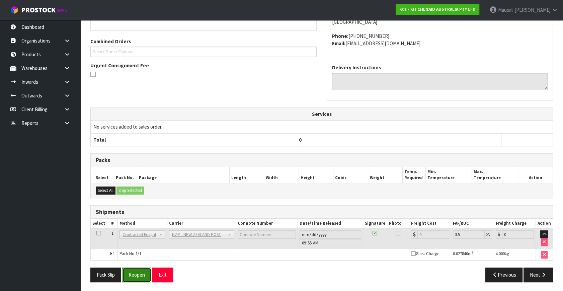
click at [145, 271] on button "Reopen" at bounding box center [136, 274] width 29 height 14
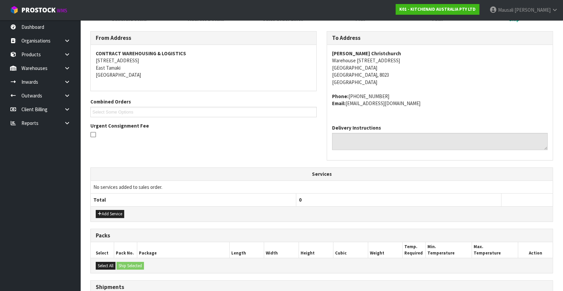
scroll to position [183, 0]
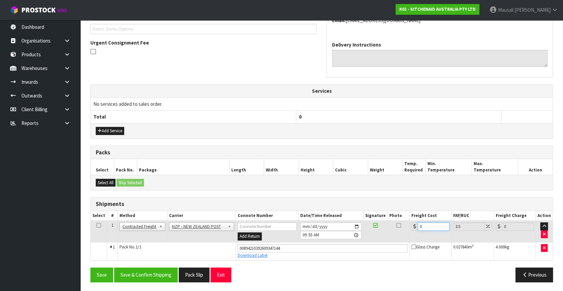
drag, startPoint x: 426, startPoint y: 225, endPoint x: 402, endPoint y: 236, distance: 26.6
click at [403, 235] on tr "1 Client Local Pickup Customer Local Pickup Company Freight Contracted Freight …" at bounding box center [322, 232] width 462 height 22
type input "1"
type input "1.03"
type input "11"
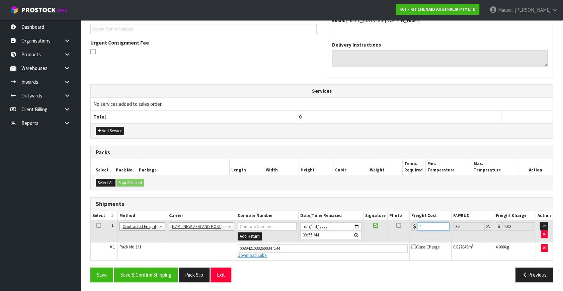
type input "11.38"
type input "11.6"
type input "12.01"
type input "11.61"
type input "12.02"
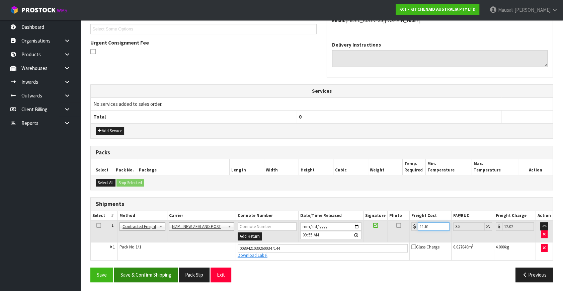
type input "11.61"
click at [142, 269] on button "Save & Confirm Shipping" at bounding box center [146, 274] width 64 height 14
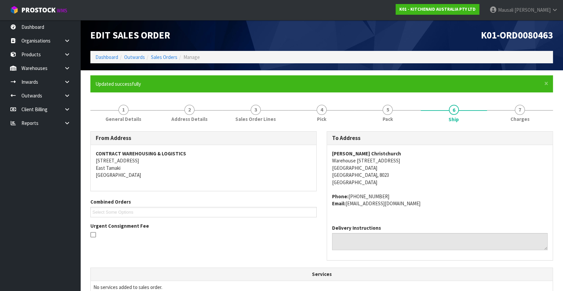
scroll to position [165, 0]
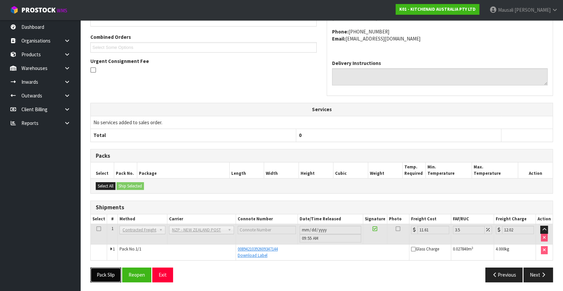
click at [108, 268] on button "Pack Slip" at bounding box center [105, 274] width 31 height 14
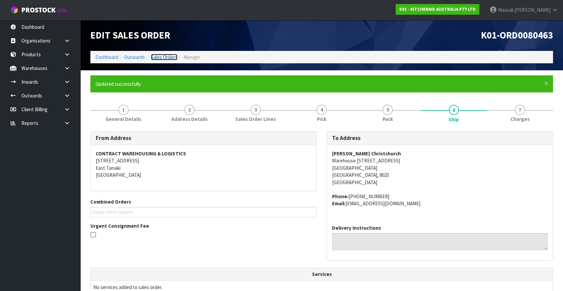
click at [169, 57] on link "Sales Orders" at bounding box center [164, 57] width 26 height 6
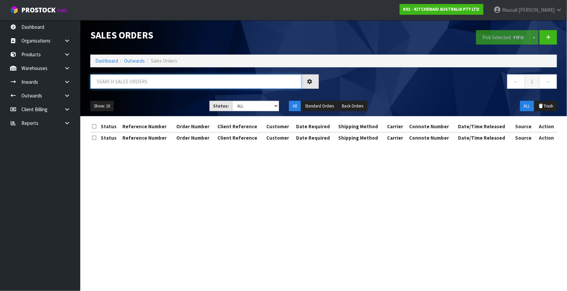
click at [114, 85] on input "text" at bounding box center [195, 81] width 211 height 14
type input "JOB-0416922"
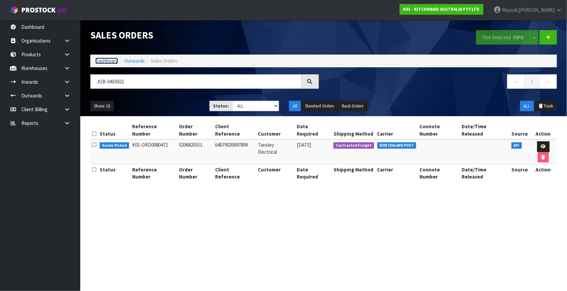
click at [102, 61] on link "Dashboard" at bounding box center [106, 61] width 23 height 6
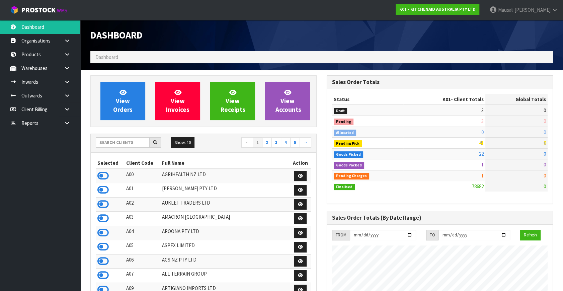
scroll to position [506, 236]
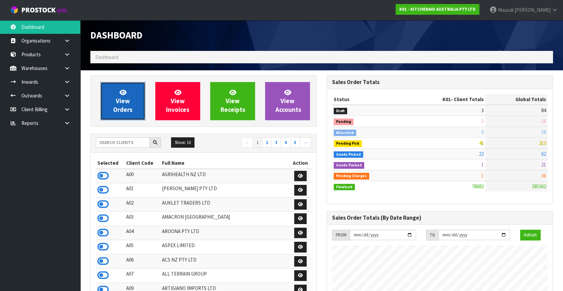
click at [115, 88] on link "View Orders" at bounding box center [122, 101] width 45 height 38
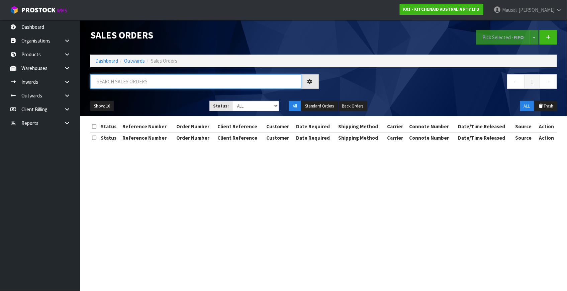
click at [111, 86] on input "text" at bounding box center [195, 81] width 211 height 14
type input "JOB-0416922"
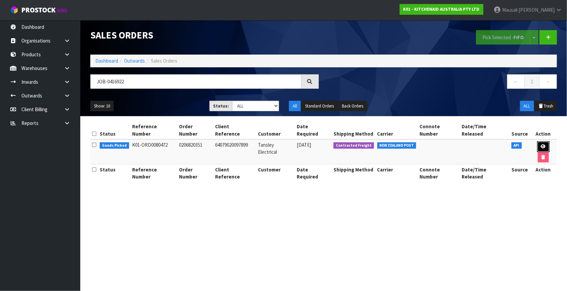
click at [541, 144] on icon at bounding box center [543, 146] width 5 height 4
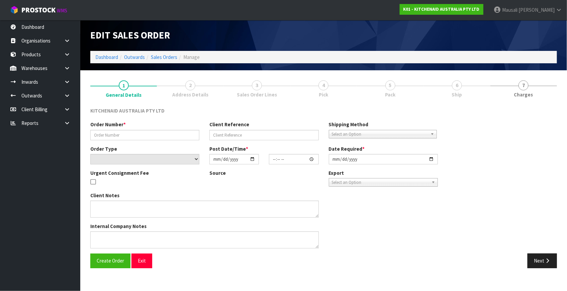
type input "0206820351"
type input "64079020097899"
select select "number:0"
type input "[DATE]"
type input "14:43:29.000"
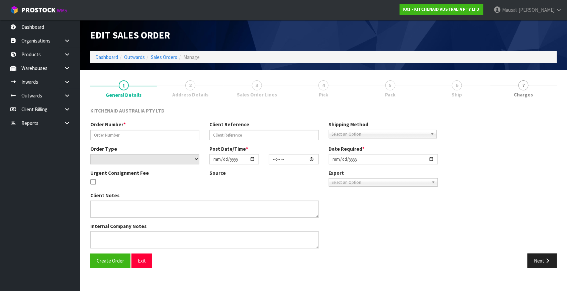
type input "[DATE]"
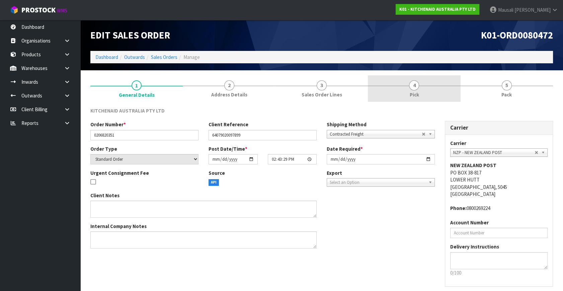
click at [427, 89] on link "4 Pick" at bounding box center [414, 88] width 92 height 26
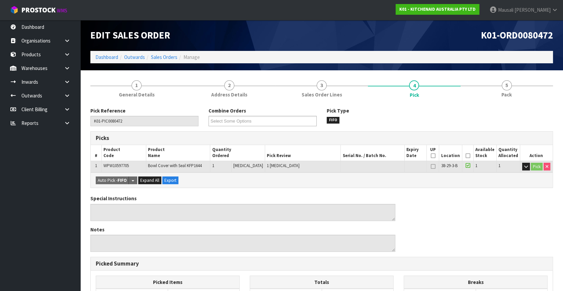
click at [467, 156] on icon at bounding box center [467, 156] width 5 height 0
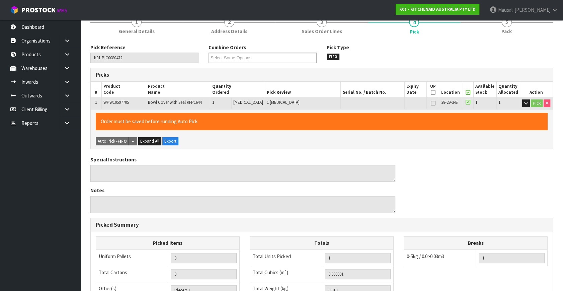
scroll to position [174, 0]
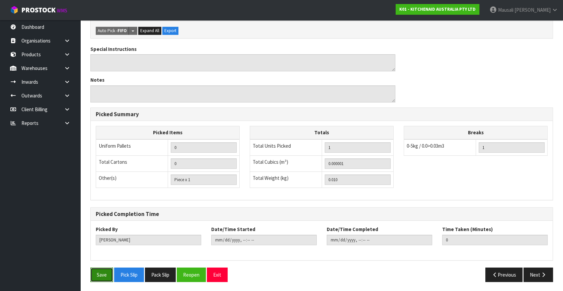
click at [95, 273] on button "Save" at bounding box center [101, 274] width 23 height 14
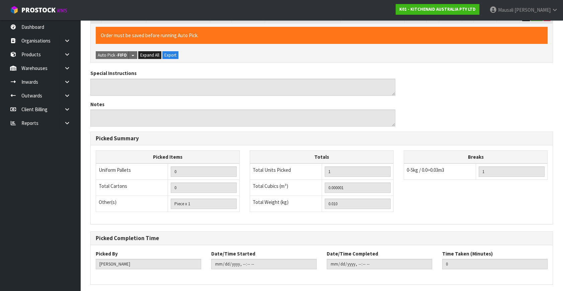
scroll to position [0, 0]
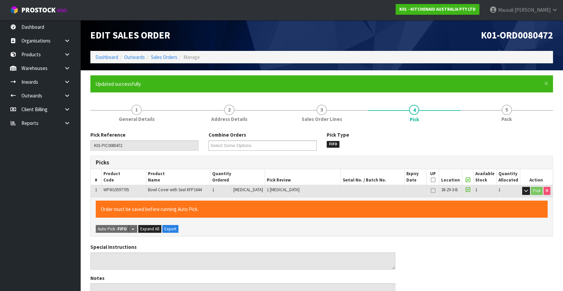
type input "Mausali Tito"
type input "2025-10-13T09:58:35"
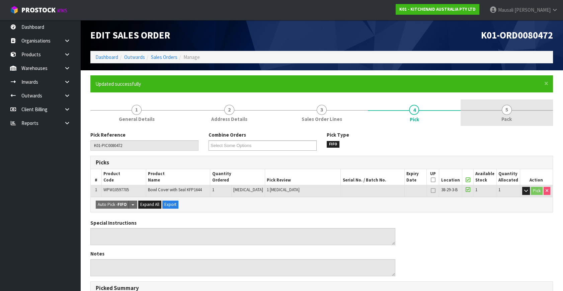
click at [507, 113] on span "5" at bounding box center [507, 110] width 10 height 10
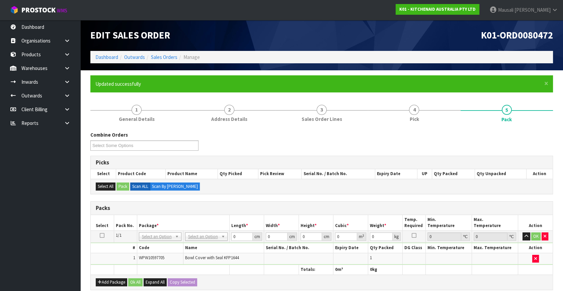
drag, startPoint x: 196, startPoint y: 236, endPoint x: 197, endPoint y: 242, distance: 6.6
click at [198, 248] on input "text" at bounding box center [205, 245] width 39 height 8
type input "OC"
type input "0.01"
drag, startPoint x: 240, startPoint y: 236, endPoint x: 232, endPoint y: 241, distance: 9.3
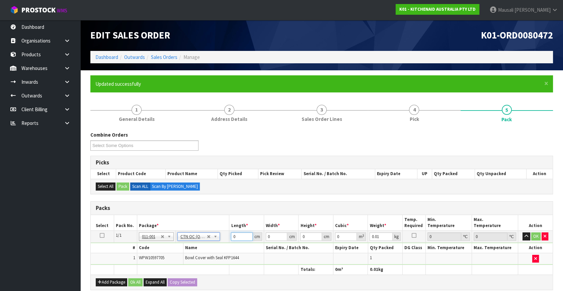
click at [220, 245] on tbody "1/1 NONE 007-001 007-002 007-004 007-009 007-013 007-014 007-015 007-017 007-01…" at bounding box center [322, 248] width 462 height 34
type input "26"
type input "22"
type input "2"
type input "0.001144"
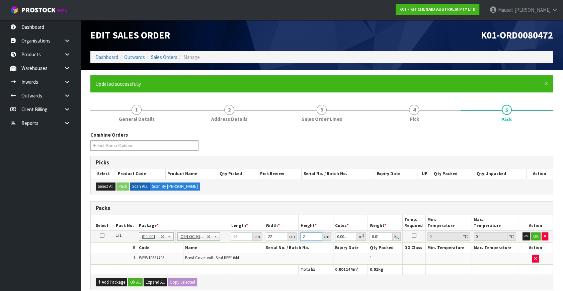
type input "28"
type input "0.016016"
type input "28"
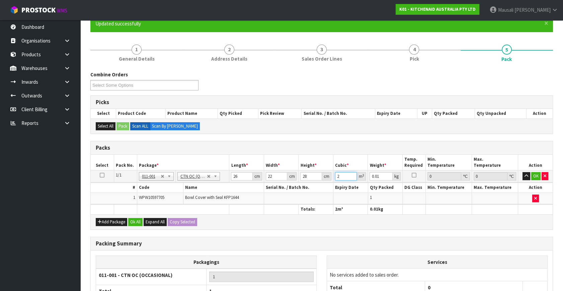
scroll to position [121, 0]
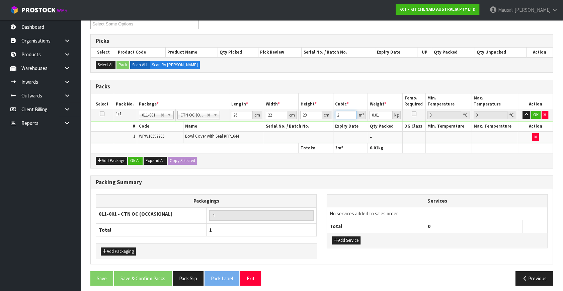
type input "2"
drag, startPoint x: 314, startPoint y: 114, endPoint x: 293, endPoint y: 124, distance: 22.8
click at [293, 124] on tbody "1/1 NONE 007-001 007-002 007-004 007-009 007-013 007-014 007-015 007-017 007-01…" at bounding box center [322, 126] width 462 height 34
type input "2"
type input "0.001144"
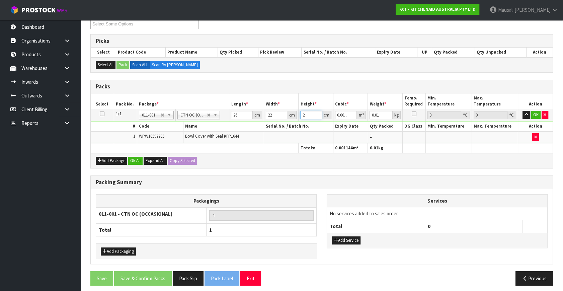
type input "28"
type input "0.016016"
type input "2"
click at [133, 158] on button "Ok All" at bounding box center [135, 161] width 14 height 8
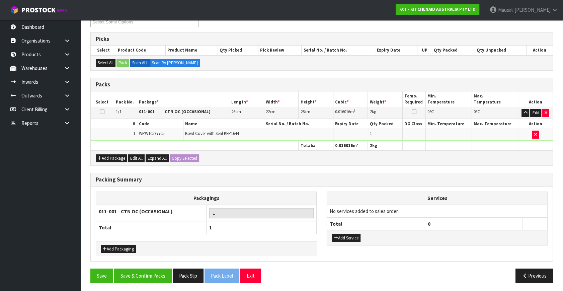
scroll to position [124, 0]
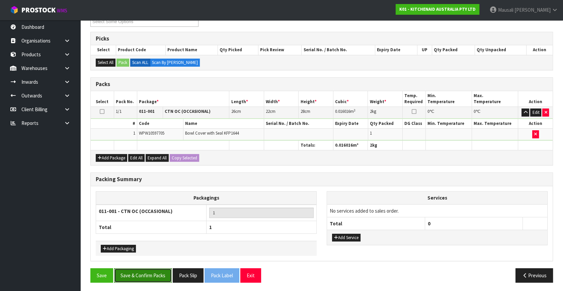
drag, startPoint x: 154, startPoint y: 276, endPoint x: 178, endPoint y: 271, distance: 24.3
click at [155, 276] on button "Save & Confirm Packs" at bounding box center [143, 275] width 58 height 14
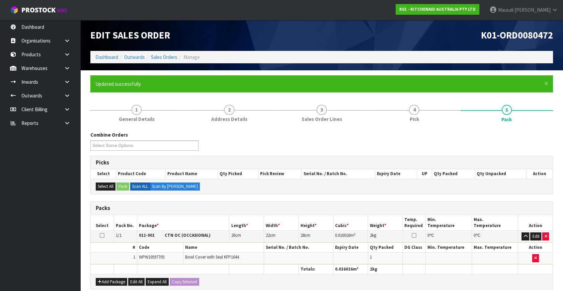
scroll to position [87, 0]
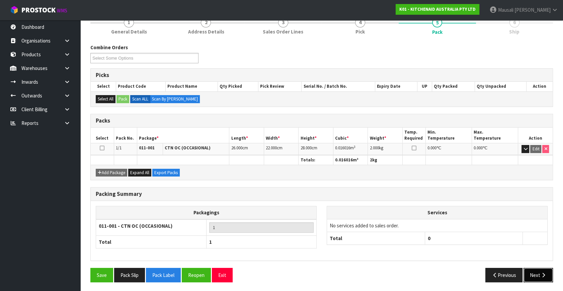
click at [541, 275] on icon "button" at bounding box center [543, 274] width 6 height 5
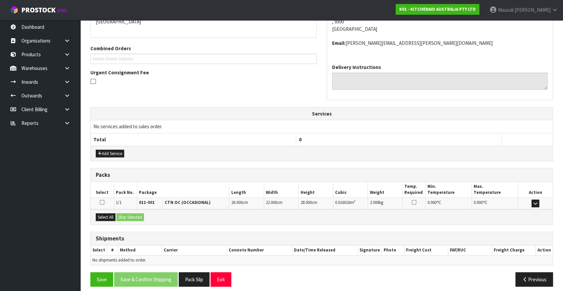
scroll to position [158, 0]
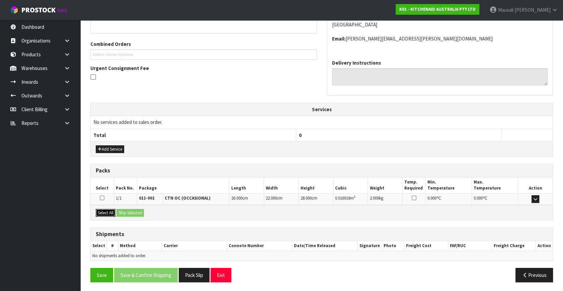
drag, startPoint x: 110, startPoint y: 210, endPoint x: 131, endPoint y: 211, distance: 20.5
click at [113, 210] on button "Select All" at bounding box center [106, 213] width 20 height 8
click at [131, 211] on button "Ship Selected" at bounding box center [129, 213] width 27 height 8
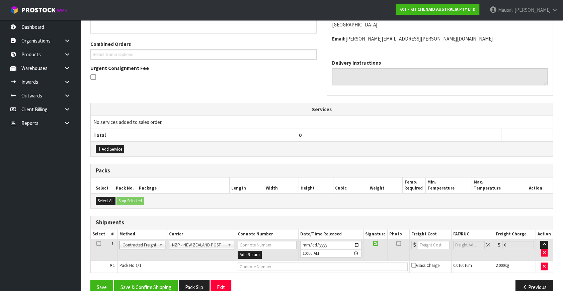
scroll to position [170, 0]
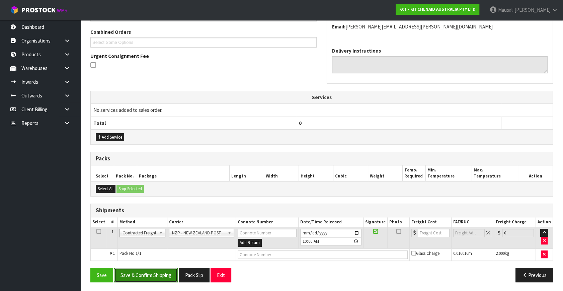
click at [163, 276] on button "Save & Confirm Shipping" at bounding box center [146, 275] width 64 height 14
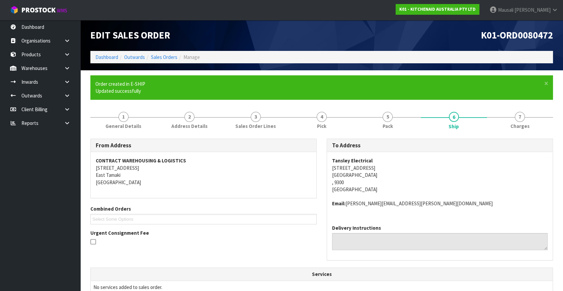
scroll to position [160, 0]
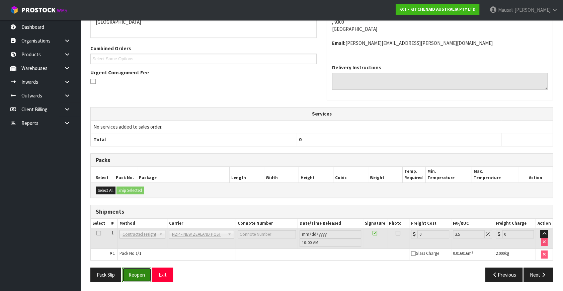
click at [140, 275] on button "Reopen" at bounding box center [136, 274] width 29 height 14
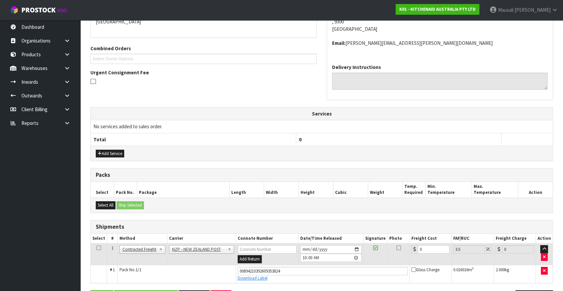
scroll to position [176, 0]
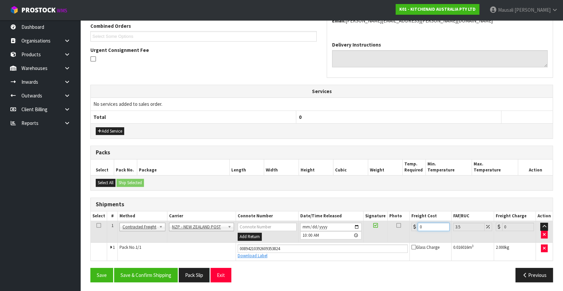
drag, startPoint x: 426, startPoint y: 227, endPoint x: 396, endPoint y: 234, distance: 30.7
click at [398, 235] on tr "1 Client Local Pickup Customer Local Pickup Company Freight Contracted Freight …" at bounding box center [322, 232] width 462 height 22
type input "1"
type input "1.03"
type input "11"
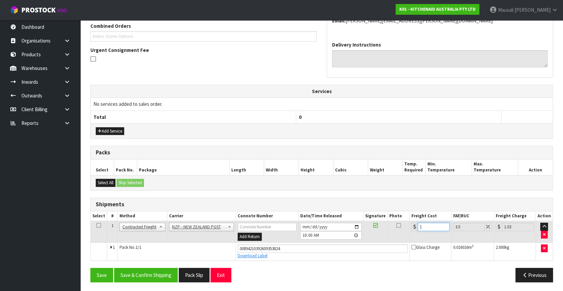
type input "11.38"
type input "11.6"
type input "12.01"
type input "11.61"
type input "12.02"
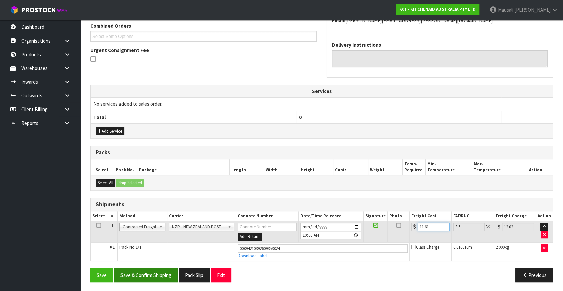
type input "11.61"
click at [154, 269] on button "Save & Confirm Shipping" at bounding box center [146, 275] width 64 height 14
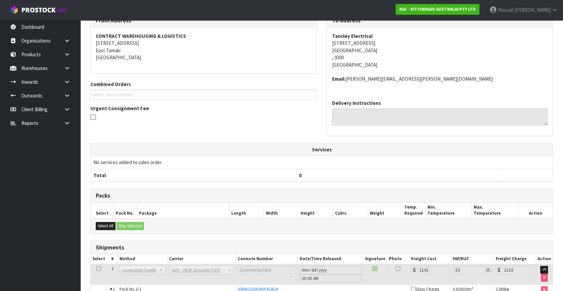
scroll to position [152, 0]
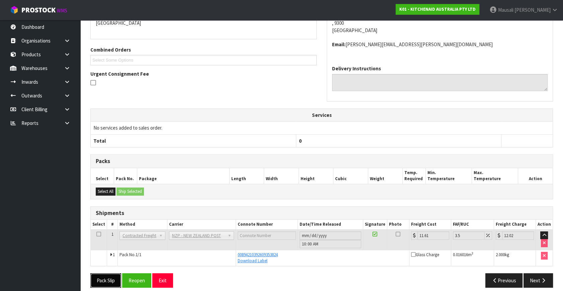
click at [107, 277] on button "Pack Slip" at bounding box center [105, 280] width 31 height 14
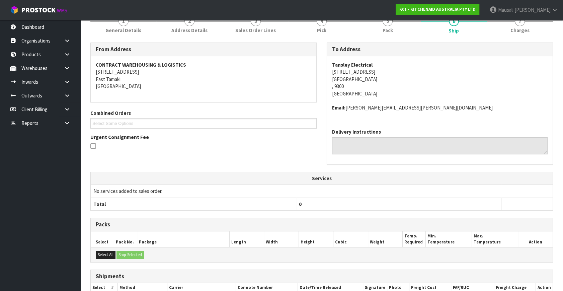
scroll to position [0, 0]
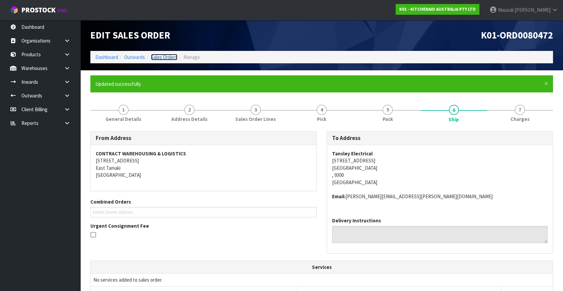
click at [164, 59] on link "Sales Orders" at bounding box center [164, 57] width 26 height 6
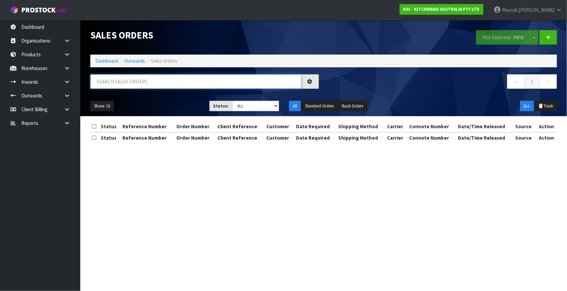
click at [106, 85] on input "text" at bounding box center [195, 81] width 211 height 14
type input "JOB-0416921"
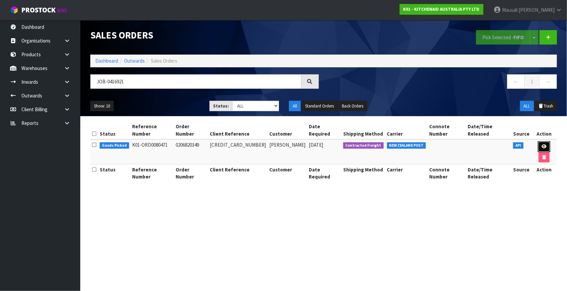
click at [542, 144] on icon at bounding box center [544, 146] width 5 height 4
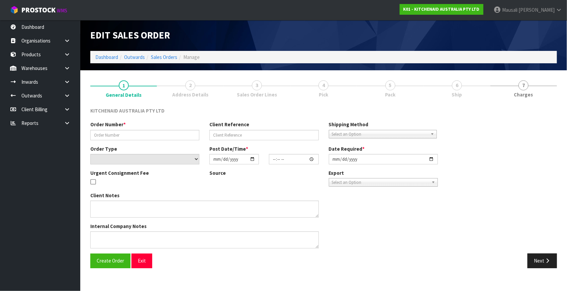
type input "0206820349"
type input "64022243606891"
select select "number:0"
type input "[DATE]"
type input "14:43:27.000"
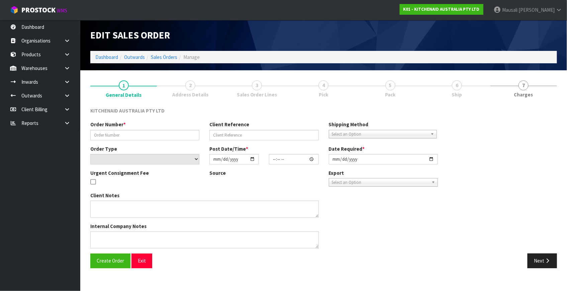
type input "[DATE]"
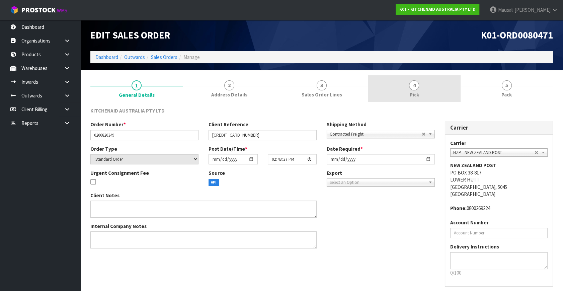
click at [409, 91] on span "Pick" at bounding box center [413, 94] width 9 height 7
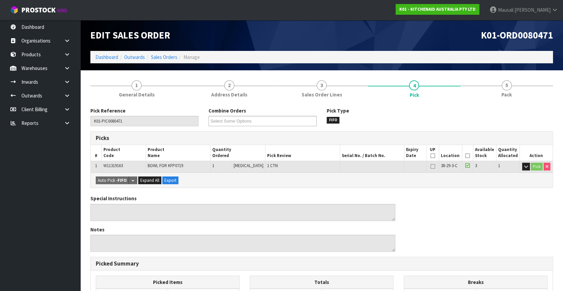
click at [465, 156] on icon at bounding box center [467, 156] width 5 height 0
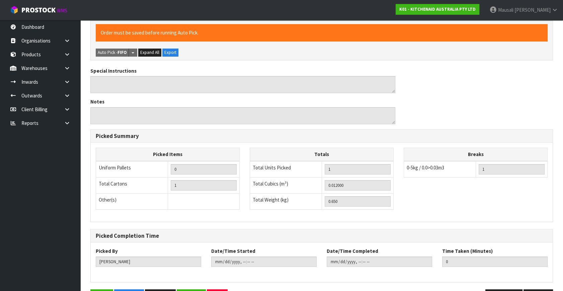
scroll to position [174, 0]
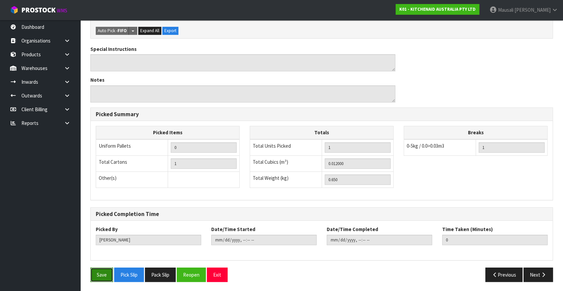
click at [97, 275] on button "Save" at bounding box center [101, 274] width 23 height 14
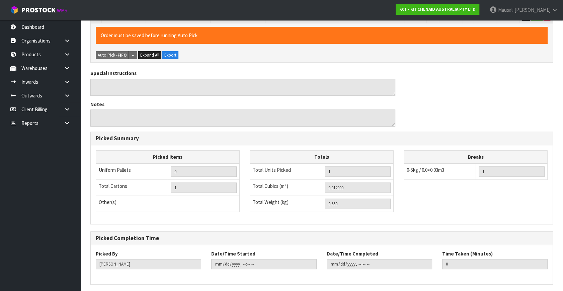
scroll to position [0, 0]
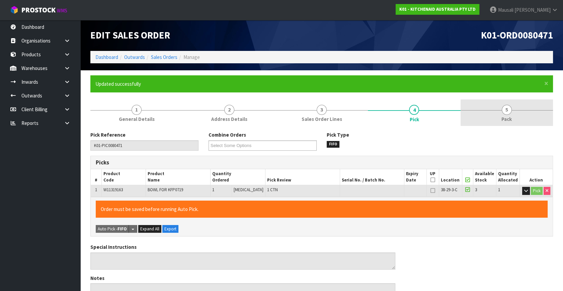
type input "[PERSON_NAME]"
type input "2025-10-13T10:03:44"
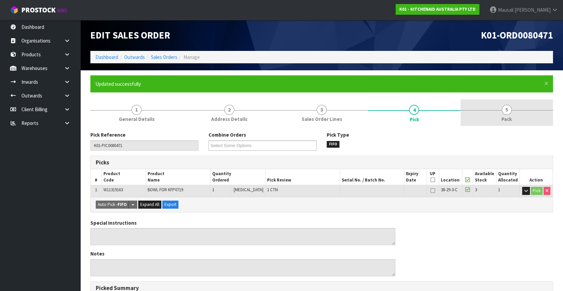
click at [502, 116] on span "Pack" at bounding box center [506, 118] width 10 height 7
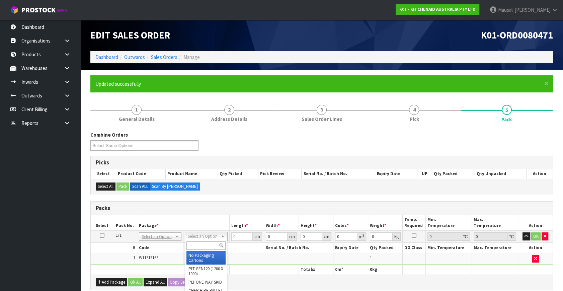
drag, startPoint x: 204, startPoint y: 256, endPoint x: 218, endPoint y: 248, distance: 16.1
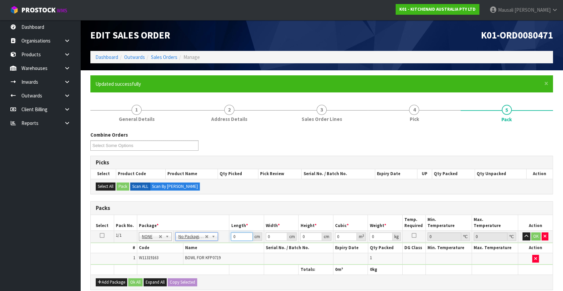
drag, startPoint x: 238, startPoint y: 238, endPoint x: 210, endPoint y: 245, distance: 28.7
click at [211, 247] on tbody "1/1 NONE 007-001 007-002 007-004 007-009 007-013 007-014 007-015 007-017 007-01…" at bounding box center [322, 248] width 462 height 34
type input "24"
type input "21"
type input "2"
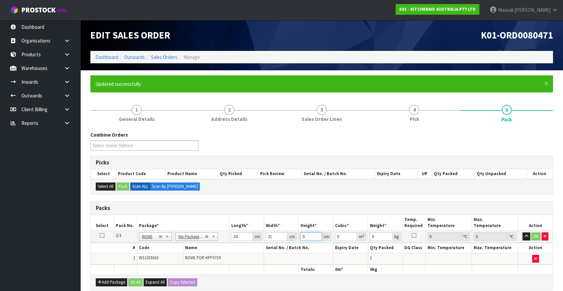
type input "0.001008"
type input "25"
type input "0.0126"
type input "25"
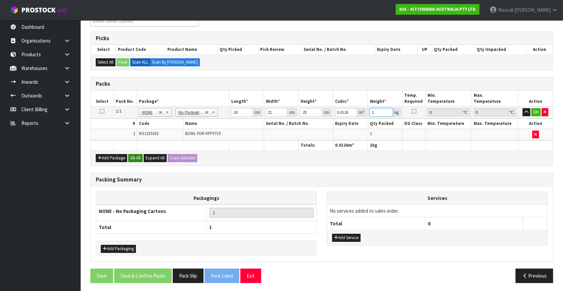
type input "1"
click at [137, 155] on button "Ok All" at bounding box center [135, 158] width 14 height 8
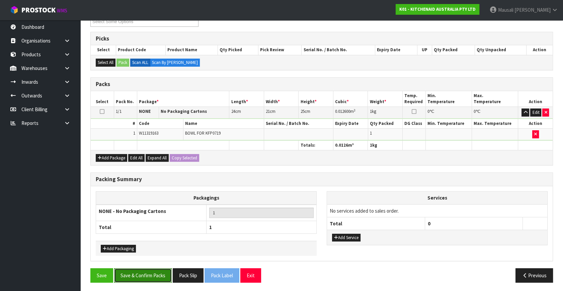
click at [148, 276] on button "Save & Confirm Packs" at bounding box center [143, 275] width 58 height 14
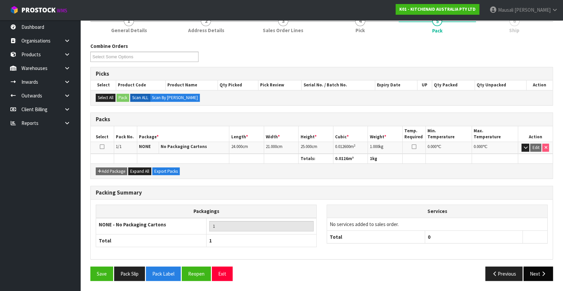
scroll to position [87, 0]
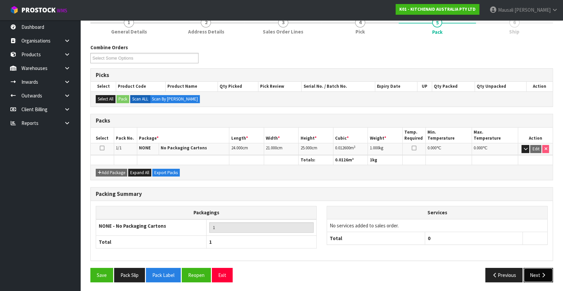
click at [542, 272] on icon "button" at bounding box center [543, 274] width 6 height 5
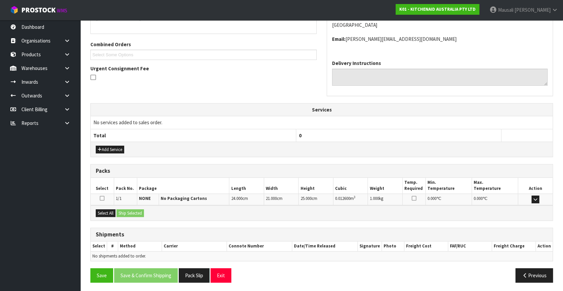
scroll to position [158, 0]
click at [108, 210] on button "Select All" at bounding box center [106, 213] width 20 height 8
click at [126, 211] on button "Ship Selected" at bounding box center [129, 213] width 27 height 8
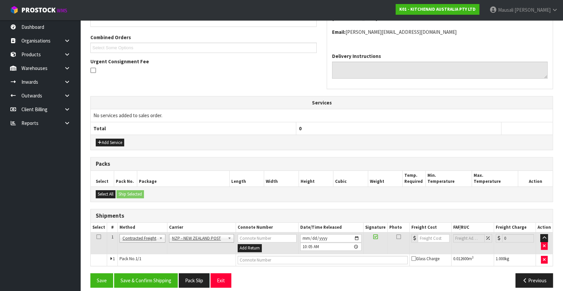
scroll to position [170, 0]
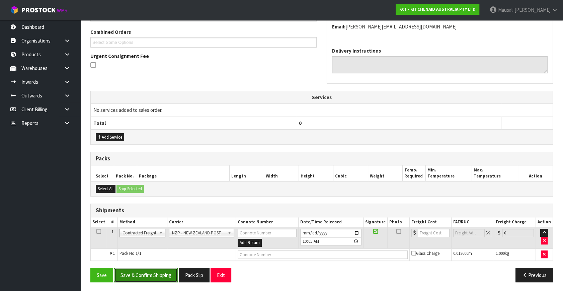
drag, startPoint x: 153, startPoint y: 278, endPoint x: 333, endPoint y: 239, distance: 183.5
click at [154, 276] on button "Save & Confirm Shipping" at bounding box center [146, 275] width 64 height 14
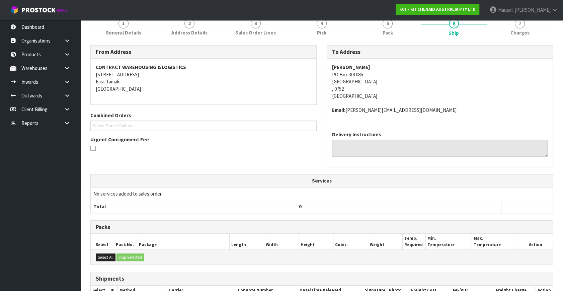
scroll to position [160, 0]
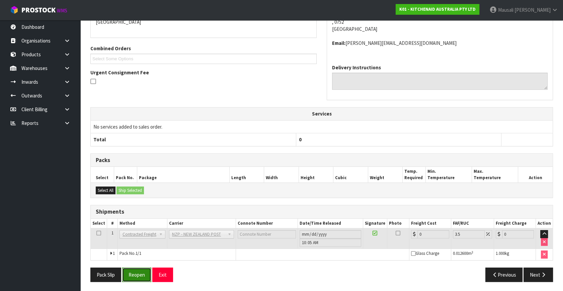
click at [132, 277] on button "Reopen" at bounding box center [136, 274] width 29 height 14
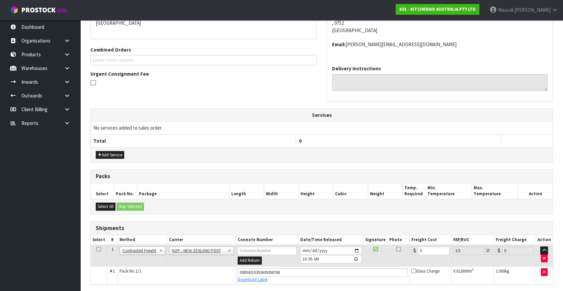
scroll to position [176, 0]
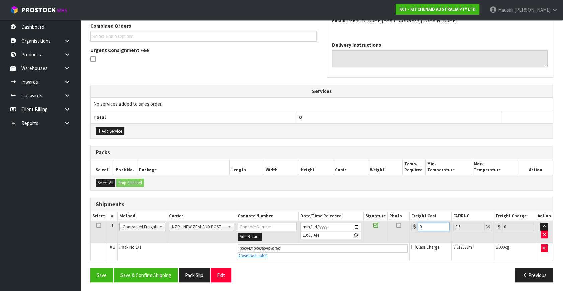
click at [401, 236] on tr "1 Client Local Pickup Customer Local Pickup Company Freight Contracted Freight …" at bounding box center [322, 232] width 462 height 22
type input "4"
type input "4.14"
type input "4.3"
type input "4.45"
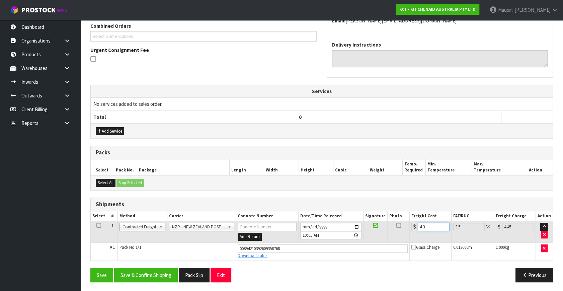
type input "4.33"
type input "4.48"
type input "4.33"
click at [158, 271] on button "Save & Confirm Shipping" at bounding box center [146, 275] width 64 height 14
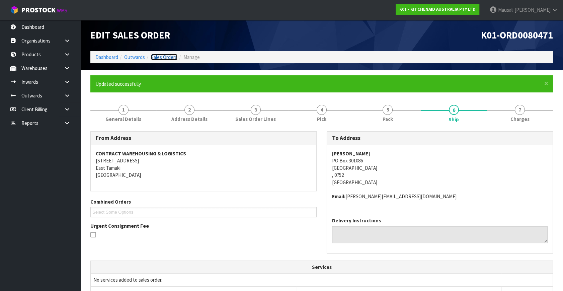
click at [160, 59] on link "Sales Orders" at bounding box center [164, 57] width 26 height 6
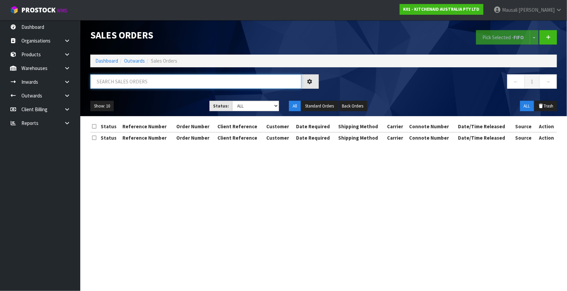
click at [102, 84] on input "text" at bounding box center [195, 81] width 211 height 14
type input "JOB-0416935"
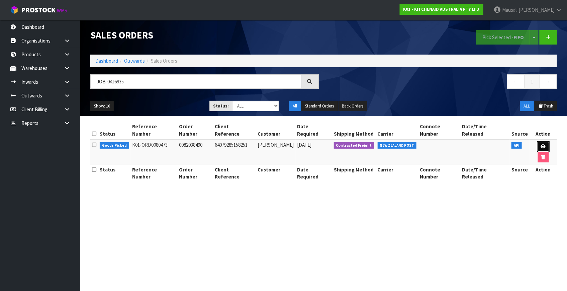
click at [541, 144] on icon at bounding box center [543, 146] width 5 height 4
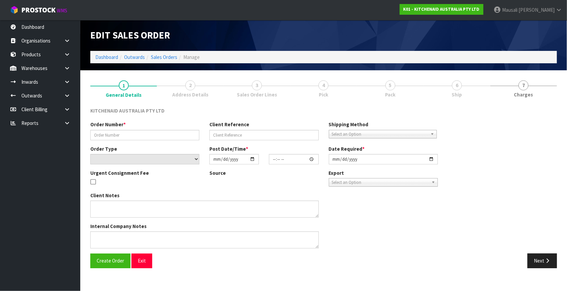
type input "0082038490"
type input "64079285158251"
select select "number:0"
type input "[DATE]"
type input "16:40:19.000"
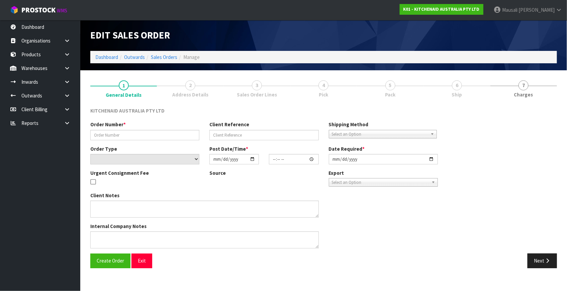
type input "[DATE]"
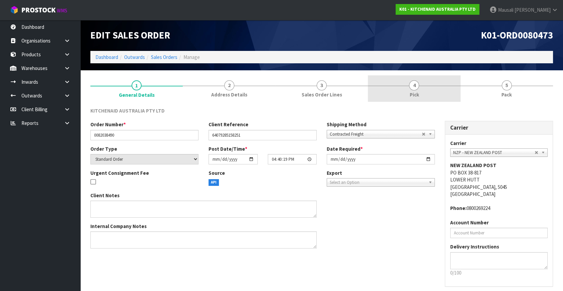
click at [409, 91] on span "Pick" at bounding box center [413, 94] width 9 height 7
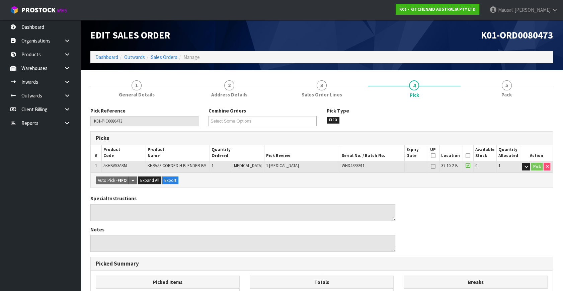
click at [467, 156] on icon at bounding box center [468, 156] width 5 height 0
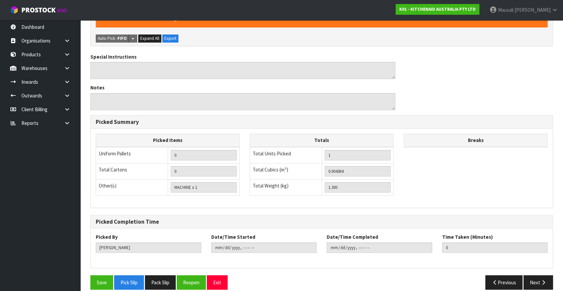
scroll to position [174, 0]
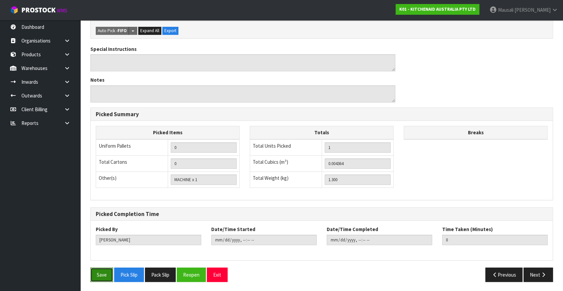
click at [98, 273] on button "Save" at bounding box center [101, 274] width 23 height 14
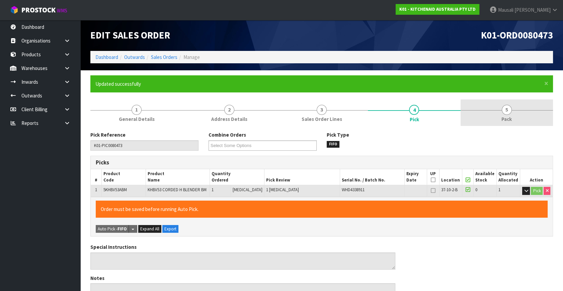
type input "[PERSON_NAME]"
type input "2025-10-13T10:07:23"
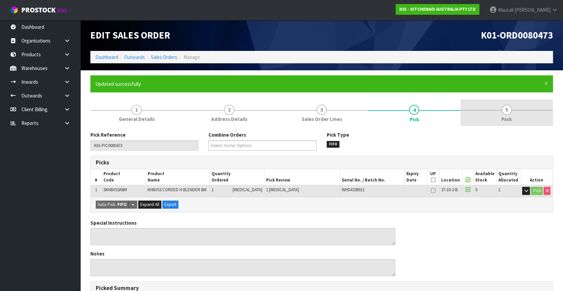
click at [505, 116] on span "Pack" at bounding box center [506, 118] width 10 height 7
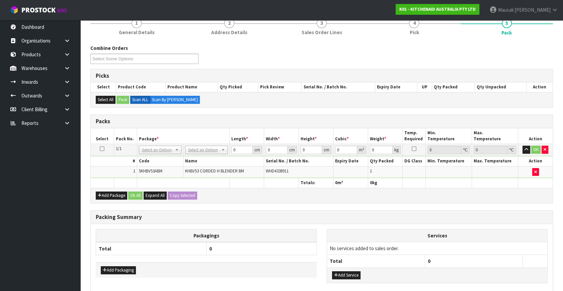
scroll to position [121, 0]
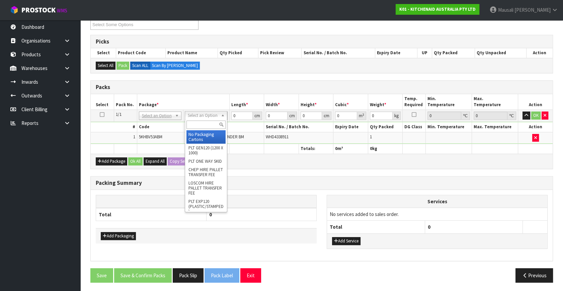
click at [198, 125] on input "text" at bounding box center [205, 124] width 39 height 8
type input "OC"
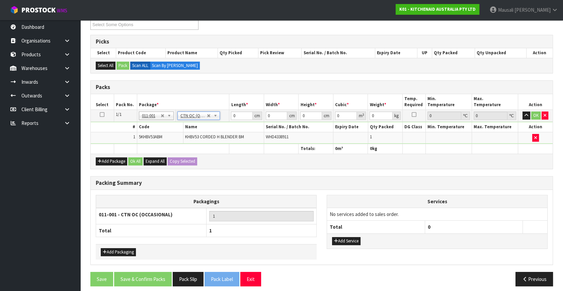
type input "1.3"
drag, startPoint x: 242, startPoint y: 115, endPoint x: 223, endPoint y: 126, distance: 22.5
click at [223, 126] on tbody "1/1 NONE 007-001 007-002 007-004 007-009 007-013 007-014 007-015 007-017 007-01…" at bounding box center [322, 127] width 462 height 34
type input "26"
type input "22"
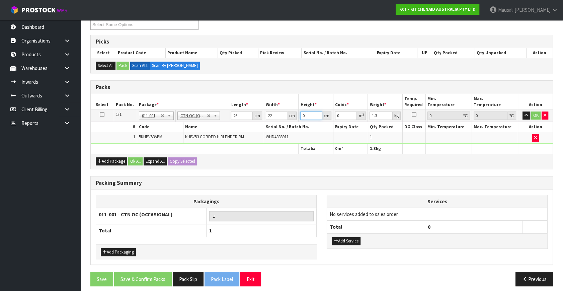
type input "2"
type input "0.001144"
type input "28"
type input "0.016016"
type input "28"
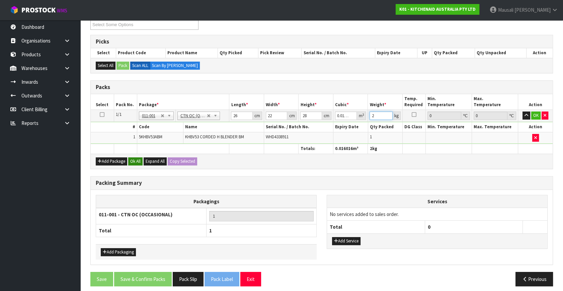
type input "2"
click at [137, 163] on button "Ok All" at bounding box center [135, 161] width 14 height 8
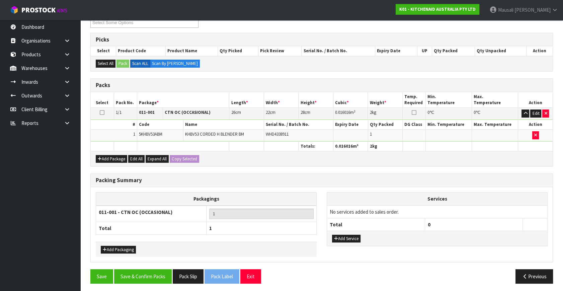
scroll to position [124, 0]
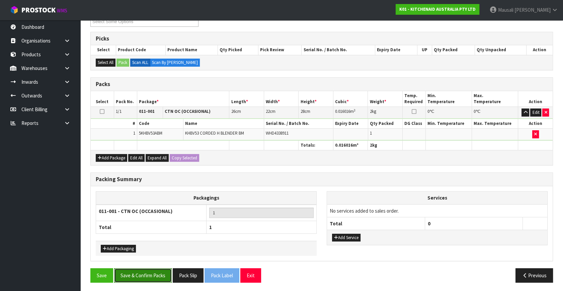
click at [145, 274] on button "Save & Confirm Packs" at bounding box center [143, 275] width 58 height 14
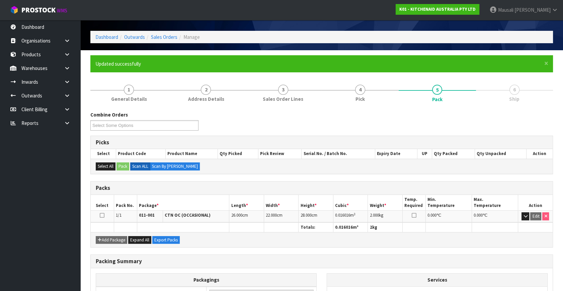
scroll to position [87, 0]
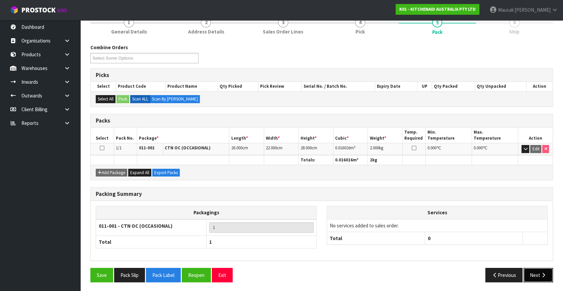
click at [526, 272] on button "Next" at bounding box center [537, 275] width 29 height 14
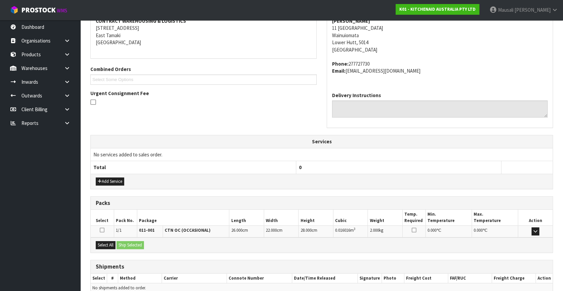
scroll to position [165, 0]
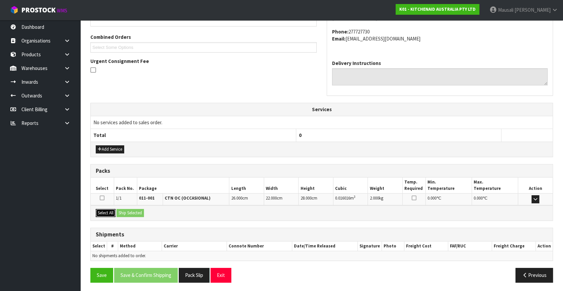
click at [114, 210] on button "Select All" at bounding box center [106, 213] width 20 height 8
click at [135, 212] on button "Ship Selected" at bounding box center [129, 213] width 27 height 8
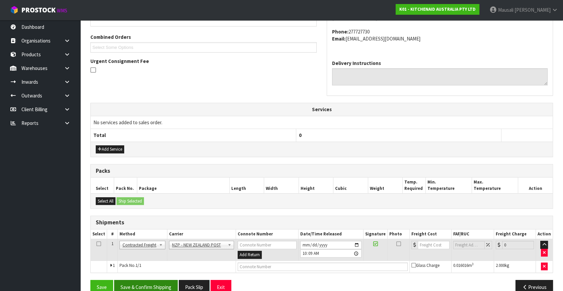
scroll to position [177, 0]
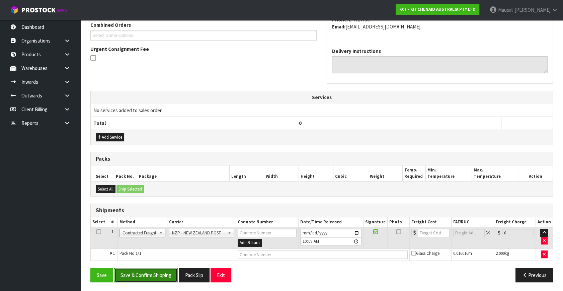
click at [162, 273] on button "Save & Confirm Shipping" at bounding box center [146, 275] width 64 height 14
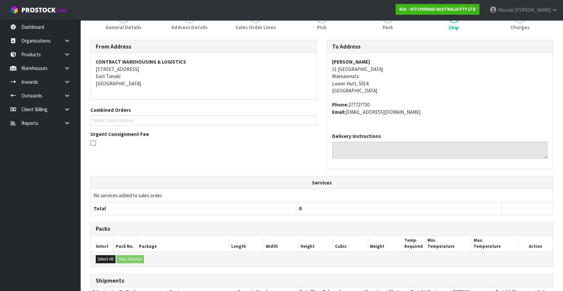
scroll to position [167, 0]
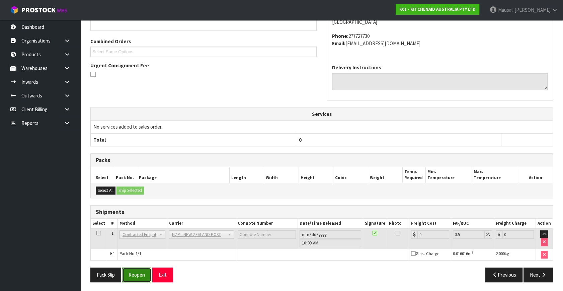
click at [136, 277] on button "Reopen" at bounding box center [136, 274] width 29 height 14
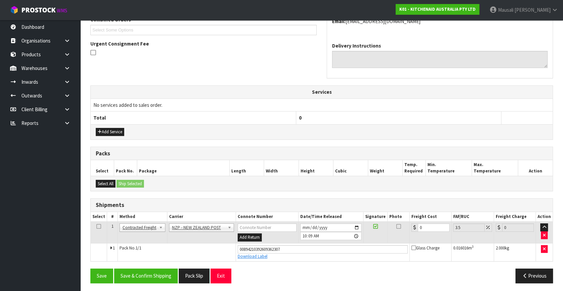
scroll to position [183, 0]
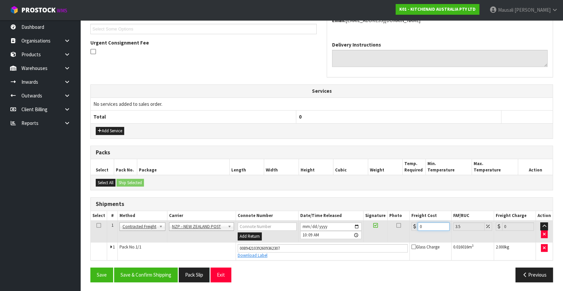
drag, startPoint x: 431, startPoint y: 226, endPoint x: 415, endPoint y: 231, distance: 16.5
click at [415, 231] on td "0" at bounding box center [430, 232] width 42 height 22
type input "8"
type input "8.28"
type input "8.4"
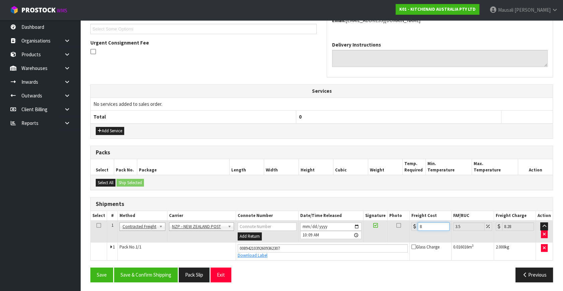
type input "8.69"
type input "8.45"
type input "8.75"
type input "8.45"
click at [160, 270] on button "Save & Confirm Shipping" at bounding box center [146, 274] width 64 height 14
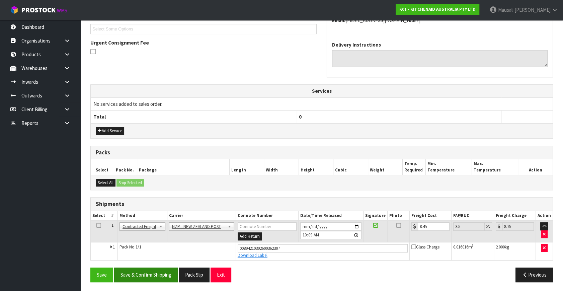
scroll to position [0, 0]
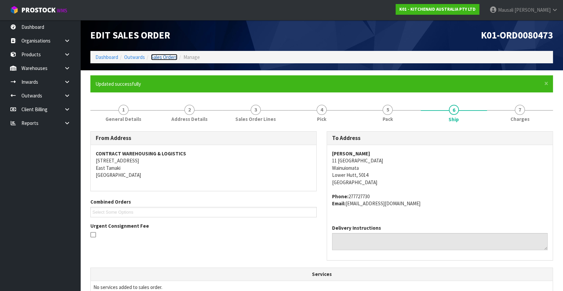
click at [163, 59] on link "Sales Orders" at bounding box center [164, 57] width 26 height 6
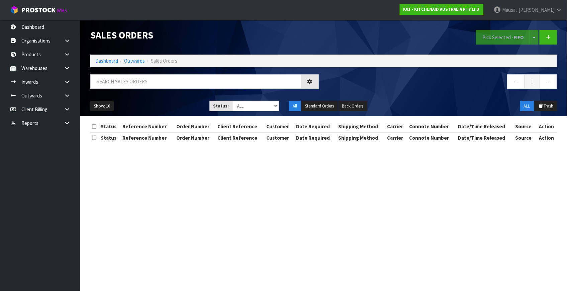
click at [110, 90] on div at bounding box center [204, 83] width 239 height 19
click at [112, 83] on input "text" at bounding box center [195, 81] width 211 height 14
type input "JOB-0416948"
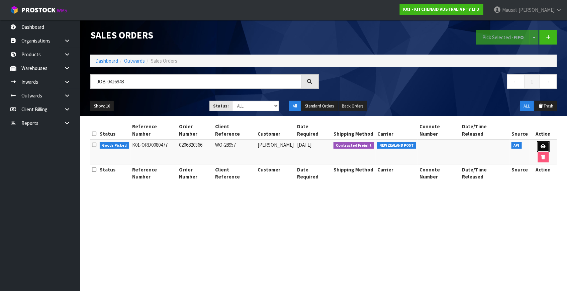
click at [541, 144] on icon at bounding box center [543, 146] width 5 height 4
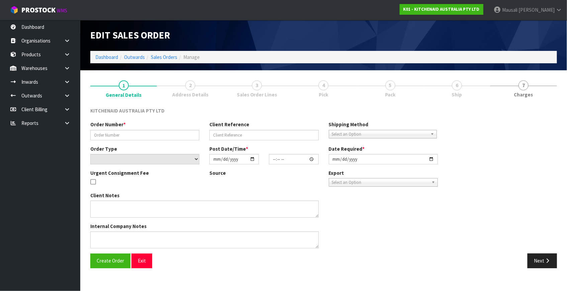
type input "0206820366"
type input "WO-28957"
select select "number:0"
type input "[DATE]"
type input "18:41:08.000"
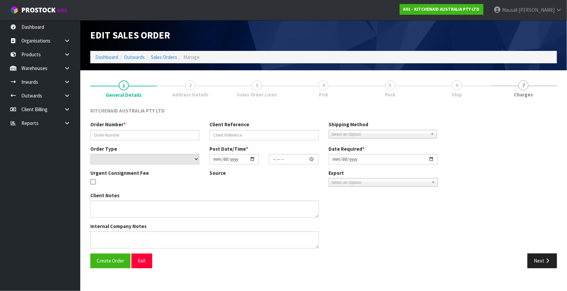
type input "[DATE]"
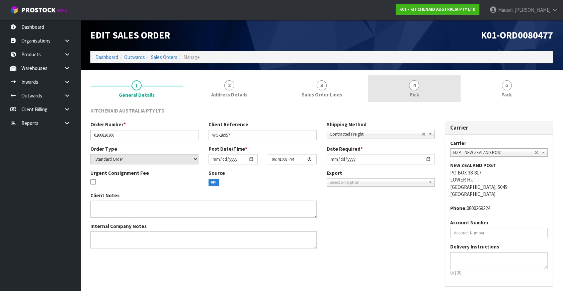
click at [415, 88] on span "4" at bounding box center [414, 85] width 10 height 10
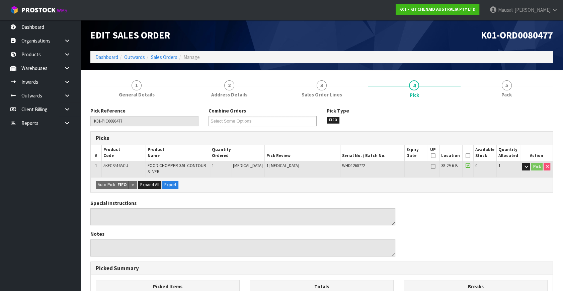
click at [466, 156] on icon at bounding box center [468, 156] width 5 height 0
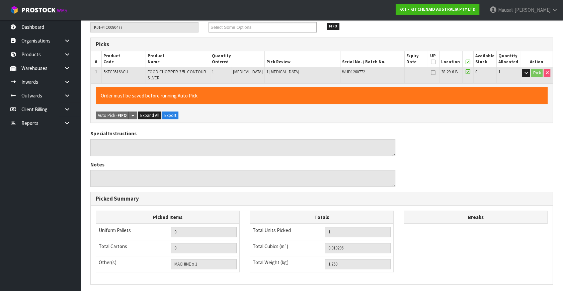
scroll to position [178, 0]
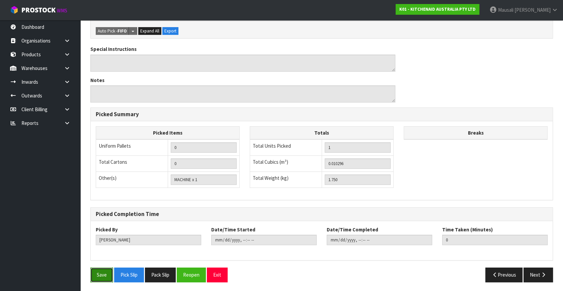
click at [104, 268] on button "Save" at bounding box center [101, 274] width 23 height 14
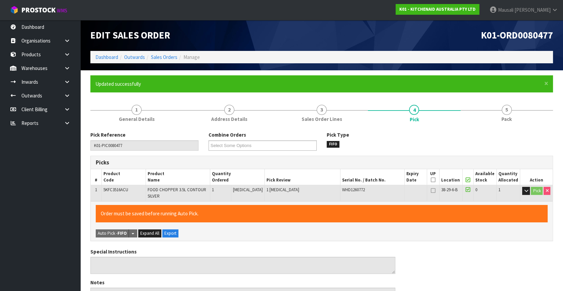
type input "[PERSON_NAME]"
type input "2025-10-13T10:10:54"
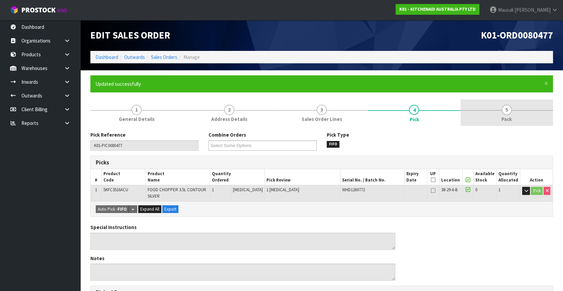
click at [497, 118] on link "5 Pack" at bounding box center [506, 112] width 92 height 26
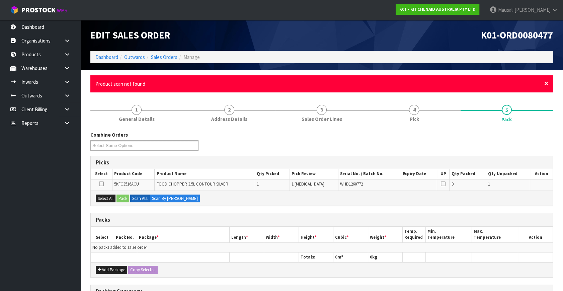
click at [544, 84] on span "×" at bounding box center [546, 83] width 4 height 9
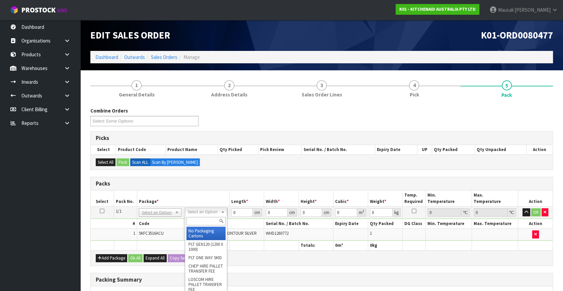
click at [202, 221] on input "text" at bounding box center [205, 221] width 39 height 8
type input "OC"
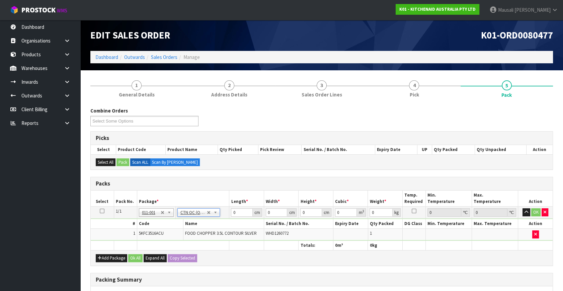
type input "1.75"
drag, startPoint x: 240, startPoint y: 212, endPoint x: 225, endPoint y: 216, distance: 14.9
click at [227, 216] on tr "1/1 NONE 007-001 007-002 007-004 007-009 007-013 007-014 007-015 007-017 007-01…" at bounding box center [322, 212] width 462 height 12
type input "24"
type input "21"
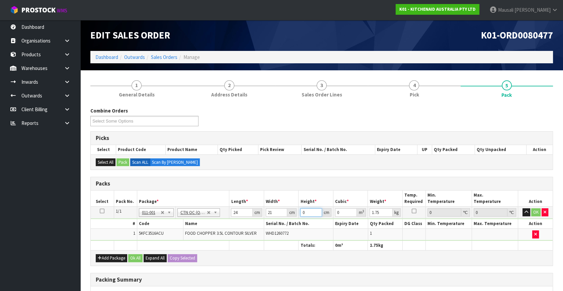
type input "2"
type input "0.001008"
type input "29"
type input "0.014616"
type input "29"
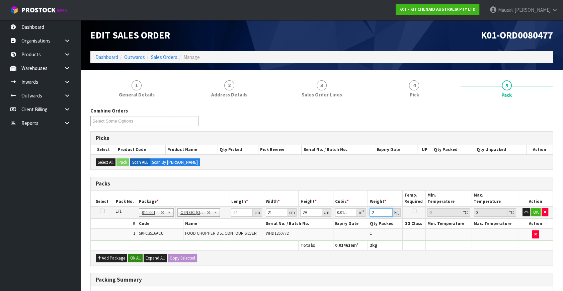
type input "2"
click at [131, 256] on button "Ok All" at bounding box center [135, 258] width 14 height 8
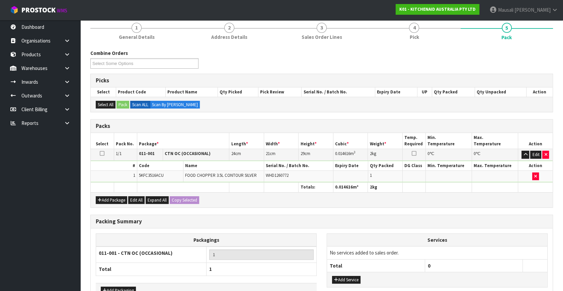
scroll to position [100, 0]
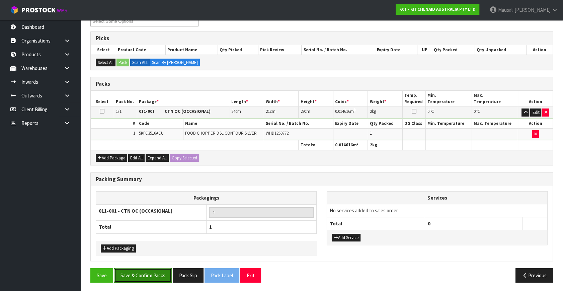
click at [154, 273] on button "Save & Confirm Packs" at bounding box center [143, 275] width 58 height 14
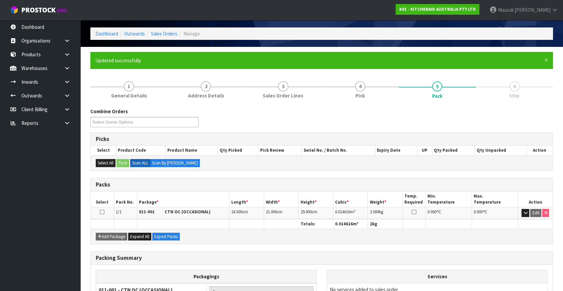
scroll to position [87, 0]
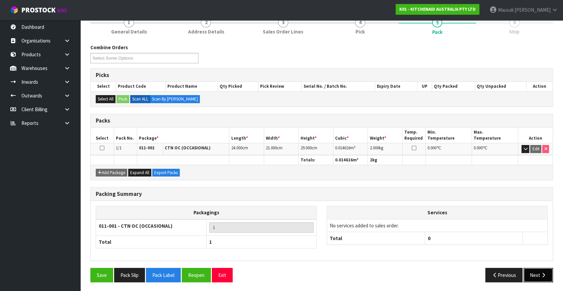
click at [536, 270] on button "Next" at bounding box center [537, 275] width 29 height 14
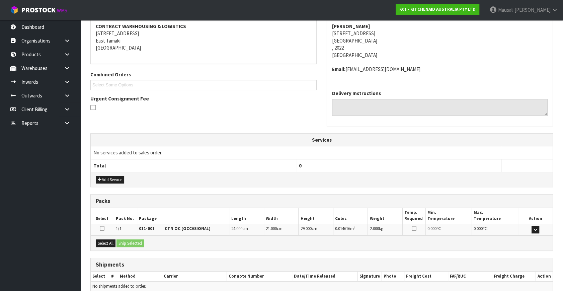
scroll to position [158, 0]
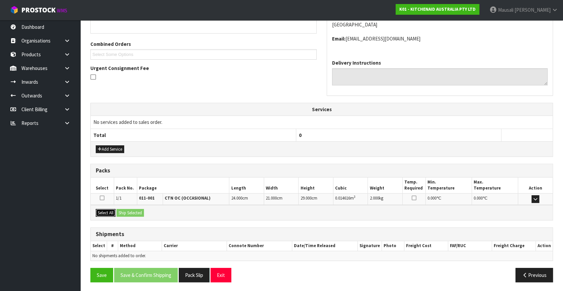
drag, startPoint x: 106, startPoint y: 211, endPoint x: 112, endPoint y: 211, distance: 5.7
click at [106, 211] on button "Select All" at bounding box center [106, 213] width 20 height 8
click at [122, 210] on button "Ship Selected" at bounding box center [129, 213] width 27 height 8
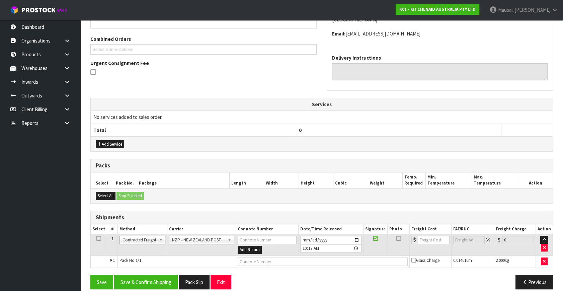
scroll to position [170, 0]
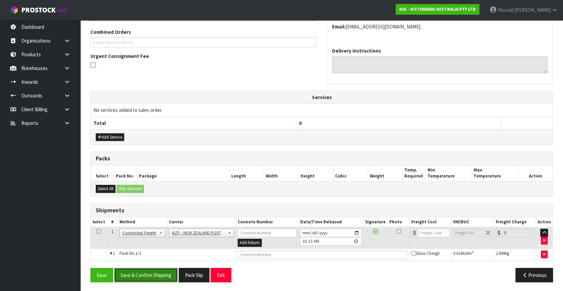
click at [162, 270] on button "Save & Confirm Shipping" at bounding box center [146, 275] width 64 height 14
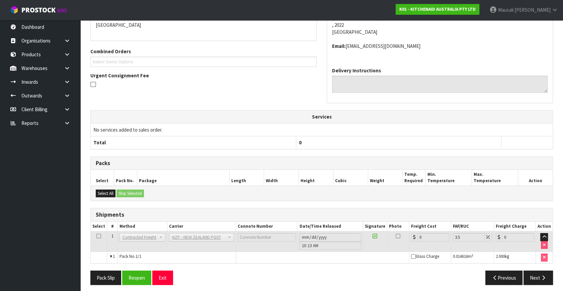
scroll to position [160, 0]
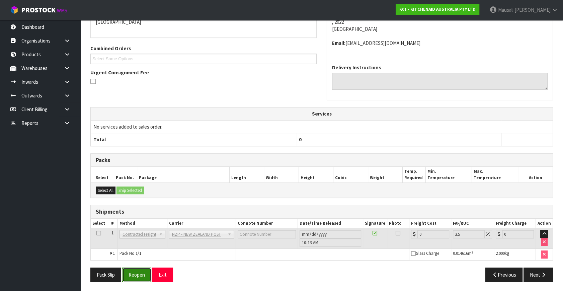
drag, startPoint x: 134, startPoint y: 273, endPoint x: 137, endPoint y: 272, distance: 3.6
click at [134, 273] on button "Reopen" at bounding box center [136, 274] width 29 height 14
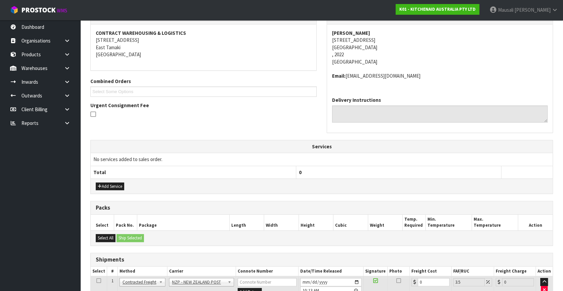
scroll to position [176, 0]
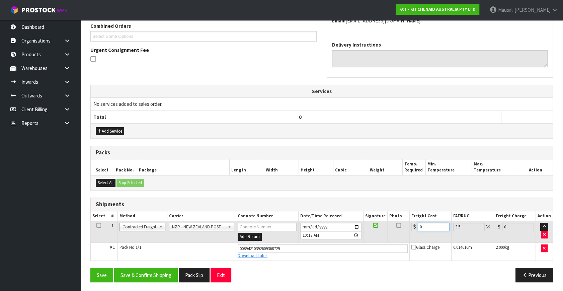
drag, startPoint x: 428, startPoint y: 226, endPoint x: 409, endPoint y: 232, distance: 20.0
click at [409, 233] on td "0" at bounding box center [430, 232] width 42 height 22
type input "4"
type input "4.14"
type input "4.3"
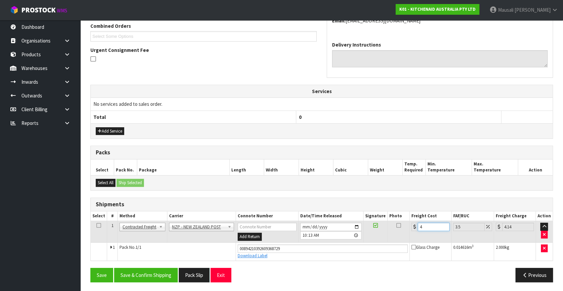
type input "4.45"
type input "4.33"
type input "4.48"
type input "4.33"
click at [158, 271] on button "Save & Confirm Shipping" at bounding box center [146, 275] width 64 height 14
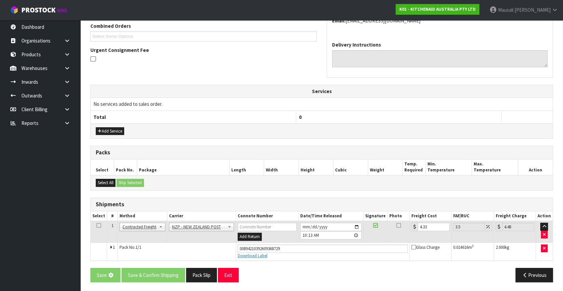
scroll to position [0, 0]
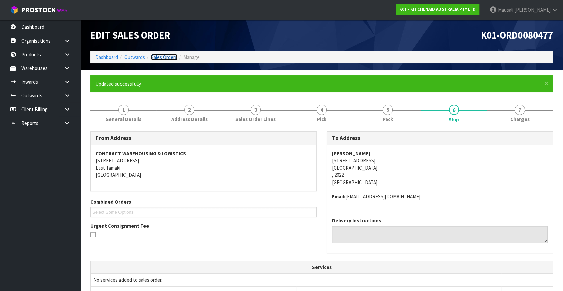
click at [163, 58] on link "Sales Orders" at bounding box center [164, 57] width 26 height 6
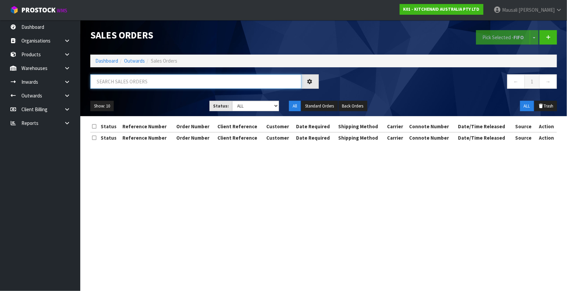
click at [102, 84] on input "text" at bounding box center [195, 81] width 211 height 14
type input "JOB-0416898"
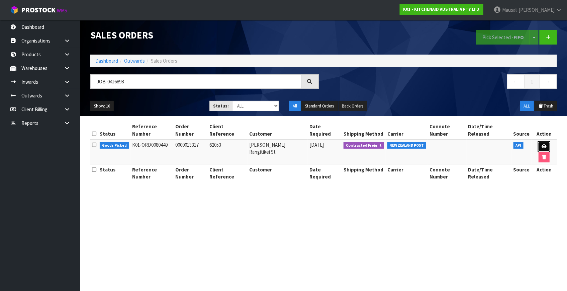
click at [544, 144] on icon at bounding box center [544, 146] width 5 height 4
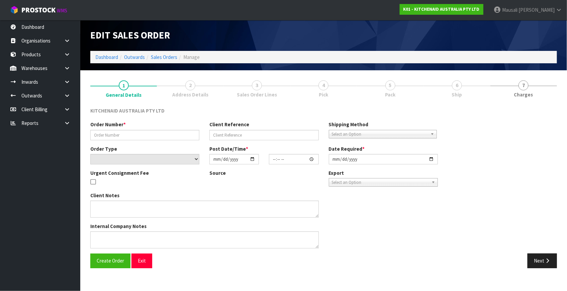
type input "0000013317"
type input "62053"
select select "number:0"
type input "[DATE]"
type input "14:34:17.000"
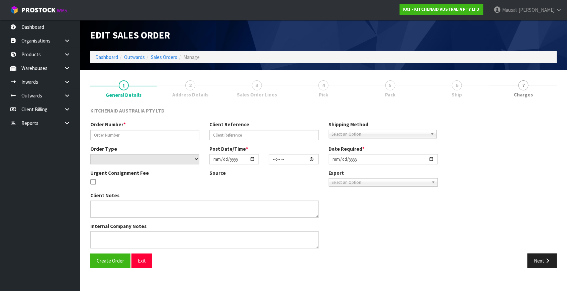
type input "[DATE]"
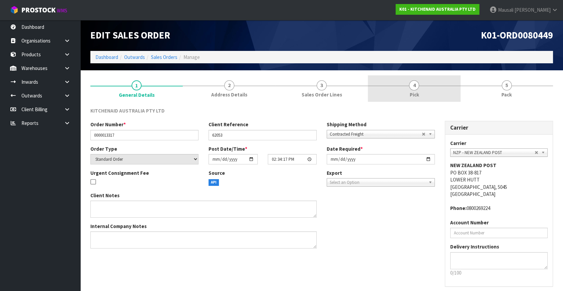
click at [419, 89] on link "4 Pick" at bounding box center [414, 88] width 92 height 26
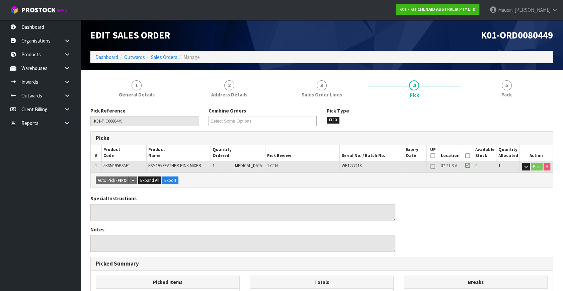
click at [465, 156] on icon at bounding box center [467, 156] width 5 height 0
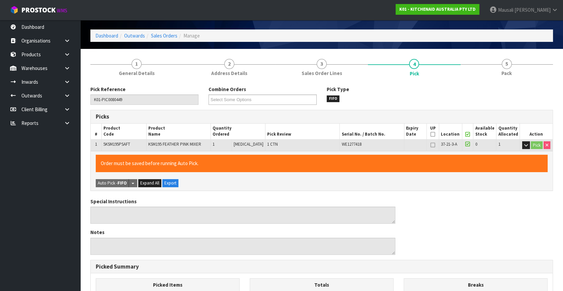
scroll to position [174, 0]
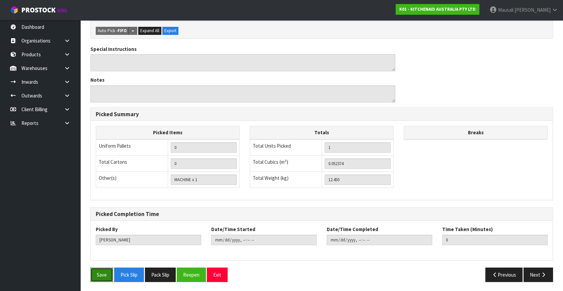
click at [99, 274] on button "Save" at bounding box center [101, 274] width 23 height 14
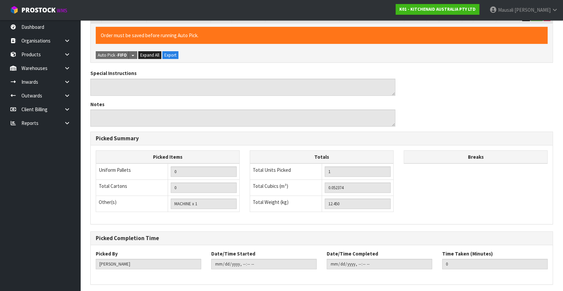
scroll to position [0, 0]
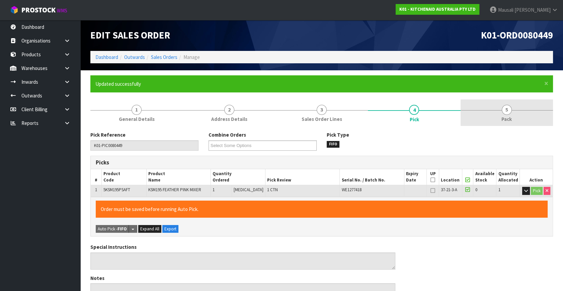
type input "[PERSON_NAME]"
type input "2025-10-13T10:17:36"
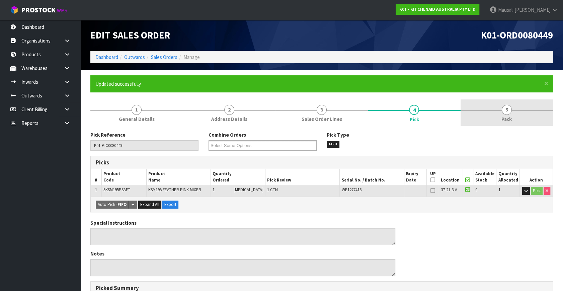
click at [507, 121] on span "Pack" at bounding box center [506, 118] width 10 height 7
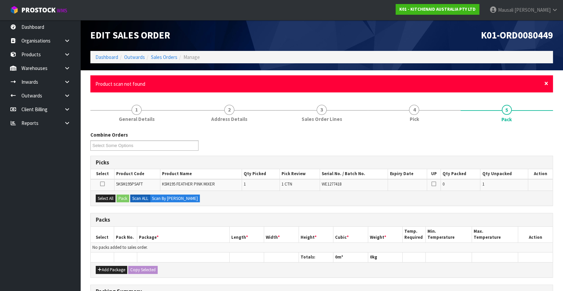
click at [545, 82] on span "×" at bounding box center [546, 83] width 4 height 9
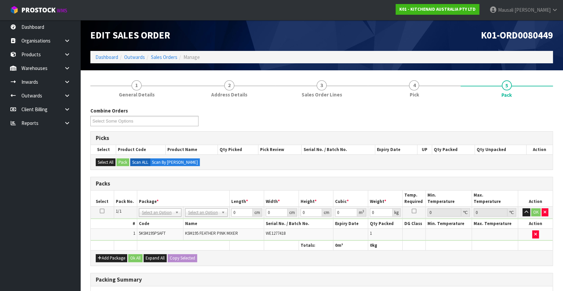
scroll to position [97, 0]
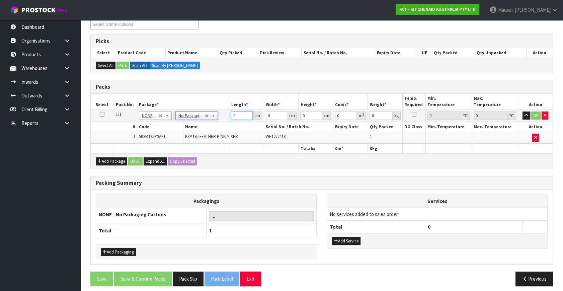
drag, startPoint x: 236, startPoint y: 115, endPoint x: 211, endPoint y: 119, distance: 25.9
click at [212, 119] on tr "1/1 NONE 007-001 007-002 007-004 007-009 007-013 007-014 007-015 007-017 007-01…" at bounding box center [322, 116] width 462 height 12
type input "43"
type input "29"
type input "4"
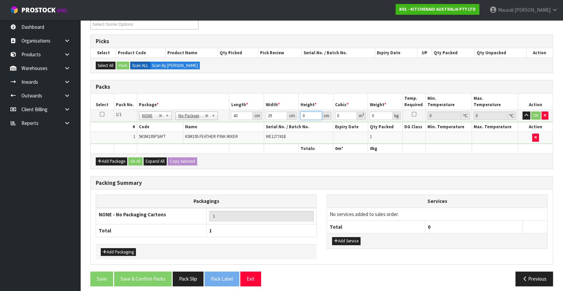
type input "0.004988"
type input "43"
type input "0.053621"
type input "43"
type input "13"
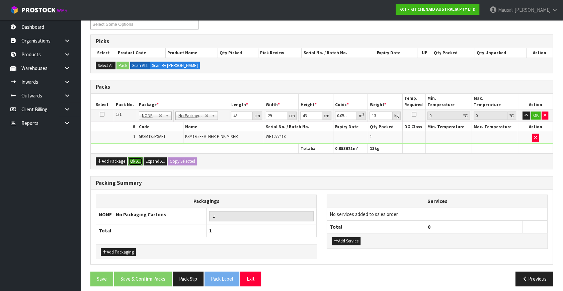
click at [131, 159] on button "Ok All" at bounding box center [135, 161] width 14 height 8
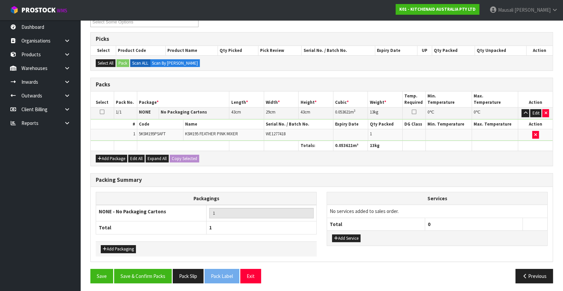
scroll to position [100, 0]
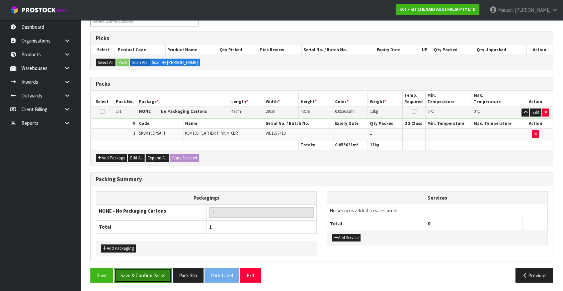
click at [147, 270] on button "Save & Confirm Packs" at bounding box center [143, 275] width 58 height 14
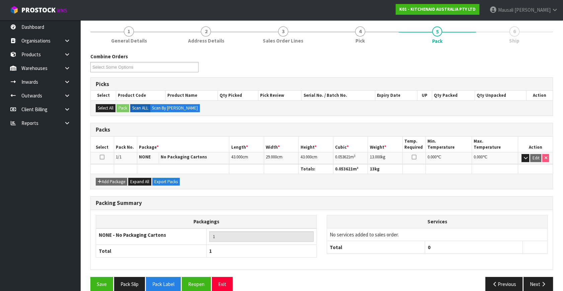
scroll to position [87, 0]
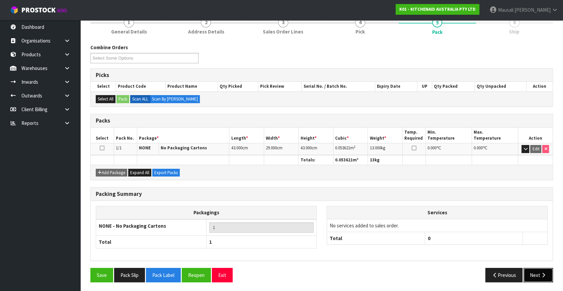
click at [533, 272] on button "Next" at bounding box center [537, 275] width 29 height 14
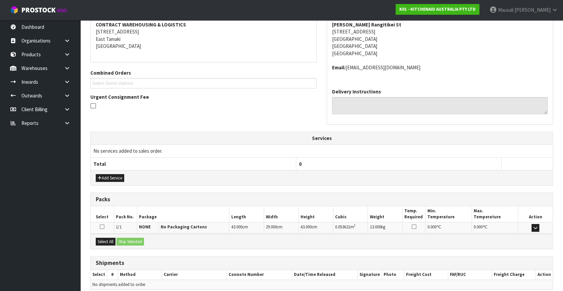
scroll to position [158, 0]
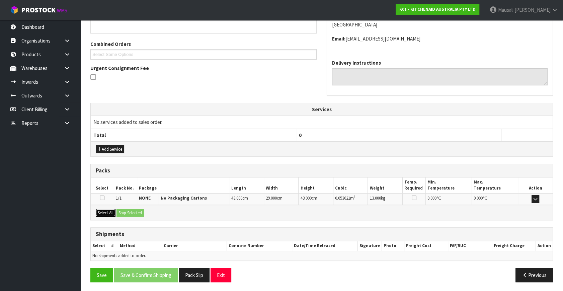
drag, startPoint x: 110, startPoint y: 214, endPoint x: 124, endPoint y: 213, distance: 13.4
click at [111, 213] on button "Select All" at bounding box center [106, 213] width 20 height 8
click at [131, 212] on button "Ship Selected" at bounding box center [129, 213] width 27 height 8
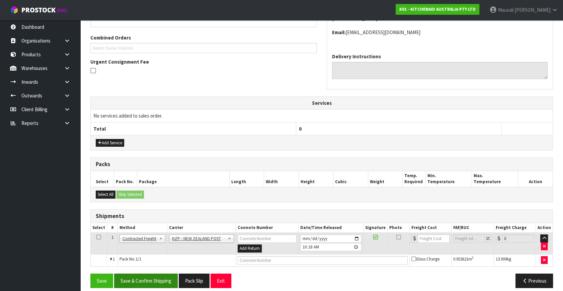
scroll to position [170, 0]
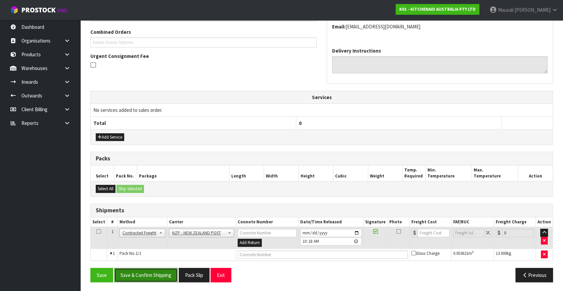
click at [159, 272] on button "Save & Confirm Shipping" at bounding box center [146, 275] width 64 height 14
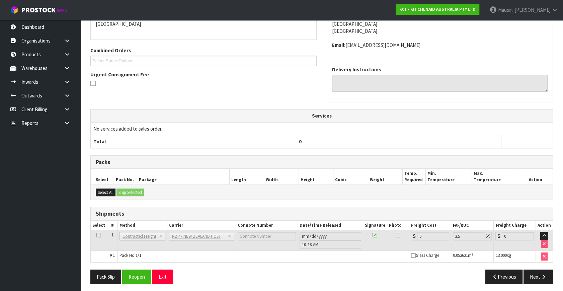
scroll to position [160, 0]
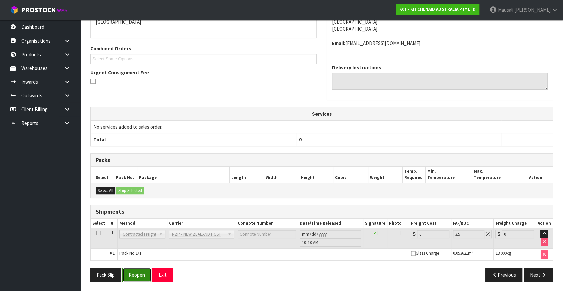
click at [137, 273] on button "Reopen" at bounding box center [136, 274] width 29 height 14
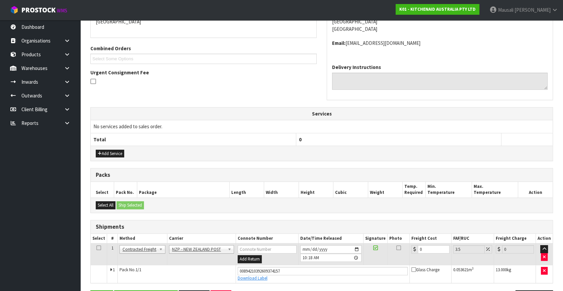
scroll to position [176, 0]
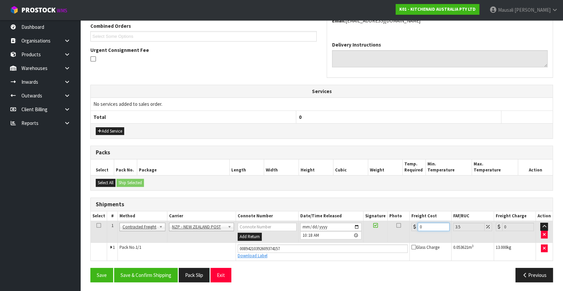
drag, startPoint x: 429, startPoint y: 226, endPoint x: 410, endPoint y: 233, distance: 20.4
click at [410, 233] on td "0" at bounding box center [430, 232] width 42 height 22
type input "1"
type input "1.03"
type input "10"
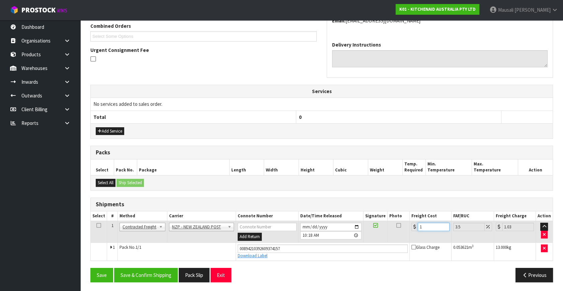
type input "10.35"
type input "10.8"
type input "11.18"
type input "10.89"
type input "11.27"
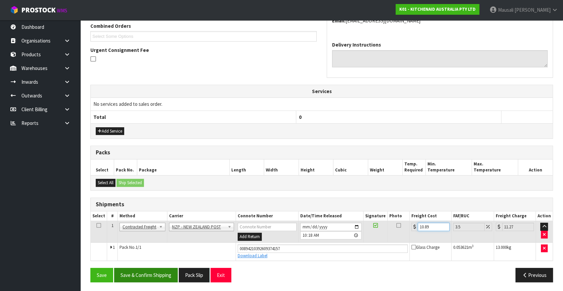
type input "10.89"
click at [165, 273] on button "Save & Confirm Shipping" at bounding box center [146, 275] width 64 height 14
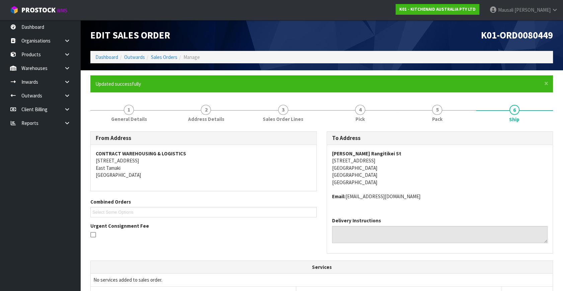
scroll to position [157, 0]
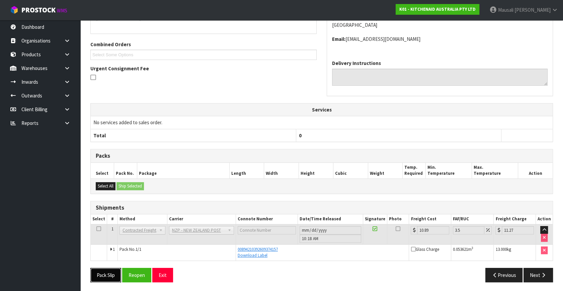
click at [96, 275] on button "Pack Slip" at bounding box center [105, 275] width 31 height 14
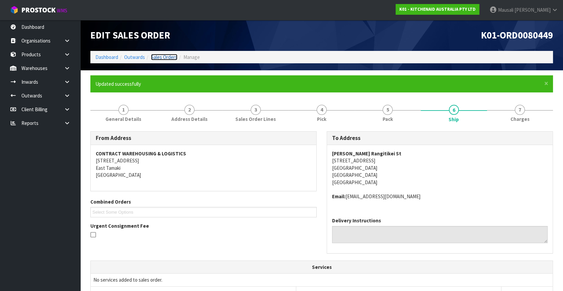
drag, startPoint x: 161, startPoint y: 57, endPoint x: 157, endPoint y: 59, distance: 4.0
click at [161, 57] on link "Sales Orders" at bounding box center [164, 57] width 26 height 6
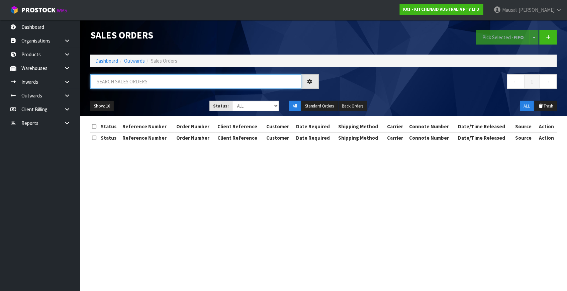
click at [105, 83] on input "text" at bounding box center [195, 81] width 211 height 14
type input "JOB-0416914"
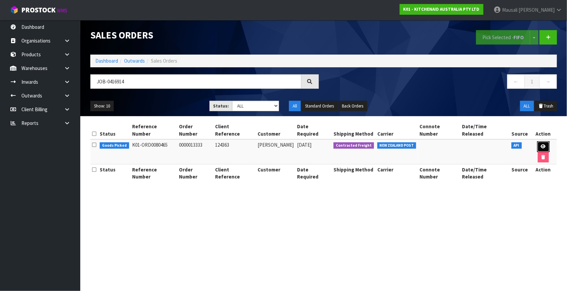
click at [544, 145] on icon at bounding box center [543, 146] width 5 height 4
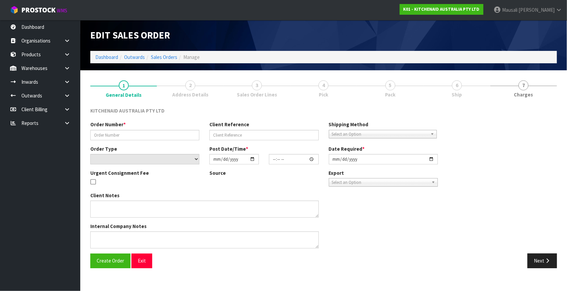
type input "0000013333"
type input "124363"
select select "number:0"
type input "[DATE]"
type input "14:34:51.000"
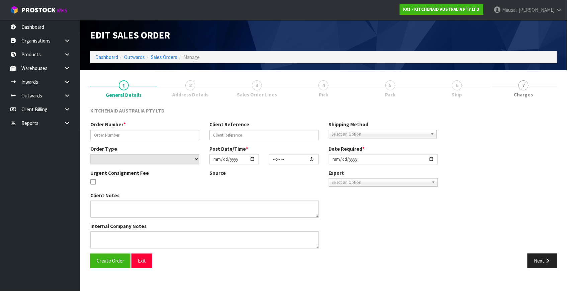
type input "[DATE]"
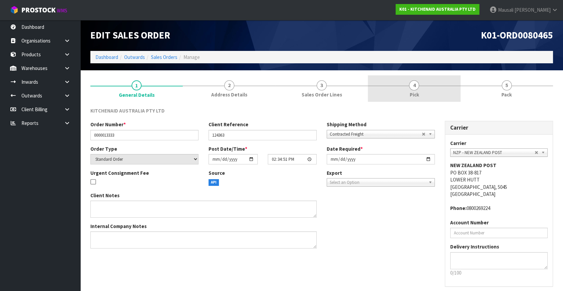
click at [414, 88] on span "4" at bounding box center [414, 85] width 10 height 10
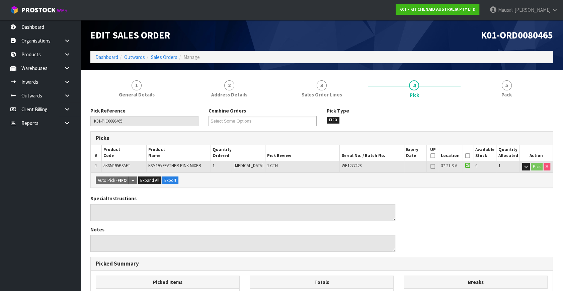
click at [465, 156] on icon at bounding box center [467, 156] width 5 height 0
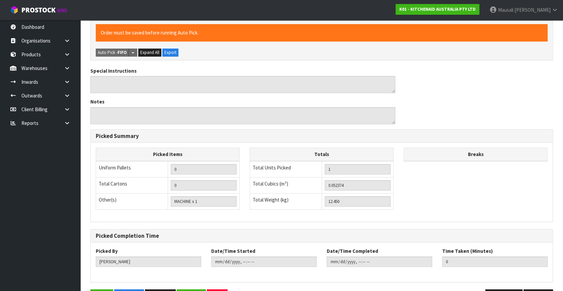
scroll to position [174, 0]
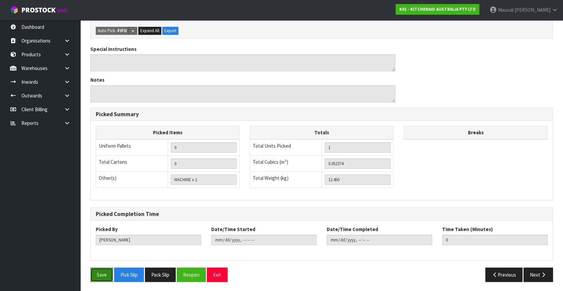
click at [92, 270] on button "Save" at bounding box center [101, 274] width 23 height 14
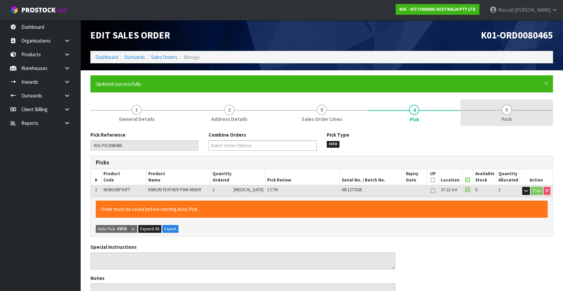
type input "[PERSON_NAME]"
type input "2025-10-13T10:20:33"
drag, startPoint x: 499, startPoint y: 106, endPoint x: 490, endPoint y: 110, distance: 10.2
click at [498, 107] on link "5 Pack" at bounding box center [506, 112] width 92 height 26
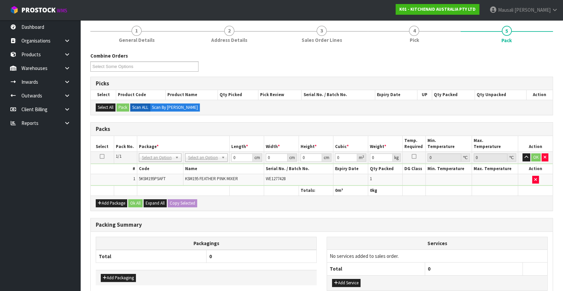
scroll to position [121, 0]
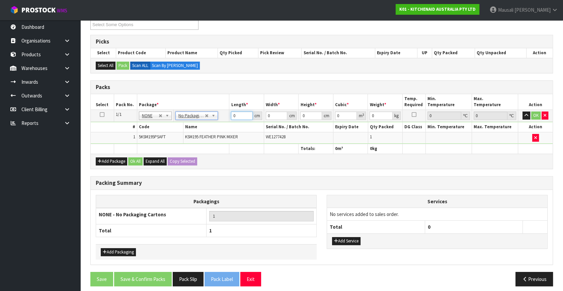
drag, startPoint x: 238, startPoint y: 114, endPoint x: 196, endPoint y: 124, distance: 43.0
click at [202, 124] on tbody "1/1 NONE 007-001 007-002 007-004 007-009 007-013 007-014 007-015 007-017 007-01…" at bounding box center [322, 127] width 462 height 34
type input "43"
type input "29"
type input "4"
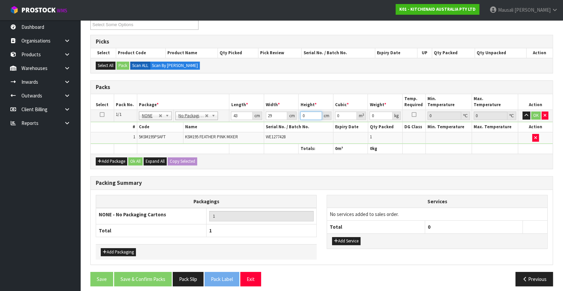
type input "0.004988"
type input "43"
type input "0.053621"
type input "43"
type input "13"
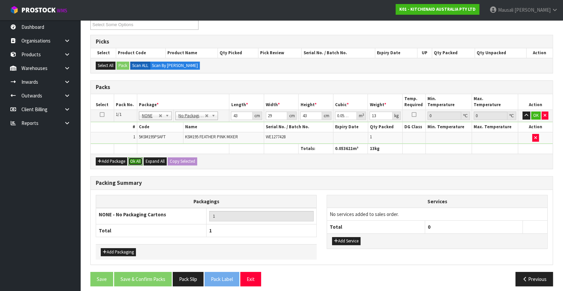
click at [137, 160] on button "Ok All" at bounding box center [135, 161] width 14 height 8
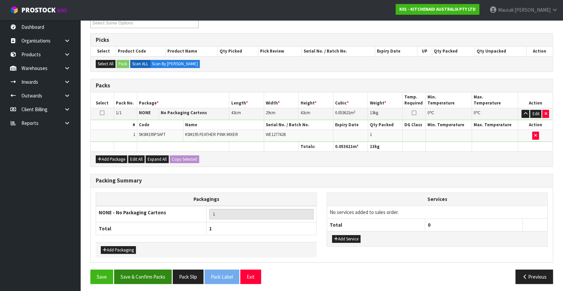
scroll to position [124, 0]
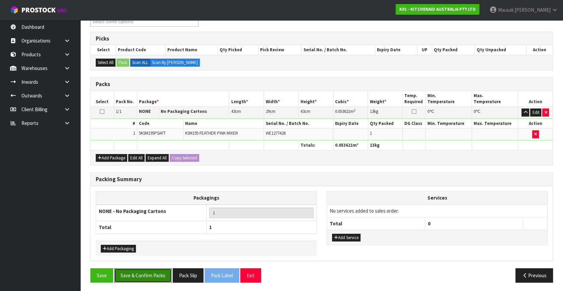
click at [156, 276] on button "Save & Confirm Packs" at bounding box center [143, 275] width 58 height 14
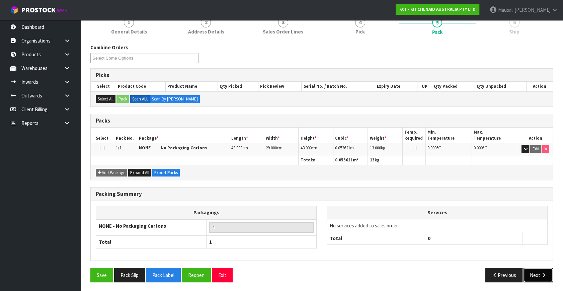
click at [538, 271] on button "Next" at bounding box center [537, 275] width 29 height 14
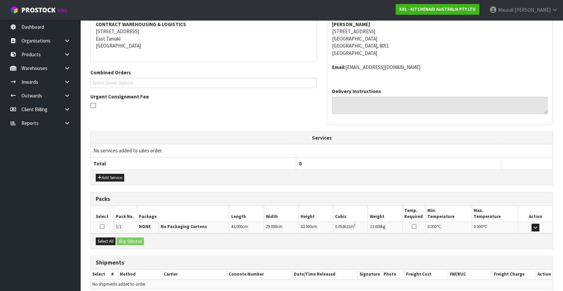
scroll to position [158, 0]
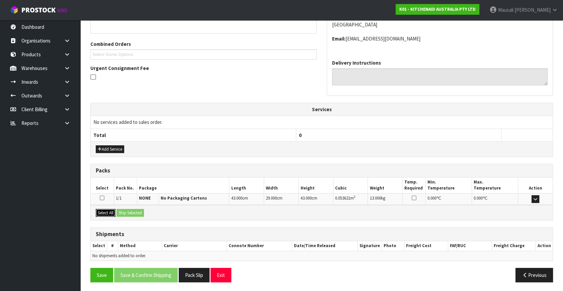
drag, startPoint x: 107, startPoint y: 209, endPoint x: 113, endPoint y: 211, distance: 6.2
click at [108, 209] on button "Select All" at bounding box center [106, 213] width 20 height 8
click at [122, 213] on button "Ship Selected" at bounding box center [129, 213] width 27 height 8
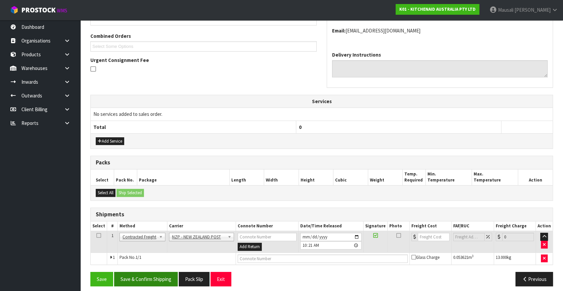
scroll to position [170, 0]
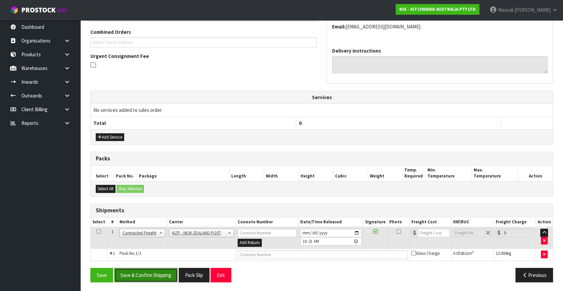
click at [160, 275] on button "Save & Confirm Shipping" at bounding box center [146, 275] width 64 height 14
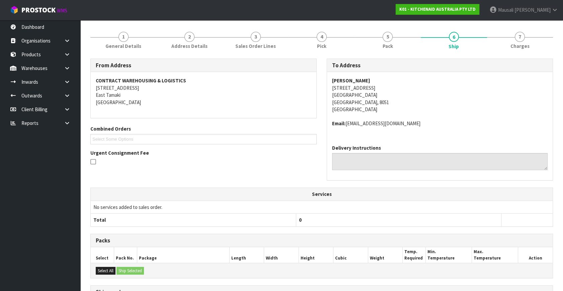
scroll to position [160, 0]
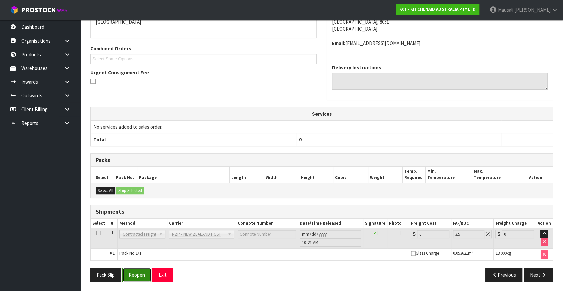
click at [129, 271] on button "Reopen" at bounding box center [136, 274] width 29 height 14
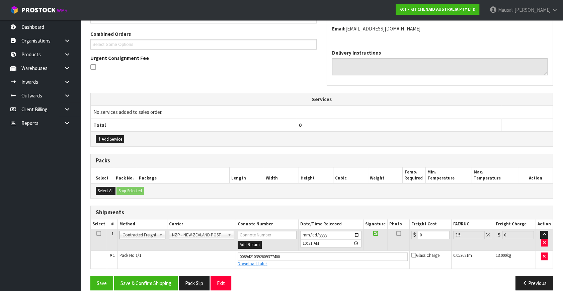
scroll to position [176, 0]
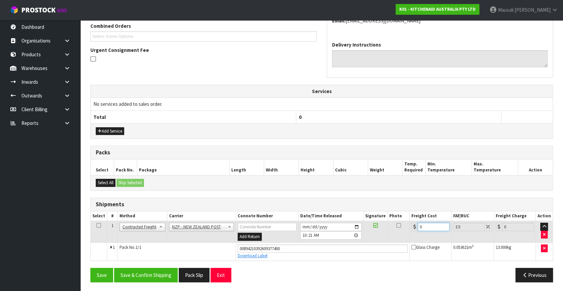
drag, startPoint x: 430, startPoint y: 226, endPoint x: 395, endPoint y: 230, distance: 36.0
click at [395, 230] on tr "1 Client Local Pickup Customer Local Pickup Company Freight Contracted Freight …" at bounding box center [322, 232] width 462 height 22
type input "1"
type input "1.03"
type input "16"
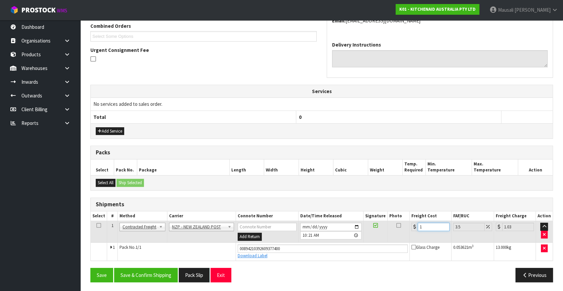
type input "16.56"
type input "16.6"
type input "17.18"
type input "16.61"
type input "17.19"
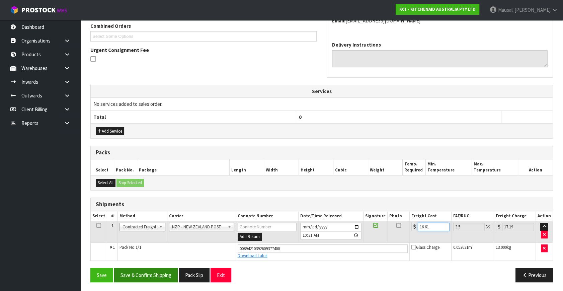
type input "16.61"
click at [151, 274] on button "Save & Confirm Shipping" at bounding box center [146, 275] width 64 height 14
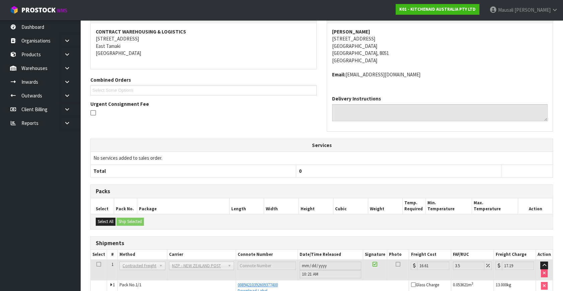
scroll to position [157, 0]
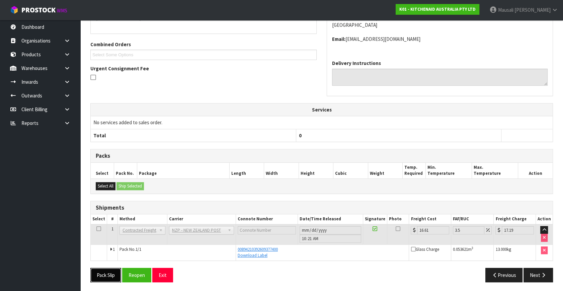
click at [109, 273] on button "Pack Slip" at bounding box center [105, 275] width 31 height 14
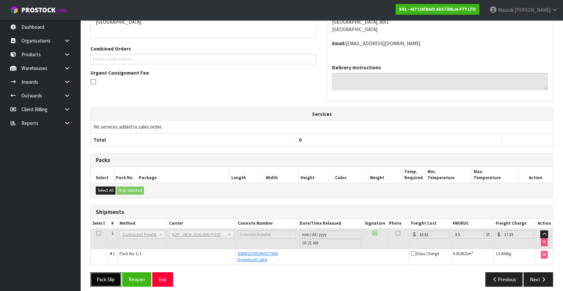
scroll to position [0, 0]
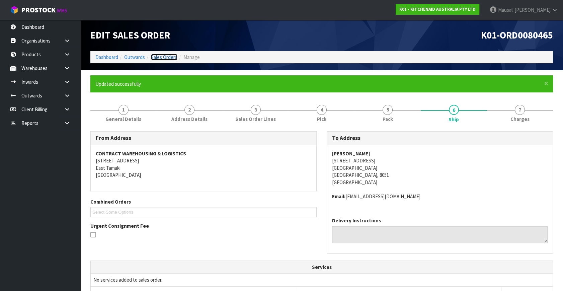
click at [169, 58] on link "Sales Orders" at bounding box center [164, 57] width 26 height 6
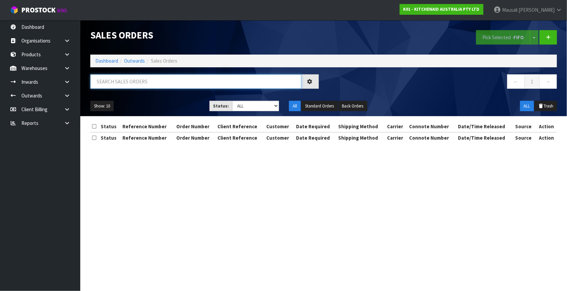
click at [102, 77] on input "text" at bounding box center [195, 81] width 211 height 14
type input "JOB-0416910"
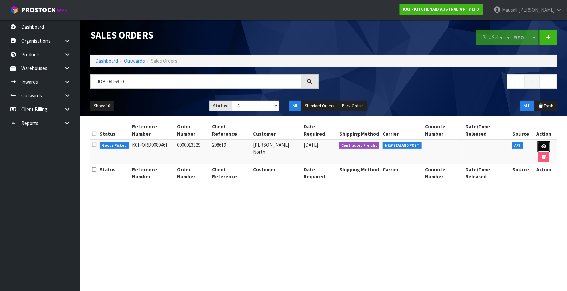
click at [546, 143] on link at bounding box center [544, 146] width 12 height 11
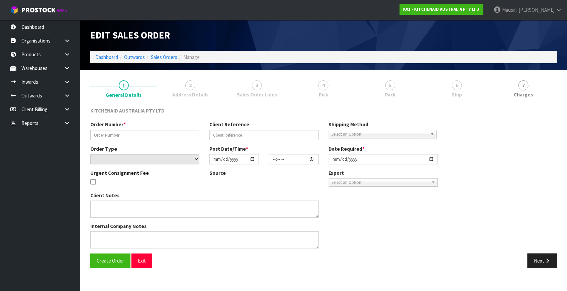
type input "0000013329"
type input "208619"
select select "number:0"
type input "[DATE]"
type input "14:34:42.000"
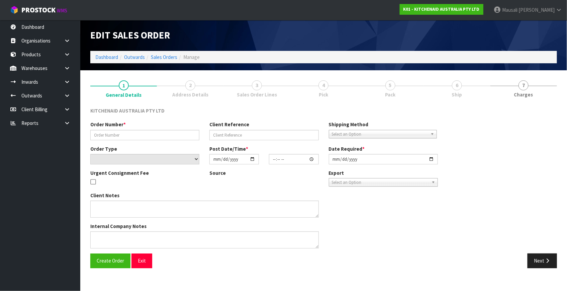
type input "[DATE]"
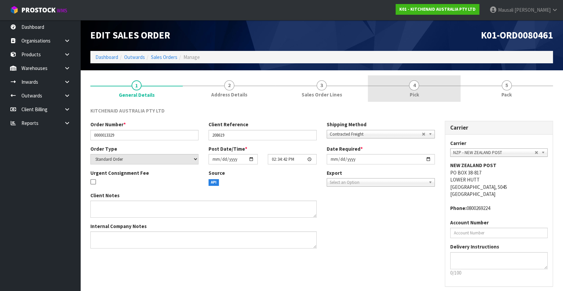
click at [420, 89] on link "4 Pick" at bounding box center [414, 88] width 92 height 26
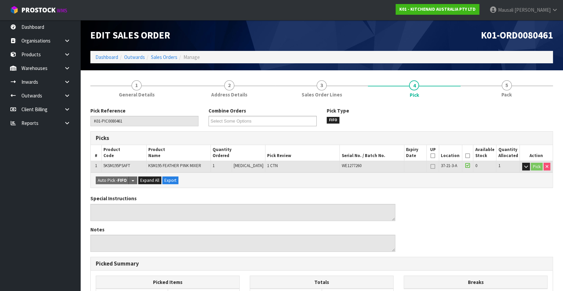
click at [465, 156] on icon at bounding box center [467, 156] width 5 height 0
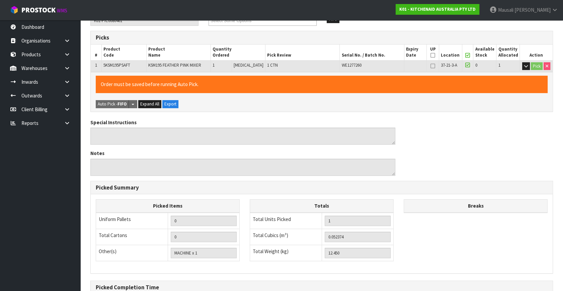
scroll to position [174, 0]
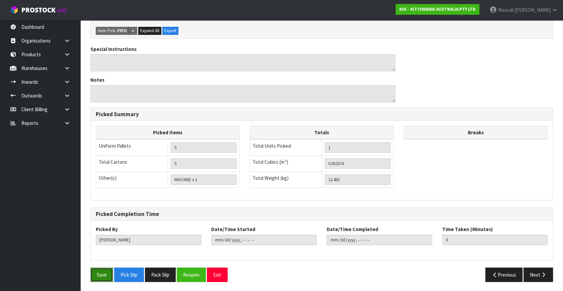
click at [103, 270] on button "Save" at bounding box center [101, 274] width 23 height 14
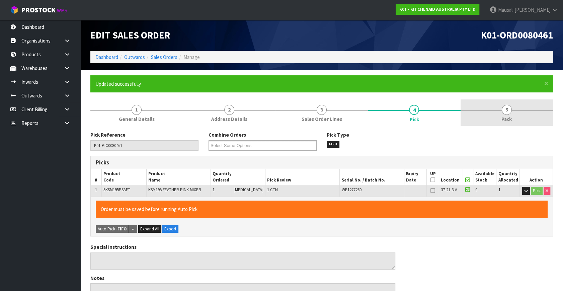
type input "[PERSON_NAME]"
type input "2025-10-13T10:23:18"
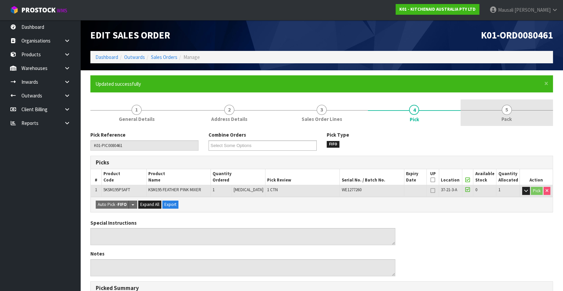
click at [505, 112] on span "5" at bounding box center [507, 110] width 10 height 10
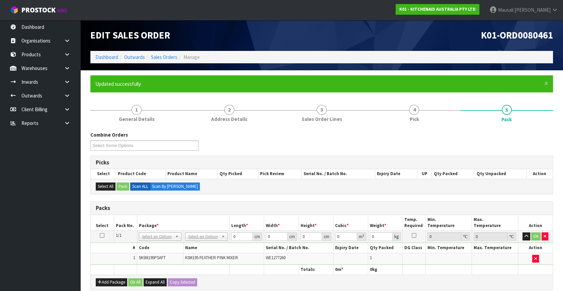
scroll to position [121, 0]
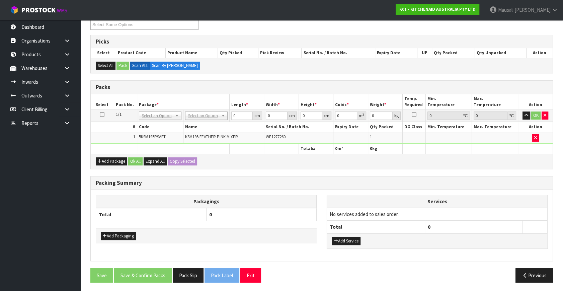
drag, startPoint x: 212, startPoint y: 110, endPoint x: 212, endPoint y: 114, distance: 3.4
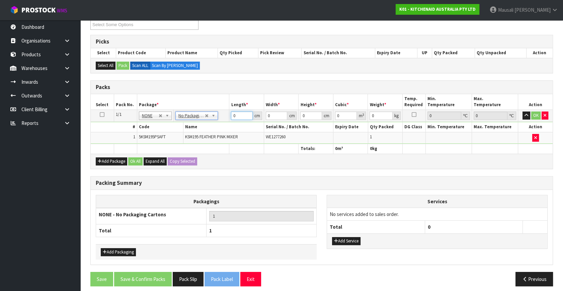
drag, startPoint x: 235, startPoint y: 114, endPoint x: 309, endPoint y: 119, distance: 73.8
click at [226, 118] on tr "1/1 NONE 007-001 007-002 007-004 007-009 007-013 007-014 007-015 007-017 007-01…" at bounding box center [322, 116] width 462 height 12
type input "43"
click at [138, 160] on button "Ok All" at bounding box center [135, 161] width 14 height 8
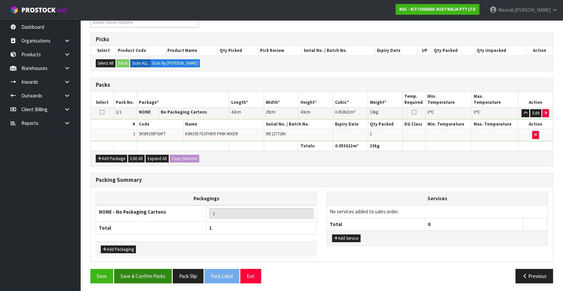
scroll to position [124, 0]
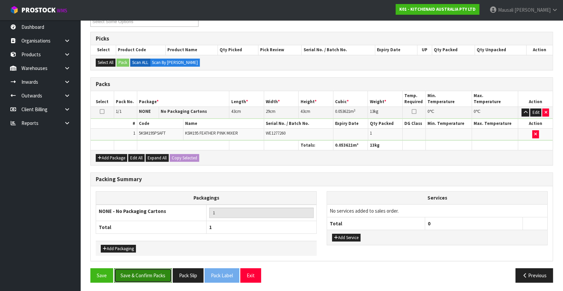
click at [153, 272] on button "Save & Confirm Packs" at bounding box center [143, 275] width 58 height 14
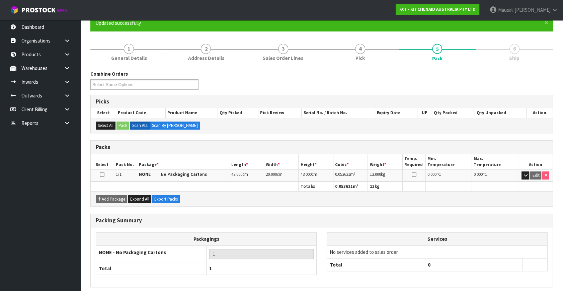
scroll to position [87, 0]
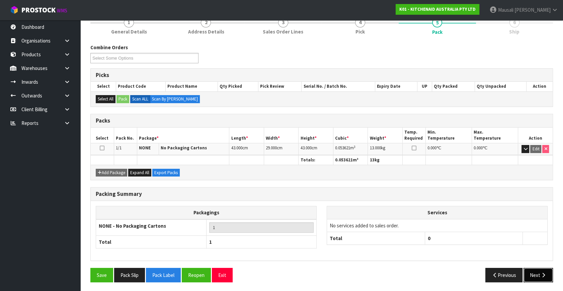
click at [530, 269] on button "Next" at bounding box center [537, 275] width 29 height 14
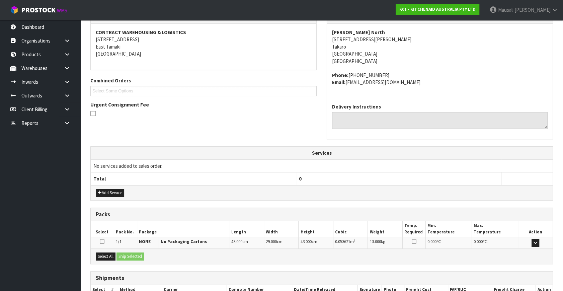
scroll to position [165, 0]
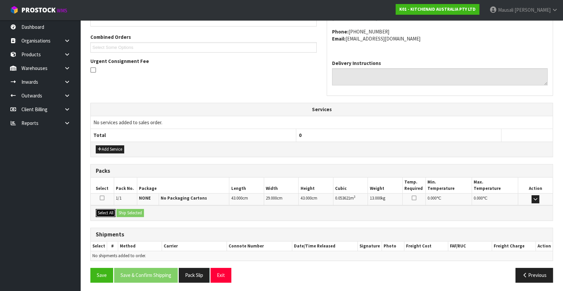
click at [106, 212] on button "Select All" at bounding box center [106, 213] width 20 height 8
click at [129, 210] on button "Ship Selected" at bounding box center [129, 213] width 27 height 8
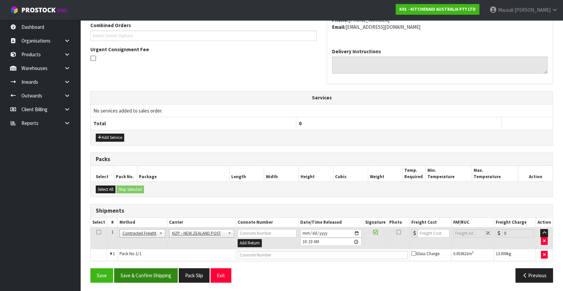
scroll to position [177, 0]
drag, startPoint x: 149, startPoint y: 270, endPoint x: 159, endPoint y: 271, distance: 10.5
click at [150, 271] on button "Save & Confirm Shipping" at bounding box center [146, 275] width 64 height 14
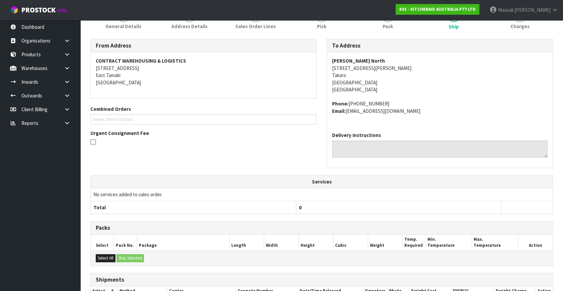
scroll to position [167, 0]
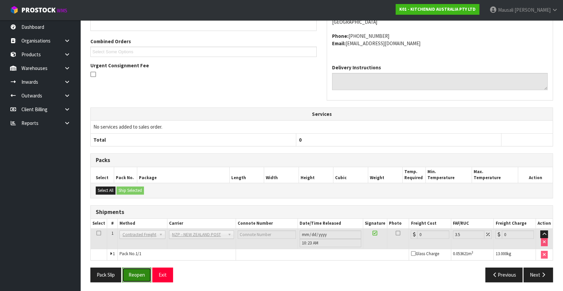
click at [136, 267] on button "Reopen" at bounding box center [136, 274] width 29 height 14
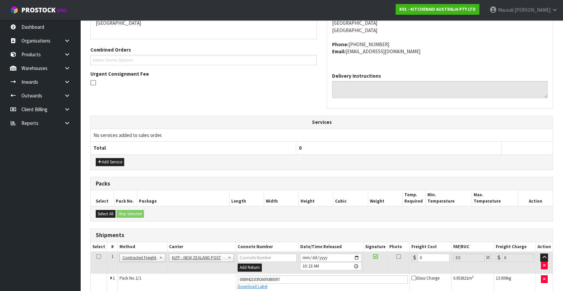
scroll to position [183, 0]
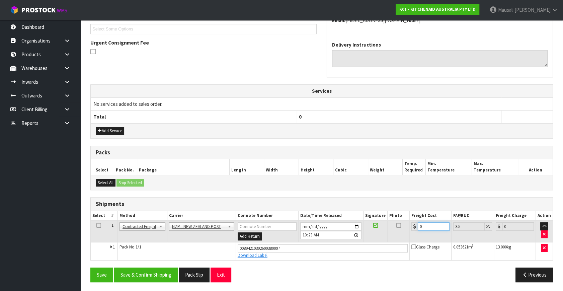
drag, startPoint x: 431, startPoint y: 228, endPoint x: 414, endPoint y: 235, distance: 18.6
click at [414, 235] on td "0" at bounding box center [430, 232] width 42 height 22
click at [157, 272] on button "Save & Confirm Shipping" at bounding box center [146, 274] width 64 height 14
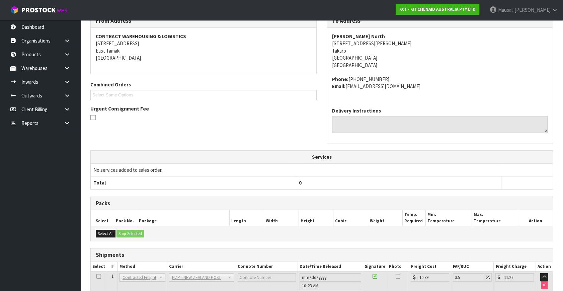
scroll to position [165, 0]
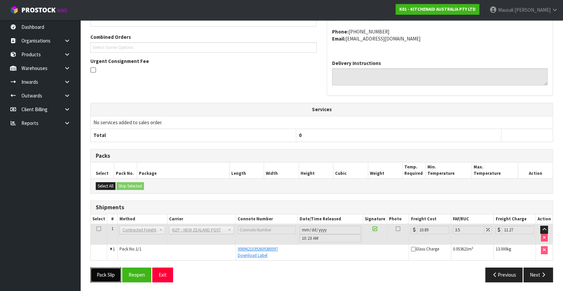
click at [109, 270] on button "Pack Slip" at bounding box center [105, 274] width 31 height 14
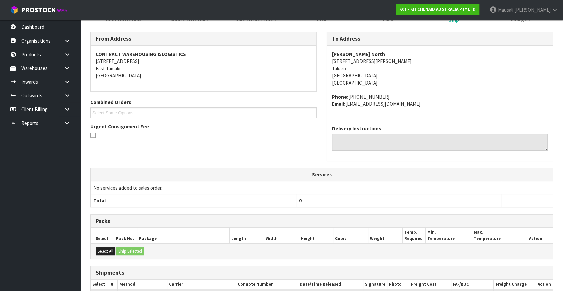
scroll to position [13, 0]
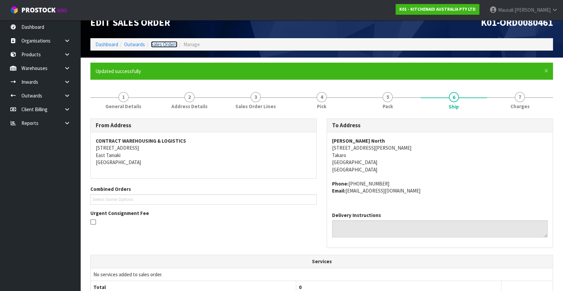
click at [170, 43] on link "Sales Orders" at bounding box center [164, 44] width 26 height 6
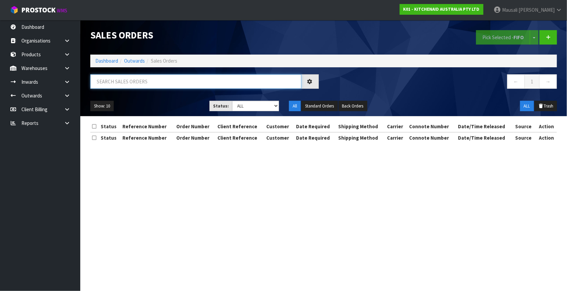
click at [106, 81] on input "text" at bounding box center [195, 81] width 211 height 14
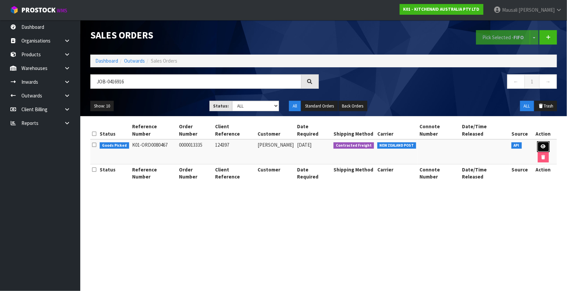
click at [543, 144] on icon at bounding box center [543, 146] width 5 height 4
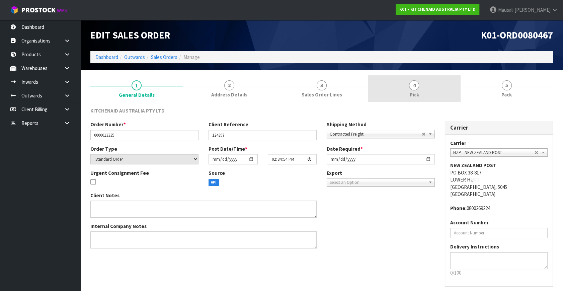
click at [422, 90] on link "4 Pick" at bounding box center [414, 88] width 92 height 26
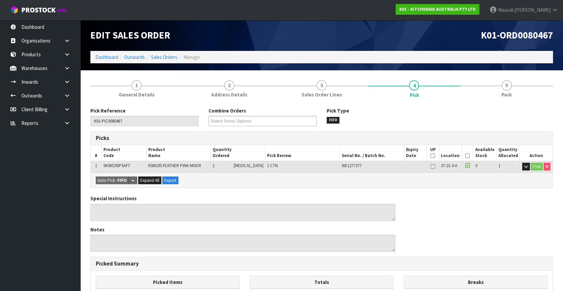
click at [465, 156] on icon at bounding box center [467, 156] width 5 height 0
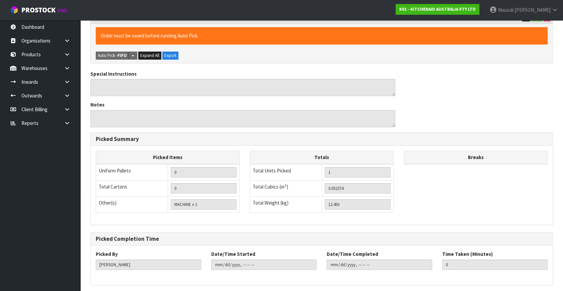
scroll to position [174, 0]
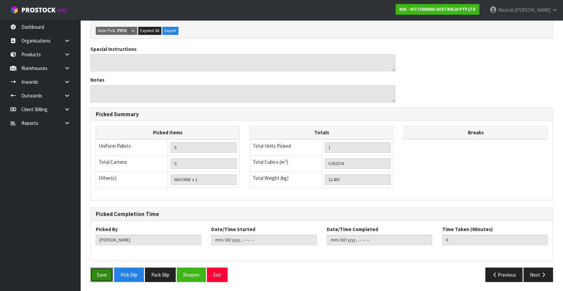
click at [100, 274] on button "Save" at bounding box center [101, 274] width 23 height 14
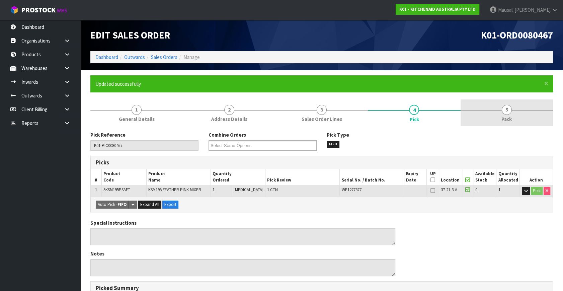
click at [507, 114] on span "5" at bounding box center [507, 110] width 10 height 10
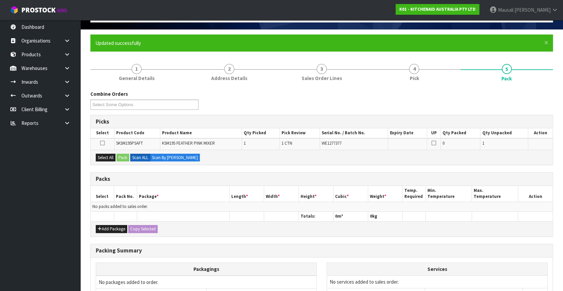
scroll to position [91, 0]
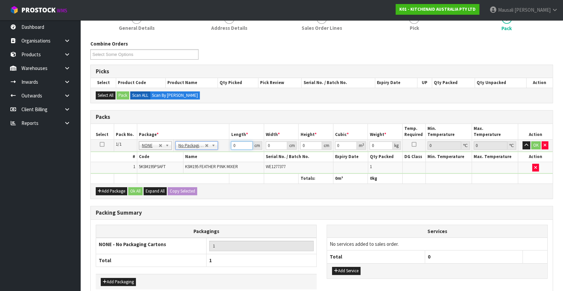
drag, startPoint x: 237, startPoint y: 145, endPoint x: 206, endPoint y: 164, distance: 36.0
click at [210, 163] on tbody "1/1 NONE 007-001 007-002 007-004 007-009 007-013 007-014 007-015 007-017 007-01…" at bounding box center [322, 157] width 462 height 34
click at [129, 192] on button "Ok All" at bounding box center [135, 191] width 14 height 8
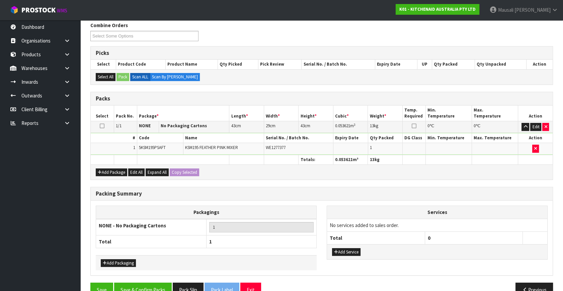
scroll to position [124, 0]
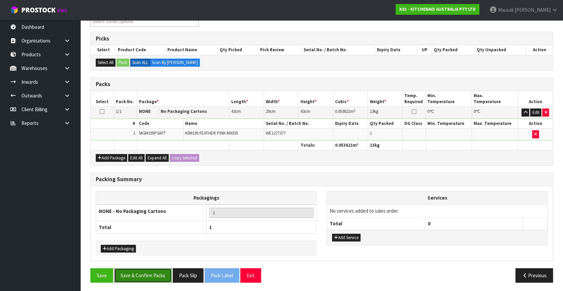
click at [154, 273] on button "Save & Confirm Packs" at bounding box center [143, 275] width 58 height 14
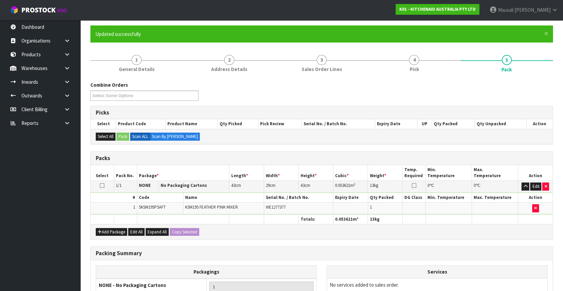
scroll to position [87, 0]
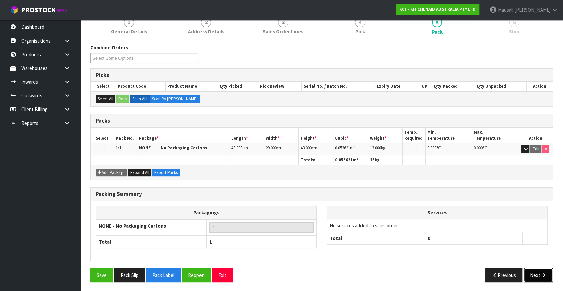
drag, startPoint x: 542, startPoint y: 277, endPoint x: 539, endPoint y: 275, distance: 3.4
click at [539, 275] on button "Next" at bounding box center [537, 275] width 29 height 14
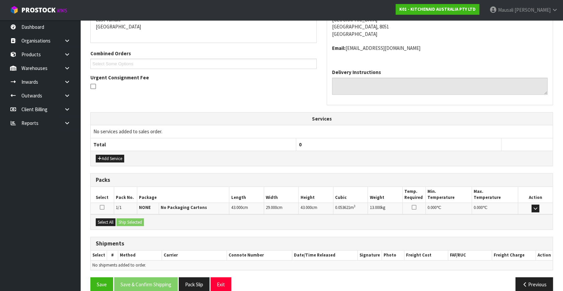
scroll to position [158, 0]
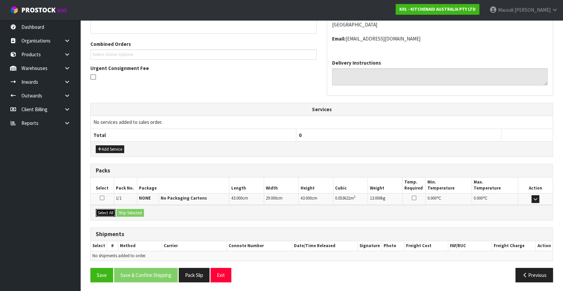
click at [110, 211] on button "Select All" at bounding box center [106, 213] width 20 height 8
click at [120, 211] on button "Ship Selected" at bounding box center [129, 213] width 27 height 8
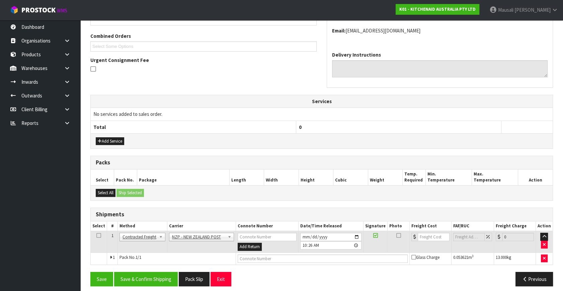
scroll to position [170, 0]
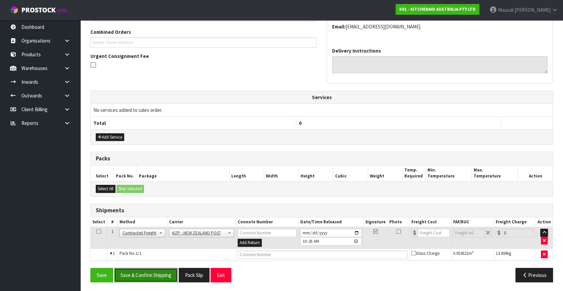
drag, startPoint x: 156, startPoint y: 276, endPoint x: 163, endPoint y: 275, distance: 7.8
click at [157, 276] on button "Save & Confirm Shipping" at bounding box center [146, 275] width 64 height 14
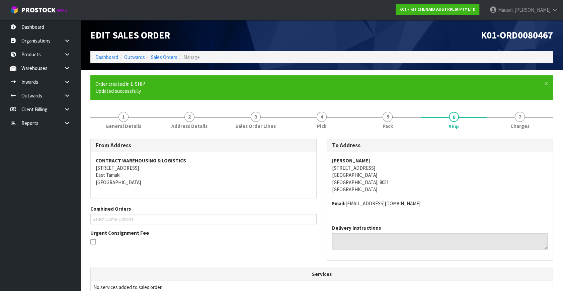
scroll to position [160, 0]
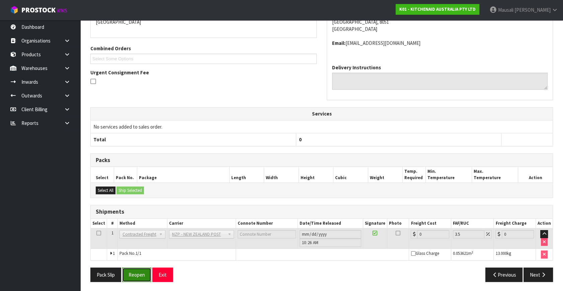
click at [136, 277] on button "Reopen" at bounding box center [136, 274] width 29 height 14
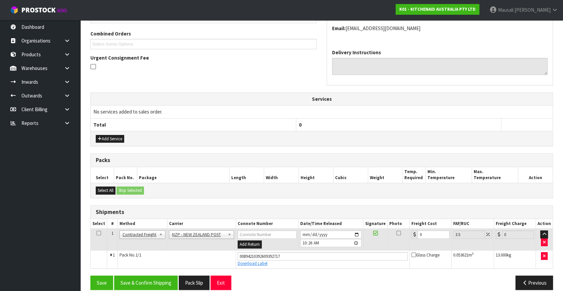
scroll to position [176, 0]
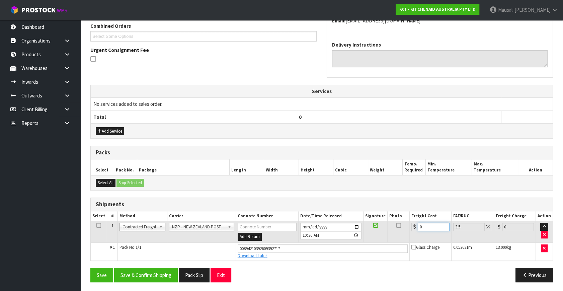
drag, startPoint x: 432, startPoint y: 224, endPoint x: 398, endPoint y: 239, distance: 37.3
click at [398, 239] on tr "1 Client Local Pickup Customer Local Pickup Company Freight Contracted Freight …" at bounding box center [322, 232] width 462 height 22
click at [153, 272] on button "Save & Confirm Shipping" at bounding box center [146, 275] width 64 height 14
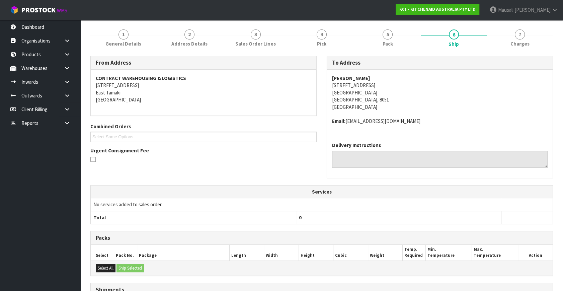
scroll to position [157, 0]
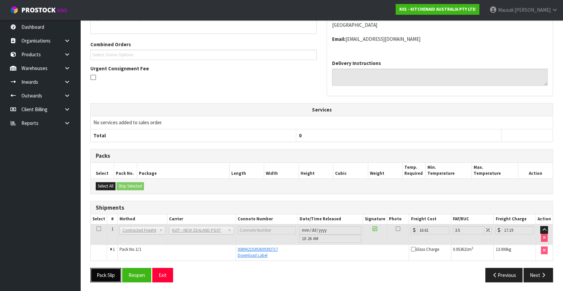
click at [105, 273] on button "Pack Slip" at bounding box center [105, 275] width 31 height 14
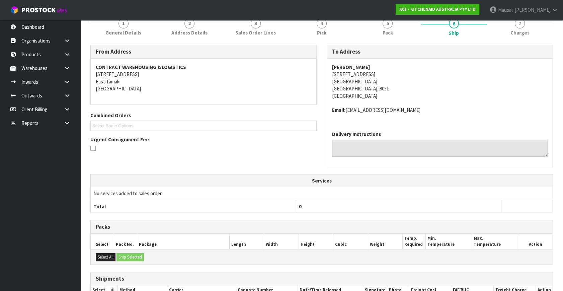
scroll to position [5, 0]
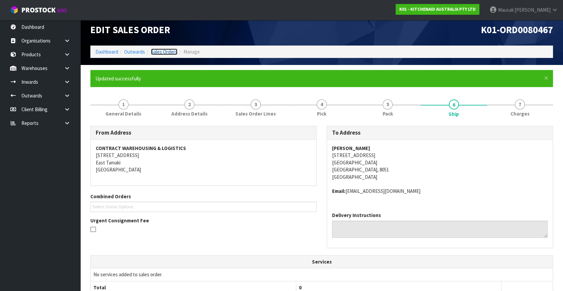
click at [159, 51] on link "Sales Orders" at bounding box center [164, 52] width 26 height 6
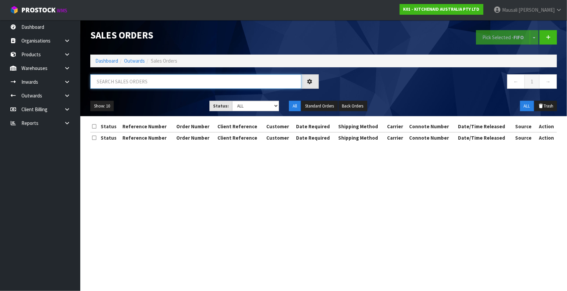
click at [100, 82] on input "text" at bounding box center [195, 81] width 211 height 14
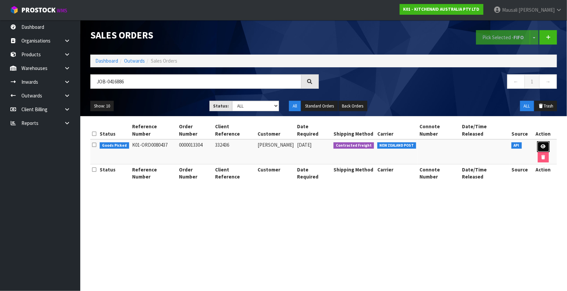
click at [538, 141] on link at bounding box center [543, 146] width 12 height 11
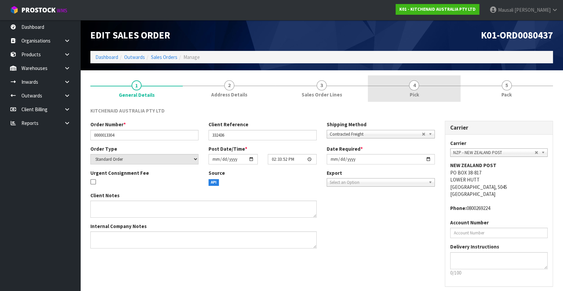
click at [420, 100] on link "4 Pick" at bounding box center [414, 88] width 92 height 26
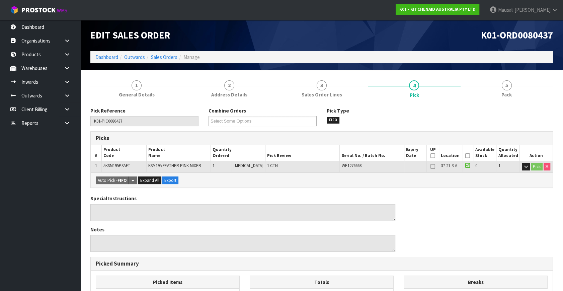
click at [467, 156] on icon at bounding box center [467, 156] width 5 height 0
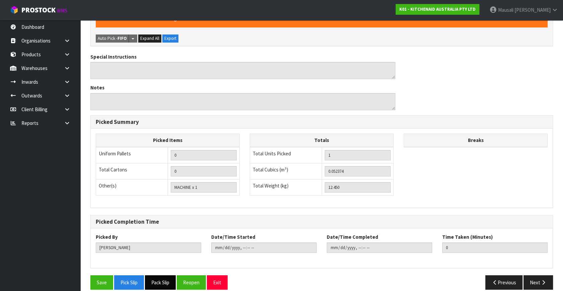
scroll to position [174, 0]
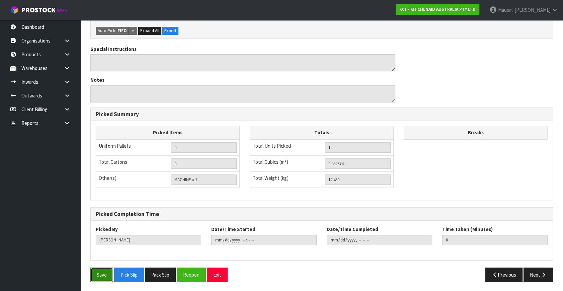
click at [100, 270] on button "Save" at bounding box center [101, 274] width 23 height 14
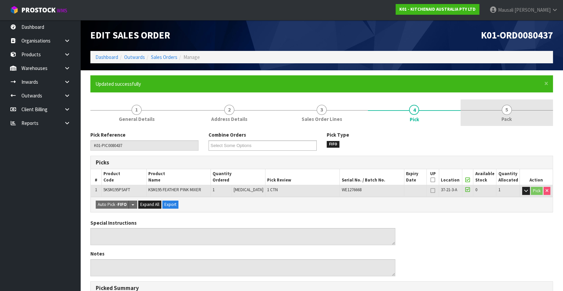
drag, startPoint x: 503, startPoint y: 110, endPoint x: 458, endPoint y: 124, distance: 47.0
click at [501, 110] on link "5 Pack" at bounding box center [506, 112] width 92 height 26
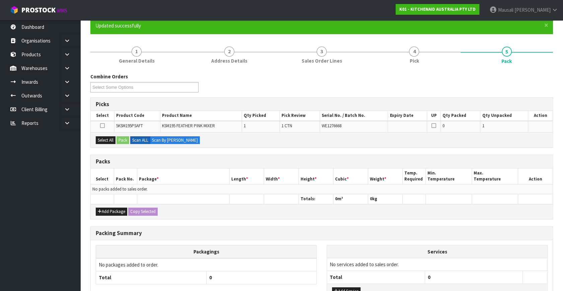
scroll to position [109, 0]
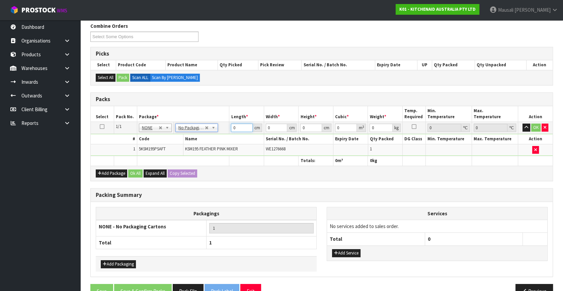
drag, startPoint x: 238, startPoint y: 127, endPoint x: 218, endPoint y: 136, distance: 22.0
click at [218, 136] on tbody "1/1 NONE 007-001 007-002 007-004 007-009 007-013 007-014 007-015 007-017 007-01…" at bounding box center [322, 139] width 462 height 34
click at [141, 174] on button "Ok All" at bounding box center [135, 173] width 14 height 8
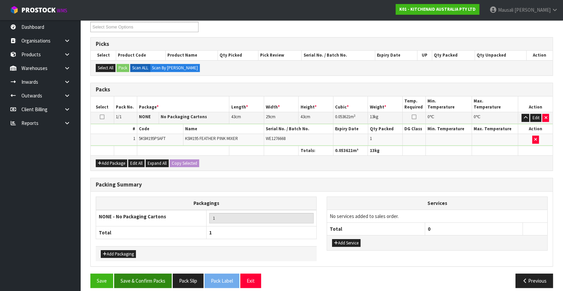
scroll to position [124, 0]
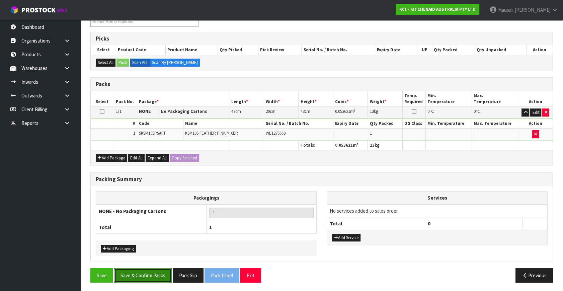
drag, startPoint x: 160, startPoint y: 273, endPoint x: 203, endPoint y: 268, distance: 43.4
click at [160, 272] on button "Save & Confirm Packs" at bounding box center [143, 275] width 58 height 14
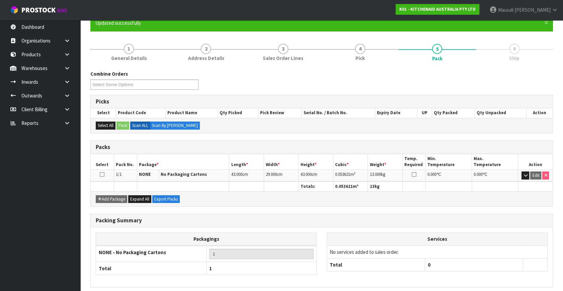
scroll to position [87, 0]
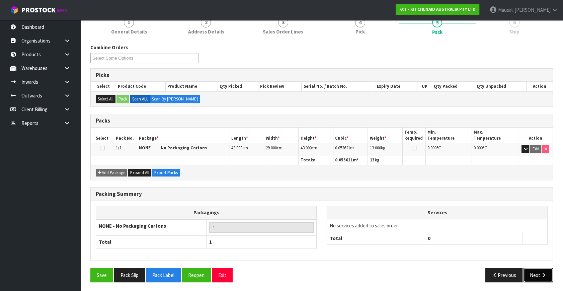
click at [533, 271] on button "Next" at bounding box center [537, 275] width 29 height 14
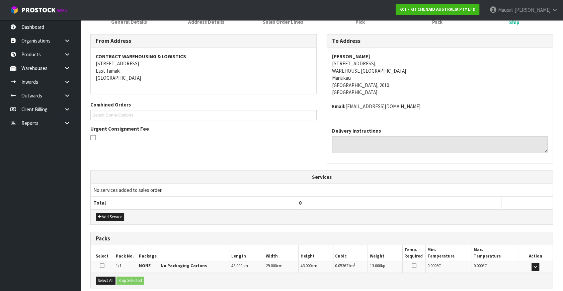
scroll to position [165, 0]
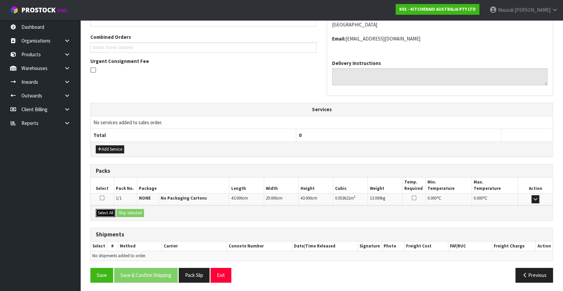
drag, startPoint x: 107, startPoint y: 211, endPoint x: 122, endPoint y: 208, distance: 15.7
click at [109, 210] on button "Select All" at bounding box center [106, 213] width 20 height 8
click at [134, 209] on button "Ship Selected" at bounding box center [129, 213] width 27 height 8
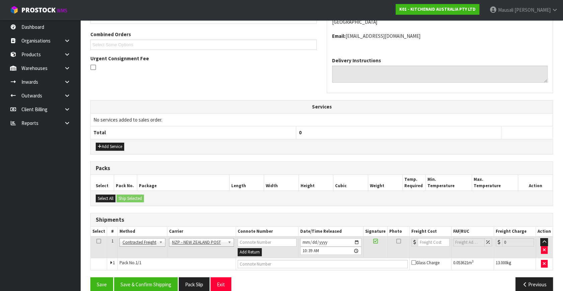
scroll to position [177, 0]
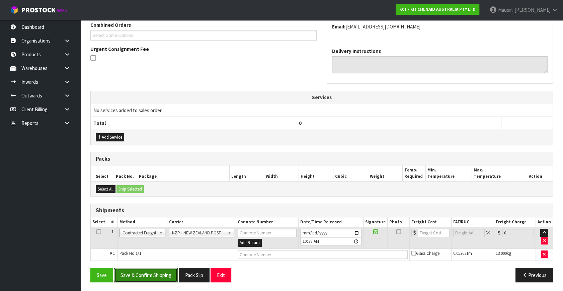
drag, startPoint x: 162, startPoint y: 270, endPoint x: 256, endPoint y: 237, distance: 100.2
click at [162, 270] on button "Save & Confirm Shipping" at bounding box center [146, 275] width 64 height 14
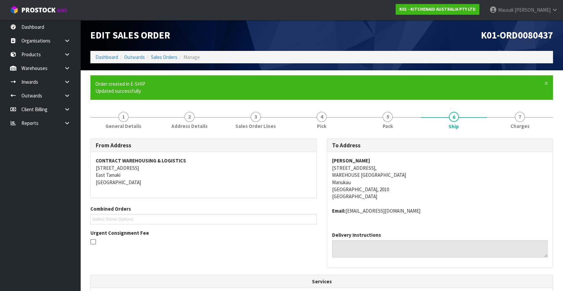
scroll to position [167, 0]
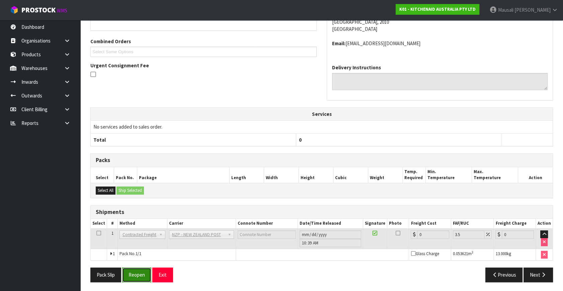
drag, startPoint x: 135, startPoint y: 271, endPoint x: 145, endPoint y: 268, distance: 10.8
click at [135, 271] on button "Reopen" at bounding box center [136, 274] width 29 height 14
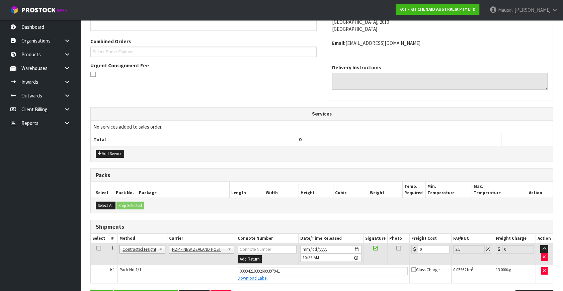
scroll to position [183, 0]
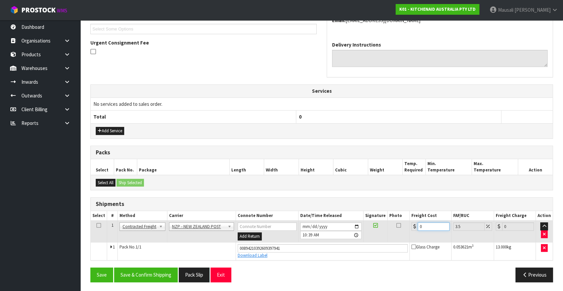
drag, startPoint x: 427, startPoint y: 227, endPoint x: 410, endPoint y: 233, distance: 17.7
click at [410, 233] on td "0" at bounding box center [430, 232] width 42 height 22
click at [130, 273] on button "Save & Confirm Shipping" at bounding box center [146, 274] width 64 height 14
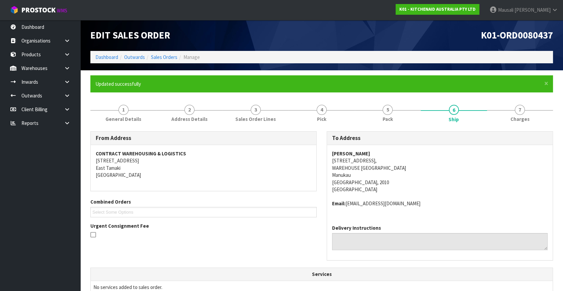
scroll to position [165, 0]
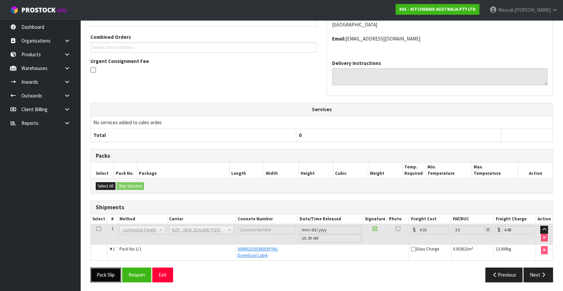
click at [110, 272] on button "Pack Slip" at bounding box center [105, 274] width 31 height 14
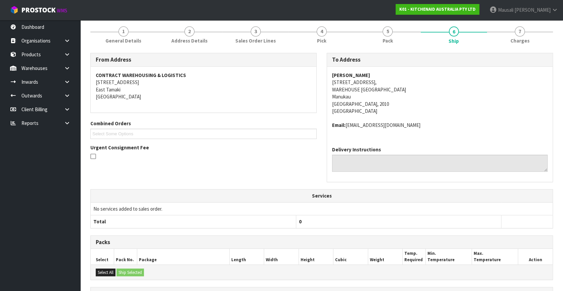
scroll to position [0, 0]
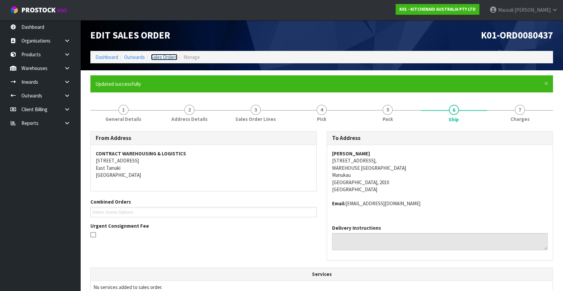
click at [163, 56] on link "Sales Orders" at bounding box center [164, 57] width 26 height 6
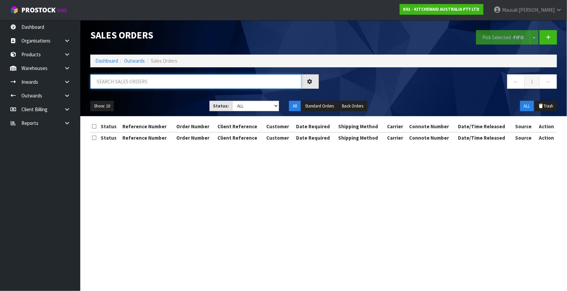
click at [101, 83] on input "text" at bounding box center [195, 81] width 211 height 14
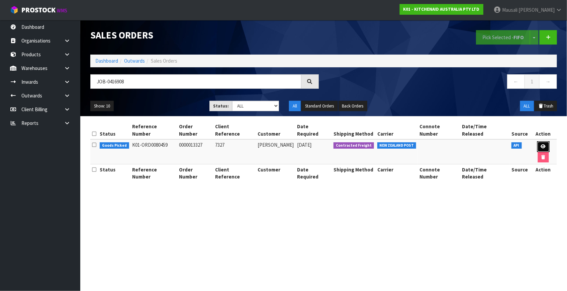
click at [540, 143] on link at bounding box center [543, 146] width 12 height 11
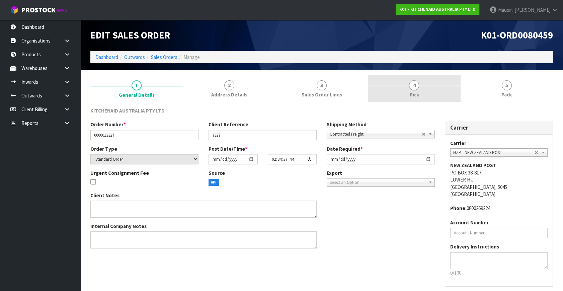
click at [428, 85] on link "4 Pick" at bounding box center [414, 88] width 92 height 26
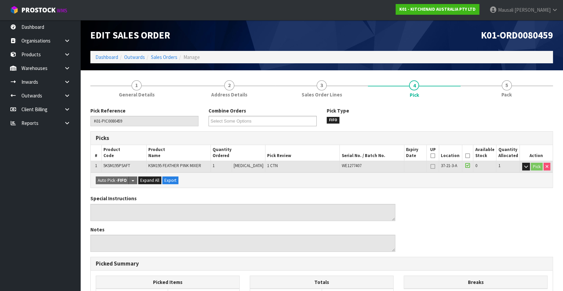
click at [466, 156] on icon at bounding box center [467, 156] width 5 height 0
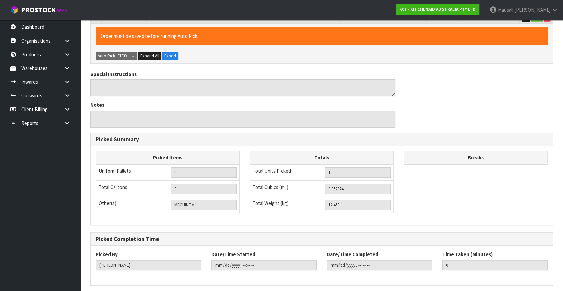
scroll to position [174, 0]
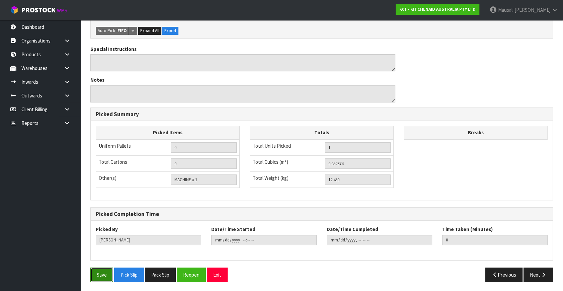
click at [99, 269] on button "Save" at bounding box center [101, 274] width 23 height 14
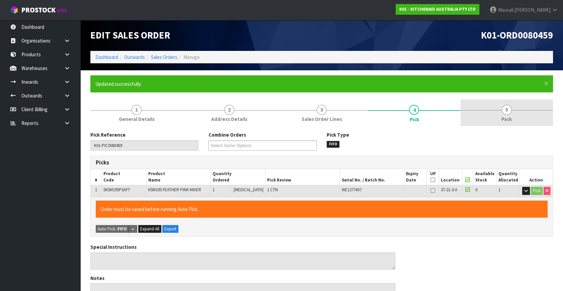
click at [493, 110] on link "5 Pack" at bounding box center [506, 112] width 92 height 26
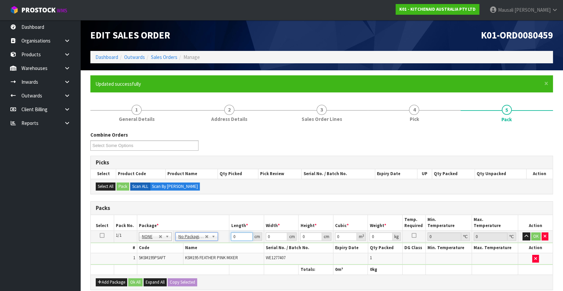
drag, startPoint x: 236, startPoint y: 234, endPoint x: 207, endPoint y: 247, distance: 31.2
click at [215, 245] on tbody "1/1 NONE 007-001 007-002 007-004 007-009 007-013 007-014 007-015 007-017 007-01…" at bounding box center [322, 248] width 462 height 34
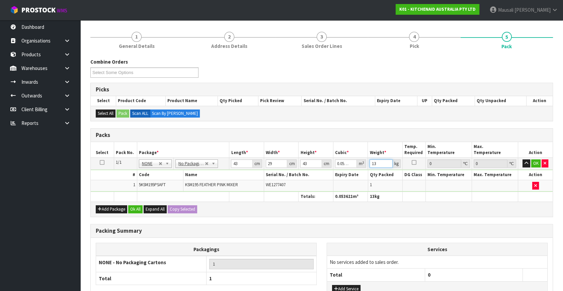
scroll to position [121, 0]
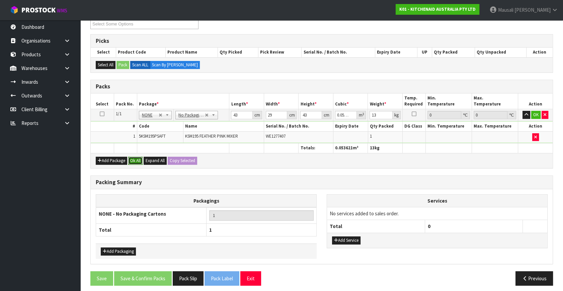
click at [140, 157] on button "Ok All" at bounding box center [135, 161] width 14 height 8
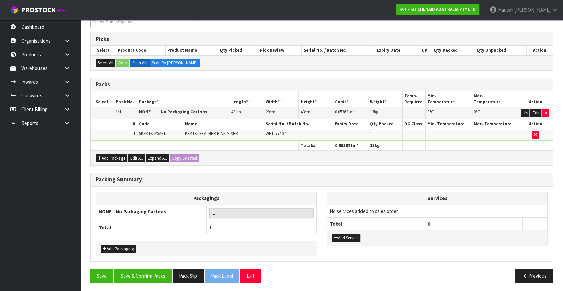
scroll to position [124, 0]
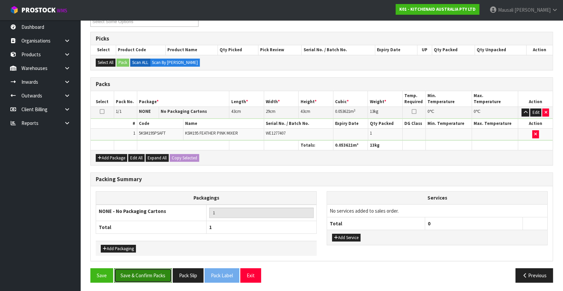
click at [153, 272] on button "Save & Confirm Packs" at bounding box center [143, 275] width 58 height 14
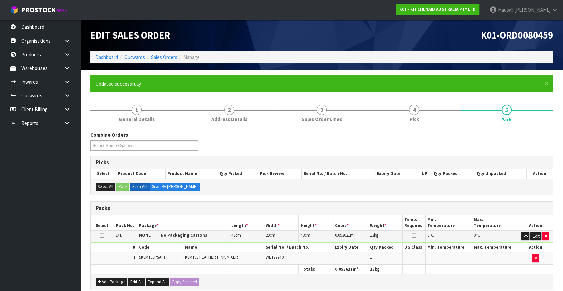
scroll to position [87, 0]
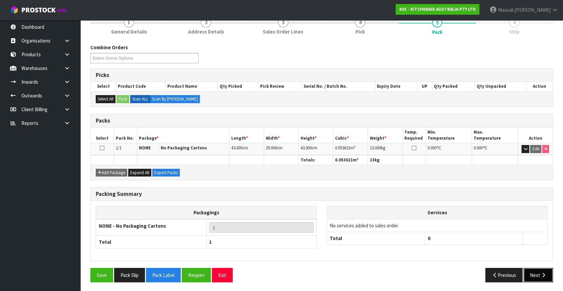
click at [538, 268] on button "Next" at bounding box center [537, 275] width 29 height 14
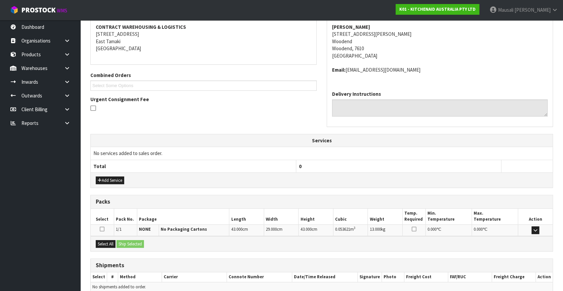
scroll to position [158, 0]
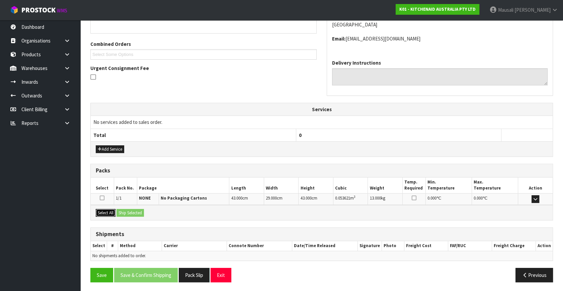
drag, startPoint x: 108, startPoint y: 210, endPoint x: 132, endPoint y: 209, distance: 24.5
click at [110, 210] on button "Select All" at bounding box center [106, 213] width 20 height 8
click at [132, 209] on button "Ship Selected" at bounding box center [129, 213] width 27 height 8
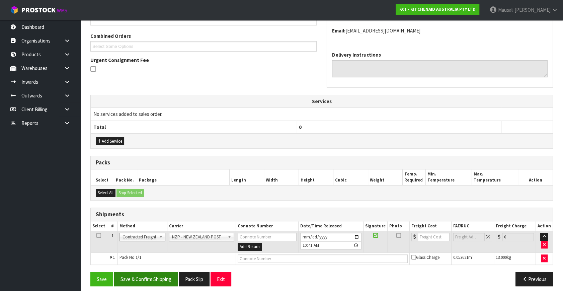
scroll to position [170, 0]
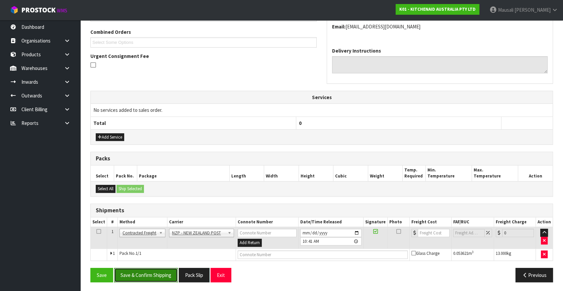
click at [159, 273] on button "Save & Confirm Shipping" at bounding box center [146, 275] width 64 height 14
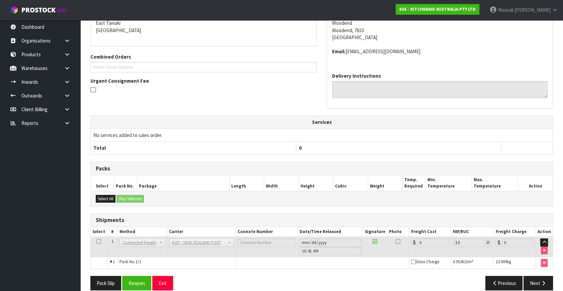
scroll to position [160, 0]
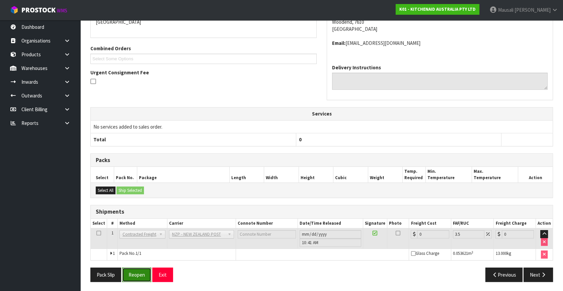
click at [130, 274] on button "Reopen" at bounding box center [136, 274] width 29 height 14
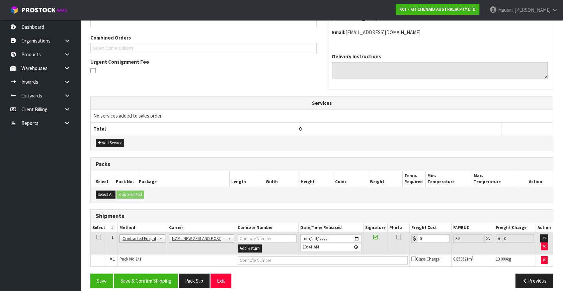
scroll to position [170, 0]
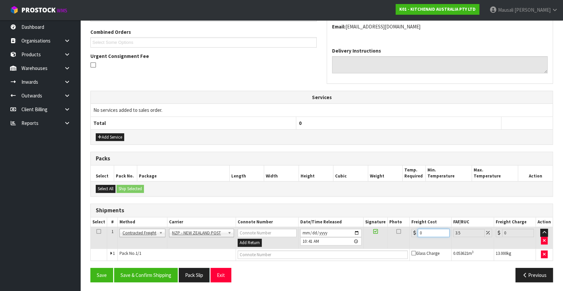
drag, startPoint x: 432, startPoint y: 232, endPoint x: 397, endPoint y: 245, distance: 37.2
click at [398, 245] on tr "1 Client Local Pickup Customer Local Pickup Company Freight Contracted Freight …" at bounding box center [322, 238] width 462 height 22
click at [148, 271] on button "Save & Confirm Shipping" at bounding box center [146, 275] width 64 height 14
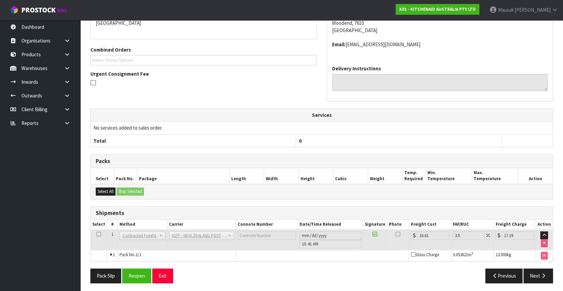
scroll to position [153, 0]
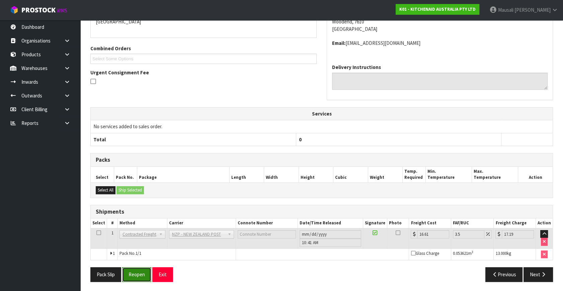
click at [139, 275] on button "Reopen" at bounding box center [136, 274] width 29 height 14
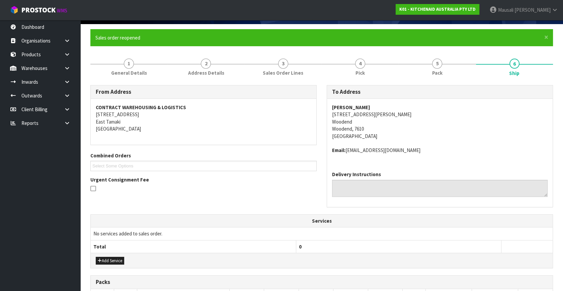
scroll to position [152, 0]
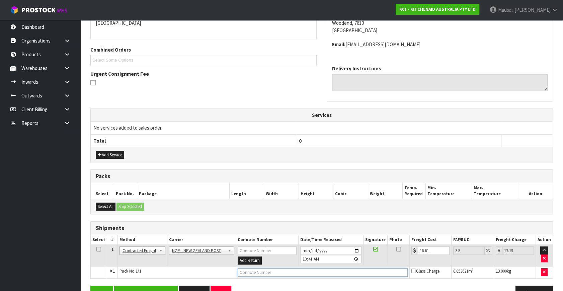
click at [263, 274] on input "text" at bounding box center [323, 272] width 170 height 8
click at [90, 285] on button "Save" at bounding box center [101, 292] width 23 height 14
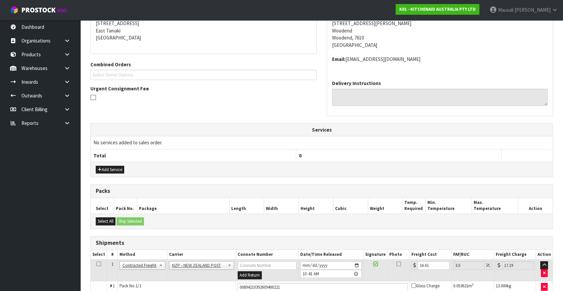
scroll to position [170, 0]
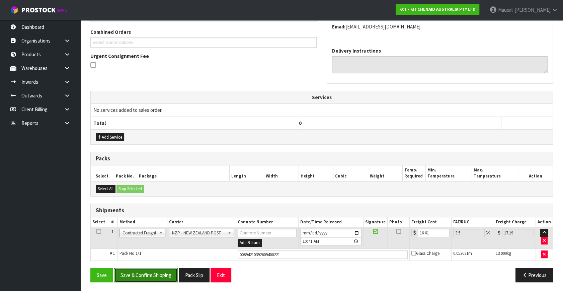
click at [135, 271] on button "Save & Confirm Shipping" at bounding box center [146, 275] width 64 height 14
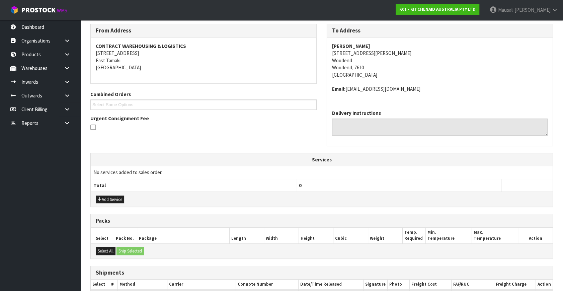
scroll to position [153, 0]
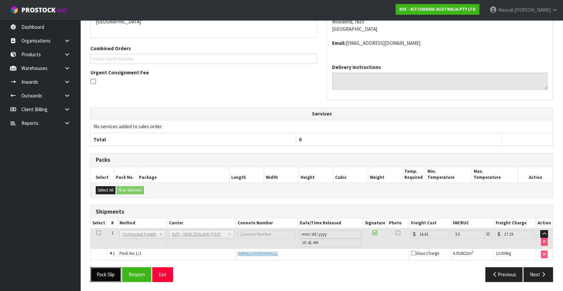
click at [99, 277] on button "Pack Slip" at bounding box center [105, 274] width 31 height 14
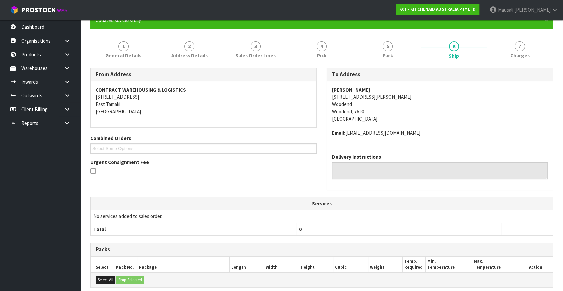
scroll to position [0, 0]
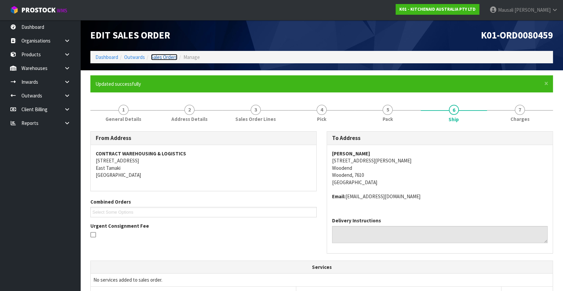
click at [165, 57] on link "Sales Orders" at bounding box center [164, 57] width 26 height 6
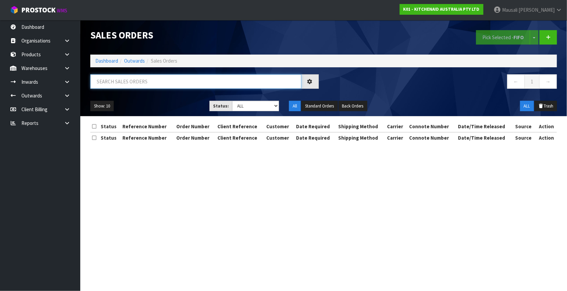
click at [107, 82] on input "text" at bounding box center [195, 81] width 211 height 14
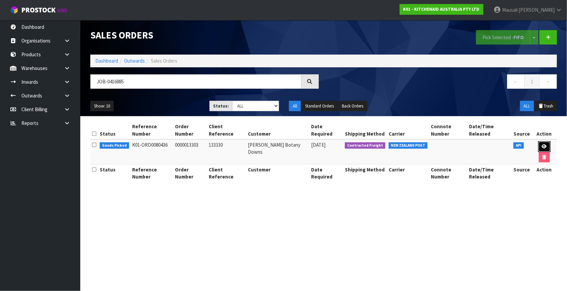
click at [544, 145] on icon at bounding box center [544, 146] width 5 height 4
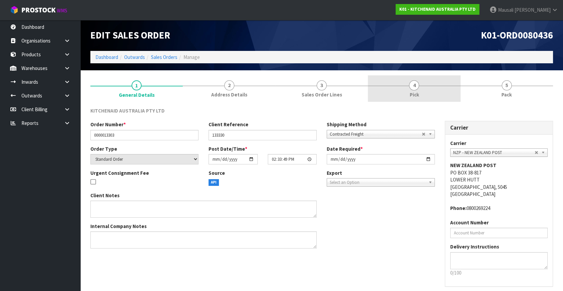
click at [430, 87] on link "4 Pick" at bounding box center [414, 88] width 92 height 26
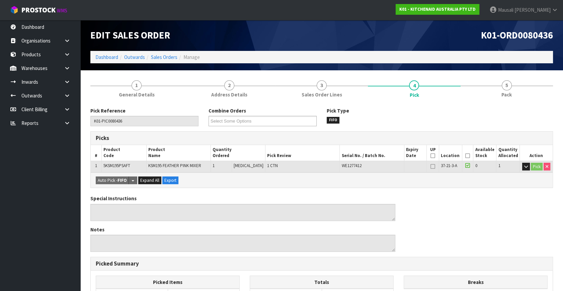
click at [465, 156] on icon at bounding box center [467, 156] width 5 height 0
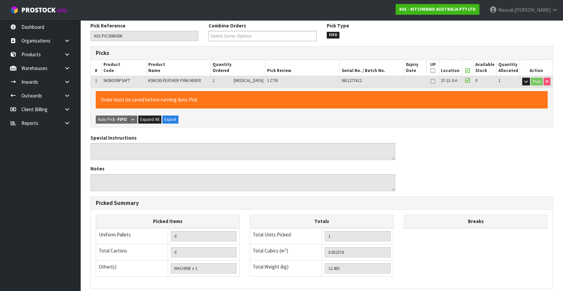
scroll to position [174, 0]
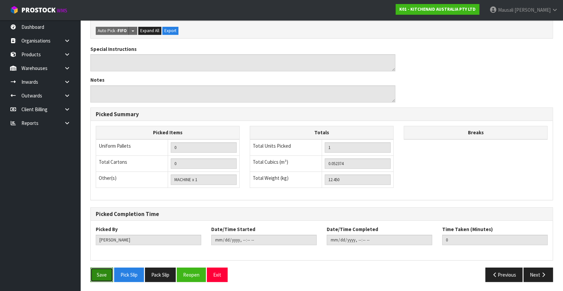
click at [103, 271] on button "Save" at bounding box center [101, 274] width 23 height 14
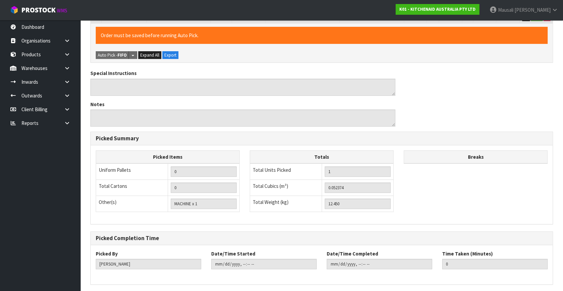
scroll to position [0, 0]
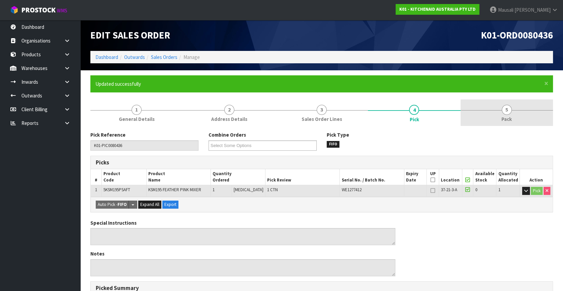
click at [504, 112] on span "5" at bounding box center [507, 110] width 10 height 10
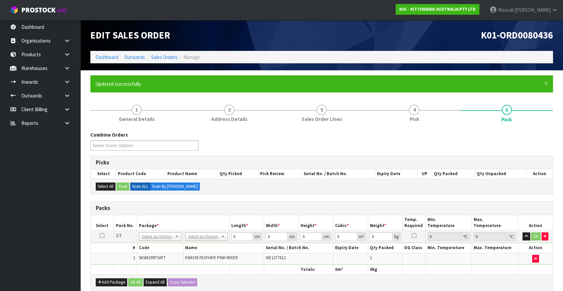
scroll to position [121, 0]
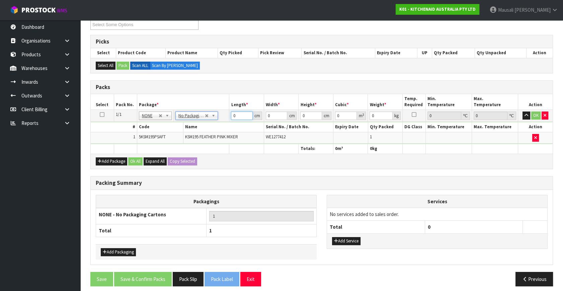
drag, startPoint x: 239, startPoint y: 115, endPoint x: 221, endPoint y: 127, distance: 21.1
click at [222, 125] on tbody "1/1 NONE 007-001 007-002 007-004 007-009 007-013 007-014 007-015 007-017 007-01…" at bounding box center [322, 127] width 462 height 34
click at [135, 159] on button "Ok All" at bounding box center [135, 161] width 14 height 8
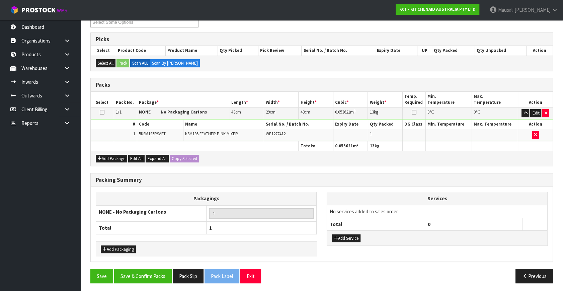
scroll to position [124, 0]
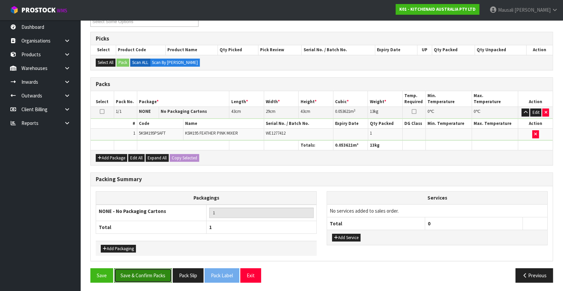
click at [151, 270] on button "Save & Confirm Packs" at bounding box center [143, 275] width 58 height 14
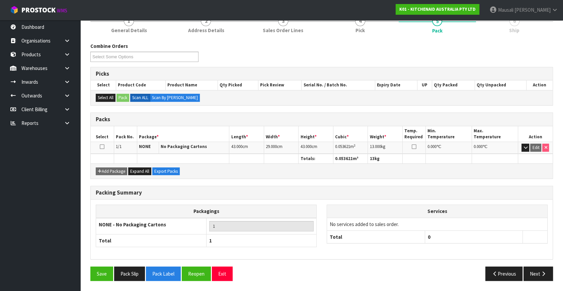
scroll to position [87, 0]
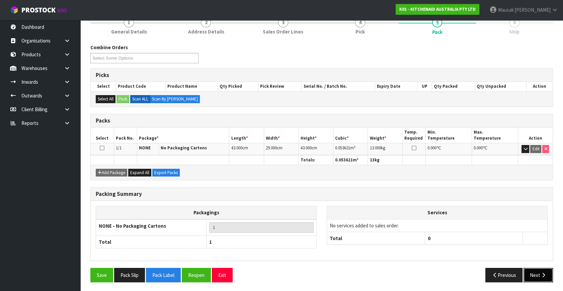
click at [542, 272] on icon "button" at bounding box center [543, 274] width 6 height 5
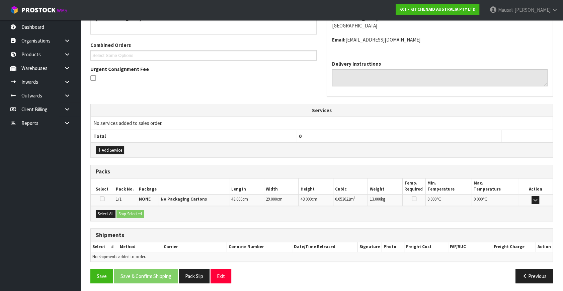
scroll to position [158, 0]
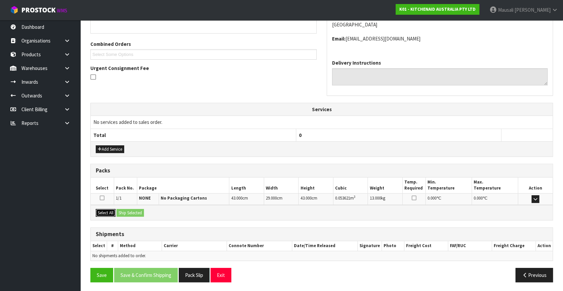
drag, startPoint x: 104, startPoint y: 211, endPoint x: 129, endPoint y: 211, distance: 25.1
click at [111, 211] on button "Select All" at bounding box center [106, 213] width 20 height 8
click at [135, 210] on button "Ship Selected" at bounding box center [129, 213] width 27 height 8
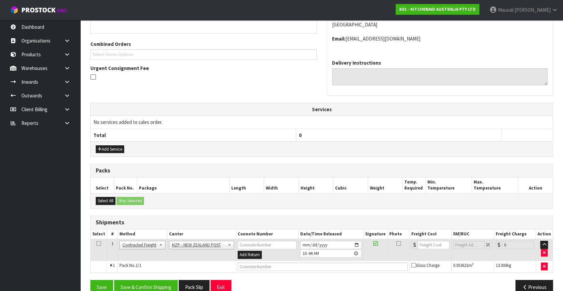
scroll to position [170, 0]
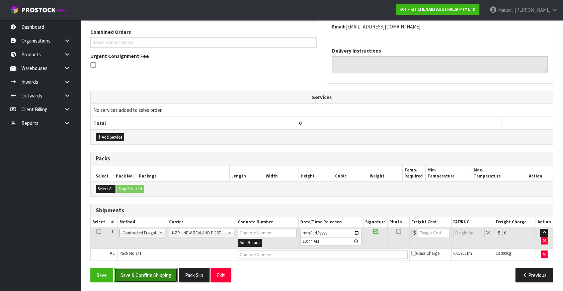
click at [154, 274] on button "Save & Confirm Shipping" at bounding box center [146, 275] width 64 height 14
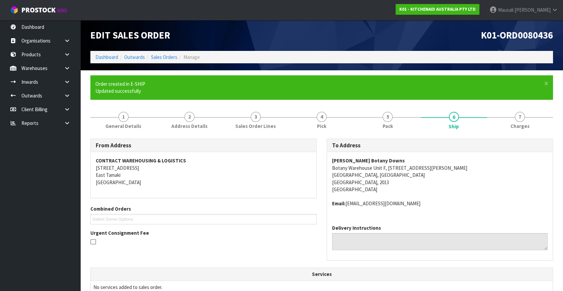
scroll to position [160, 0]
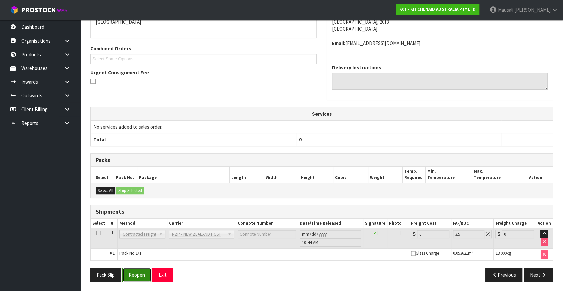
drag, startPoint x: 129, startPoint y: 273, endPoint x: 136, endPoint y: 268, distance: 8.8
click at [129, 273] on button "Reopen" at bounding box center [136, 274] width 29 height 14
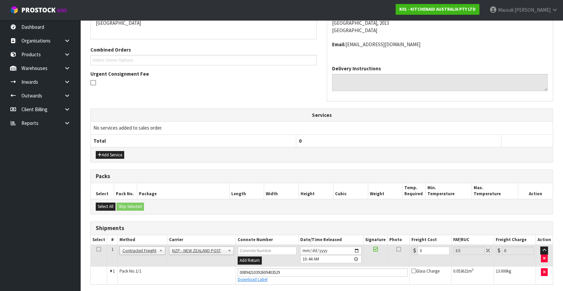
scroll to position [176, 0]
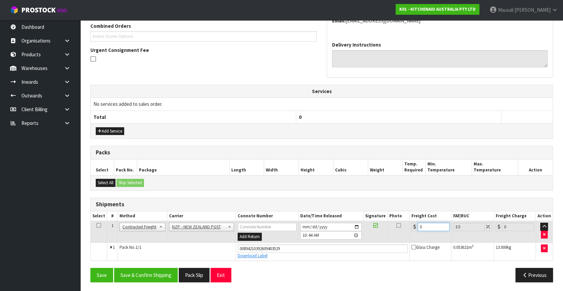
click at [410, 233] on td "0" at bounding box center [430, 232] width 42 height 22
click at [143, 268] on button "Save & Confirm Shipping" at bounding box center [146, 275] width 64 height 14
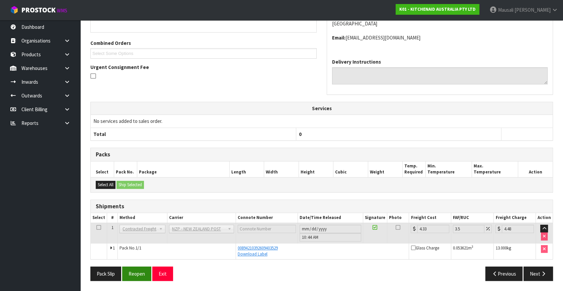
scroll to position [157, 0]
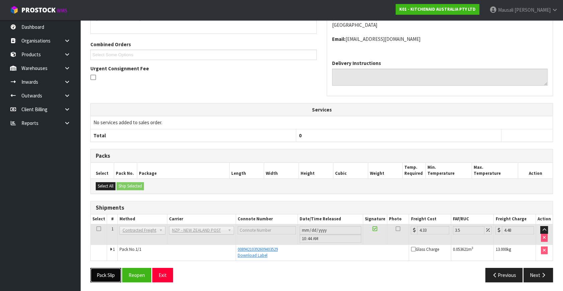
click at [100, 274] on button "Pack Slip" at bounding box center [105, 275] width 31 height 14
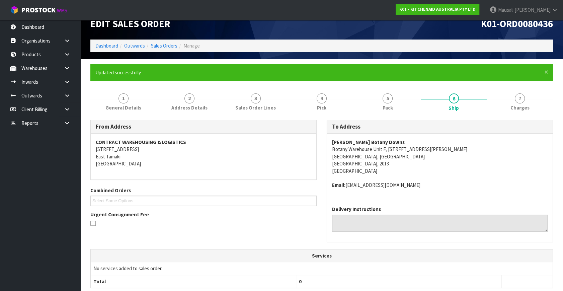
scroll to position [0, 0]
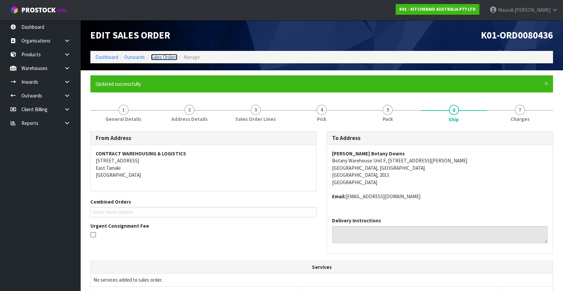
click at [168, 54] on link "Sales Orders" at bounding box center [164, 57] width 26 height 6
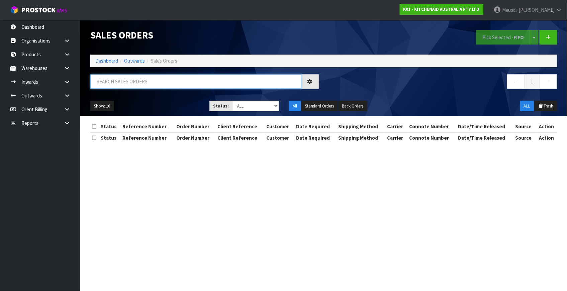
click at [113, 80] on input "text" at bounding box center [195, 81] width 211 height 14
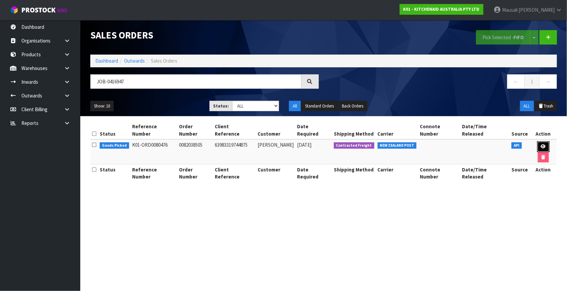
click at [537, 141] on link at bounding box center [543, 146] width 12 height 11
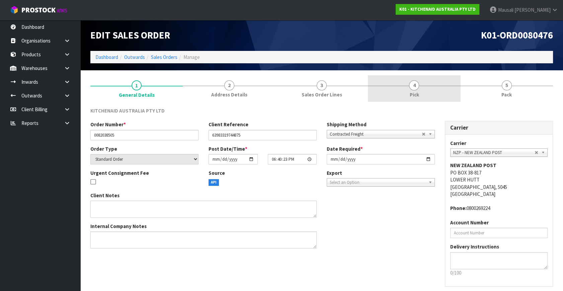
click at [422, 87] on link "4 Pick" at bounding box center [414, 88] width 92 height 26
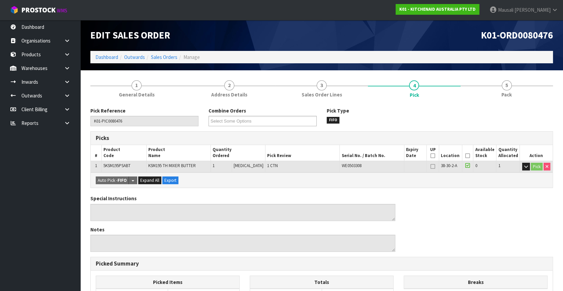
click at [467, 156] on icon at bounding box center [467, 156] width 5 height 0
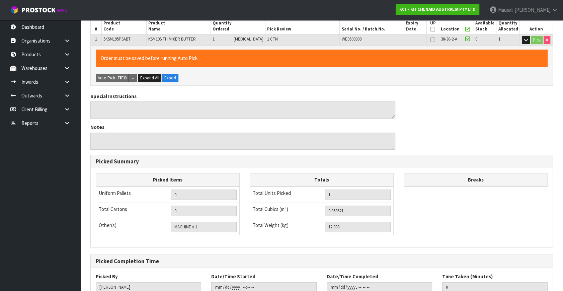
scroll to position [174, 0]
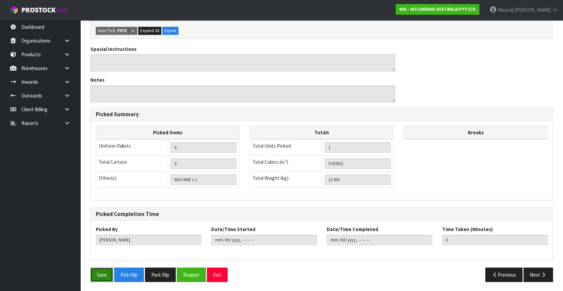
click at [99, 271] on button "Save" at bounding box center [101, 274] width 23 height 14
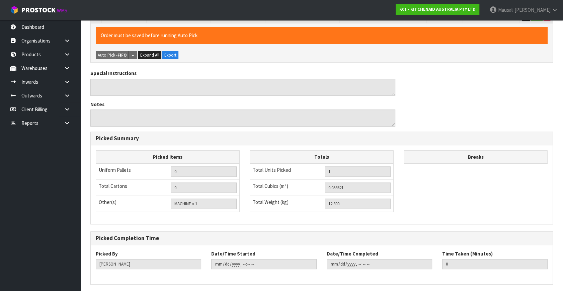
scroll to position [0, 0]
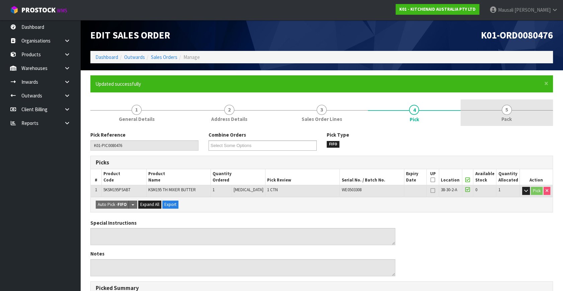
click at [512, 115] on link "5 Pack" at bounding box center [506, 112] width 92 height 26
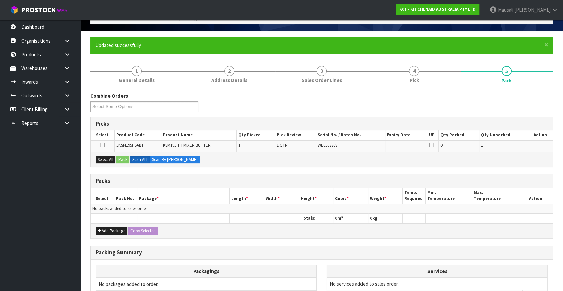
scroll to position [91, 0]
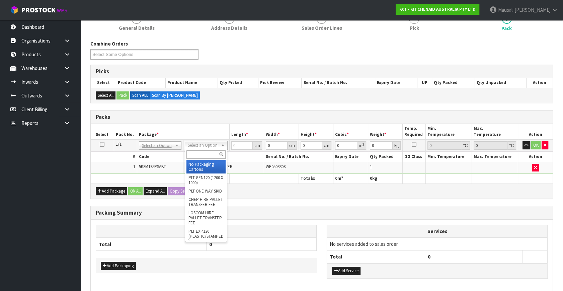
drag, startPoint x: 196, startPoint y: 144, endPoint x: 202, endPoint y: 164, distance: 21.2
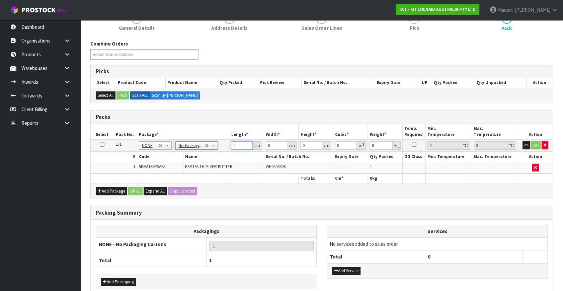
drag, startPoint x: 239, startPoint y: 145, endPoint x: 210, endPoint y: 156, distance: 30.9
click at [211, 156] on tbody "1/1 NONE 007-001 007-002 007-004 007-009 007-013 007-014 007-015 007-017 007-01…" at bounding box center [322, 157] width 462 height 34
click at [138, 190] on button "Ok All" at bounding box center [135, 191] width 14 height 8
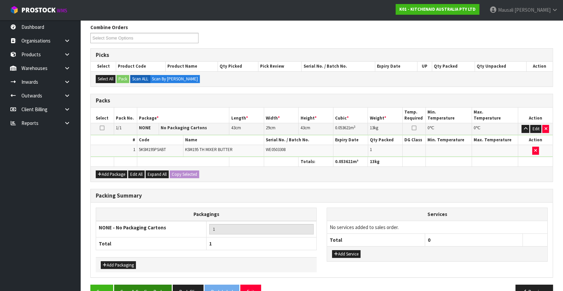
scroll to position [124, 0]
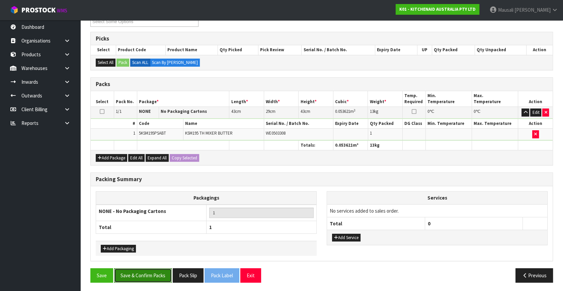
click at [133, 273] on button "Save & Confirm Packs" at bounding box center [143, 275] width 58 height 14
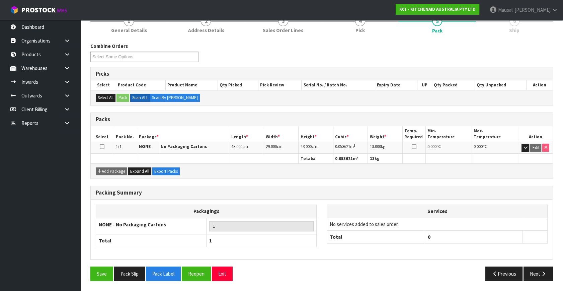
scroll to position [87, 0]
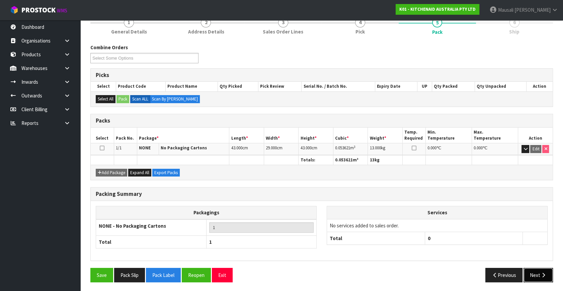
click at [543, 273] on icon "button" at bounding box center [543, 274] width 6 height 5
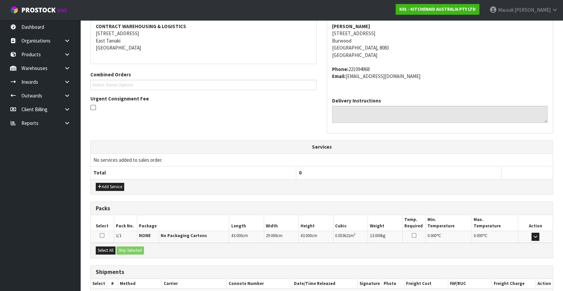
scroll to position [165, 0]
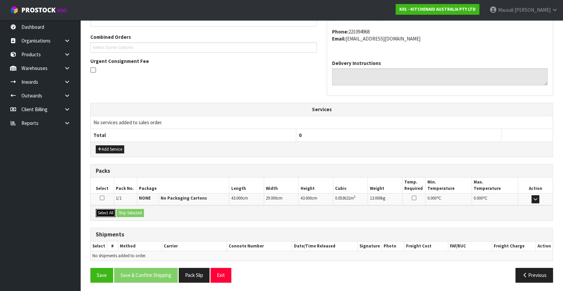
drag, startPoint x: 105, startPoint y: 210, endPoint x: 121, endPoint y: 211, distance: 15.8
click at [107, 210] on button "Select All" at bounding box center [106, 213] width 20 height 8
click at [121, 211] on button "Ship Selected" at bounding box center [129, 213] width 27 height 8
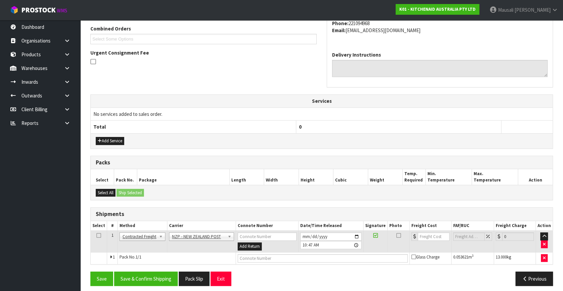
scroll to position [177, 0]
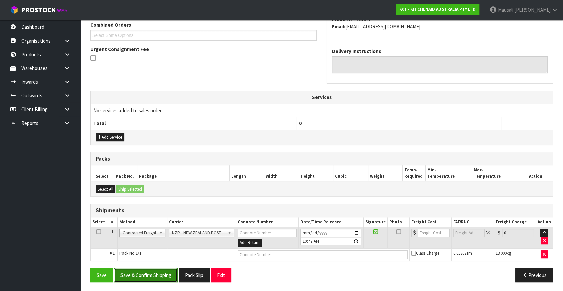
click at [158, 277] on button "Save & Confirm Shipping" at bounding box center [146, 275] width 64 height 14
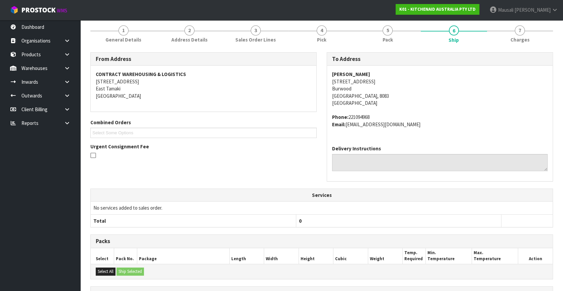
scroll to position [167, 0]
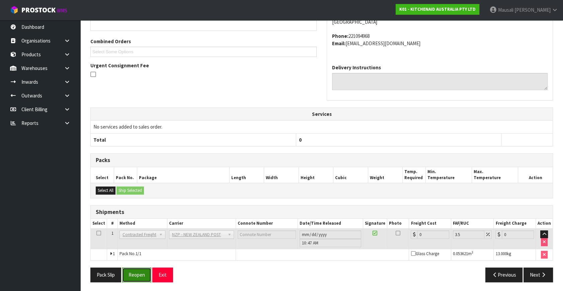
click at [136, 267] on button "Reopen" at bounding box center [136, 274] width 29 height 14
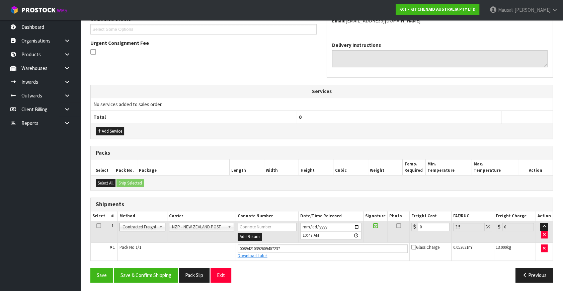
scroll to position [183, 0]
drag, startPoint x: 426, startPoint y: 228, endPoint x: 413, endPoint y: 236, distance: 15.2
click at [413, 236] on td "0" at bounding box center [430, 232] width 42 height 22
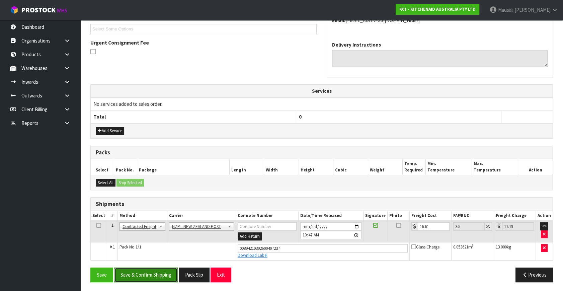
click at [155, 273] on button "Save & Confirm Shipping" at bounding box center [146, 274] width 64 height 14
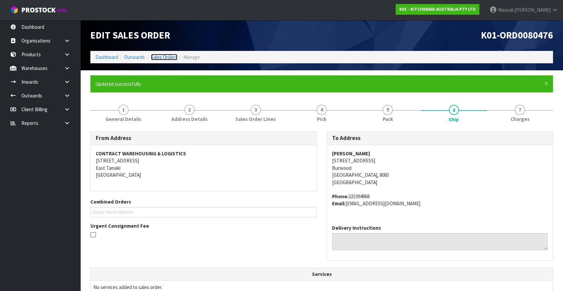
click at [156, 57] on link "Sales Orders" at bounding box center [164, 57] width 26 height 6
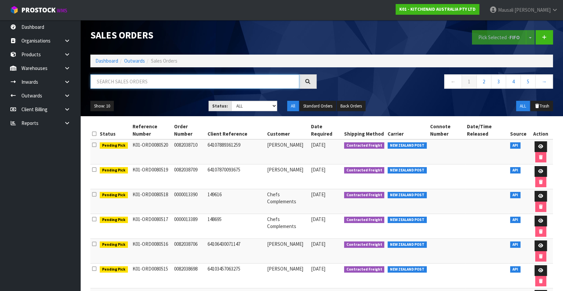
click at [98, 82] on input "text" at bounding box center [194, 81] width 209 height 14
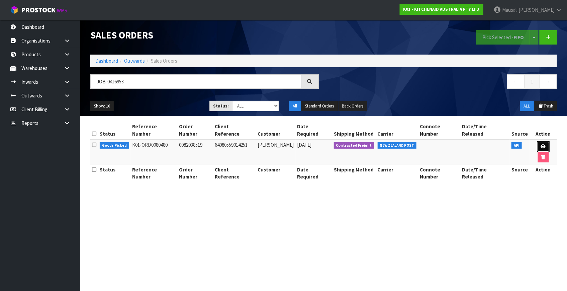
click at [541, 144] on icon at bounding box center [543, 146] width 5 height 4
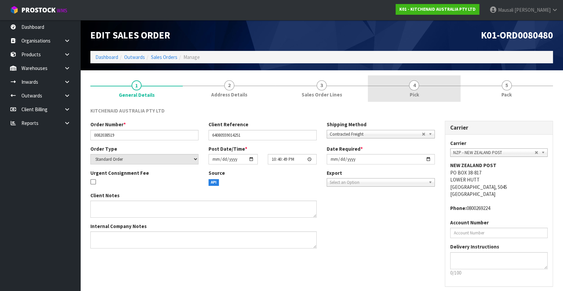
click at [423, 91] on link "4 Pick" at bounding box center [414, 88] width 92 height 26
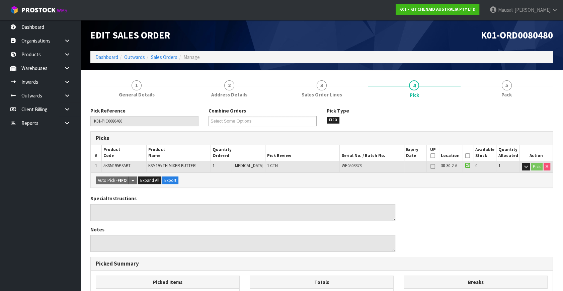
click at [465, 156] on icon at bounding box center [467, 156] width 5 height 0
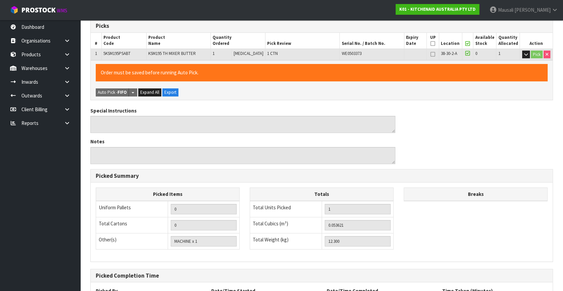
scroll to position [174, 0]
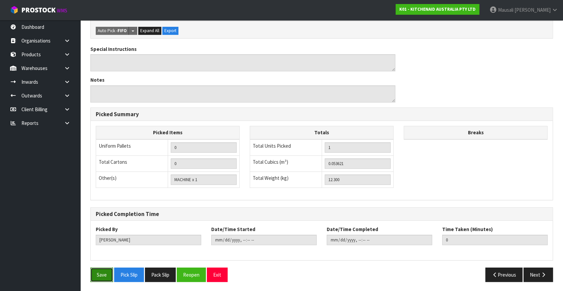
click at [102, 273] on button "Save" at bounding box center [101, 274] width 23 height 14
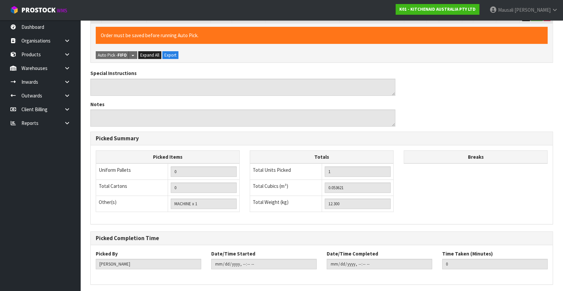
scroll to position [0, 0]
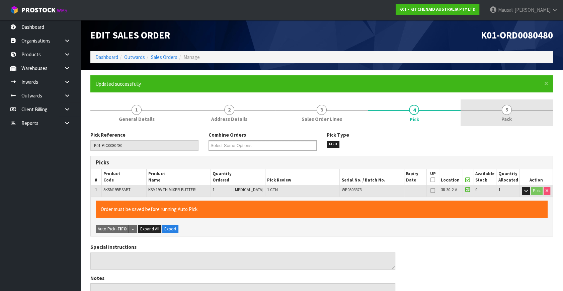
click at [508, 117] on span "Pack" at bounding box center [506, 118] width 10 height 7
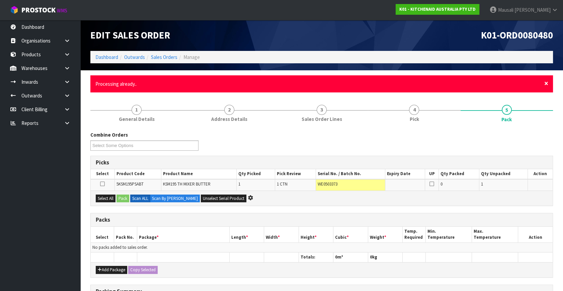
click at [545, 82] on span "×" at bounding box center [546, 83] width 4 height 9
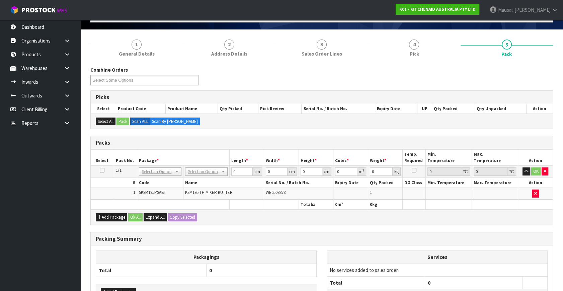
scroll to position [97, 0]
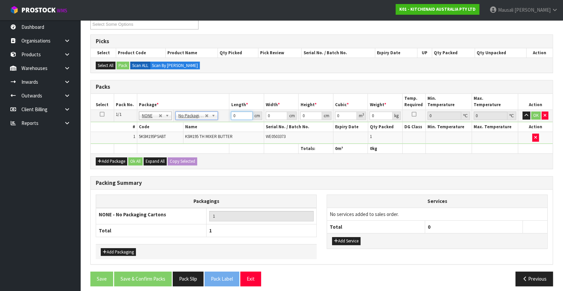
drag, startPoint x: 239, startPoint y: 117, endPoint x: 221, endPoint y: 129, distance: 21.4
click at [222, 129] on tbody "1/1 NONE 007-001 007-002 007-004 007-009 007-013 007-014 007-015 007-017 007-01…" at bounding box center [322, 127] width 462 height 34
click at [139, 161] on button "Ok All" at bounding box center [135, 161] width 14 height 8
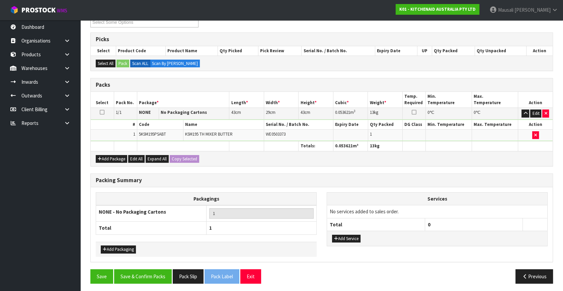
scroll to position [100, 0]
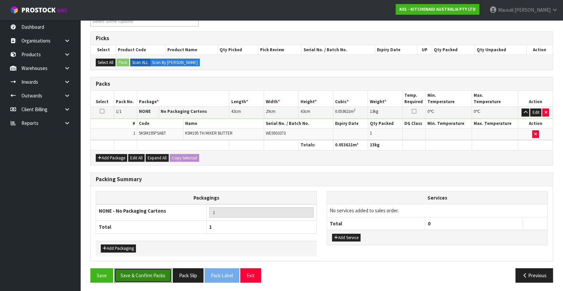
click at [153, 269] on button "Save & Confirm Packs" at bounding box center [143, 275] width 58 height 14
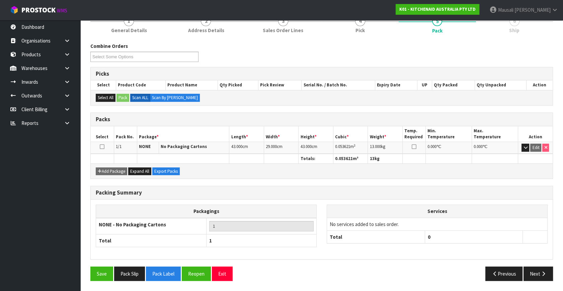
scroll to position [87, 0]
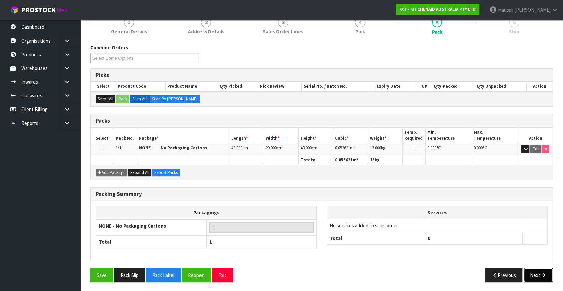
click at [543, 272] on icon "button" at bounding box center [543, 274] width 6 height 5
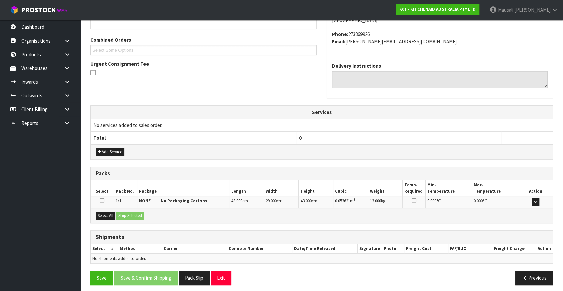
scroll to position [165, 0]
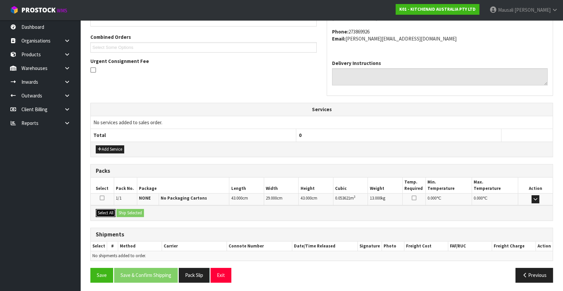
click at [109, 210] on button "Select All" at bounding box center [106, 213] width 20 height 8
click at [124, 210] on button "Ship Selected" at bounding box center [129, 213] width 27 height 8
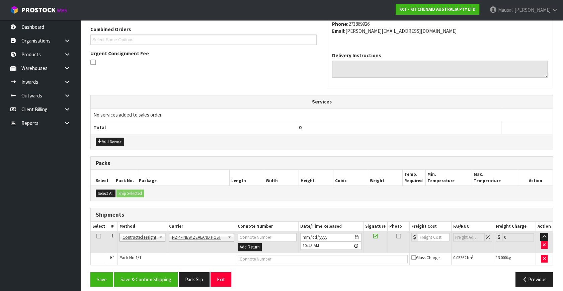
scroll to position [177, 0]
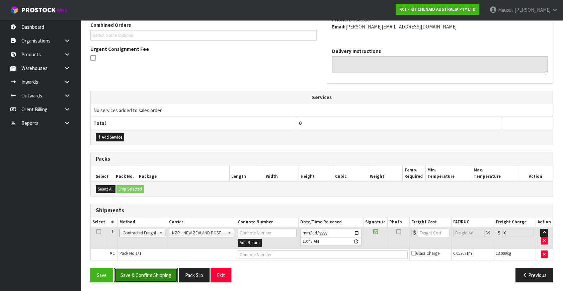
drag, startPoint x: 156, startPoint y: 273, endPoint x: 282, endPoint y: 258, distance: 127.7
click at [157, 274] on button "Save & Confirm Shipping" at bounding box center [146, 275] width 64 height 14
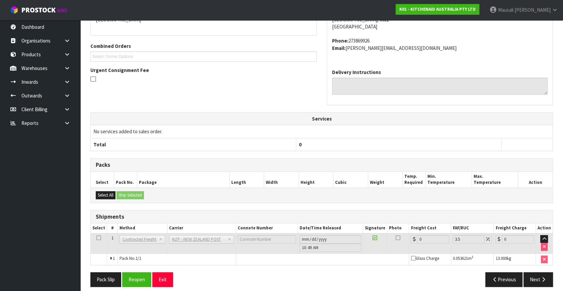
scroll to position [167, 0]
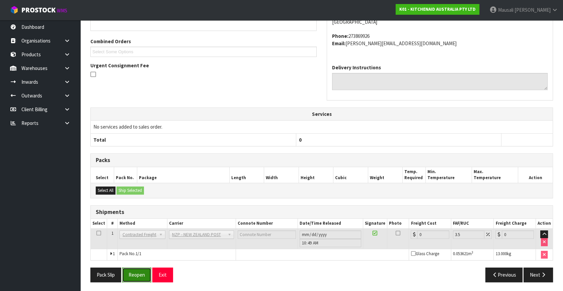
click at [127, 273] on button "Reopen" at bounding box center [136, 274] width 29 height 14
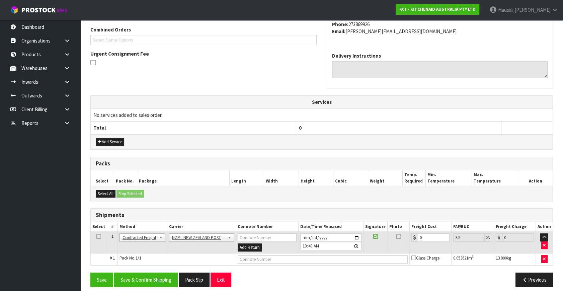
scroll to position [177, 0]
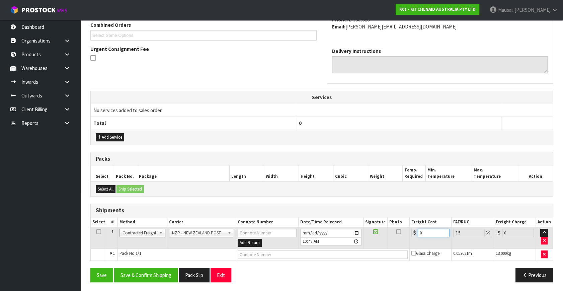
drag, startPoint x: 426, startPoint y: 233, endPoint x: 409, endPoint y: 239, distance: 17.8
click at [410, 239] on td "0" at bounding box center [430, 238] width 42 height 22
click at [254, 256] on input "text" at bounding box center [323, 254] width 170 height 8
click at [90, 268] on button "Save" at bounding box center [101, 275] width 23 height 14
click at [152, 277] on button "Save & Confirm Shipping" at bounding box center [146, 275] width 64 height 14
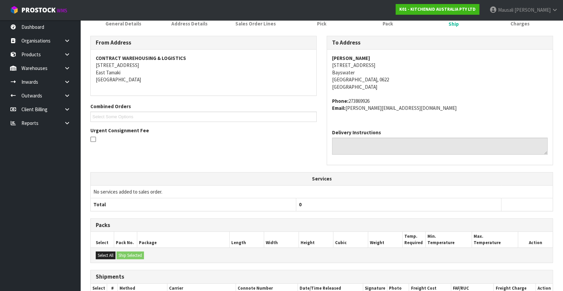
scroll to position [8, 0]
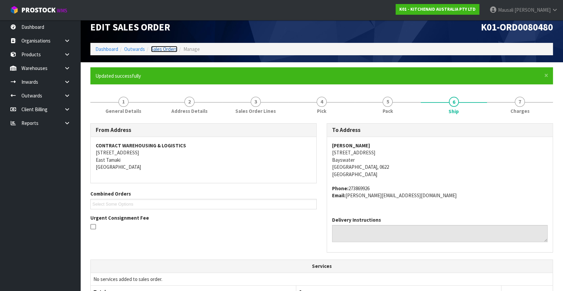
click at [167, 49] on link "Sales Orders" at bounding box center [164, 49] width 26 height 6
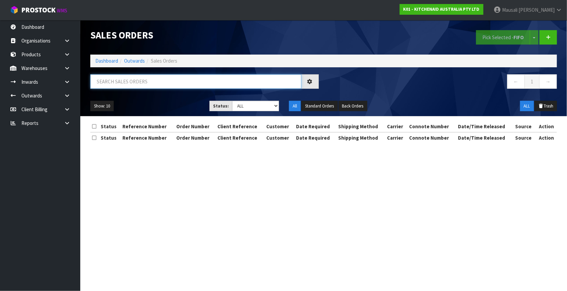
click at [116, 84] on input "text" at bounding box center [195, 81] width 211 height 14
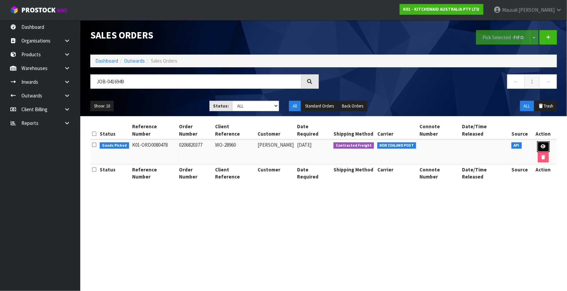
click at [541, 144] on icon at bounding box center [543, 146] width 5 height 4
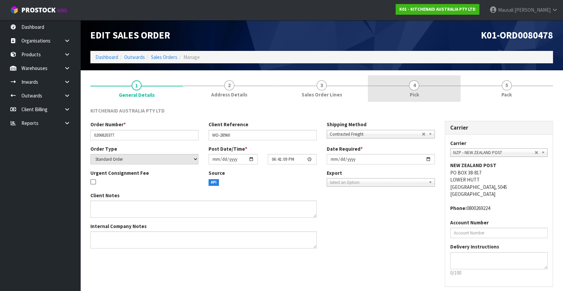
click at [409, 87] on link "4 Pick" at bounding box center [414, 88] width 92 height 26
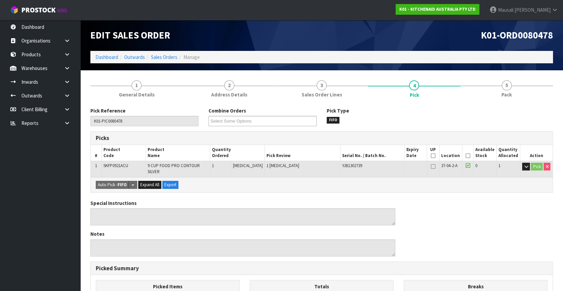
click at [466, 156] on icon at bounding box center [468, 156] width 5 height 0
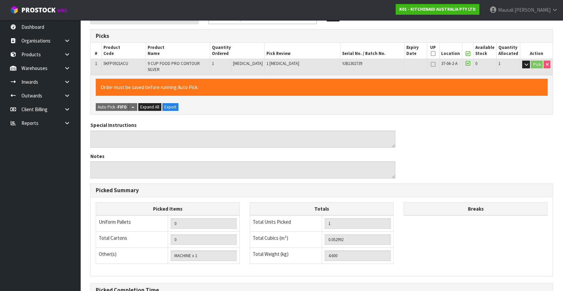
scroll to position [174, 0]
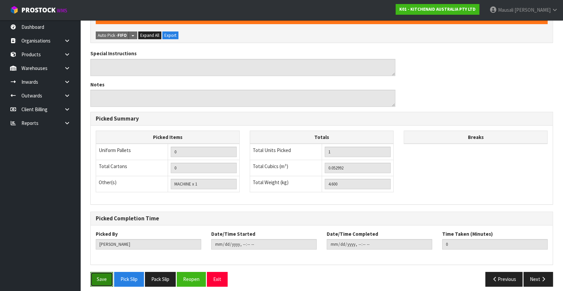
click at [99, 272] on button "Save" at bounding box center [101, 279] width 23 height 14
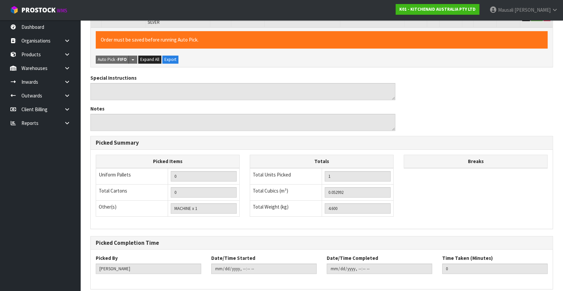
scroll to position [0, 0]
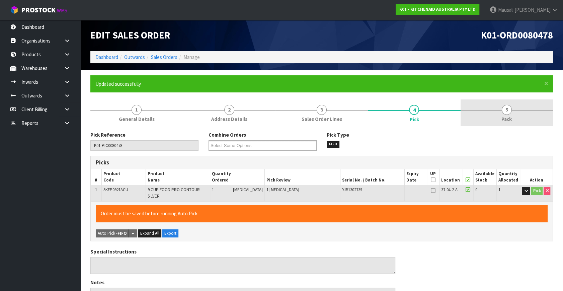
click at [523, 104] on link "5 Pack" at bounding box center [506, 112] width 92 height 26
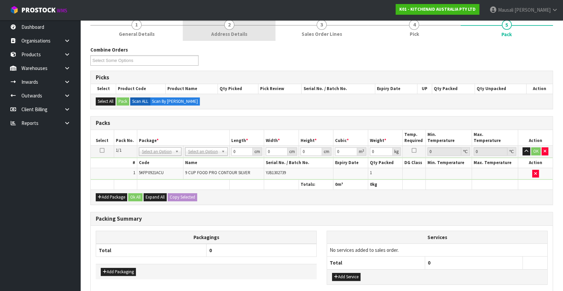
scroll to position [121, 0]
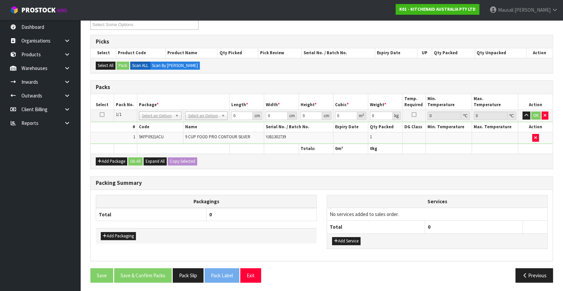
drag, startPoint x: 203, startPoint y: 116, endPoint x: 199, endPoint y: 124, distance: 9.4
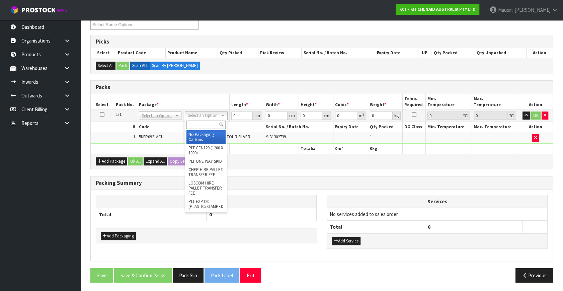
click at [192, 127] on input "text" at bounding box center [205, 124] width 39 height 8
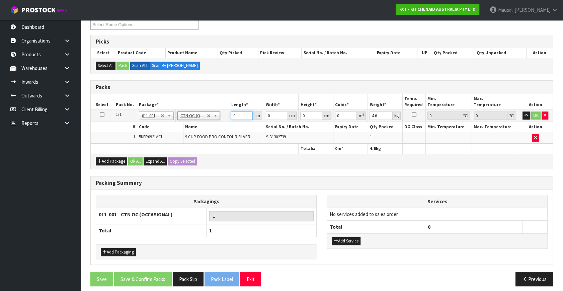
drag, startPoint x: 242, startPoint y: 115, endPoint x: 211, endPoint y: 128, distance: 33.4
click at [214, 128] on tbody "1/1 NONE 007-001 007-002 007-004 007-009 007-013 007-014 007-015 007-017 007-01…" at bounding box center [322, 127] width 462 height 34
click at [136, 160] on button "Ok All" at bounding box center [135, 161] width 14 height 8
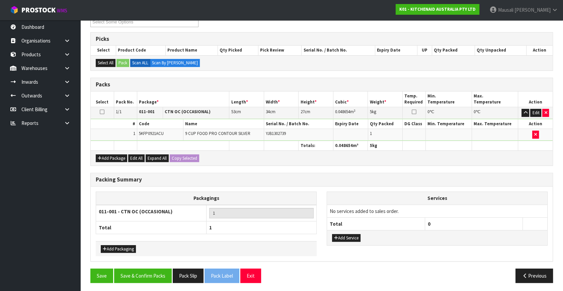
scroll to position [124, 0]
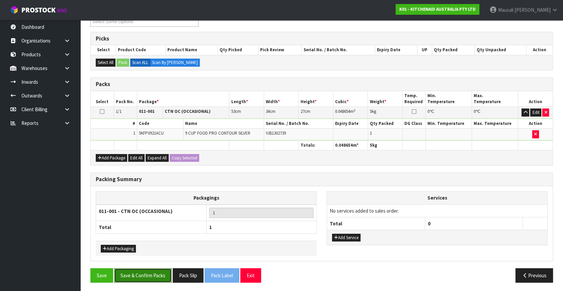
click at [147, 277] on button "Save & Confirm Packs" at bounding box center [143, 275] width 58 height 14
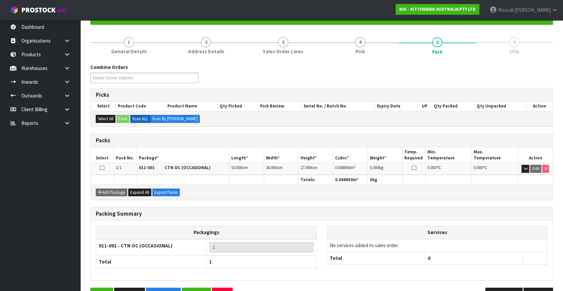
scroll to position [87, 0]
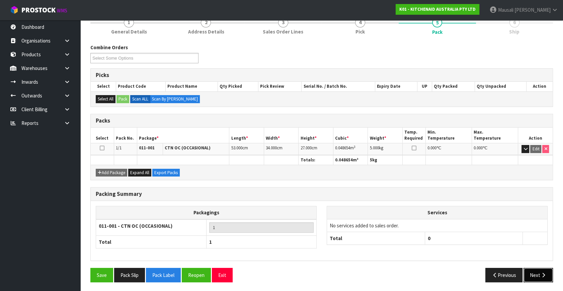
click at [535, 273] on button "Next" at bounding box center [537, 275] width 29 height 14
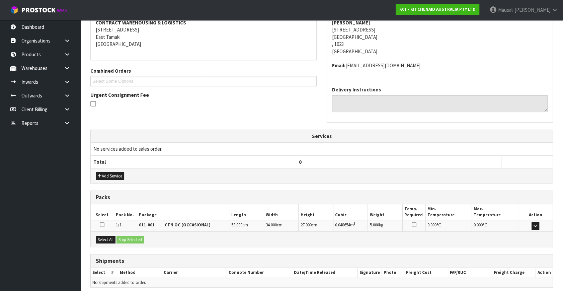
scroll to position [158, 0]
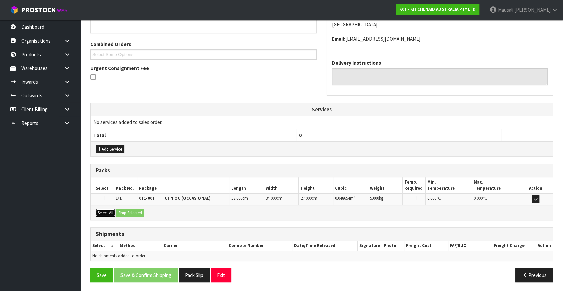
drag, startPoint x: 111, startPoint y: 211, endPoint x: 127, endPoint y: 214, distance: 16.7
click at [112, 211] on button "Select All" at bounding box center [106, 213] width 20 height 8
drag, startPoint x: 127, startPoint y: 214, endPoint x: 129, endPoint y: 218, distance: 3.6
click at [128, 215] on div "Select All Ship Selected" at bounding box center [322, 212] width 462 height 15
click at [137, 209] on button "Ship Selected" at bounding box center [129, 213] width 27 height 8
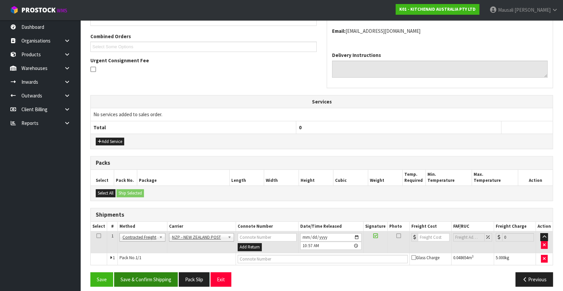
scroll to position [170, 0]
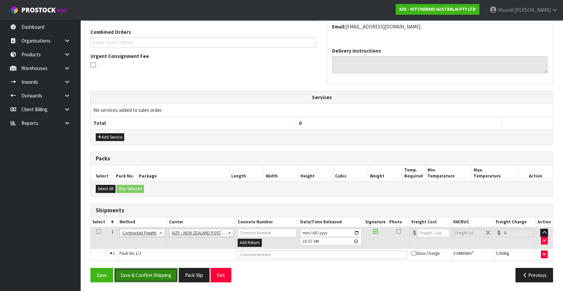
click at [159, 271] on button "Save & Confirm Shipping" at bounding box center [146, 275] width 64 height 14
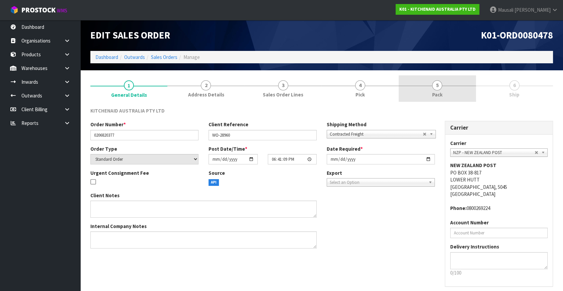
click at [445, 90] on link "5 Pack" at bounding box center [437, 88] width 77 height 26
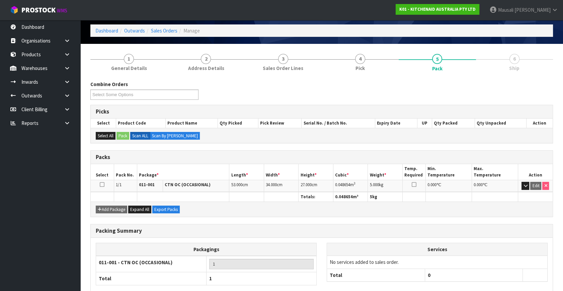
scroll to position [63, 0]
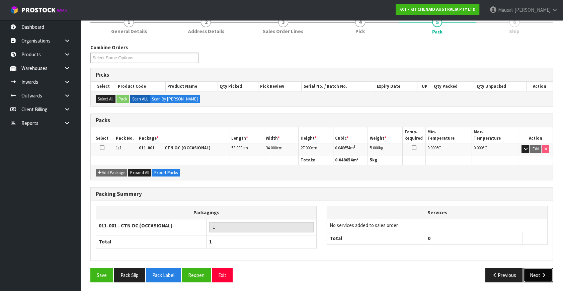
click at [536, 274] on button "Next" at bounding box center [537, 275] width 29 height 14
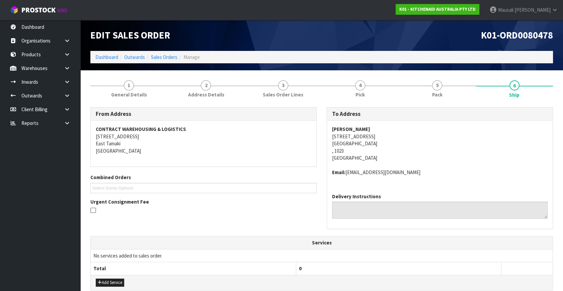
scroll to position [134, 0]
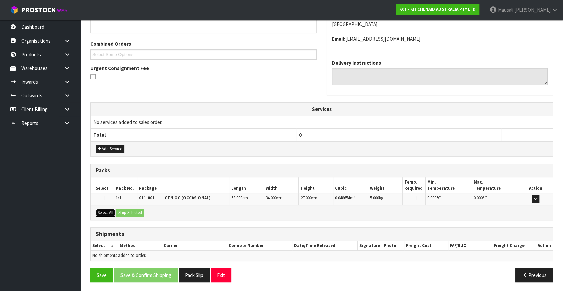
drag, startPoint x: 104, startPoint y: 211, endPoint x: 124, endPoint y: 212, distance: 19.4
click at [108, 212] on button "Select All" at bounding box center [106, 212] width 20 height 8
drag, startPoint x: 126, startPoint y: 211, endPoint x: 132, endPoint y: 220, distance: 11.1
click at [128, 214] on button "Ship Selected" at bounding box center [129, 212] width 27 height 8
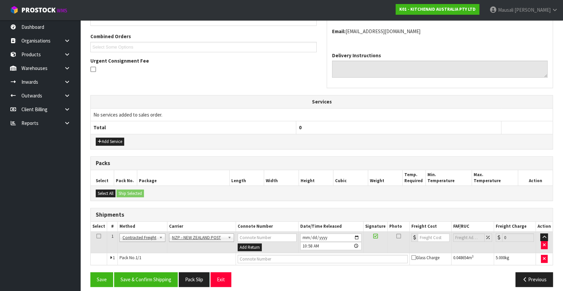
scroll to position [145, 0]
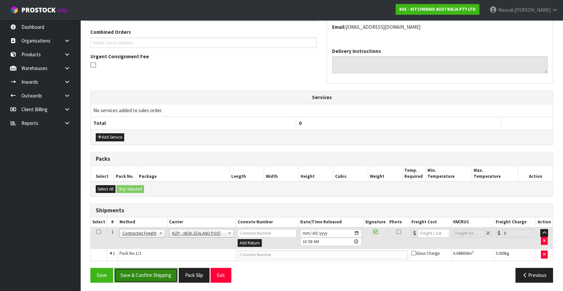
click at [155, 273] on button "Save & Confirm Shipping" at bounding box center [146, 275] width 64 height 14
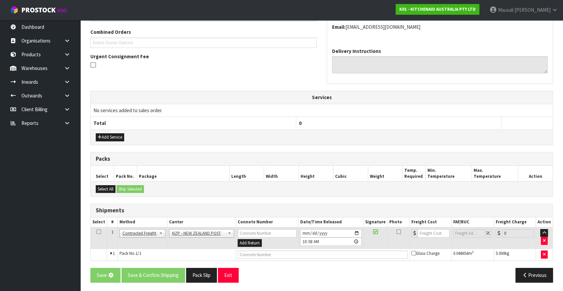
scroll to position [0, 0]
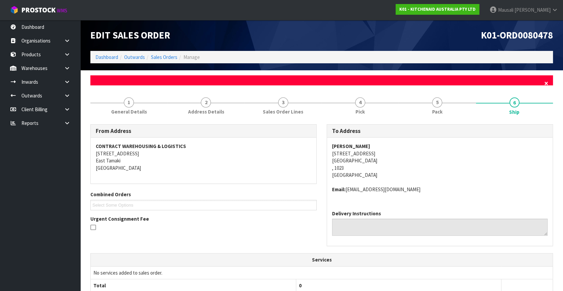
click at [546, 80] on span "×" at bounding box center [546, 83] width 4 height 9
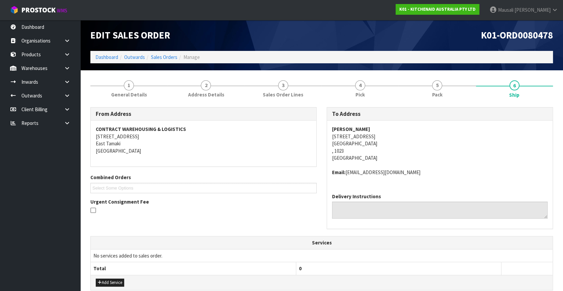
scroll to position [145, 0]
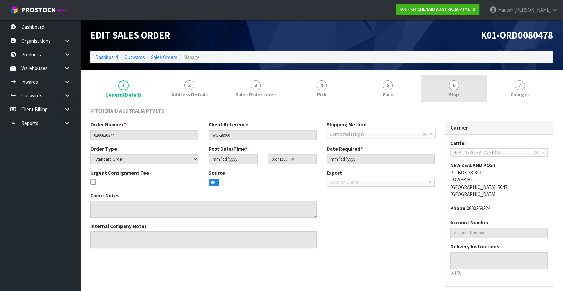
click at [448, 90] on link "6 Ship" at bounding box center [454, 88] width 66 height 26
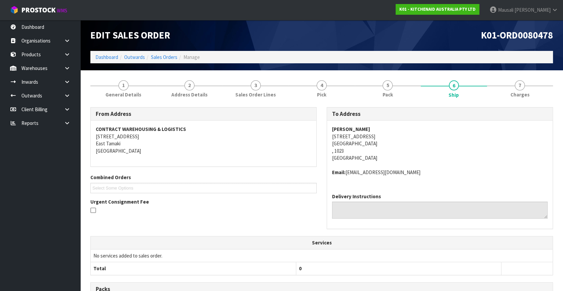
scroll to position [129, 0]
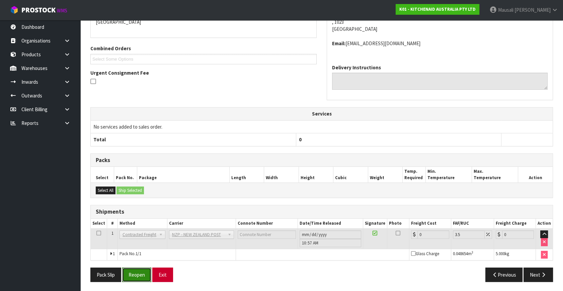
drag, startPoint x: 132, startPoint y: 274, endPoint x: 167, endPoint y: 267, distance: 35.6
click at [132, 274] on button "Reopen" at bounding box center [136, 274] width 29 height 14
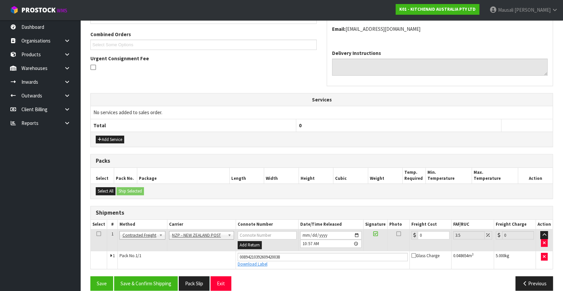
scroll to position [176, 0]
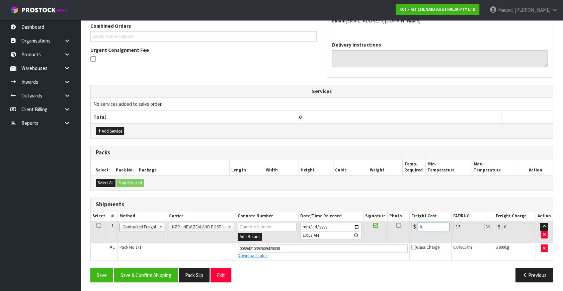
drag, startPoint x: 428, startPoint y: 224, endPoint x: 384, endPoint y: 235, distance: 45.9
click at [385, 235] on tr "1 Client Local Pickup Customer Local Pickup Company Freight Contracted Freight …" at bounding box center [322, 232] width 462 height 22
type input "4"
type input "4.14"
type input "4.3"
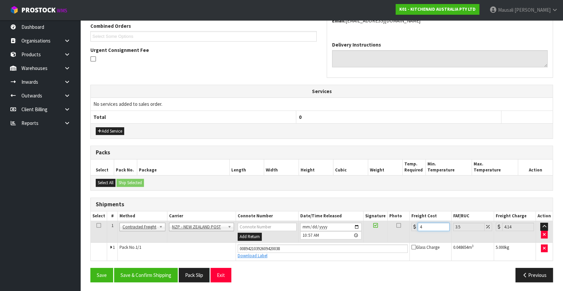
type input "4.45"
type input "4.33"
type input "4.48"
type input "4.33"
click at [155, 275] on button "Save & Confirm Shipping" at bounding box center [146, 275] width 64 height 14
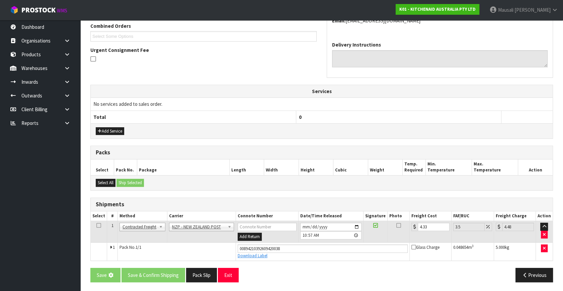
scroll to position [0, 0]
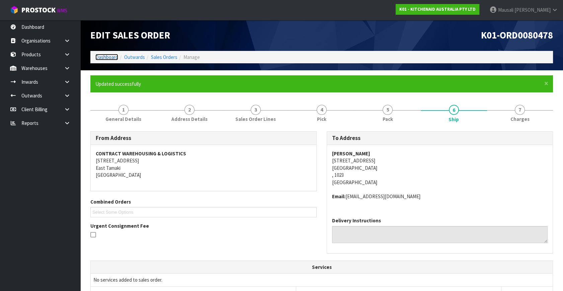
click at [106, 56] on link "Dashboard" at bounding box center [106, 57] width 23 height 6
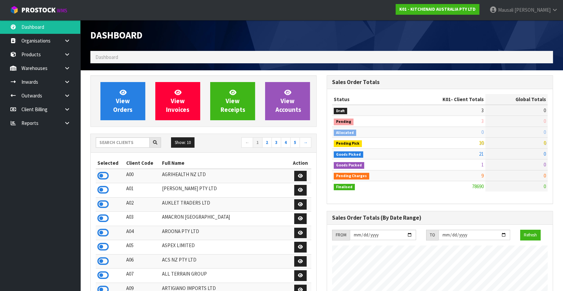
scroll to position [506, 236]
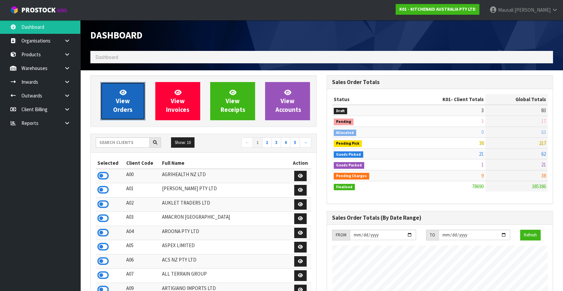
click at [120, 97] on span "View Orders" at bounding box center [122, 100] width 19 height 25
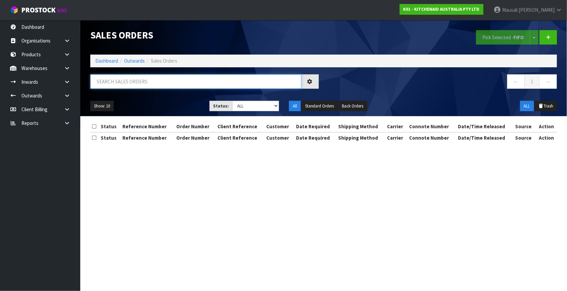
click at [103, 80] on input "text" at bounding box center [195, 81] width 211 height 14
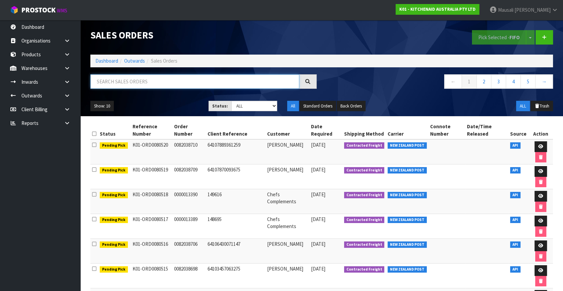
click at [101, 82] on input "text" at bounding box center [194, 81] width 209 height 14
type input "JOB-0416920"
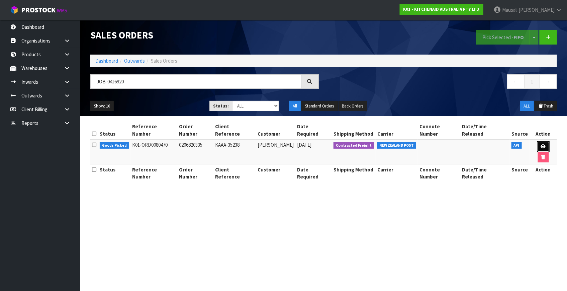
click at [541, 144] on icon at bounding box center [543, 146] width 5 height 4
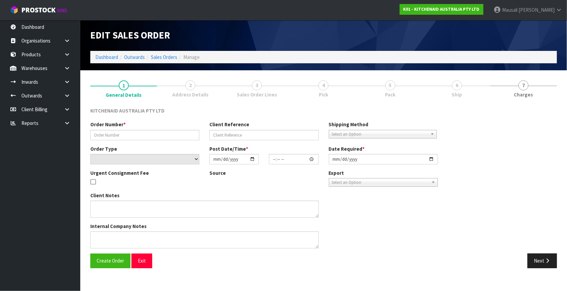
type input "0206820335"
type input "KAAA-35238"
select select "number:0"
type input "[DATE]"
type input "14:43:25.000"
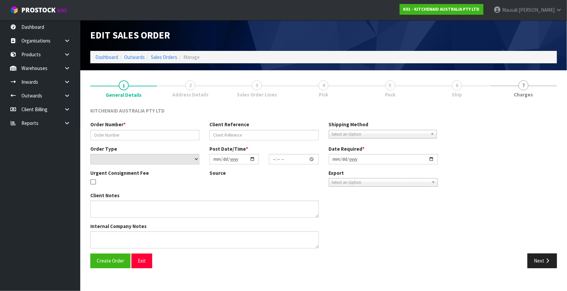
type input "[DATE]"
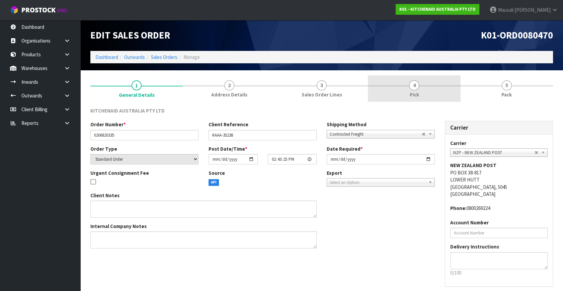
click at [422, 94] on link "4 Pick" at bounding box center [414, 88] width 92 height 26
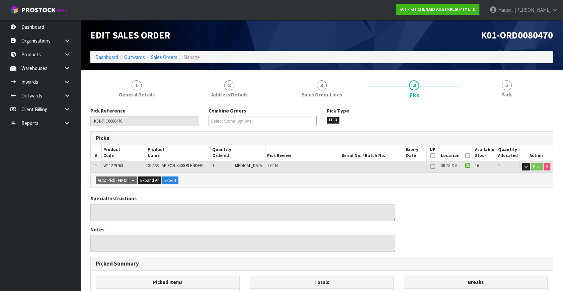
click at [465, 156] on icon at bounding box center [467, 156] width 5 height 0
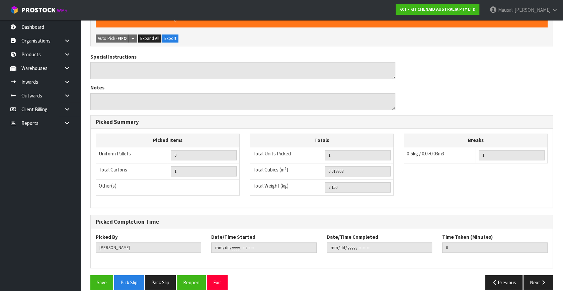
scroll to position [174, 0]
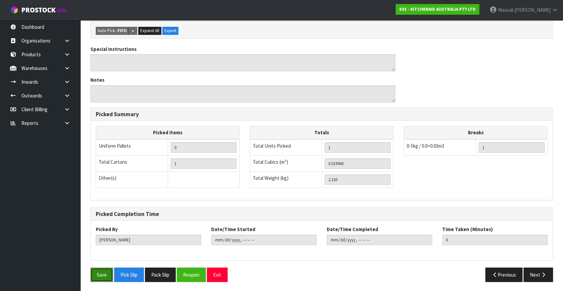
click at [101, 276] on button "Save" at bounding box center [101, 274] width 23 height 14
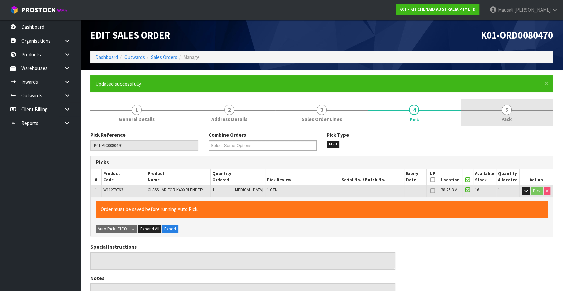
type input "[PERSON_NAME]"
type input "[DATE]T11:07:35"
click at [506, 117] on span "Pack" at bounding box center [506, 118] width 10 height 7
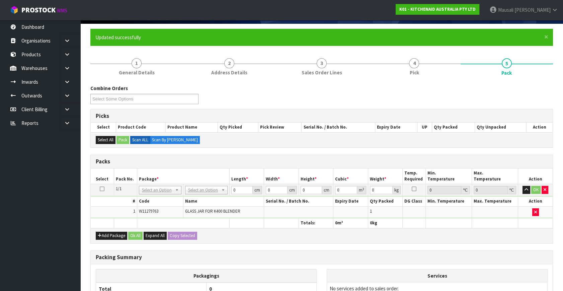
scroll to position [91, 0]
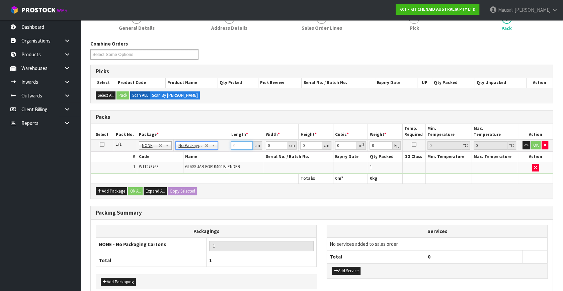
drag, startPoint x: 238, startPoint y: 147, endPoint x: 224, endPoint y: 152, distance: 14.9
click at [225, 152] on tbody "1/1 NONE 007-001 007-002 007-004 007-009 007-013 007-014 007-015 007-017 007-01…" at bounding box center [322, 157] width 462 height 34
type input "25"
type input "3"
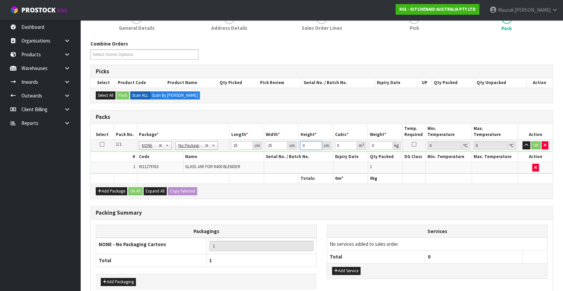
type input "0.001875"
type input "33"
type input "0.020625"
type input "33"
type input "3"
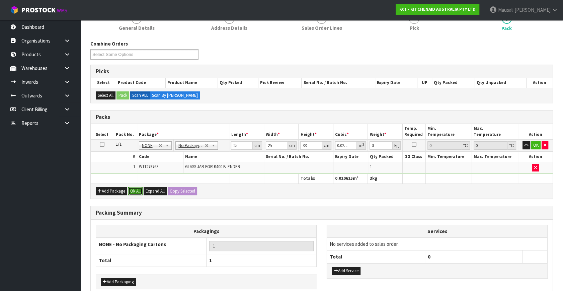
click at [136, 190] on button "Ok All" at bounding box center [135, 191] width 14 height 8
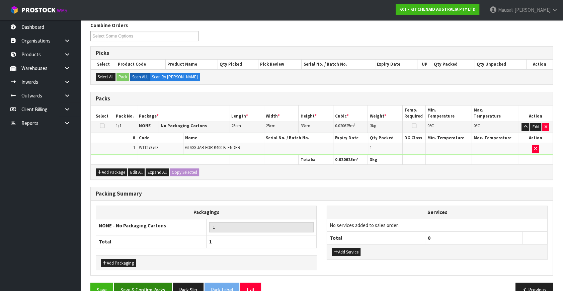
scroll to position [124, 0]
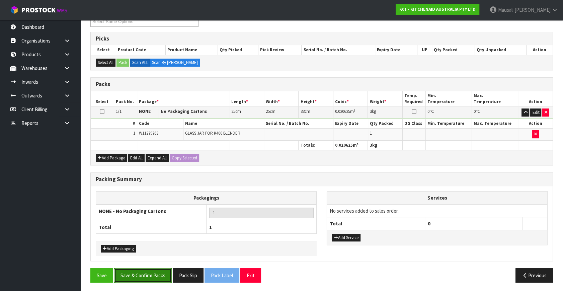
click at [165, 279] on button "Save & Confirm Packs" at bounding box center [143, 275] width 58 height 14
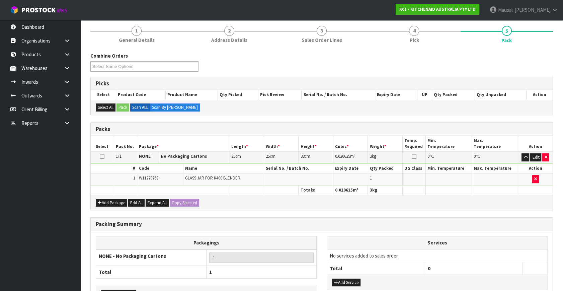
scroll to position [87, 0]
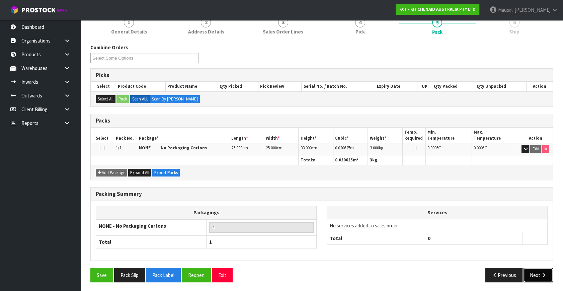
click at [542, 272] on icon "button" at bounding box center [543, 274] width 6 height 5
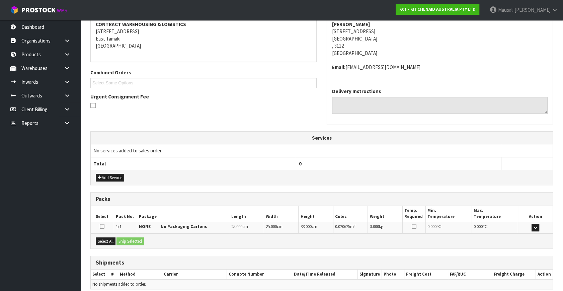
scroll to position [158, 0]
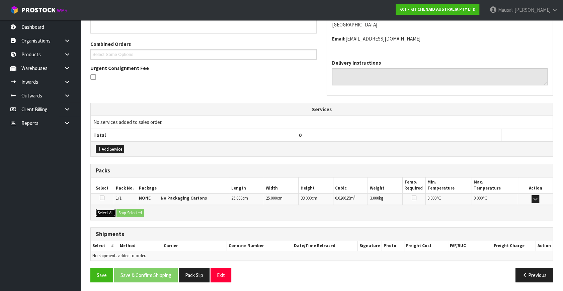
drag, startPoint x: 108, startPoint y: 209, endPoint x: 124, endPoint y: 208, distance: 15.8
click at [110, 209] on button "Select All" at bounding box center [106, 213] width 20 height 8
click at [124, 209] on button "Ship Selected" at bounding box center [129, 213] width 27 height 8
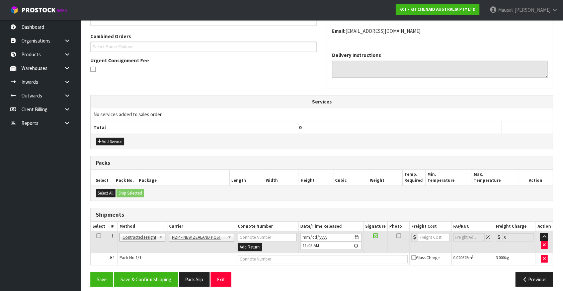
scroll to position [170, 0]
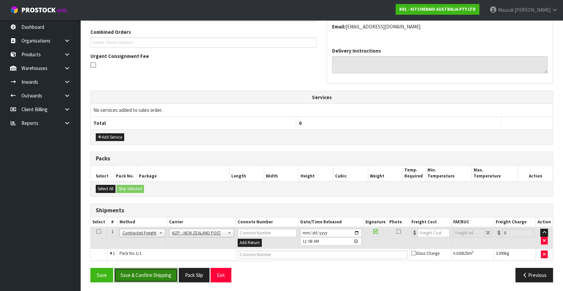
click at [164, 273] on button "Save & Confirm Shipping" at bounding box center [146, 275] width 64 height 14
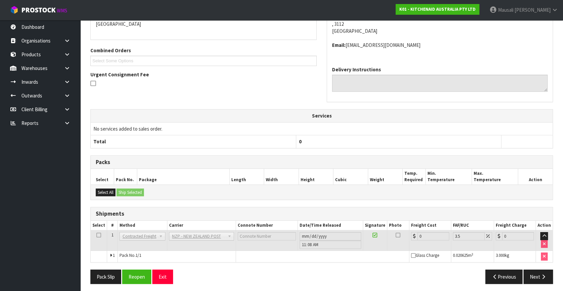
scroll to position [160, 0]
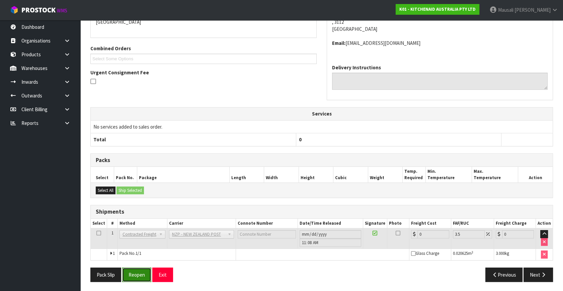
drag, startPoint x: 135, startPoint y: 276, endPoint x: 142, endPoint y: 275, distance: 6.4
click at [135, 276] on button "Reopen" at bounding box center [136, 274] width 29 height 14
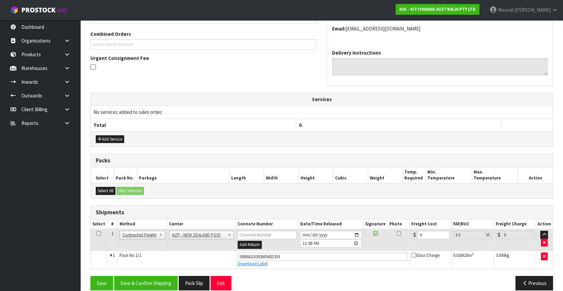
scroll to position [176, 0]
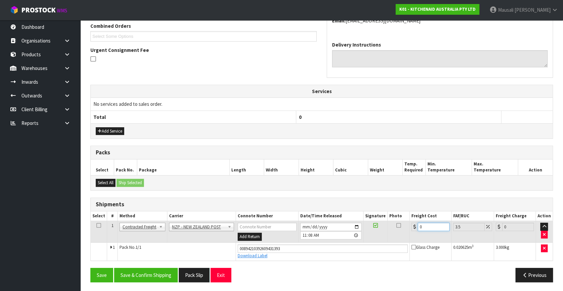
drag, startPoint x: 424, startPoint y: 227, endPoint x: 408, endPoint y: 232, distance: 16.5
click at [408, 232] on tr "1 Client Local Pickup Customer Local Pickup Company Freight Contracted Freight …" at bounding box center [322, 232] width 462 height 22
type input "8"
type input "8.28"
type input "8.4"
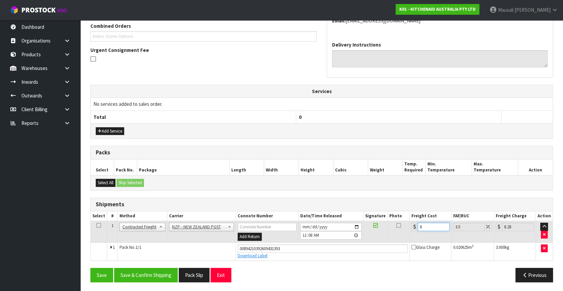
type input "8.69"
type input "8.45"
type input "8.75"
type input "8.45"
click at [162, 271] on button "Save & Confirm Shipping" at bounding box center [146, 275] width 64 height 14
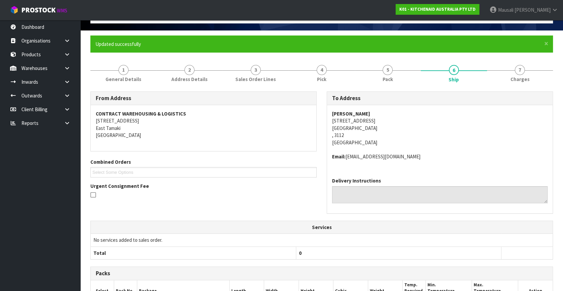
scroll to position [5, 0]
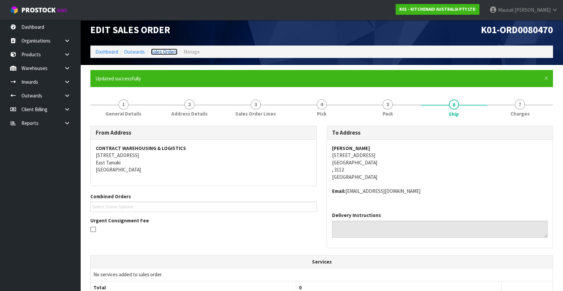
click at [164, 52] on link "Sales Orders" at bounding box center [164, 52] width 26 height 6
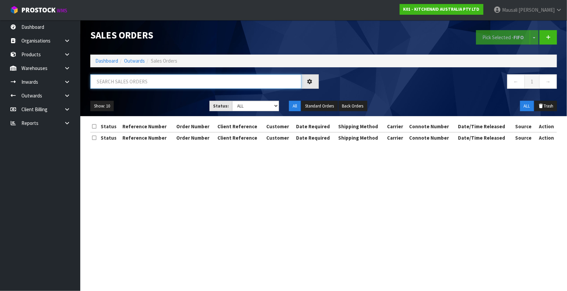
click at [106, 81] on input "text" at bounding box center [195, 81] width 211 height 14
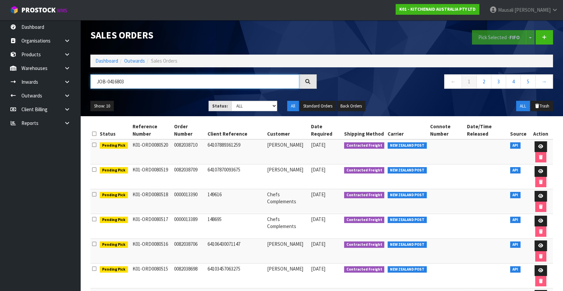
type input "JOB-0416803"
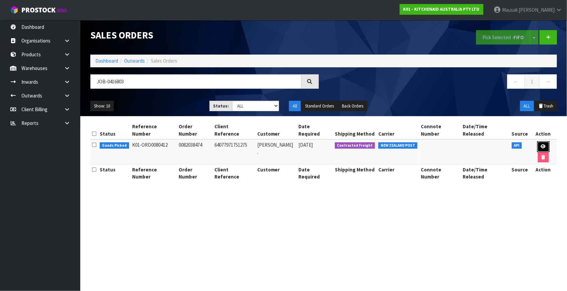
click at [541, 144] on icon at bounding box center [543, 146] width 5 height 4
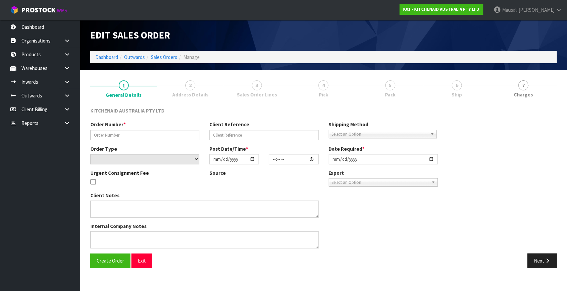
type input "0082038474"
type input "64077971751275"
select select "number:0"
type input "[DATE]"
type input "10:38:41.000"
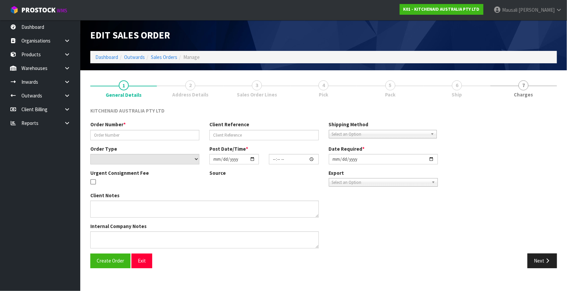
type input "[DATE]"
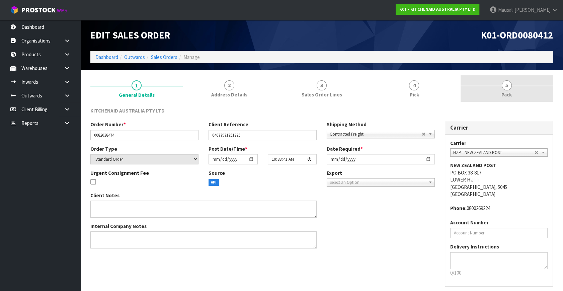
click at [472, 91] on link "5 Pack" at bounding box center [506, 88] width 92 height 26
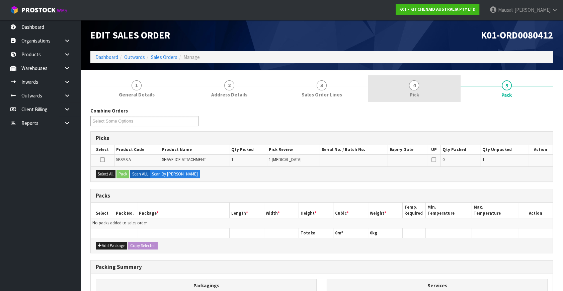
click at [409, 90] on link "4 Pick" at bounding box center [414, 88] width 92 height 26
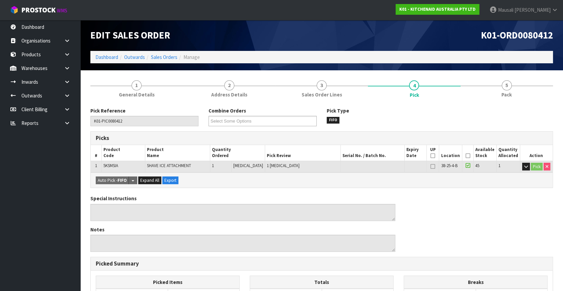
click at [467, 156] on icon at bounding box center [467, 156] width 5 height 0
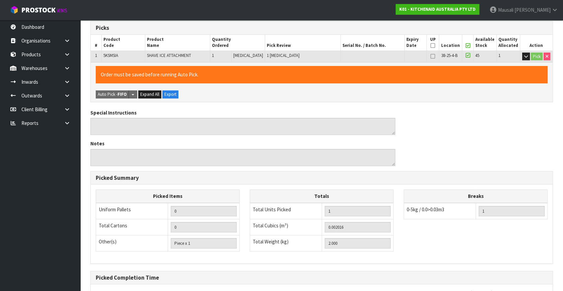
scroll to position [174, 0]
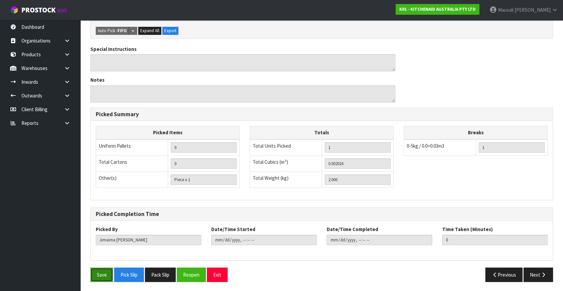
click at [100, 272] on button "Save" at bounding box center [101, 274] width 23 height 14
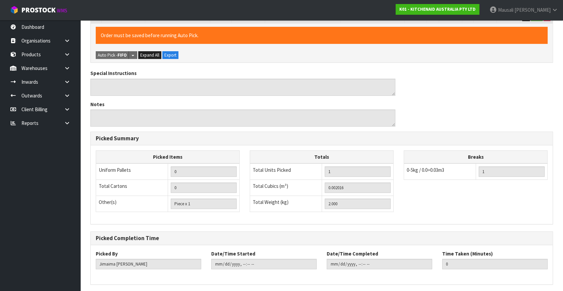
scroll to position [0, 0]
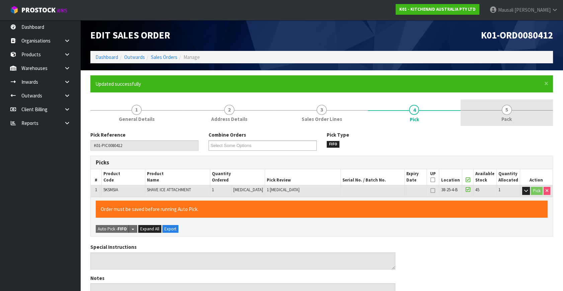
type input "[PERSON_NAME]"
type input "[DATE]T11:12:23"
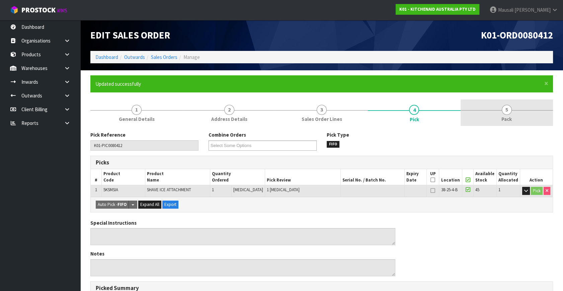
click at [506, 115] on span "Pack" at bounding box center [506, 118] width 10 height 7
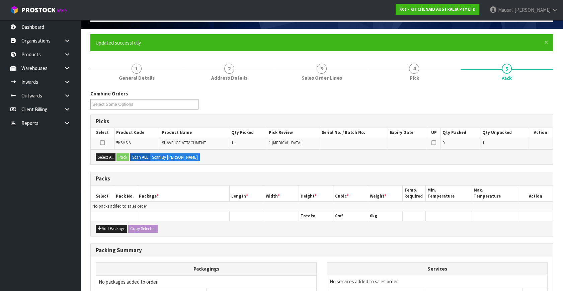
scroll to position [91, 0]
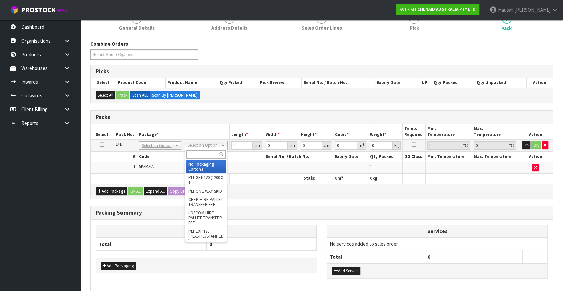
drag, startPoint x: 201, startPoint y: 142, endPoint x: 205, endPoint y: 151, distance: 9.3
click at [200, 154] on input "text" at bounding box center [205, 154] width 39 height 8
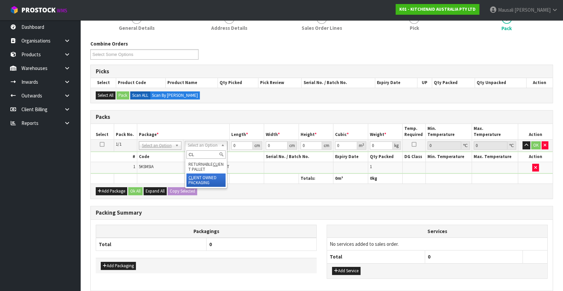
type input "CL"
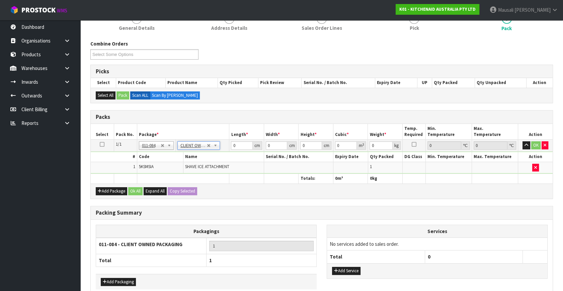
type input "2"
drag, startPoint x: 238, startPoint y: 144, endPoint x: 213, endPoint y: 158, distance: 28.5
click at [216, 158] on tbody "1/1 NONE 007-001 007-002 007-004 007-009 007-013 007-014 007-015 007-017 007-01…" at bounding box center [322, 157] width 462 height 34
type input "40"
type input "28"
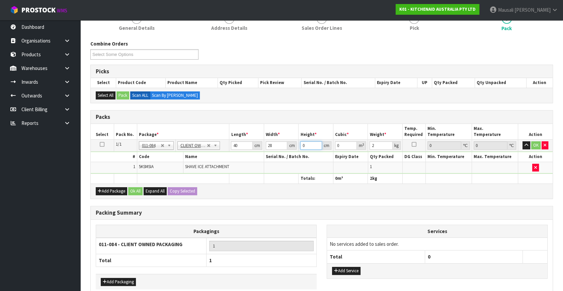
type input "3"
type input "0.00336"
type input "32"
type input "0.03584"
type input "32"
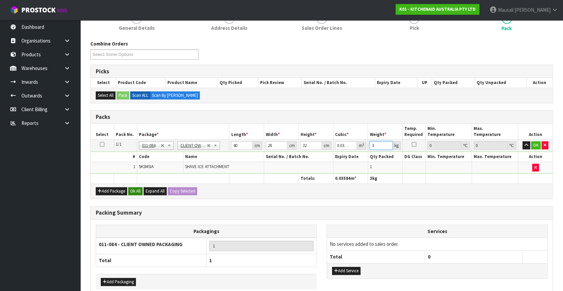
type input "3"
click at [134, 190] on button "Ok All" at bounding box center [135, 191] width 14 height 8
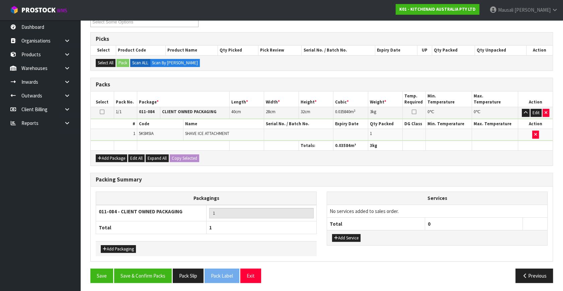
scroll to position [124, 0]
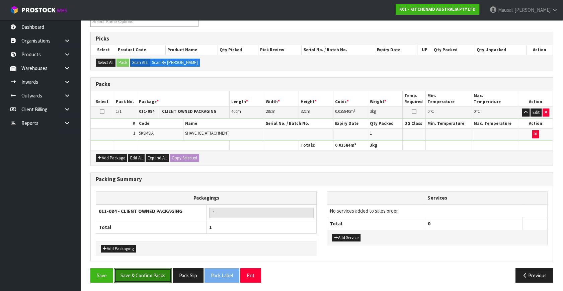
drag, startPoint x: 155, startPoint y: 273, endPoint x: 207, endPoint y: 272, distance: 52.9
click at [155, 273] on button "Save & Confirm Packs" at bounding box center [143, 275] width 58 height 14
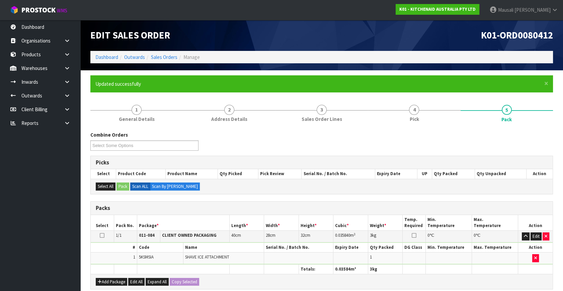
scroll to position [87, 0]
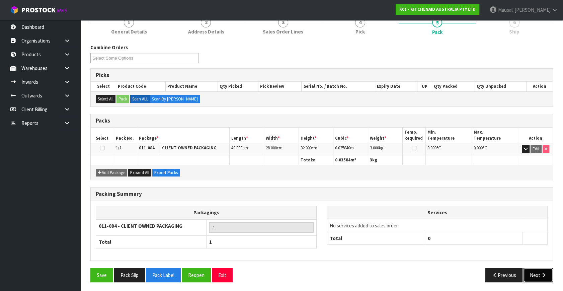
click at [533, 268] on button "Next" at bounding box center [537, 275] width 29 height 14
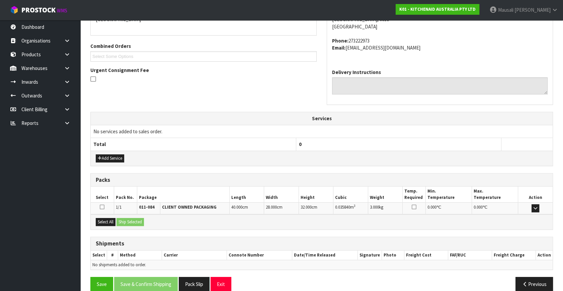
scroll to position [165, 0]
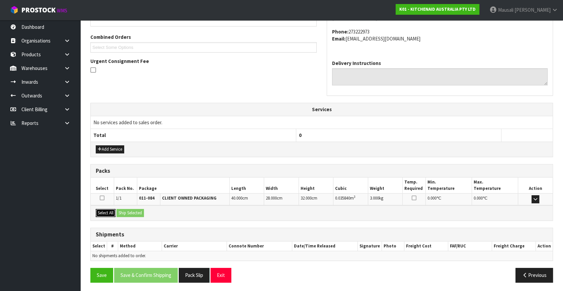
drag, startPoint x: 110, startPoint y: 211, endPoint x: 128, endPoint y: 212, distance: 18.4
click at [116, 211] on div "Select All Ship Selected" at bounding box center [322, 212] width 462 height 15
click at [108, 211] on button "Select All" at bounding box center [106, 213] width 20 height 8
click at [127, 211] on button "Ship Selected" at bounding box center [129, 213] width 27 height 8
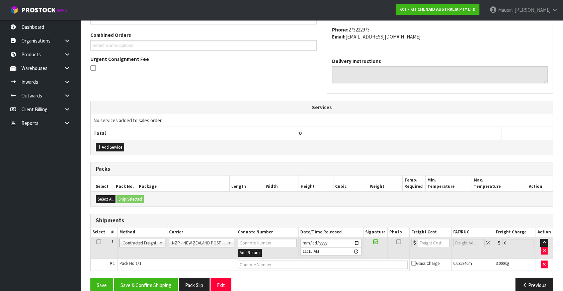
scroll to position [177, 0]
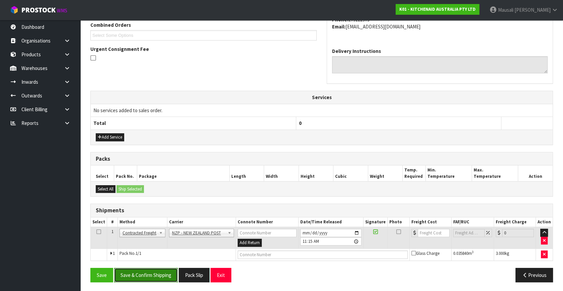
click at [157, 276] on button "Save & Confirm Shipping" at bounding box center [146, 275] width 64 height 14
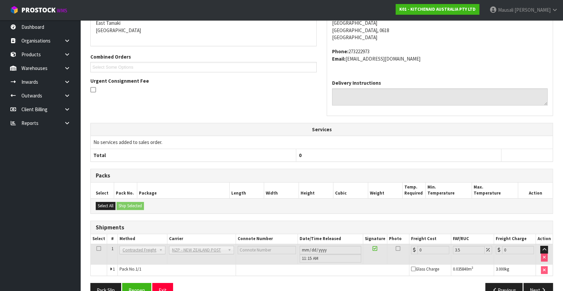
scroll to position [167, 0]
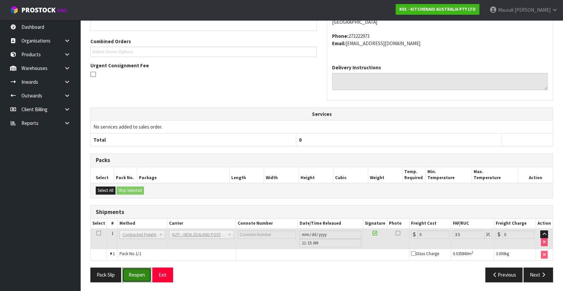
drag, startPoint x: 137, startPoint y: 272, endPoint x: 145, endPoint y: 271, distance: 8.1
click at [137, 272] on button "Reopen" at bounding box center [136, 274] width 29 height 14
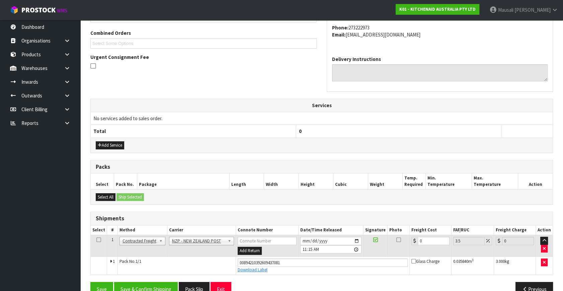
scroll to position [183, 0]
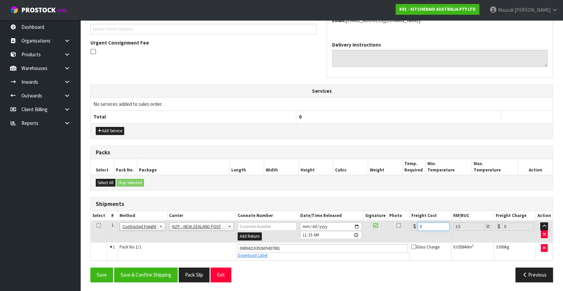
drag, startPoint x: 425, startPoint y: 226, endPoint x: 409, endPoint y: 233, distance: 17.0
click at [409, 233] on td "0" at bounding box center [430, 232] width 42 height 22
type input "4"
type input "4.14"
type input "4.3"
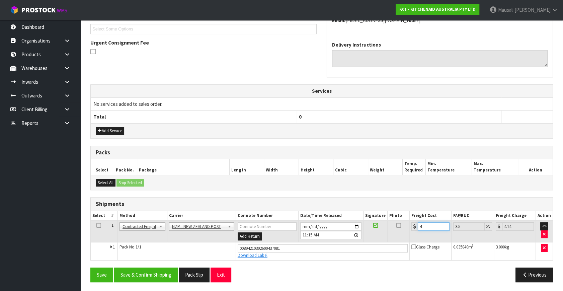
type input "4.45"
type input "4.33"
type input "4.48"
type input "4.33"
click at [163, 273] on button "Save & Confirm Shipping" at bounding box center [146, 274] width 64 height 14
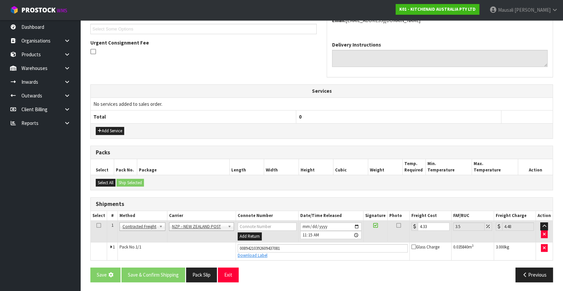
scroll to position [0, 0]
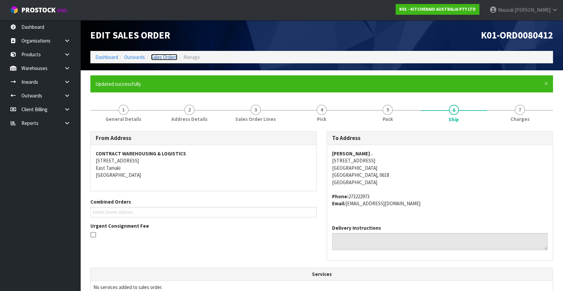
click at [167, 58] on link "Sales Orders" at bounding box center [164, 57] width 26 height 6
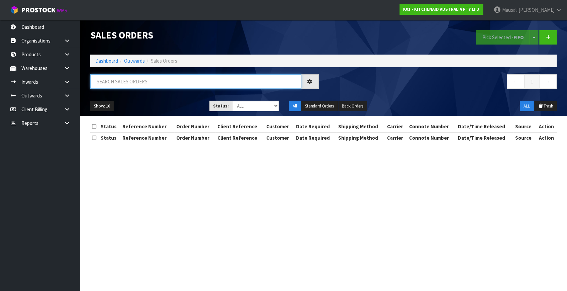
click at [113, 75] on input "text" at bounding box center [195, 81] width 211 height 14
drag, startPoint x: 113, startPoint y: 75, endPoint x: 247, endPoint y: 278, distance: 243.0
click at [247, 278] on section "Sales Orders Pick Selected - FIFO Split button! FIFO - First In First Out FEFO …" at bounding box center [283, 145] width 567 height 291
click at [110, 85] on input "text" at bounding box center [195, 81] width 211 height 14
type input "JOB-0416761"
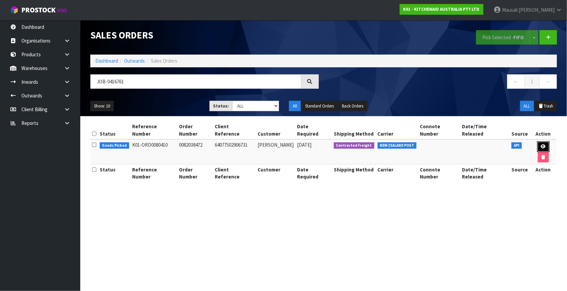
click at [541, 144] on icon at bounding box center [543, 146] width 5 height 4
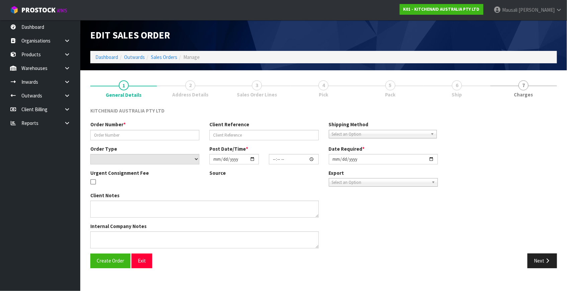
type input "0082038472"
type input "64077502906731"
select select "number:0"
type input "[DATE]"
type input "08:40:22.000"
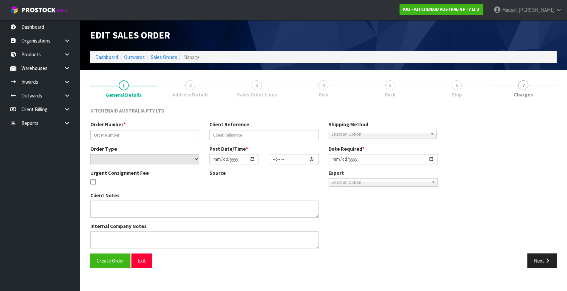
type input "[DATE]"
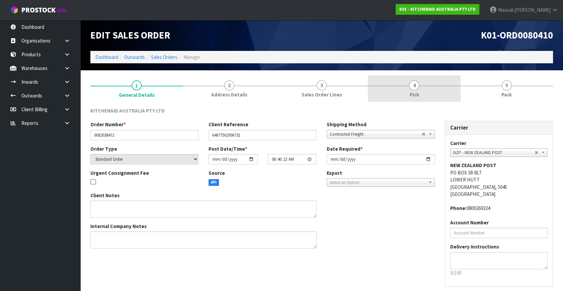
click at [427, 82] on link "4 Pick" at bounding box center [414, 88] width 92 height 26
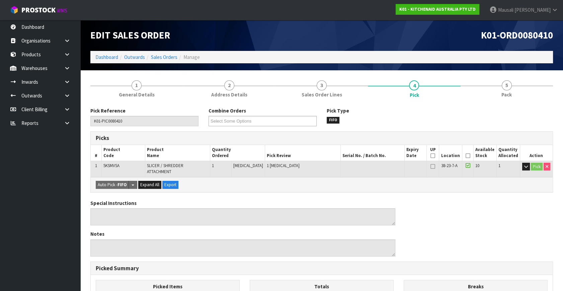
click at [465, 156] on icon at bounding box center [467, 156] width 5 height 0
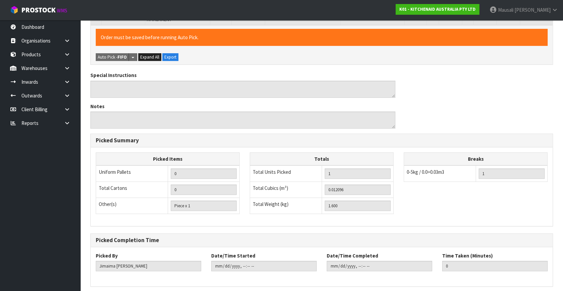
scroll to position [174, 0]
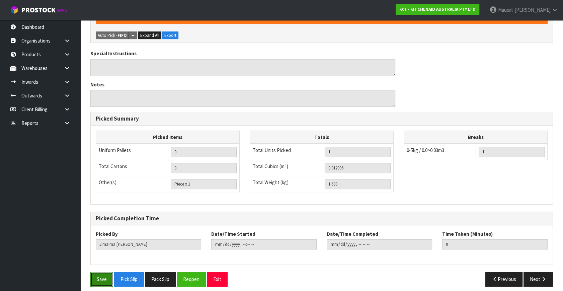
click at [101, 276] on button "Save" at bounding box center [101, 279] width 23 height 14
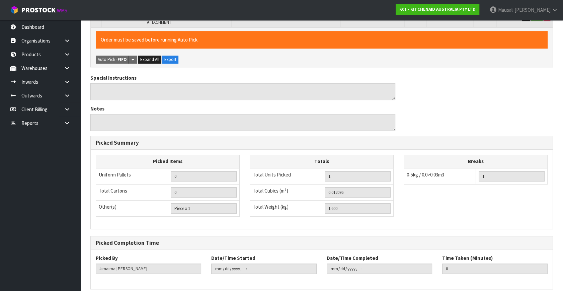
scroll to position [0, 0]
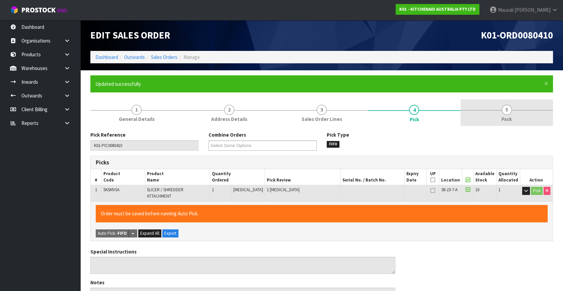
type input "[PERSON_NAME]"
type input "[DATE]T11:17:11"
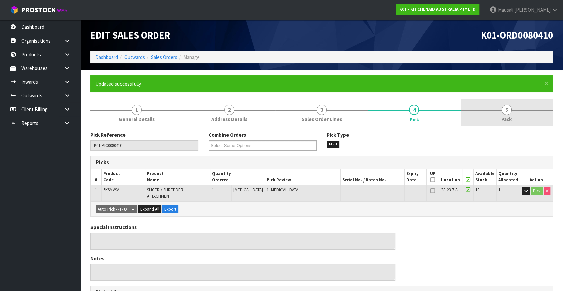
click at [503, 120] on span "Pack" at bounding box center [506, 118] width 10 height 7
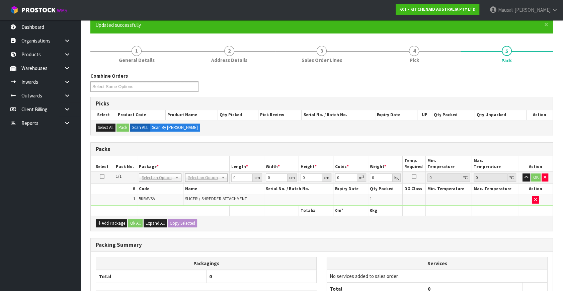
scroll to position [121, 0]
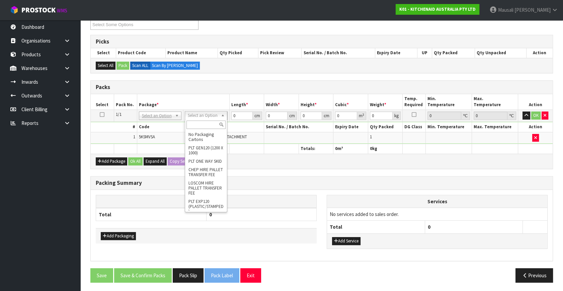
click at [204, 124] on input "text" at bounding box center [205, 124] width 39 height 8
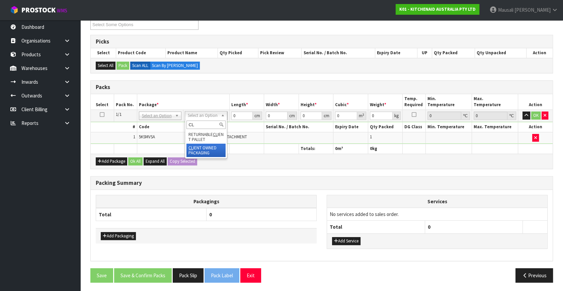
type input "CL"
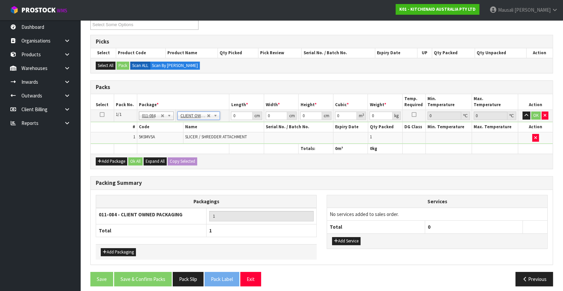
type input "1.6"
drag, startPoint x: 238, startPoint y: 115, endPoint x: 221, endPoint y: 130, distance: 22.1
click at [222, 129] on tbody "1/1 NONE 007-001 007-002 007-004 007-009 007-013 007-014 007-015 007-017 007-01…" at bounding box center [322, 127] width 462 height 34
type input "40"
type input "28"
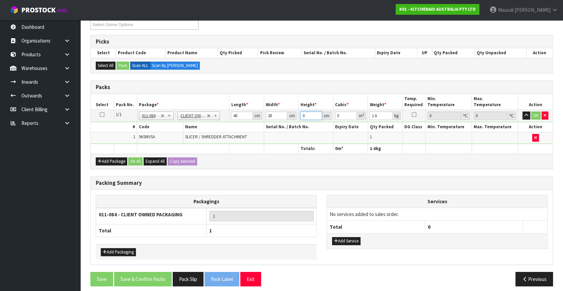
type input "1"
type input "0.00112"
type input "16"
type input "0.01792"
type input "16"
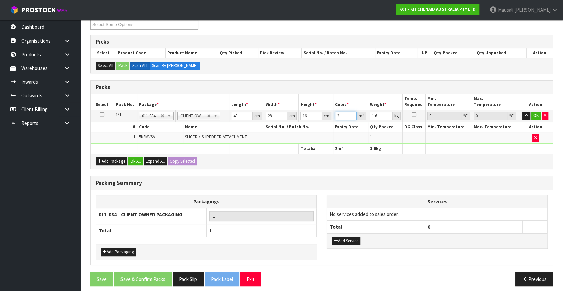
type input "2"
drag, startPoint x: 310, startPoint y: 116, endPoint x: 181, endPoint y: 130, distance: 129.0
click at [238, 129] on tbody "1/1 NONE 007-001 007-002 007-004 007-009 007-013 007-014 007-015 007-017 007-01…" at bounding box center [322, 127] width 462 height 34
type input "1"
type input "0.00112"
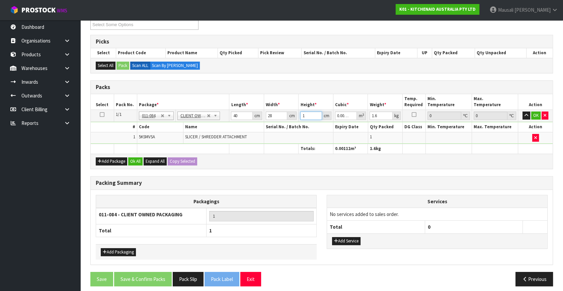
type input "16"
type input "0.01792"
type input "2"
click at [134, 157] on button "Ok All" at bounding box center [135, 161] width 14 height 8
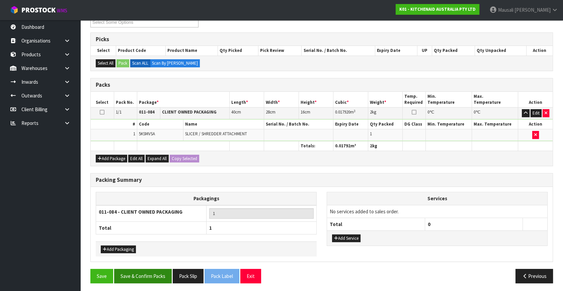
scroll to position [124, 0]
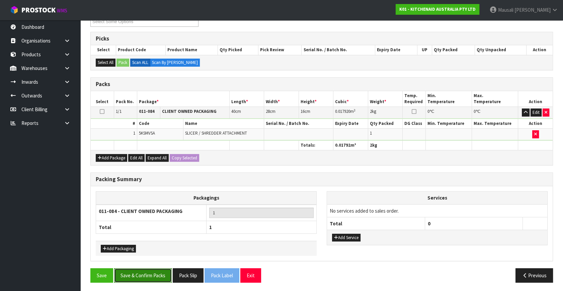
click at [158, 271] on button "Save & Confirm Packs" at bounding box center [143, 275] width 58 height 14
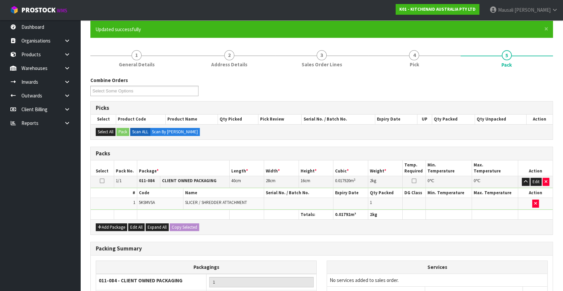
scroll to position [87, 0]
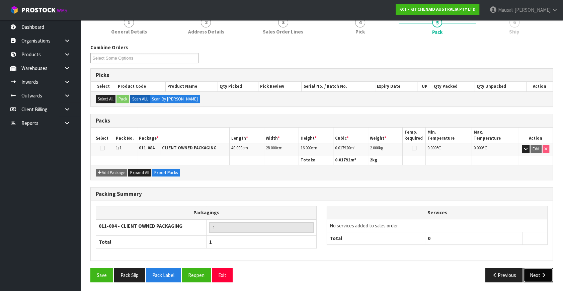
click at [536, 274] on button "Next" at bounding box center [537, 275] width 29 height 14
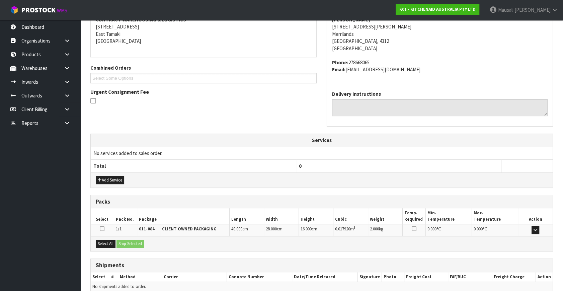
scroll to position [165, 0]
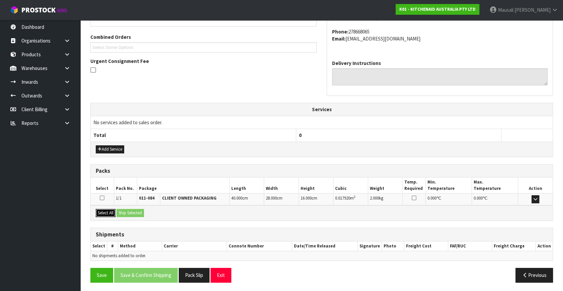
drag, startPoint x: 110, startPoint y: 211, endPoint x: 129, endPoint y: 213, distance: 19.2
click at [111, 211] on button "Select All" at bounding box center [106, 213] width 20 height 8
click at [129, 213] on button "Ship Selected" at bounding box center [129, 213] width 27 height 8
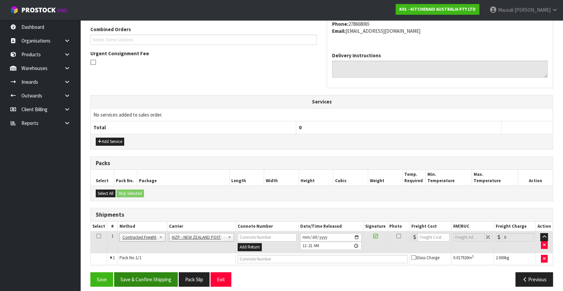
scroll to position [177, 0]
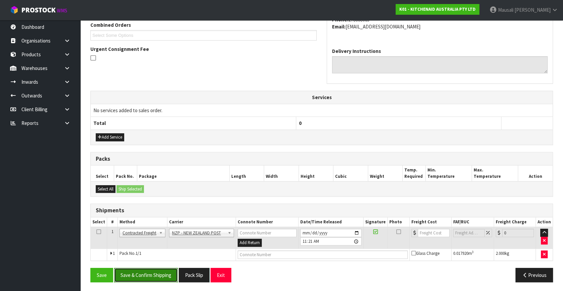
click at [169, 272] on button "Save & Confirm Shipping" at bounding box center [146, 275] width 64 height 14
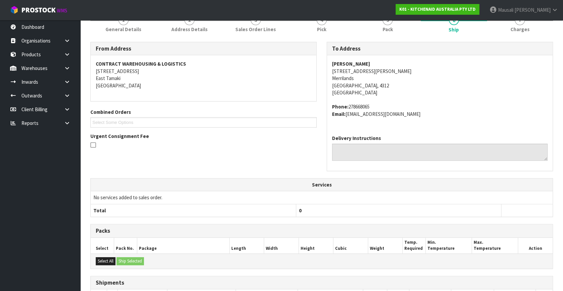
scroll to position [167, 0]
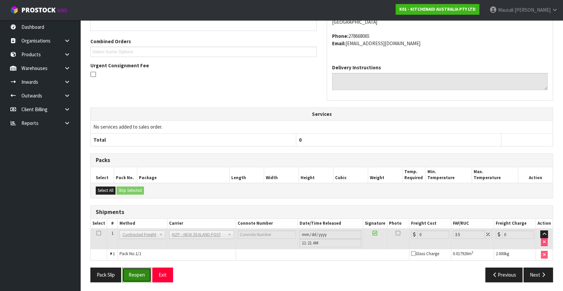
drag, startPoint x: 137, startPoint y: 275, endPoint x: 230, endPoint y: 258, distance: 94.9
click at [137, 275] on button "Reopen" at bounding box center [136, 274] width 29 height 14
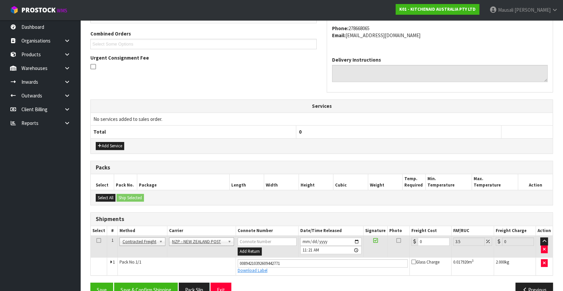
scroll to position [183, 0]
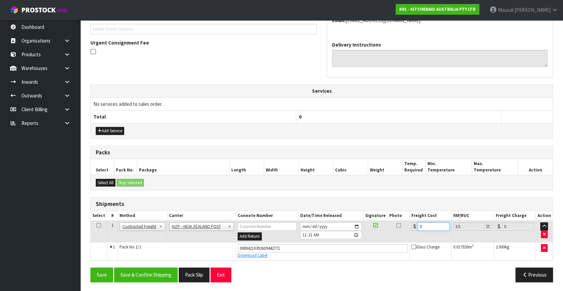
drag, startPoint x: 428, startPoint y: 227, endPoint x: 412, endPoint y: 235, distance: 18.1
click at [412, 235] on td "0" at bounding box center [430, 232] width 42 height 22
type input "8"
type input "8.28"
type input "8.4"
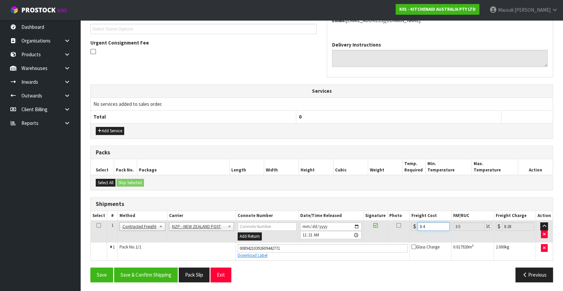
type input "8.69"
type input "8.45"
type input "8.75"
type input "8.45"
click at [141, 272] on button "Save & Confirm Shipping" at bounding box center [146, 274] width 64 height 14
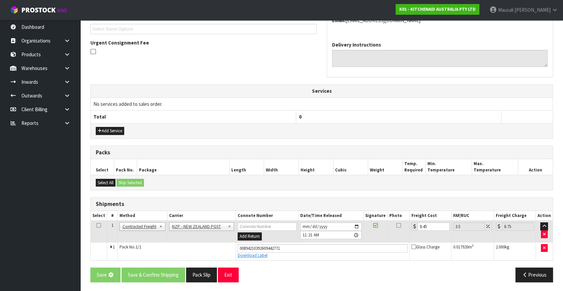
scroll to position [0, 0]
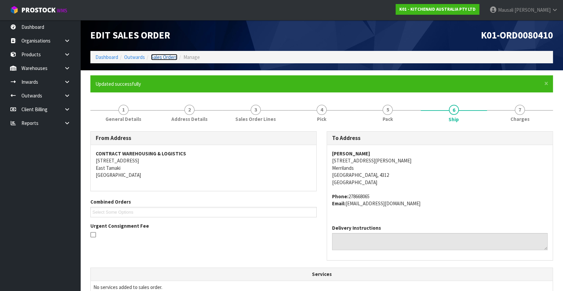
click at [160, 58] on link "Sales Orders" at bounding box center [164, 57] width 26 height 6
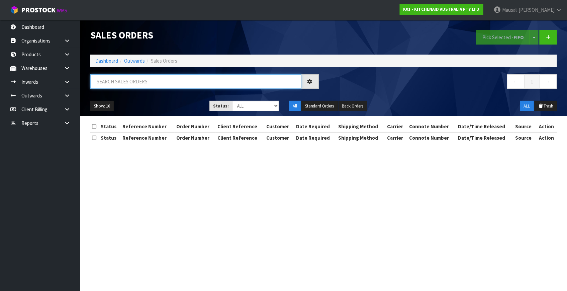
click at [116, 85] on input "text" at bounding box center [195, 81] width 211 height 14
type input "JOB-0416919"
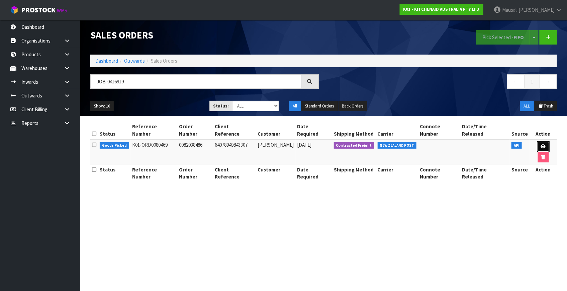
click at [537, 141] on link at bounding box center [543, 146] width 12 height 11
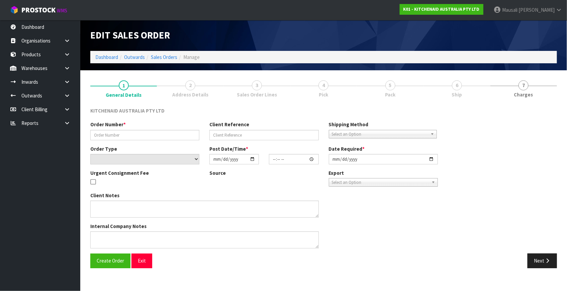
type input "0082038486"
type input "64078949843307"
select select "number:0"
type input "[DATE]"
type input "14:42:36.000"
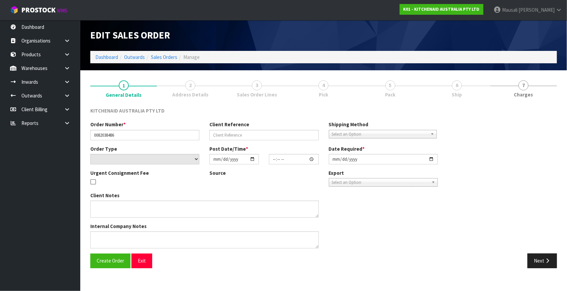
type input "[DATE]"
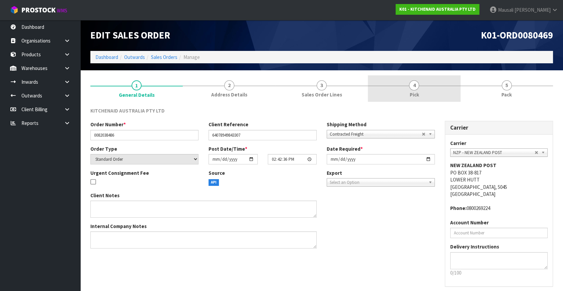
click at [410, 89] on link "4 Pick" at bounding box center [414, 88] width 92 height 26
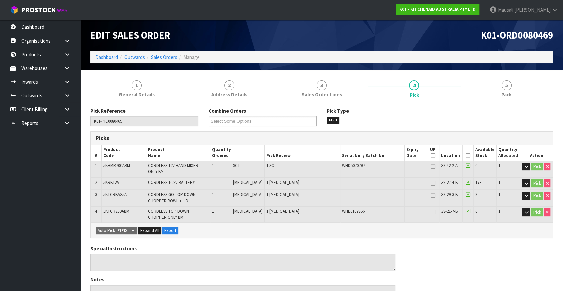
click at [467, 156] on icon at bounding box center [468, 156] width 5 height 0
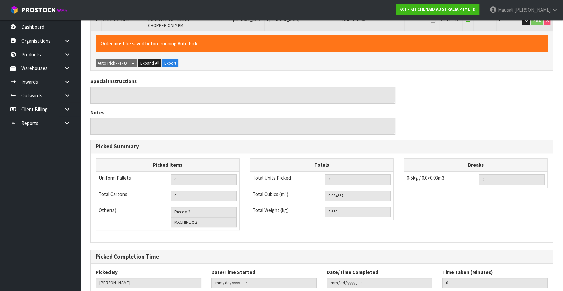
scroll to position [234, 0]
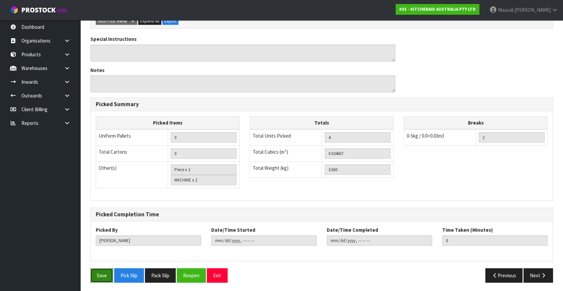
click at [100, 274] on button "Save" at bounding box center [101, 275] width 23 height 14
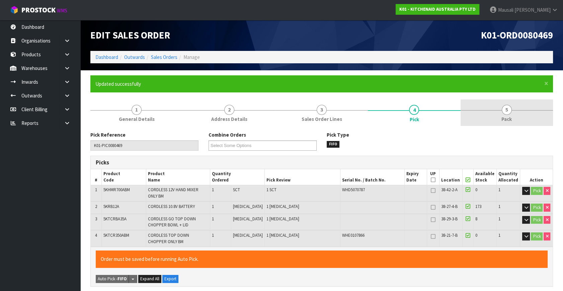
type input "[PERSON_NAME]"
type input "[DATE]T11:23:50"
click at [509, 115] on span "Pack" at bounding box center [506, 118] width 10 height 7
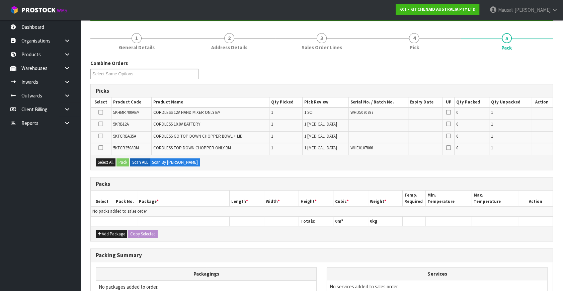
scroll to position [121, 0]
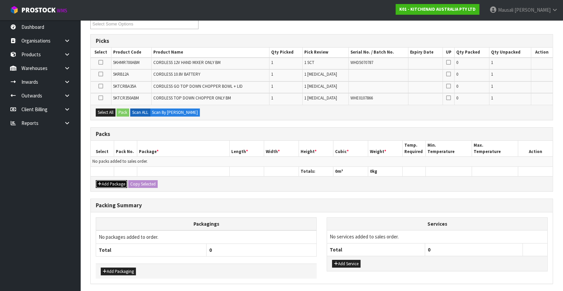
click at [108, 181] on button "Add Package" at bounding box center [111, 184] width 31 height 8
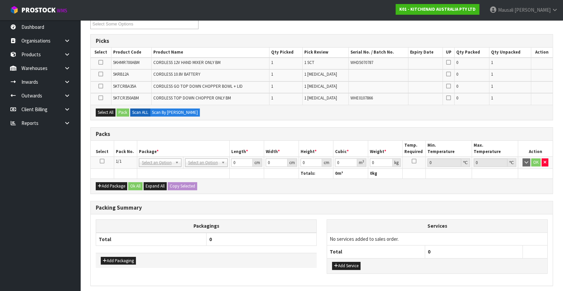
drag, startPoint x: 102, startPoint y: 157, endPoint x: 102, endPoint y: 161, distance: 4.0
click at [102, 157] on td at bounding box center [102, 163] width 23 height 12
click at [102, 161] on icon at bounding box center [102, 161] width 5 height 0
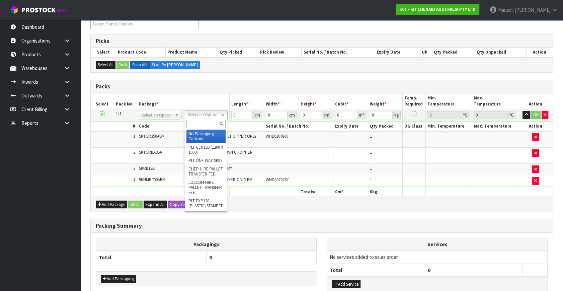
click at [201, 123] on input "text" at bounding box center [205, 124] width 39 height 8
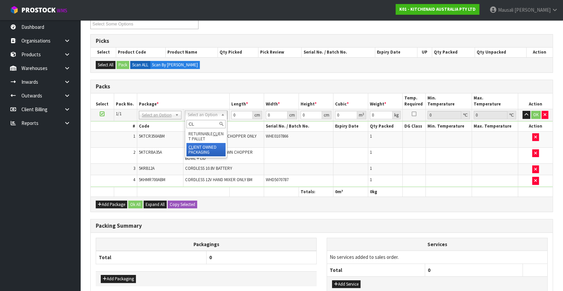
type input "CL"
drag, startPoint x: 197, startPoint y: 152, endPoint x: 206, endPoint y: 145, distance: 12.1
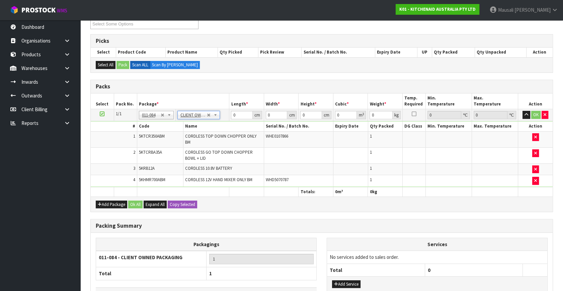
type input "3.65"
drag, startPoint x: 240, startPoint y: 114, endPoint x: 225, endPoint y: 123, distance: 17.7
click at [225, 123] on tbody "1/1 NONE 007-001 007-002 007-004 007-009 007-013 007-014 007-015 007-017 007-01…" at bounding box center [322, 148] width 462 height 78
type input "52"
type input "31"
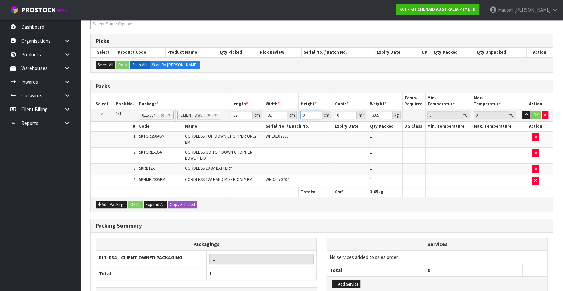
type input "3"
type input "0.004836"
type input "32"
type input "0.051584"
type input "32"
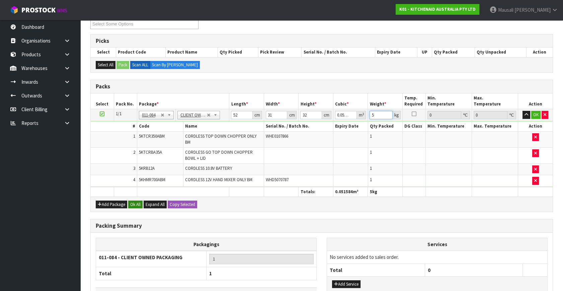
type input "5"
click at [134, 200] on button "Ok All" at bounding box center [135, 204] width 14 height 8
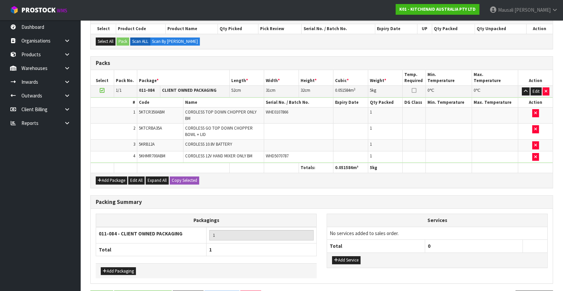
scroll to position [163, 0]
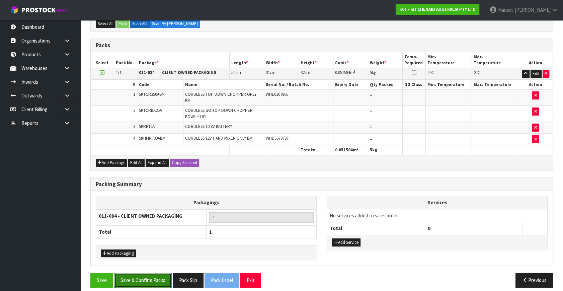
click at [151, 275] on button "Save & Confirm Packs" at bounding box center [143, 280] width 58 height 14
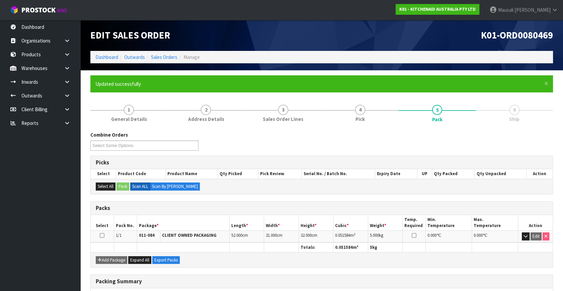
scroll to position [87, 0]
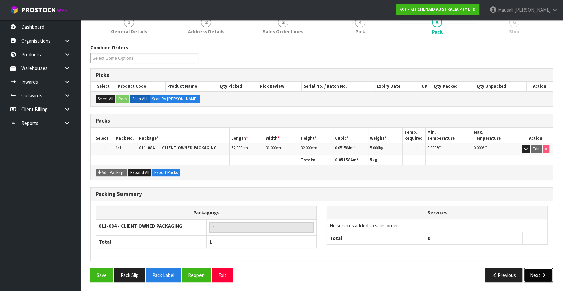
click at [542, 276] on button "Next" at bounding box center [537, 275] width 29 height 14
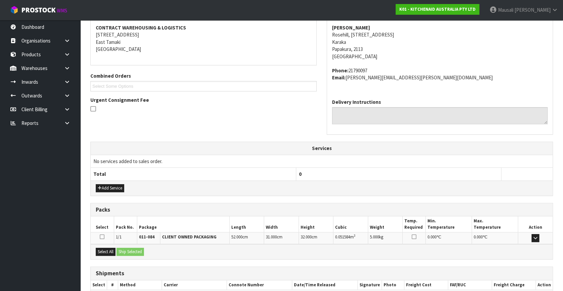
scroll to position [165, 0]
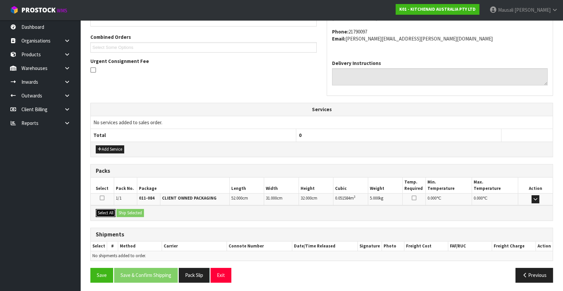
drag, startPoint x: 110, startPoint y: 210, endPoint x: 120, endPoint y: 210, distance: 10.4
click at [111, 209] on button "Select All" at bounding box center [106, 213] width 20 height 8
click at [138, 209] on button "Ship Selected" at bounding box center [129, 213] width 27 height 8
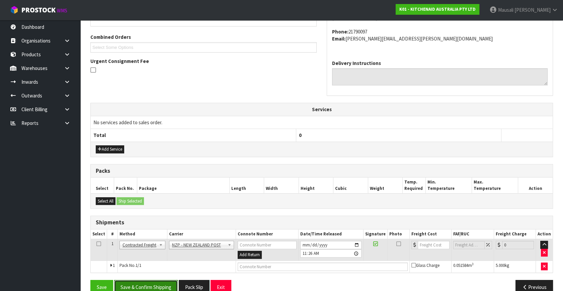
drag, startPoint x: 164, startPoint y: 285, endPoint x: 263, endPoint y: 268, distance: 100.1
click at [165, 285] on button "Save & Confirm Shipping" at bounding box center [146, 287] width 64 height 14
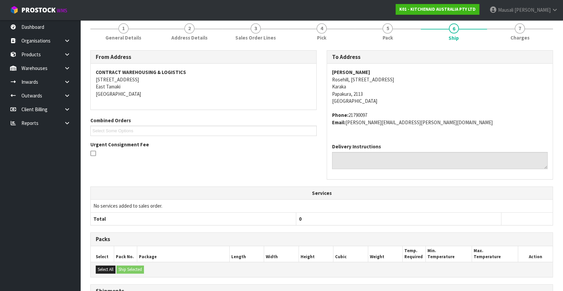
scroll to position [167, 0]
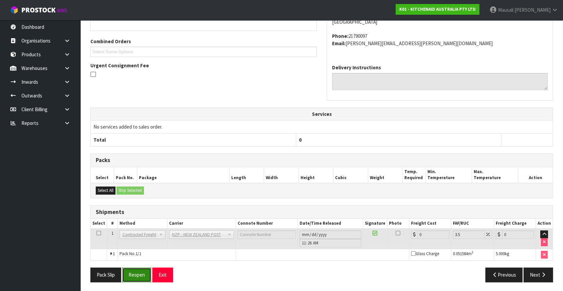
drag, startPoint x: 129, startPoint y: 270, endPoint x: 135, endPoint y: 269, distance: 6.3
click at [129, 270] on button "Reopen" at bounding box center [136, 274] width 29 height 14
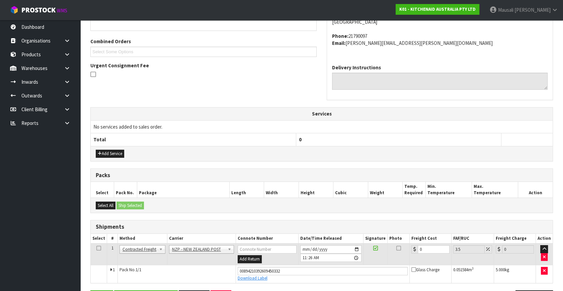
scroll to position [183, 0]
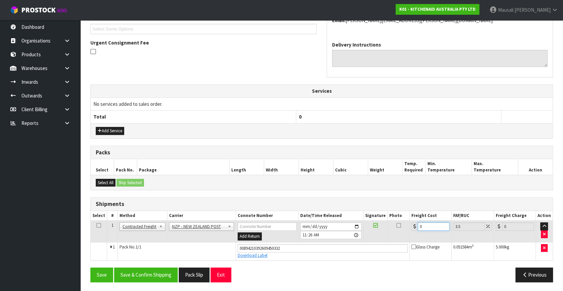
drag, startPoint x: 428, startPoint y: 227, endPoint x: 411, endPoint y: 236, distance: 19.9
click at [411, 235] on td "0" at bounding box center [430, 232] width 42 height 22
type input "4"
type input "4.14"
type input "4.3"
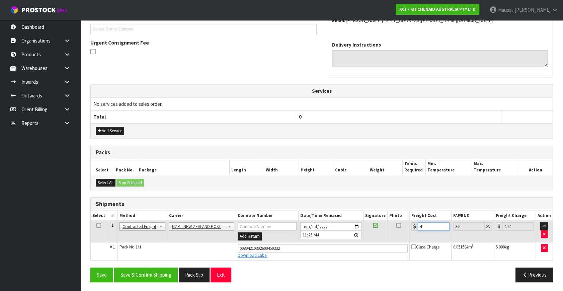
type input "4.45"
type input "4.33"
type input "4.48"
type input "4.33"
click at [132, 274] on button "Save & Confirm Shipping" at bounding box center [146, 274] width 64 height 14
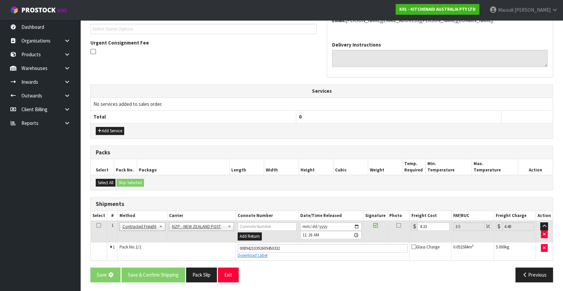
scroll to position [0, 0]
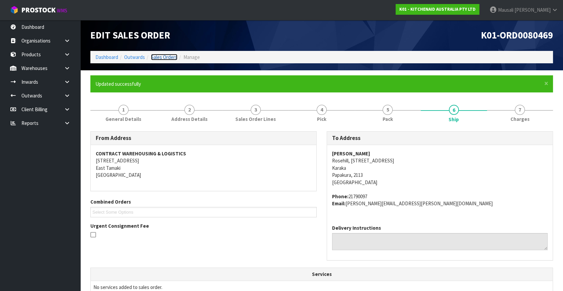
click at [158, 54] on link "Sales Orders" at bounding box center [164, 57] width 26 height 6
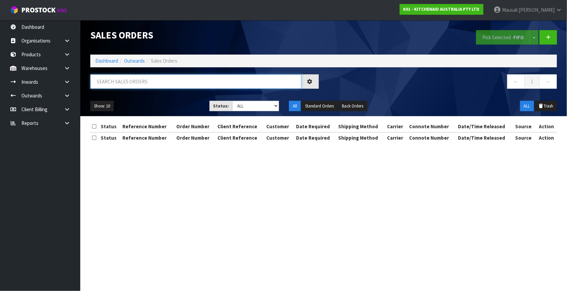
click at [100, 86] on input "text" at bounding box center [195, 81] width 211 height 14
type input "JOB-0416762"
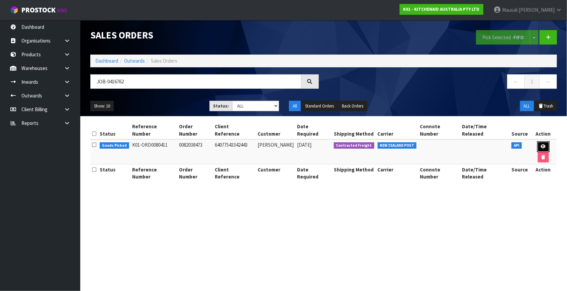
click at [537, 141] on link at bounding box center [543, 146] width 12 height 11
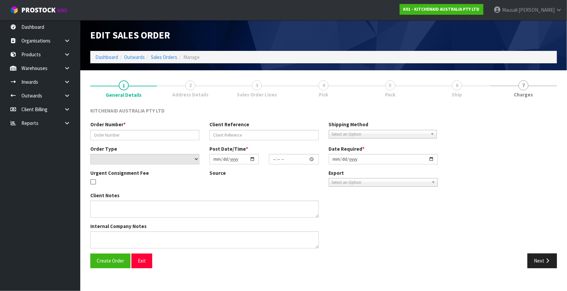
type input "0082038473"
type input "64077543342443"
select select "number:0"
type input "[DATE]"
type input "08:40:25.000"
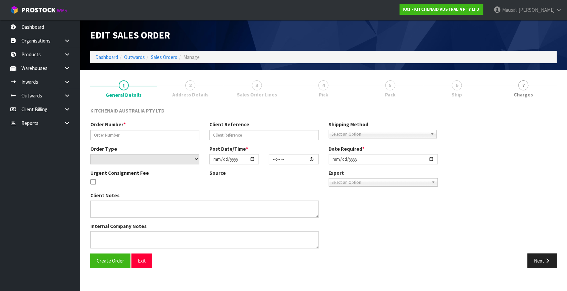
type input "[DATE]"
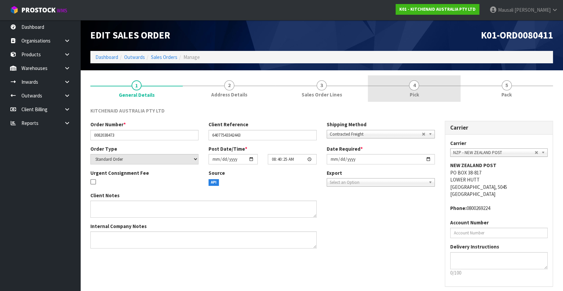
click at [430, 91] on link "4 Pick" at bounding box center [414, 88] width 92 height 26
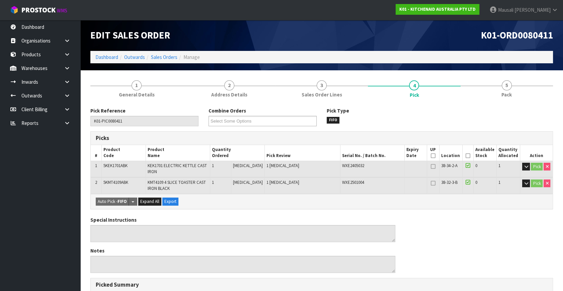
click at [466, 156] on icon at bounding box center [468, 156] width 5 height 0
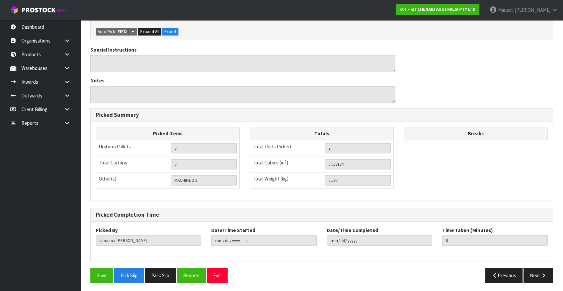
scroll to position [194, 0]
click at [107, 269] on button "Save" at bounding box center [101, 275] width 23 height 14
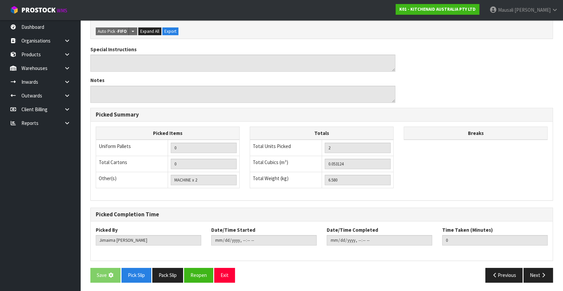
scroll to position [0, 0]
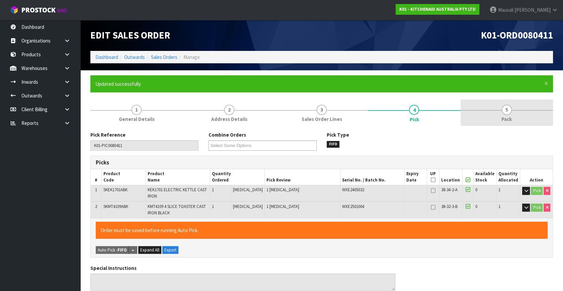
type input "[PERSON_NAME]"
type input "[DATE]T11:28:27"
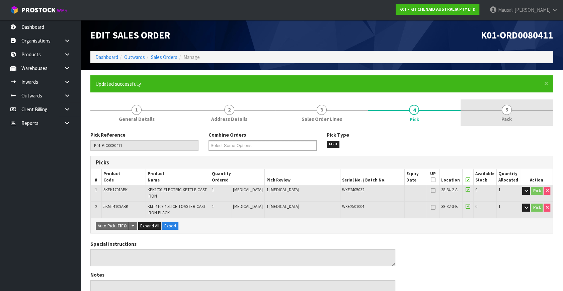
click at [504, 120] on span "Pack" at bounding box center [506, 118] width 10 height 7
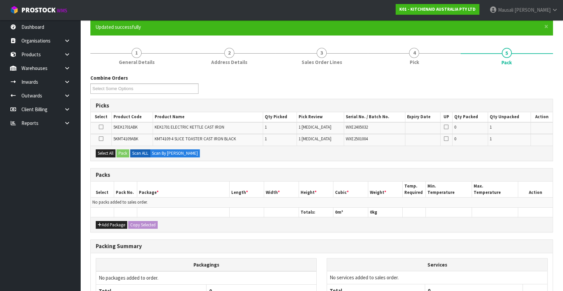
scroll to position [120, 0]
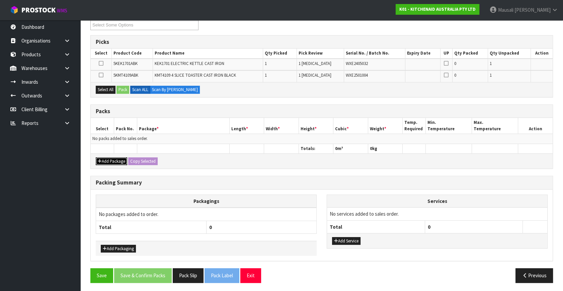
click at [113, 159] on button "Add Package" at bounding box center [111, 161] width 31 height 8
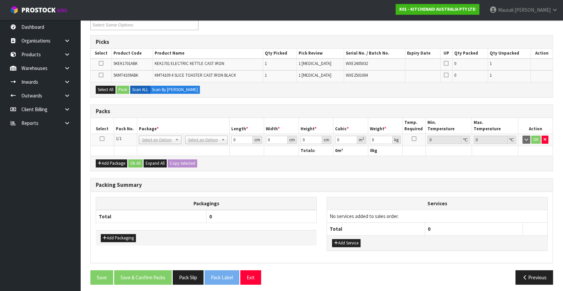
click at [102, 139] on icon at bounding box center [102, 139] width 5 height 0
